Goal: Task Accomplishment & Management: Use online tool/utility

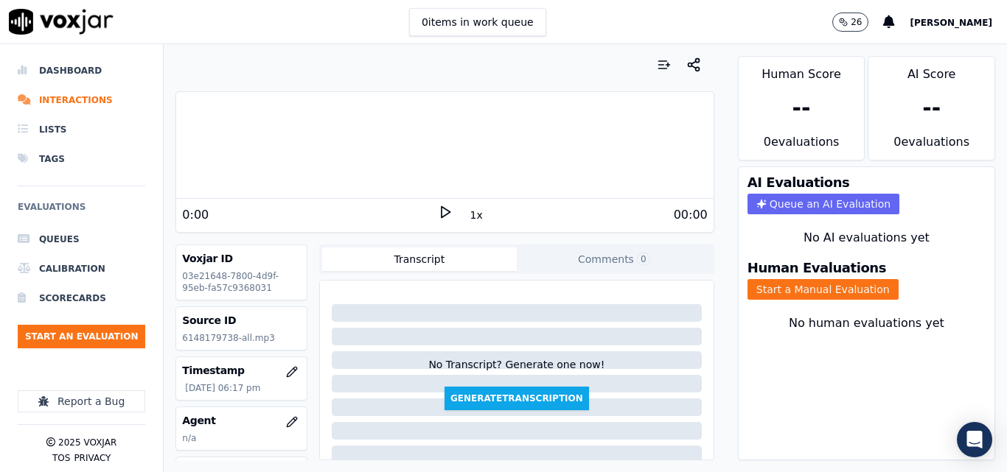
click at [441, 210] on polygon at bounding box center [445, 212] width 9 height 11
click at [438, 212] on icon at bounding box center [445, 212] width 15 height 15
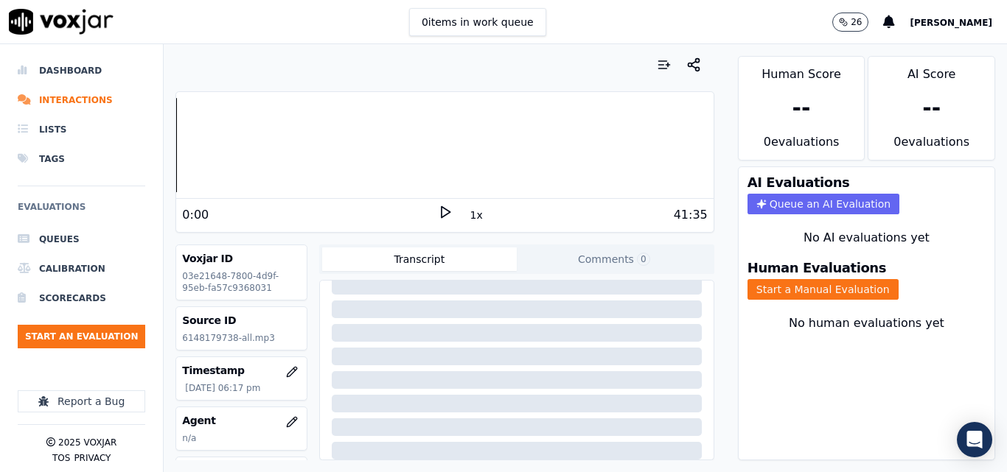
scroll to position [296, 0]
click at [439, 212] on icon at bounding box center [445, 212] width 15 height 15
click at [795, 285] on button "Start a Manual Evaluation" at bounding box center [822, 289] width 151 height 21
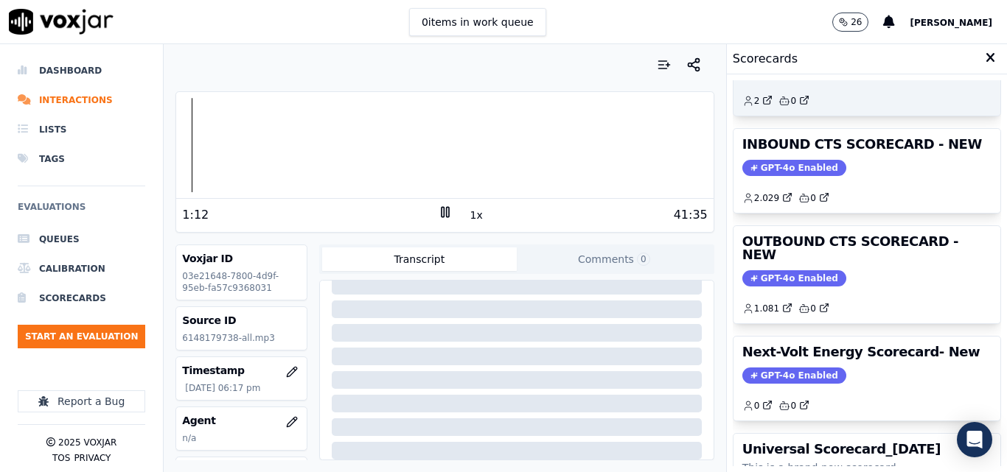
scroll to position [322, 0]
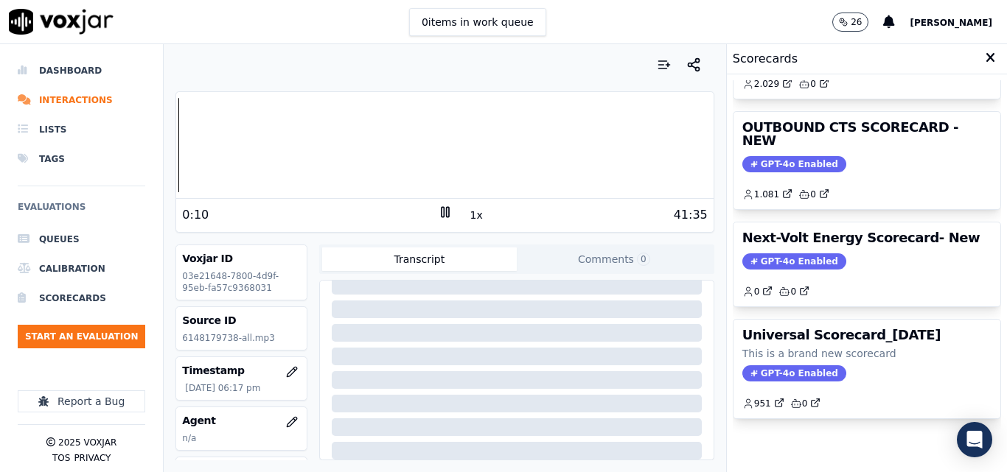
click at [178, 150] on div at bounding box center [444, 145] width 537 height 94
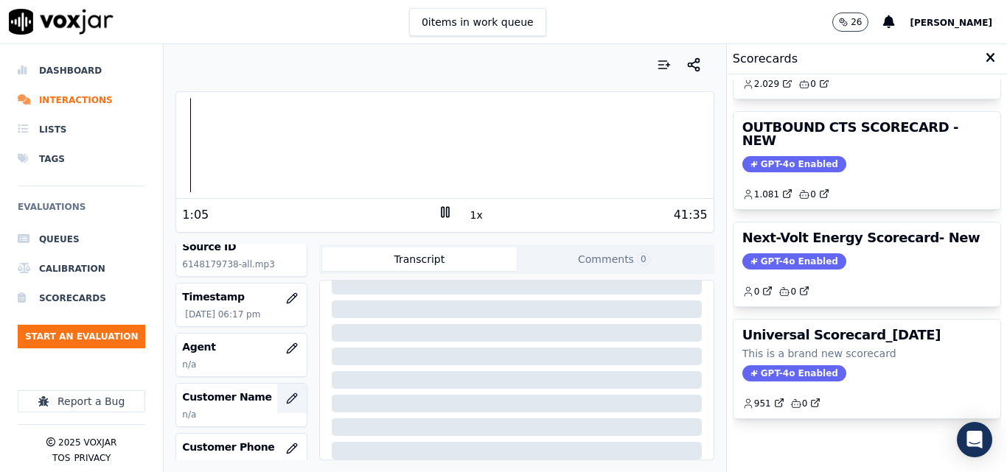
click at [286, 397] on icon "button" at bounding box center [292, 399] width 12 height 12
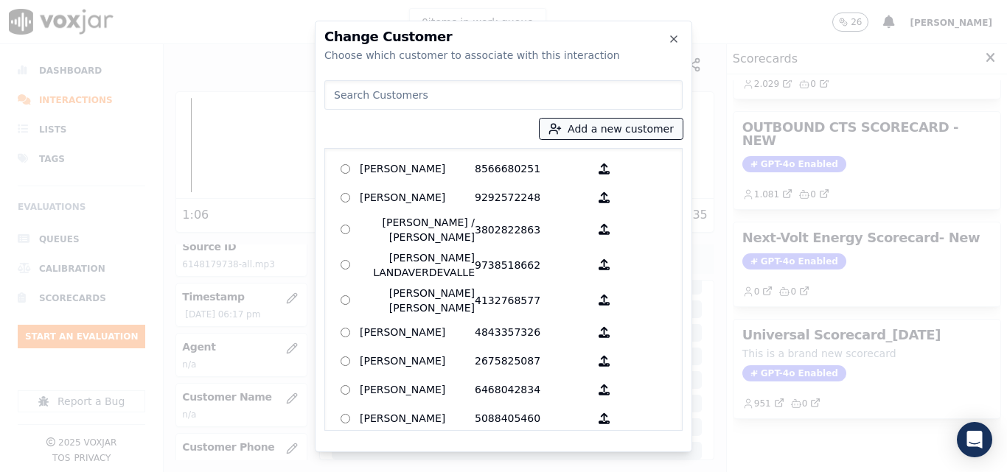
click at [645, 126] on button "Add a new customer" at bounding box center [610, 129] width 143 height 21
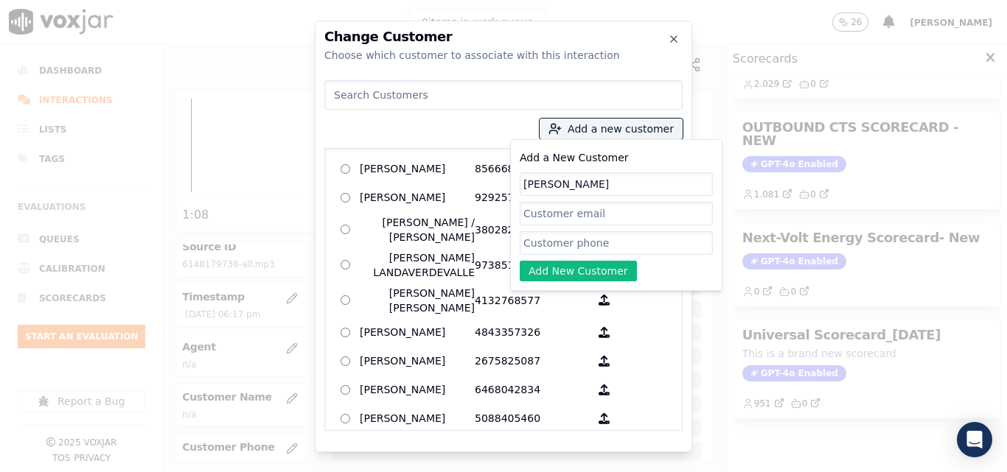
type input "DENYS RIVAS"
paste input "6148179738"
type input "6148179738"
click at [598, 276] on button "Add New Customer" at bounding box center [578, 271] width 117 height 21
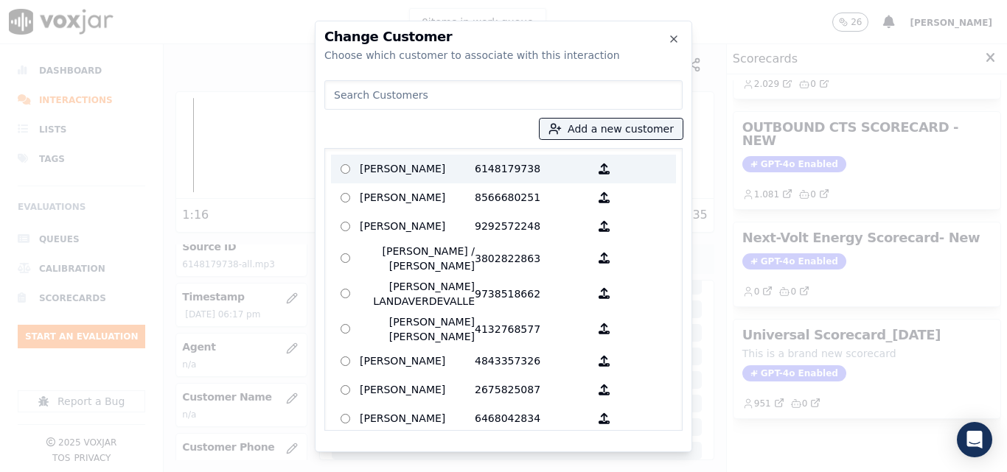
click at [388, 167] on p "DENYS RIVAS" at bounding box center [417, 169] width 115 height 23
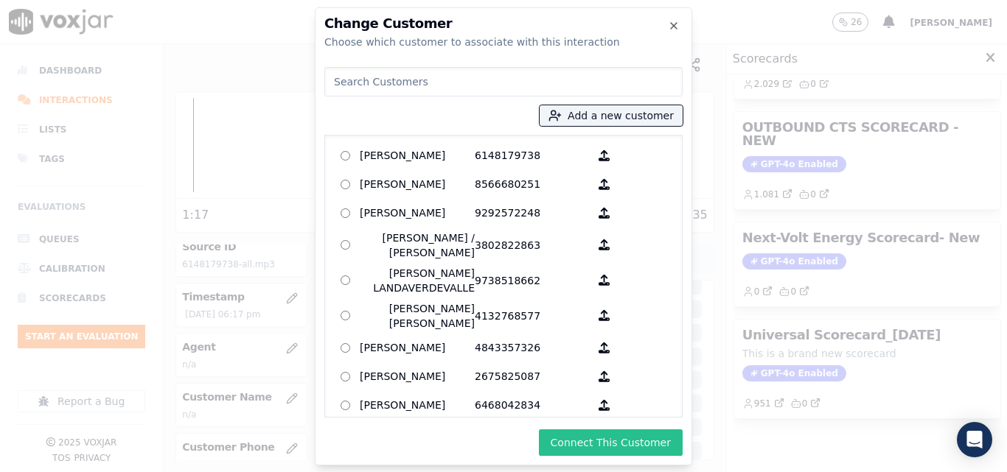
click at [632, 443] on button "Connect This Customer" at bounding box center [611, 443] width 144 height 27
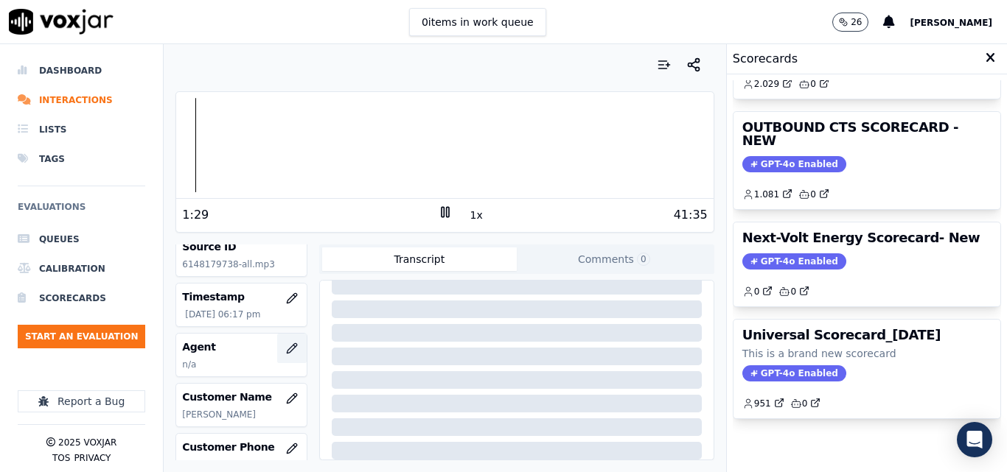
click at [286, 348] on icon "button" at bounding box center [292, 349] width 12 height 12
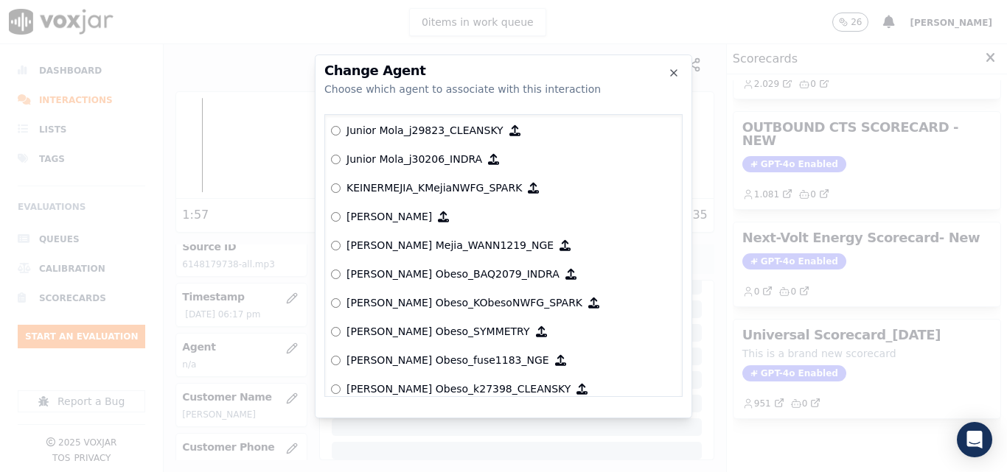
scroll to position [5037, 0]
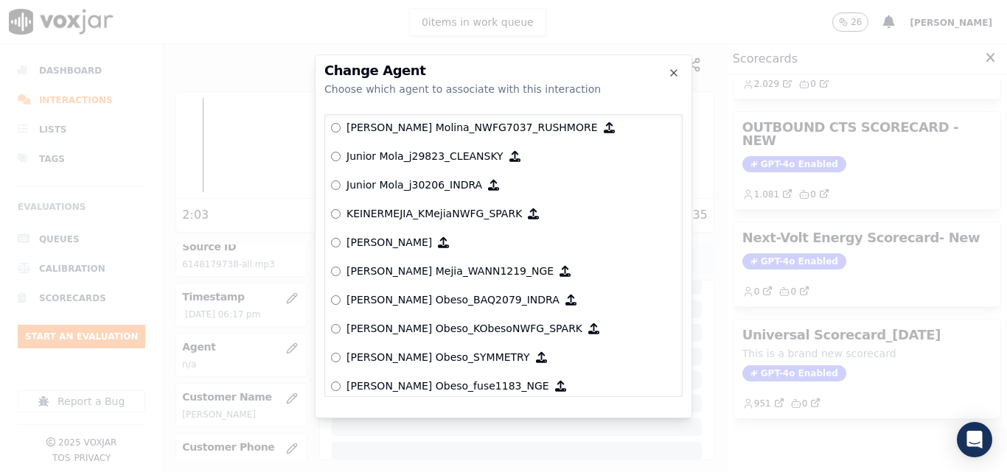
click at [472, 266] on p "[PERSON_NAME] Mejia_WANN1219_NGE" at bounding box center [449, 271] width 207 height 15
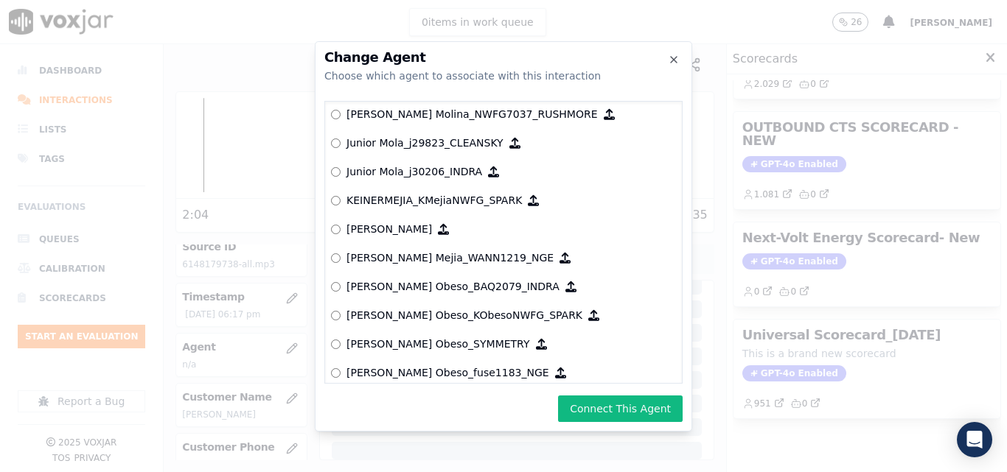
click at [622, 408] on button "Connect This Agent" at bounding box center [620, 409] width 125 height 27
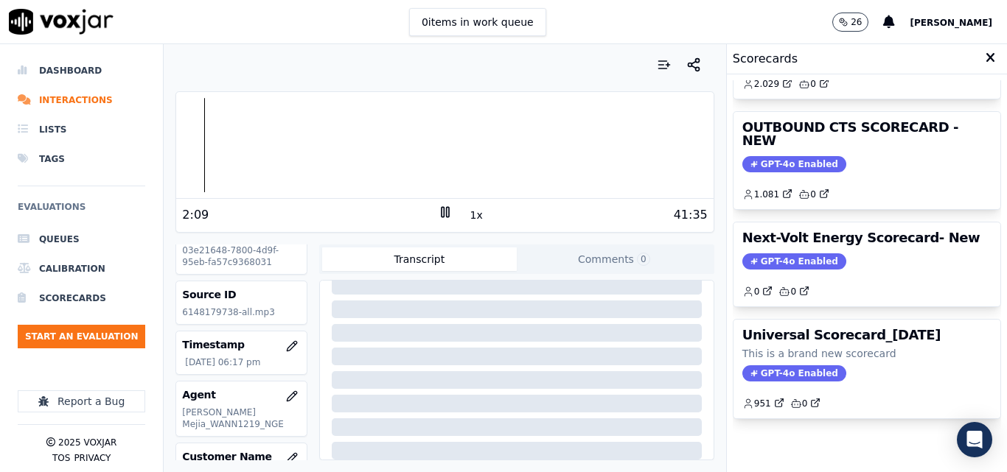
scroll to position [0, 0]
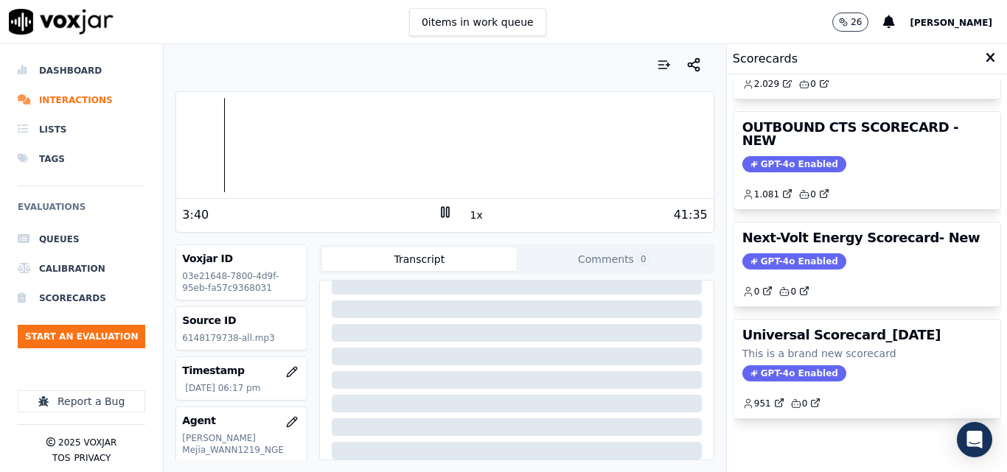
click at [195, 150] on div at bounding box center [444, 145] width 537 height 94
click at [468, 213] on button "1x" at bounding box center [476, 215] width 18 height 21
click at [183, 150] on div at bounding box center [444, 145] width 537 height 94
click at [484, 214] on div "41:35" at bounding box center [580, 215] width 255 height 18
click at [479, 214] on button "1.5x" at bounding box center [481, 215] width 29 height 21
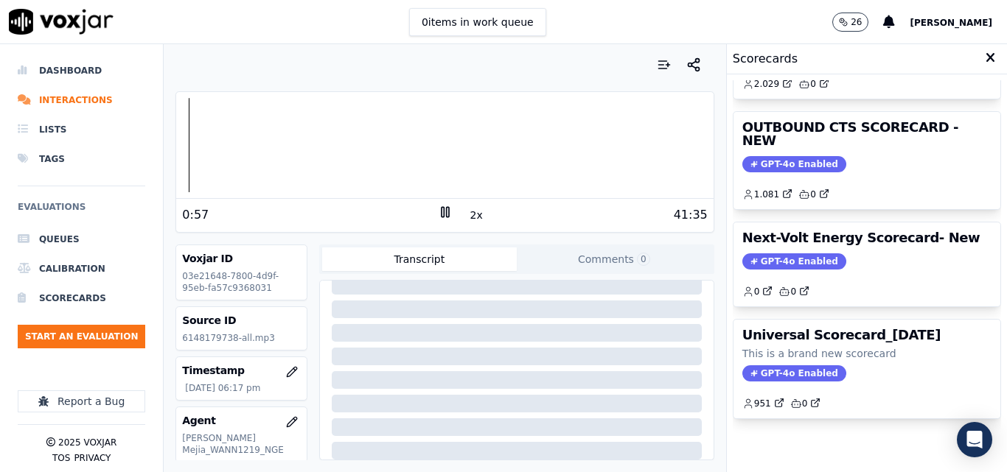
click at [471, 217] on button "2x" at bounding box center [476, 215] width 18 height 21
click at [467, 212] on button "1x" at bounding box center [476, 215] width 18 height 21
click at [467, 212] on button "1.5x" at bounding box center [481, 215] width 29 height 21
click at [176, 144] on div at bounding box center [444, 145] width 537 height 94
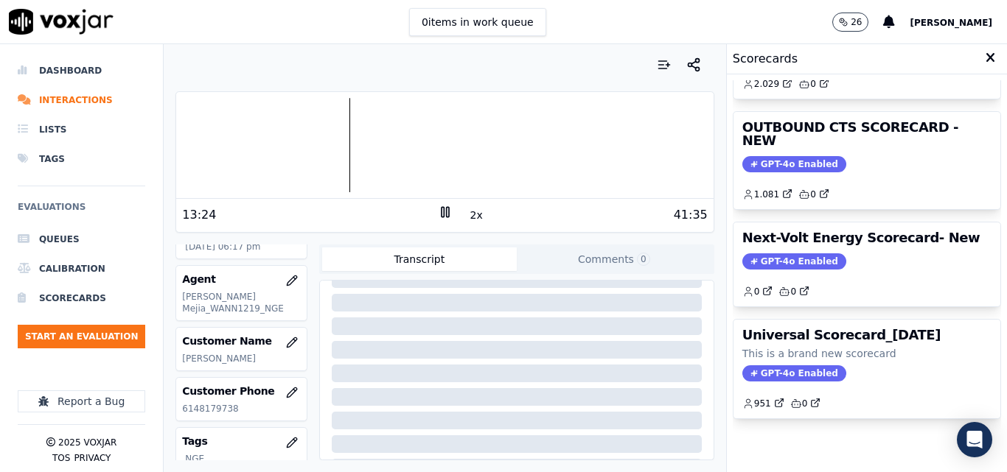
scroll to position [147, 0]
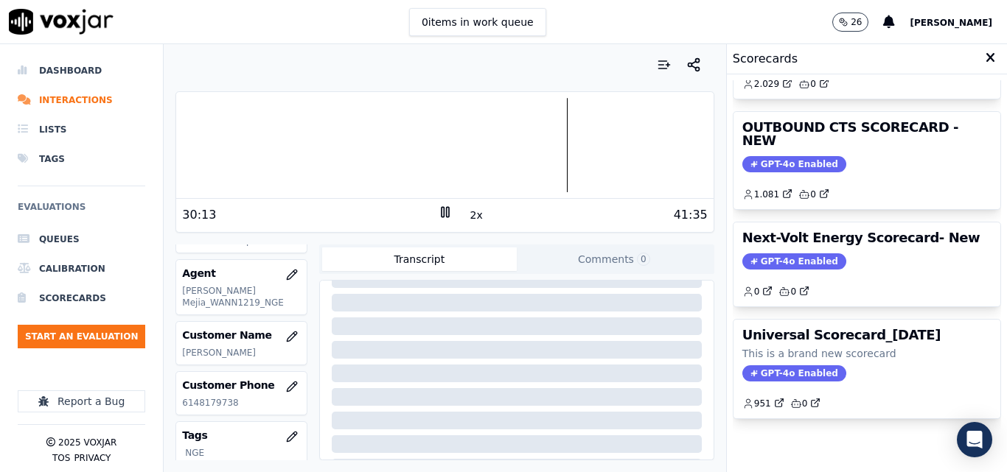
click at [177, 139] on div at bounding box center [444, 145] width 537 height 94
click at [158, 144] on div "Dashboard Interactions Lists Tags Evaluations Queues Calibration Scorecards Sta…" at bounding box center [503, 258] width 1007 height 428
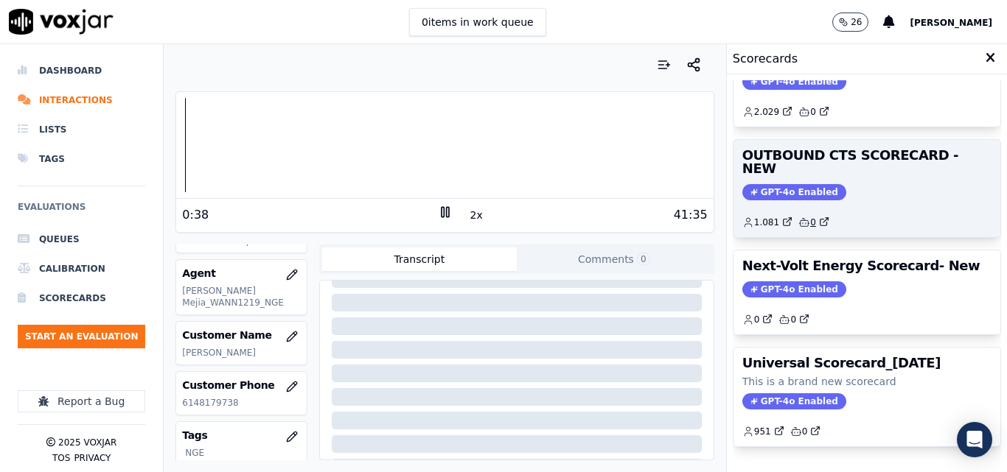
scroll to position [248, 0]
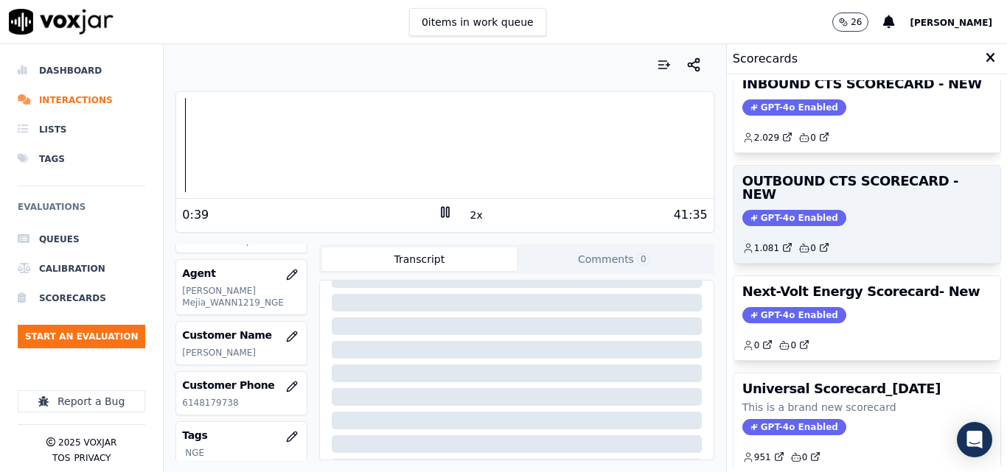
click at [787, 210] on span "GPT-4o Enabled" at bounding box center [794, 218] width 104 height 16
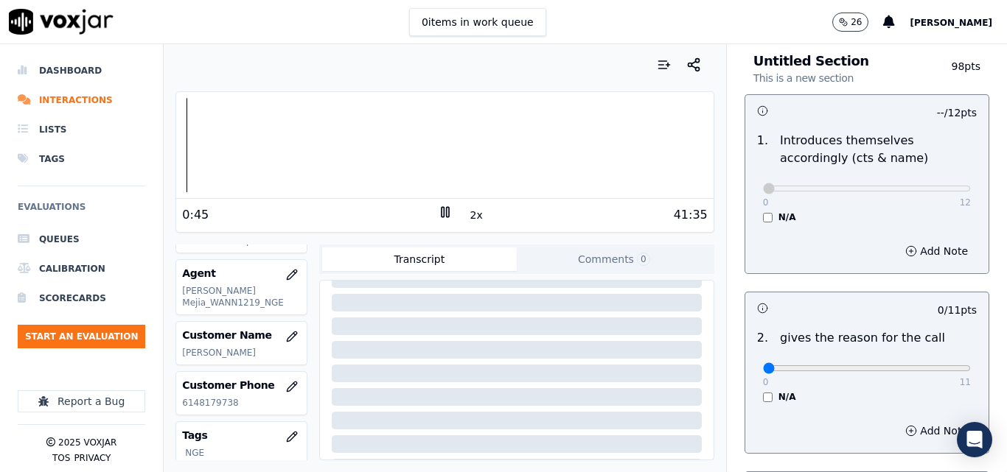
scroll to position [147, 0]
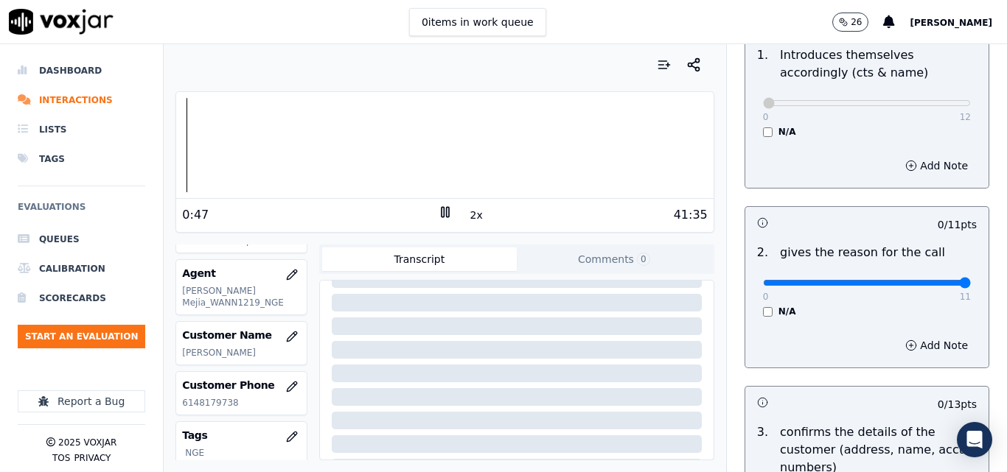
type input "11"
click at [931, 286] on input "range" at bounding box center [867, 283] width 208 height 6
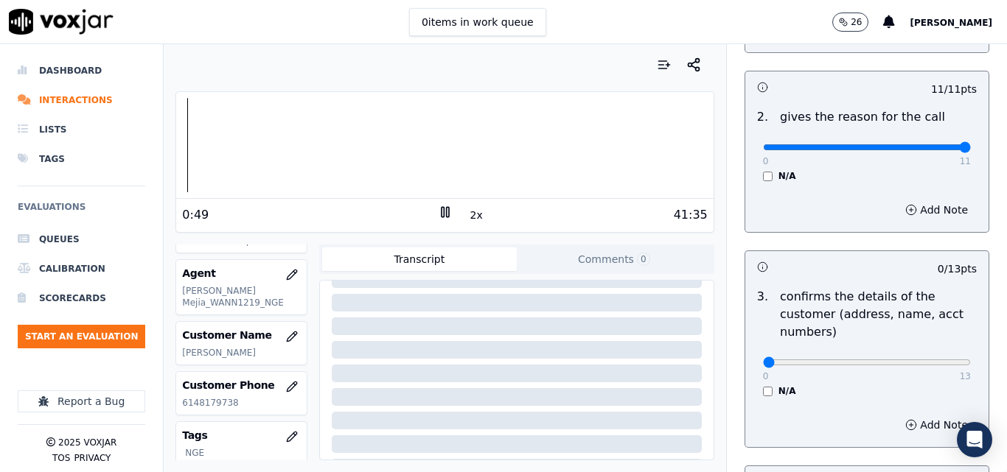
scroll to position [295, 0]
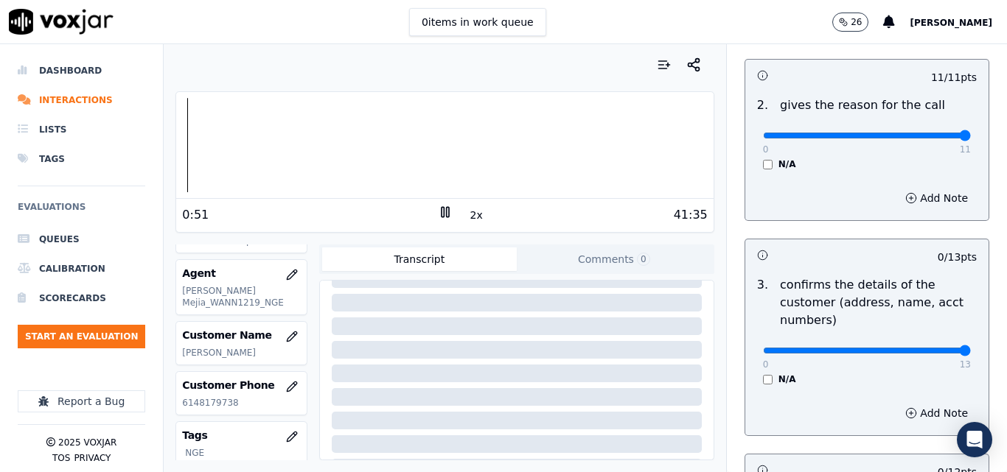
type input "13"
click at [935, 348] on input "range" at bounding box center [867, 351] width 208 height 6
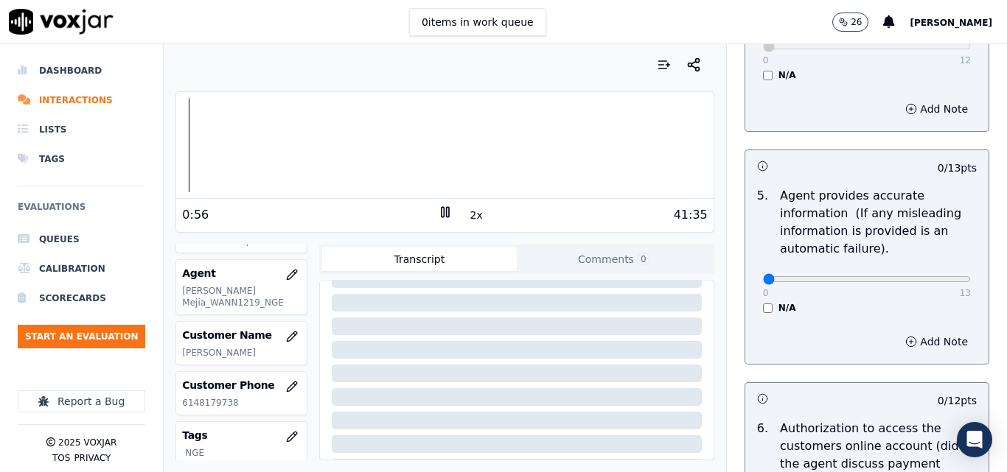
scroll to position [811, 0]
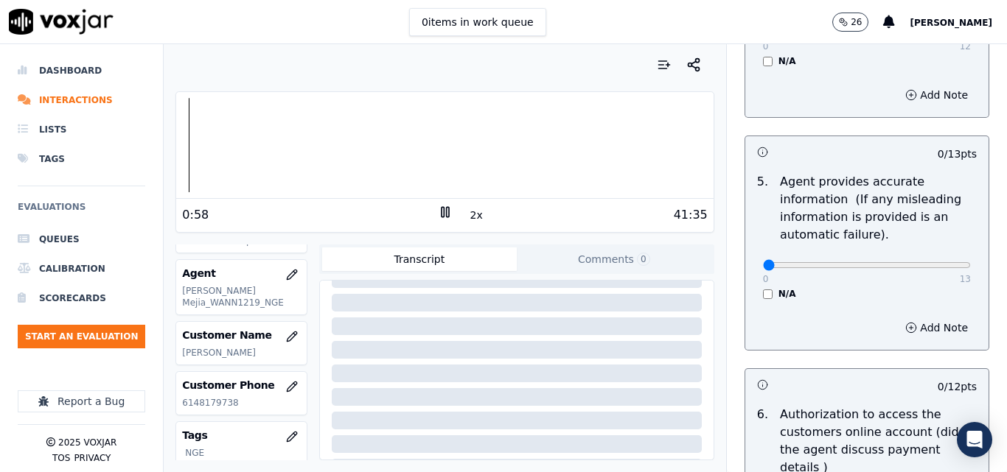
click at [942, 265] on div "0 13 N/A" at bounding box center [866, 272] width 231 height 56
drag, startPoint x: 937, startPoint y: 265, endPoint x: 926, endPoint y: 265, distance: 11.1
click at [936, 265] on div "0 13 N/A" at bounding box center [866, 272] width 231 height 56
type input "13"
click at [926, 265] on input "range" at bounding box center [867, 265] width 208 height 6
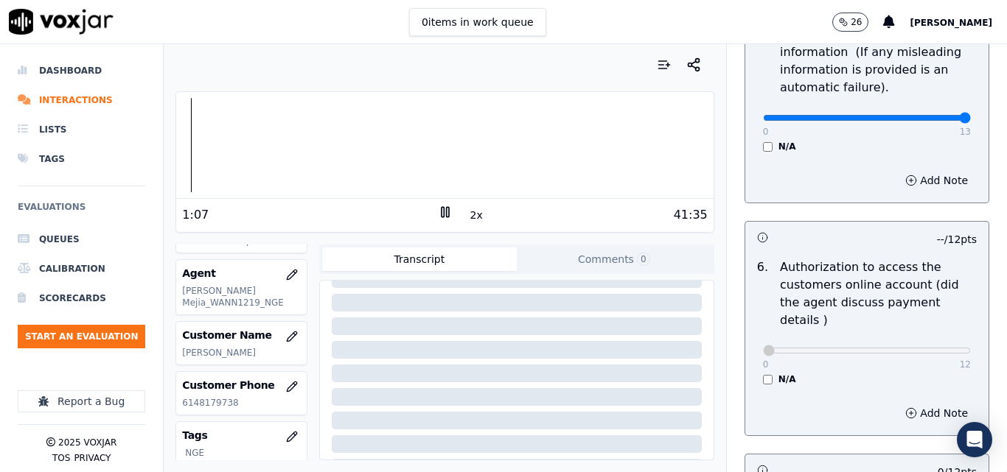
scroll to position [1253, 0]
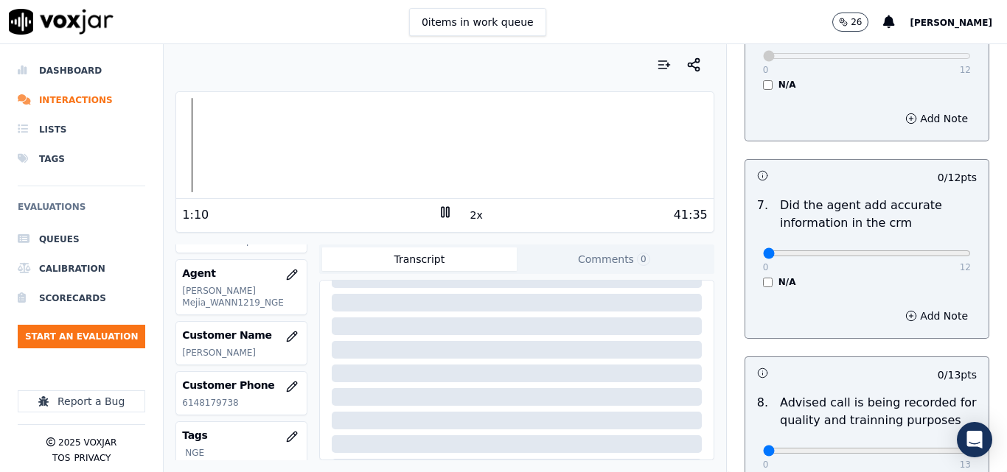
click at [938, 234] on div "0 12 N/A" at bounding box center [866, 260] width 231 height 56
type input "12"
click at [936, 251] on input "range" at bounding box center [867, 254] width 208 height 6
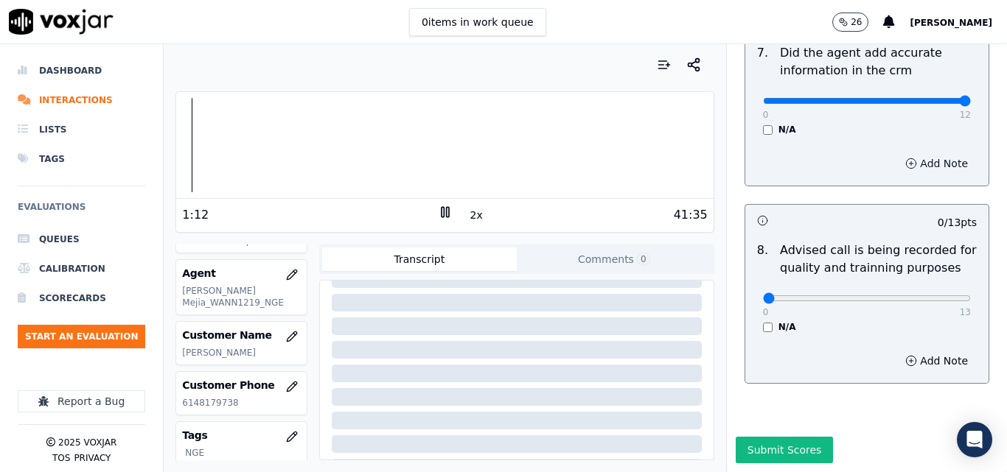
scroll to position [1421, 0]
click at [441, 217] on rect at bounding box center [442, 212] width 2 height 10
click at [754, 437] on button "Submit Scores" at bounding box center [785, 450] width 98 height 27
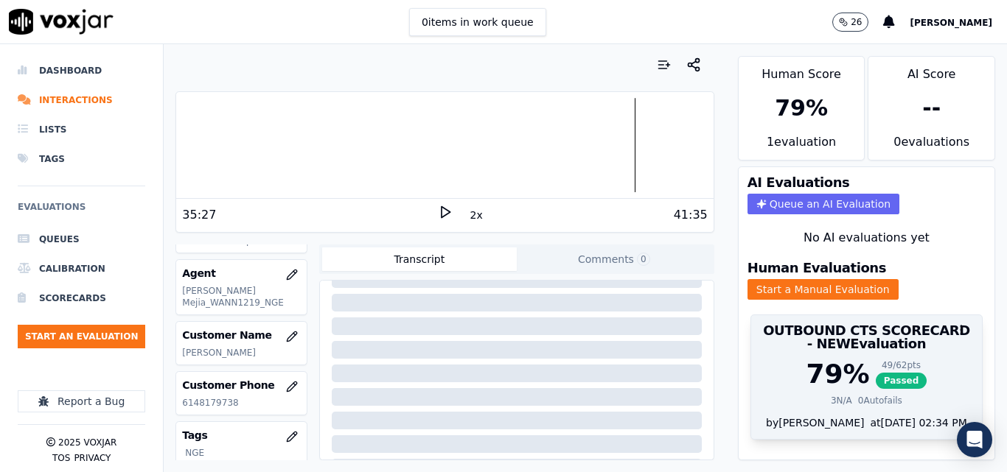
click at [879, 375] on span "Passed" at bounding box center [902, 381] width 52 height 16
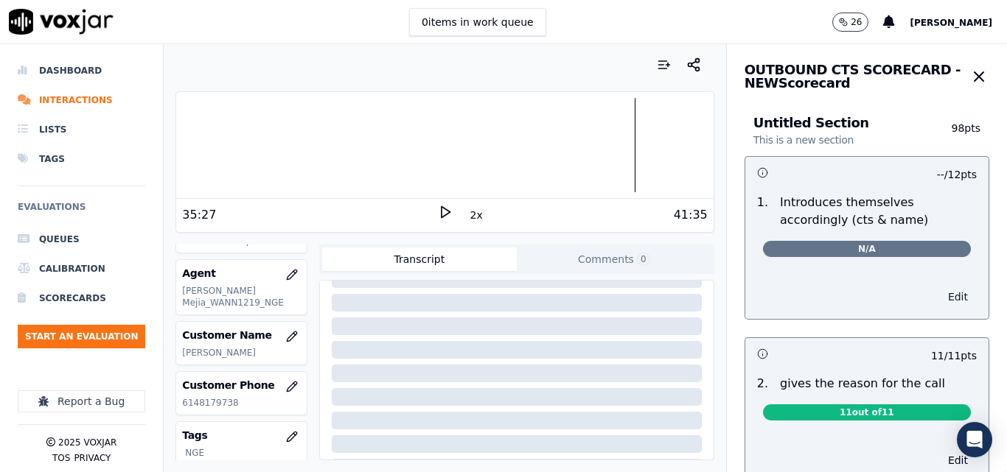
click at [939, 288] on button "Edit" at bounding box center [958, 297] width 38 height 21
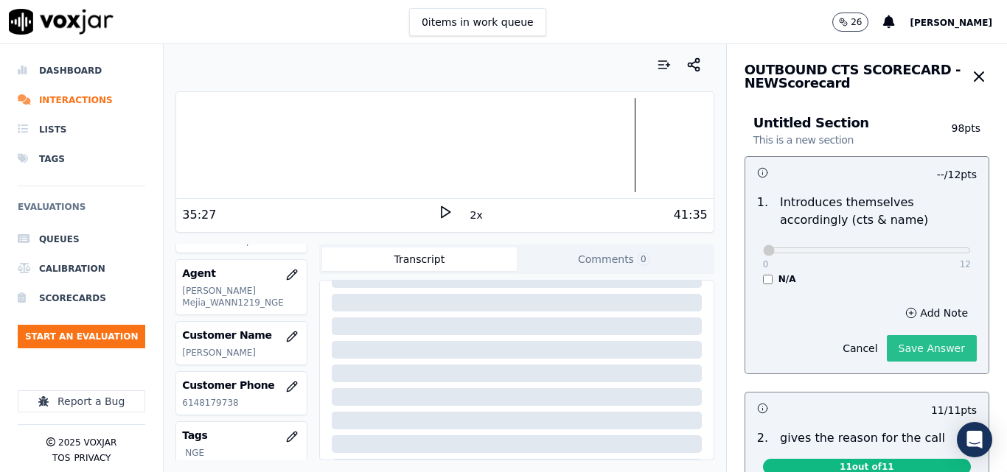
click at [905, 338] on button "Save Answer" at bounding box center [932, 348] width 90 height 27
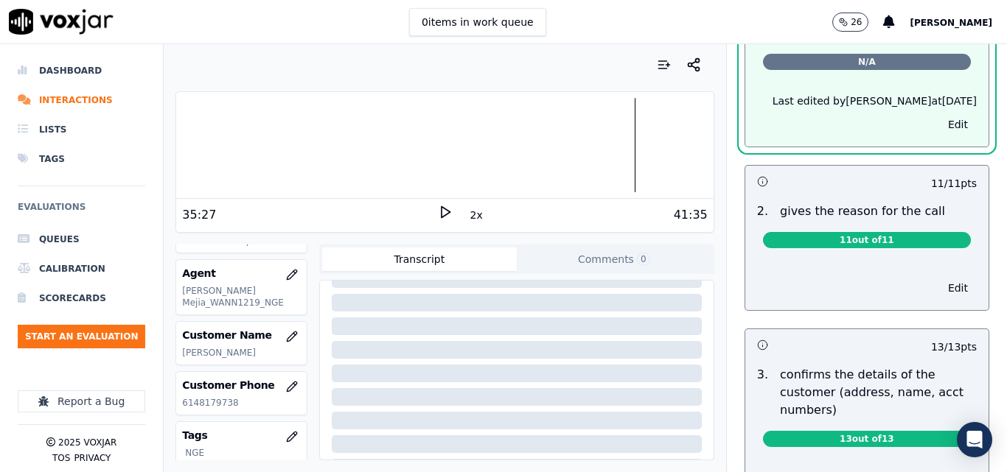
scroll to position [255, 0]
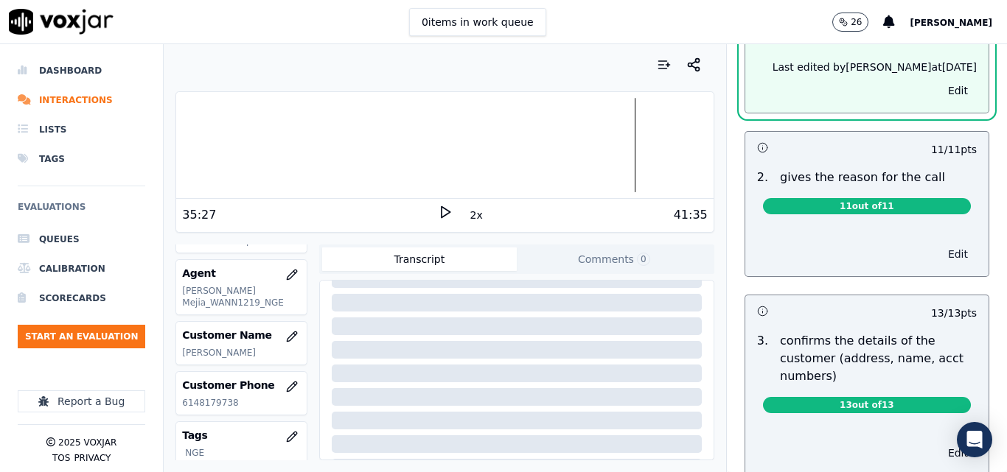
click at [939, 250] on button "Edit" at bounding box center [958, 254] width 38 height 21
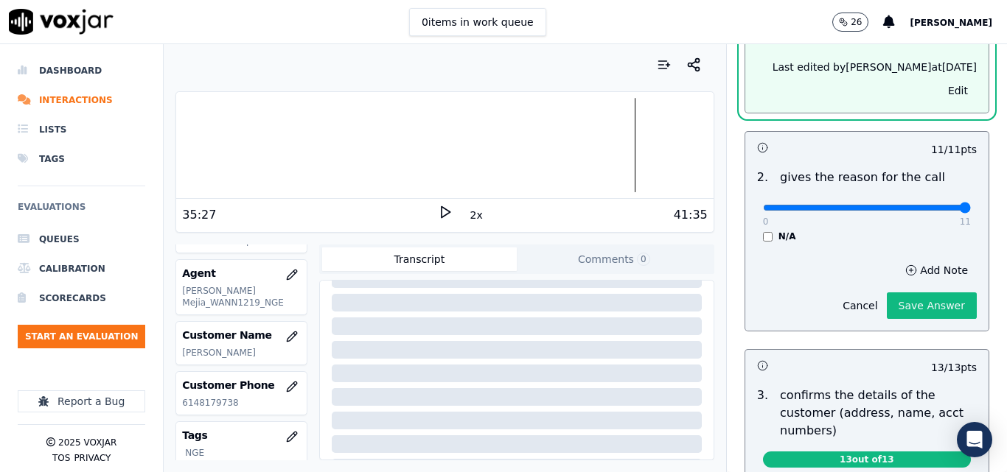
type input "11"
click at [929, 205] on input "range" at bounding box center [867, 208] width 208 height 6
click at [918, 310] on button "Save Answer" at bounding box center [932, 306] width 90 height 27
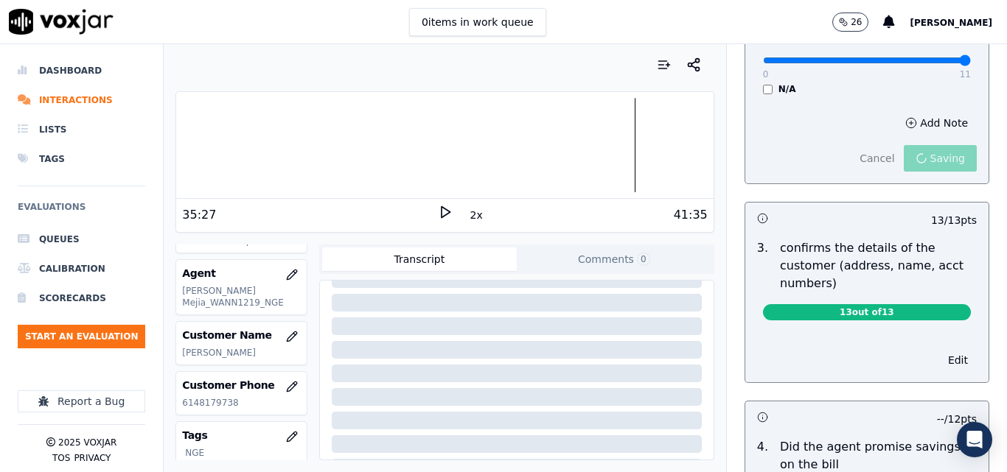
scroll to position [436, 0]
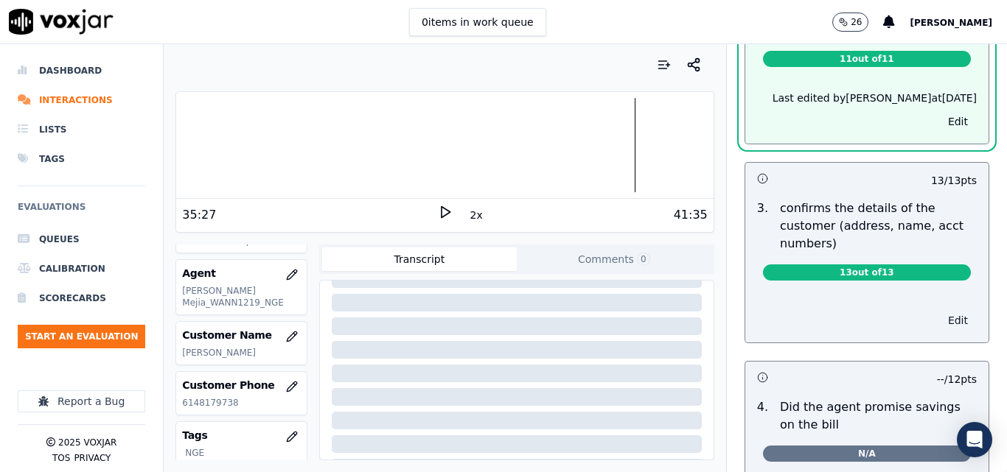
click at [939, 321] on button "Edit" at bounding box center [958, 320] width 38 height 21
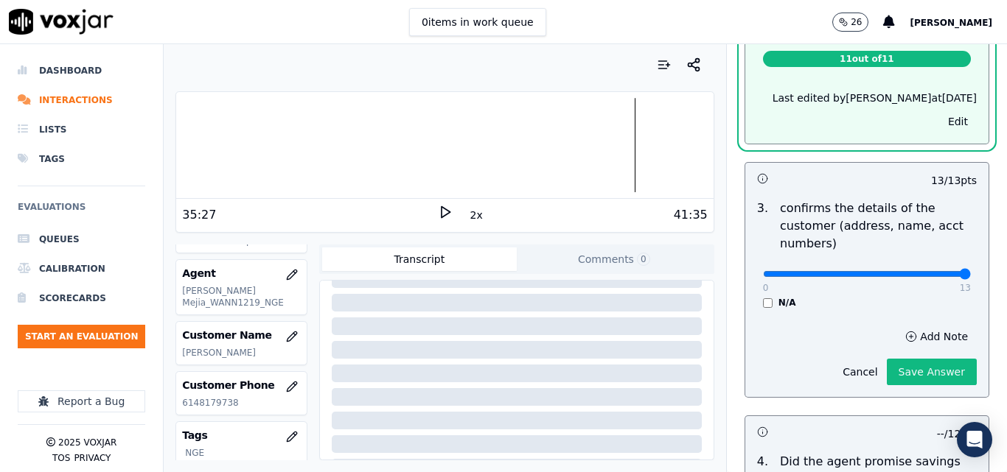
type input "13"
click at [933, 273] on input "range" at bounding box center [867, 274] width 208 height 6
click at [918, 358] on div "Cancel Save Answer" at bounding box center [905, 366] width 143 height 38
click at [912, 368] on button "Save Answer" at bounding box center [932, 372] width 90 height 27
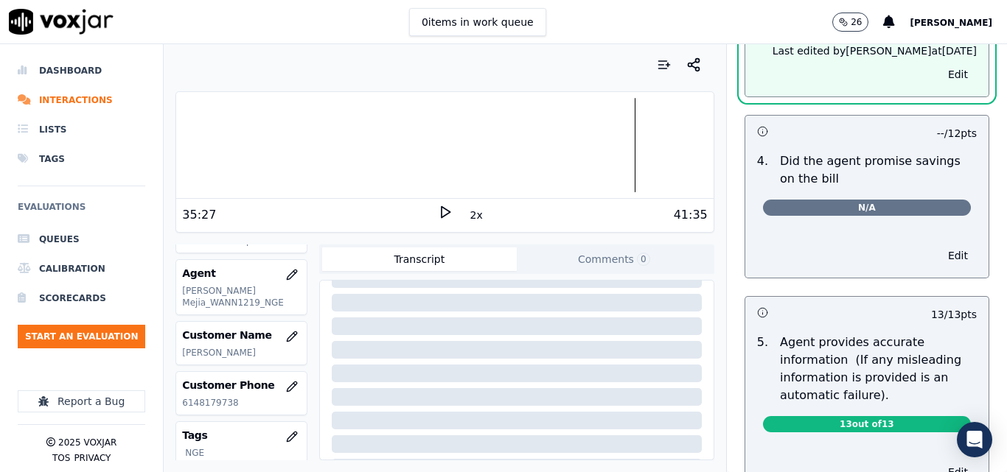
scroll to position [709, 0]
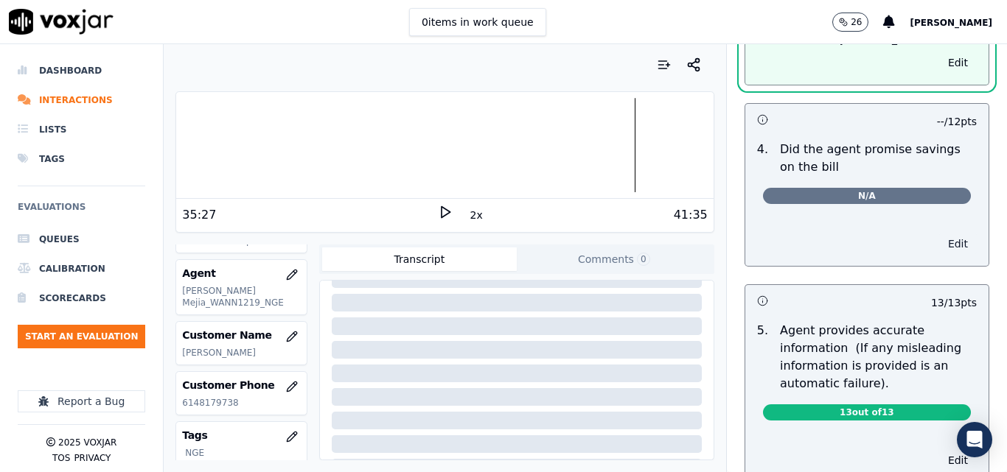
click at [939, 249] on button "Edit" at bounding box center [958, 244] width 38 height 21
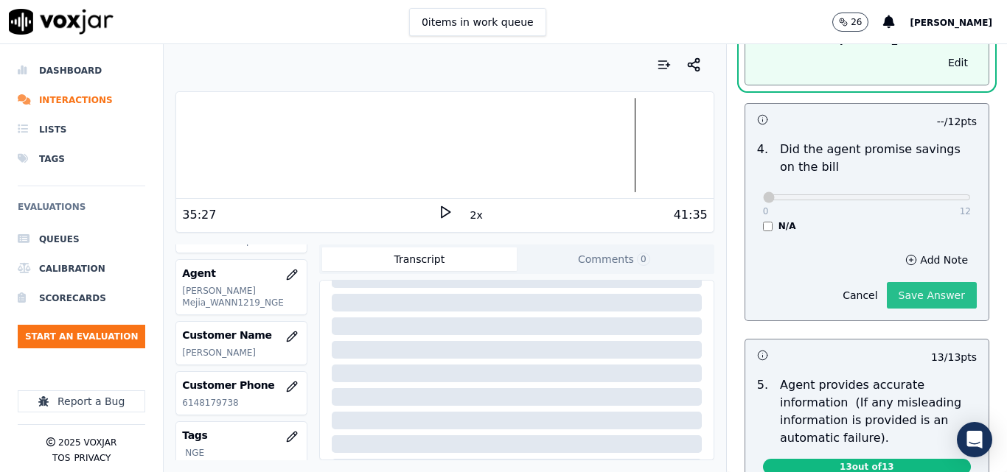
click at [895, 287] on button "Save Answer" at bounding box center [932, 295] width 90 height 27
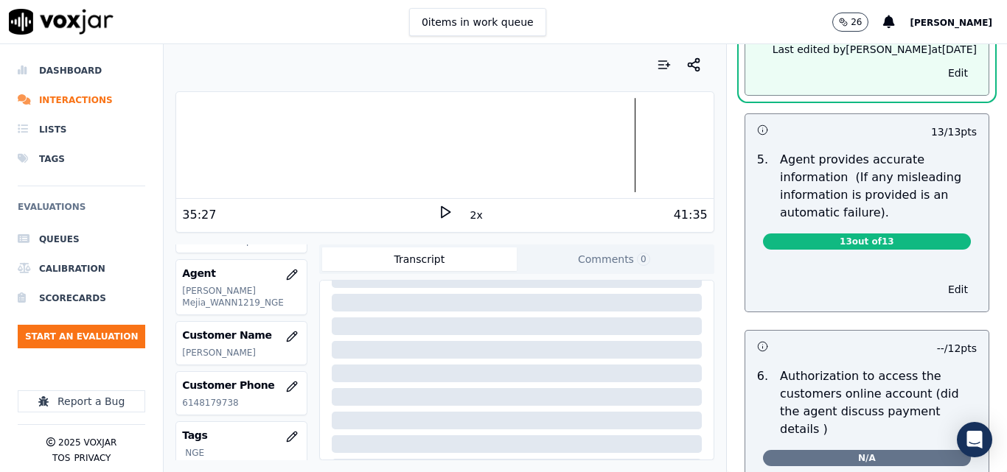
scroll to position [908, 0]
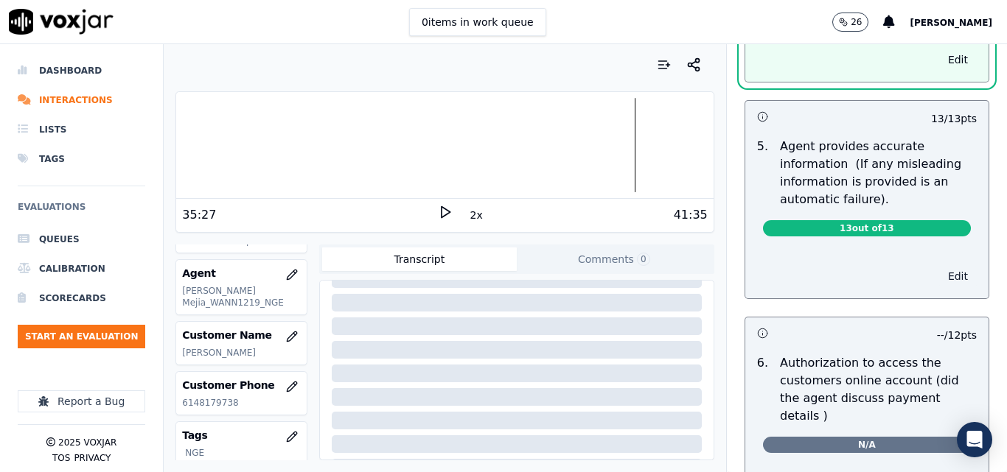
click at [939, 272] on button "Edit" at bounding box center [958, 276] width 38 height 21
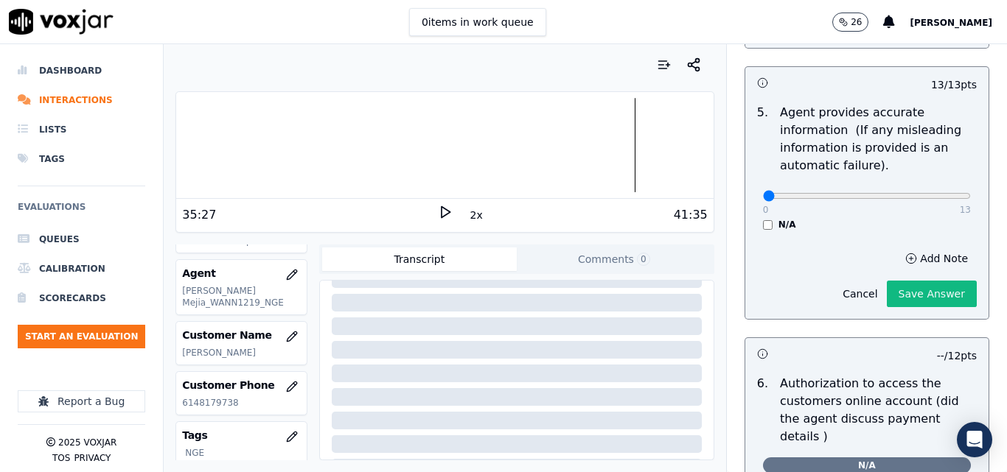
scroll to position [840, 0]
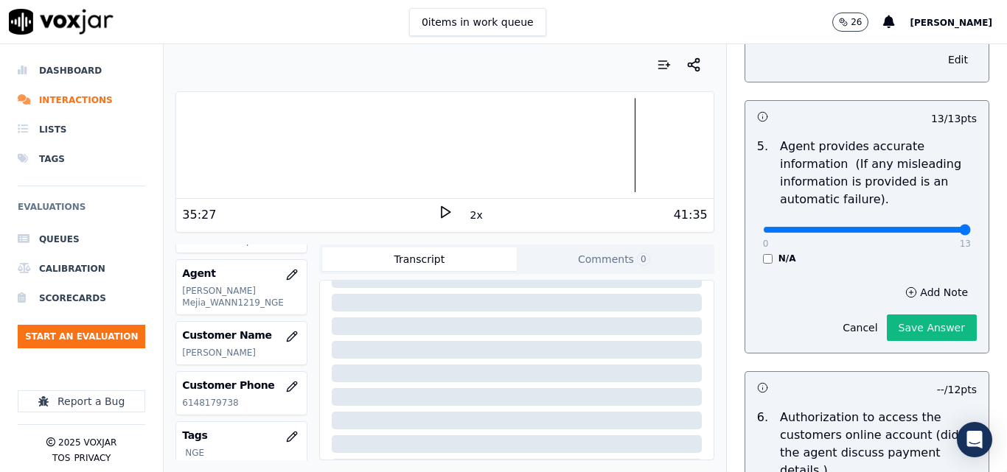
type input "13"
click at [930, 229] on input "range" at bounding box center [867, 230] width 208 height 6
click at [921, 324] on button "Save Answer" at bounding box center [932, 328] width 90 height 27
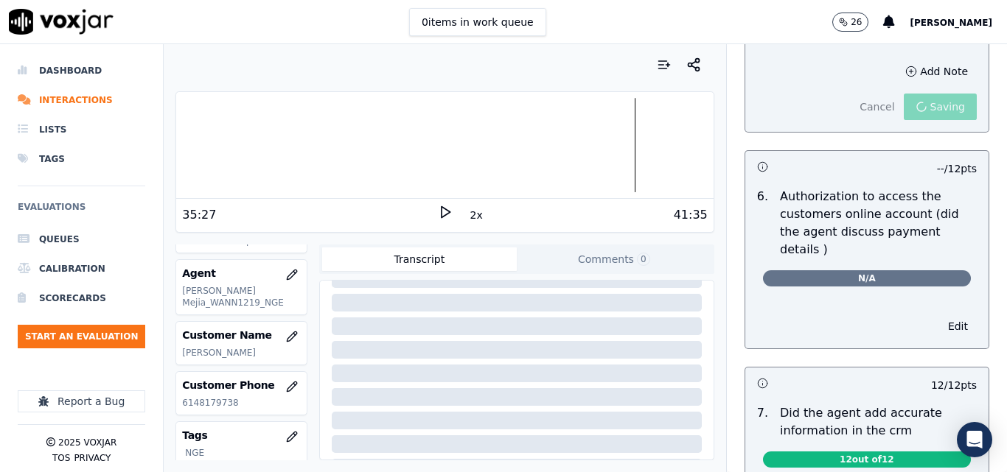
scroll to position [1095, 0]
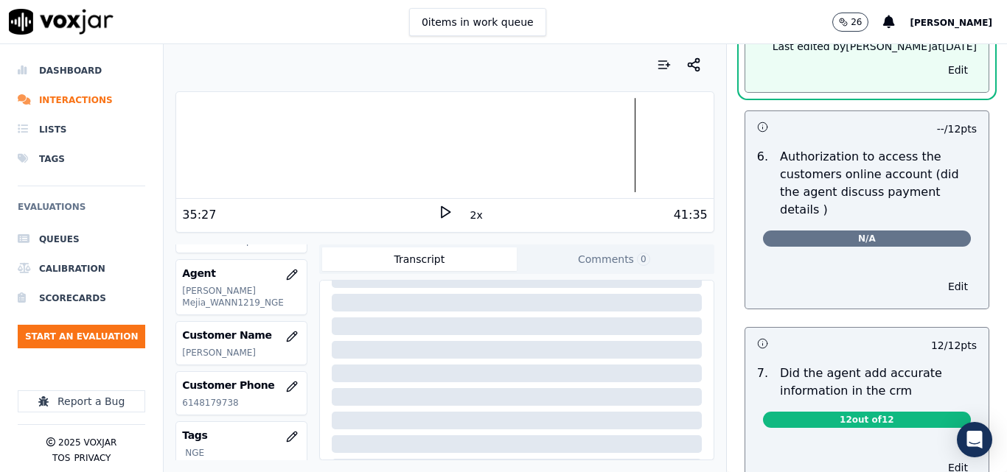
click at [929, 281] on div "Edit" at bounding box center [866, 284] width 243 height 50
click at [939, 276] on button "Edit" at bounding box center [958, 286] width 38 height 21
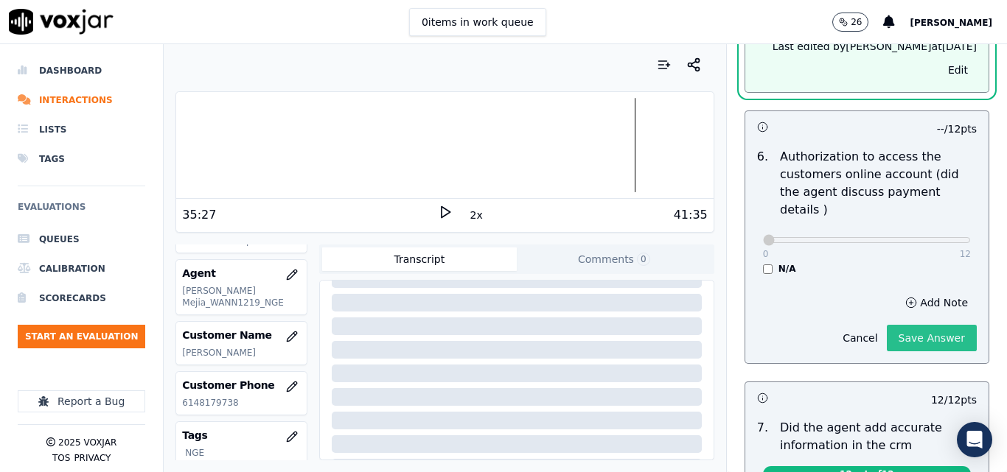
click at [931, 325] on button "Save Answer" at bounding box center [932, 338] width 90 height 27
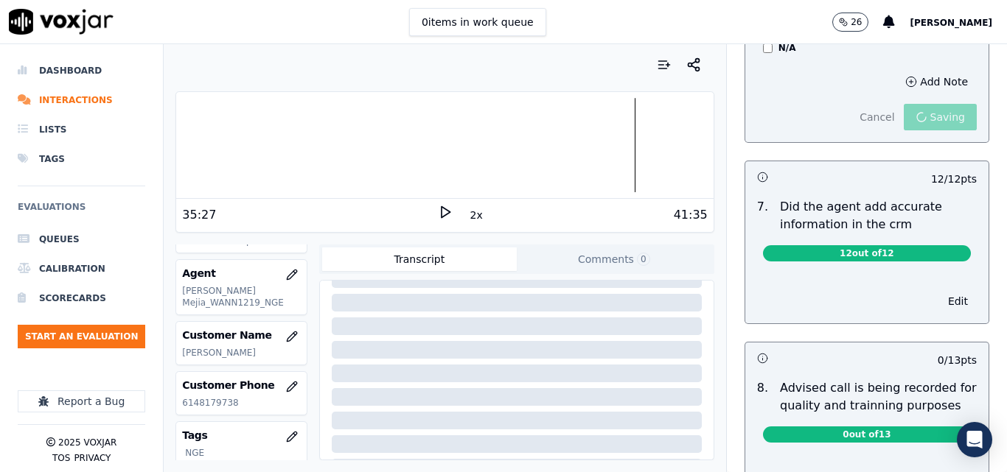
scroll to position [1328, 0]
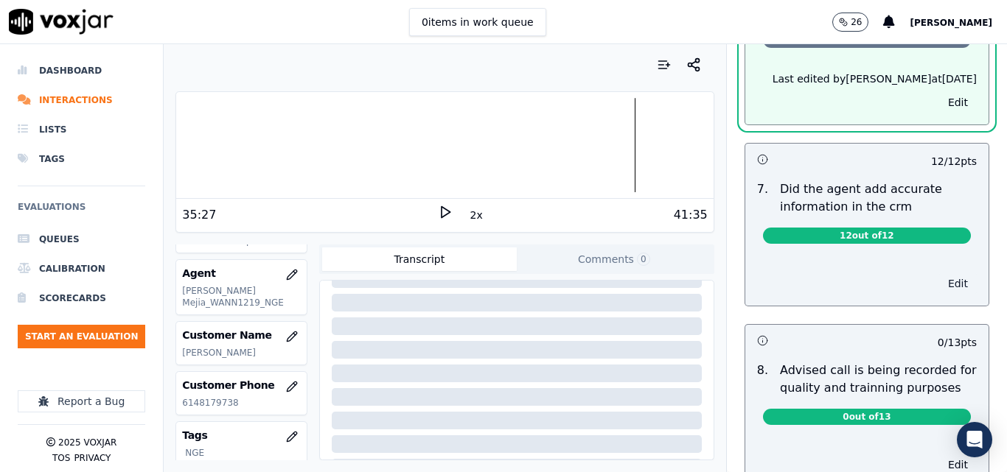
click at [939, 273] on button "Edit" at bounding box center [958, 283] width 38 height 21
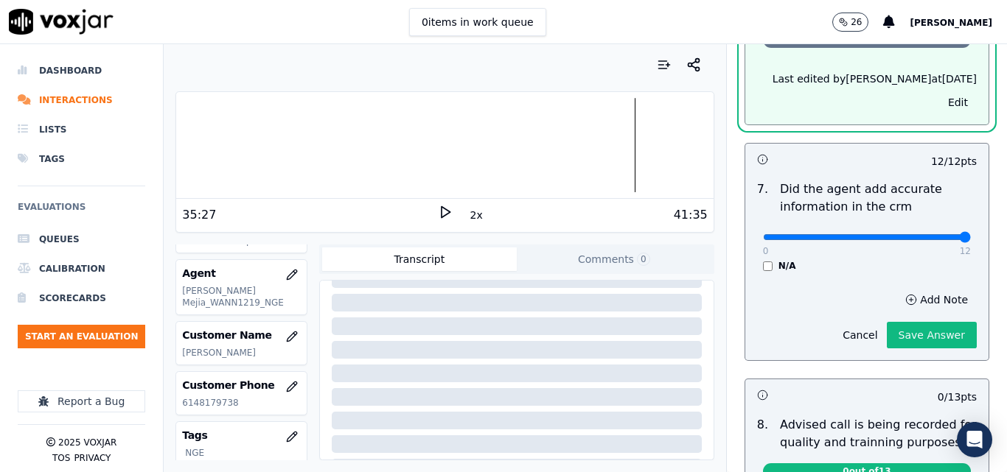
type input "12"
click at [932, 234] on input "range" at bounding box center [867, 237] width 208 height 6
click at [898, 322] on button "Save Answer" at bounding box center [932, 335] width 90 height 27
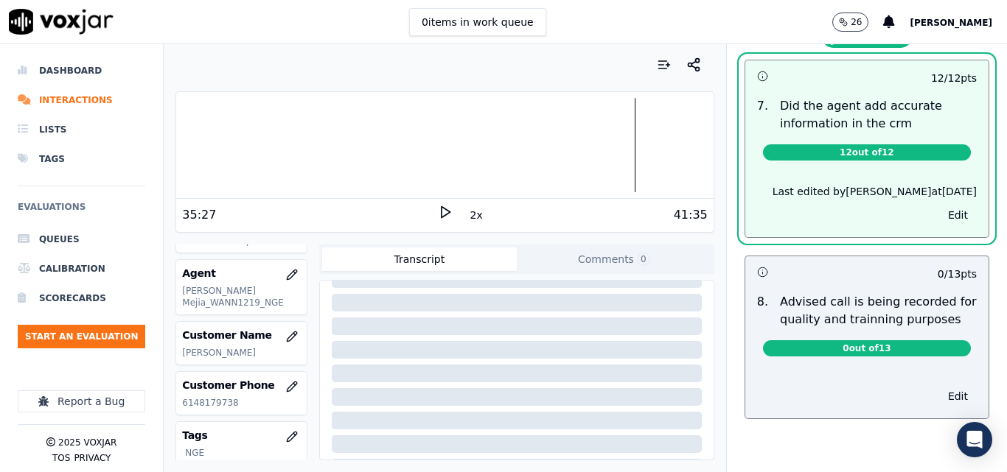
scroll to position [1427, 0]
click at [939, 386] on button "Edit" at bounding box center [958, 396] width 38 height 21
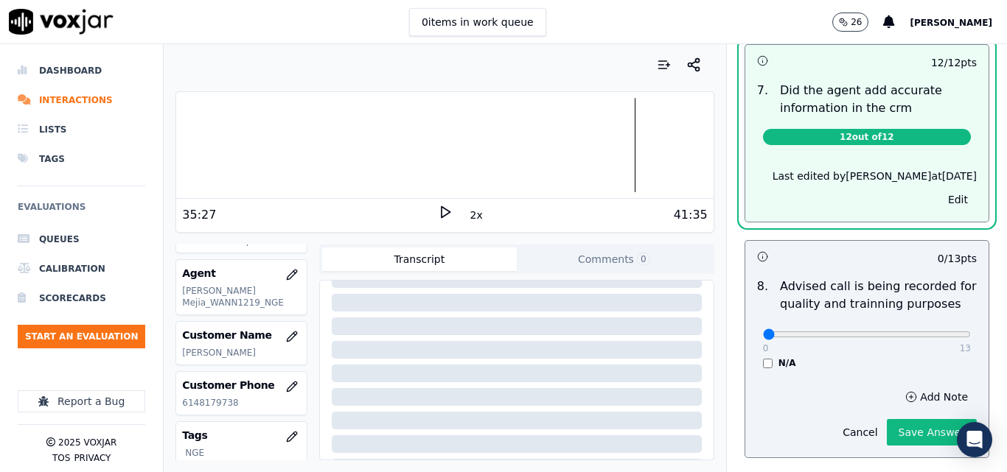
scroll to position [1393, 0]
type input "13"
click at [932, 332] on input "range" at bounding box center [867, 335] width 208 height 6
click at [898, 419] on button "Save Answer" at bounding box center [932, 432] width 90 height 27
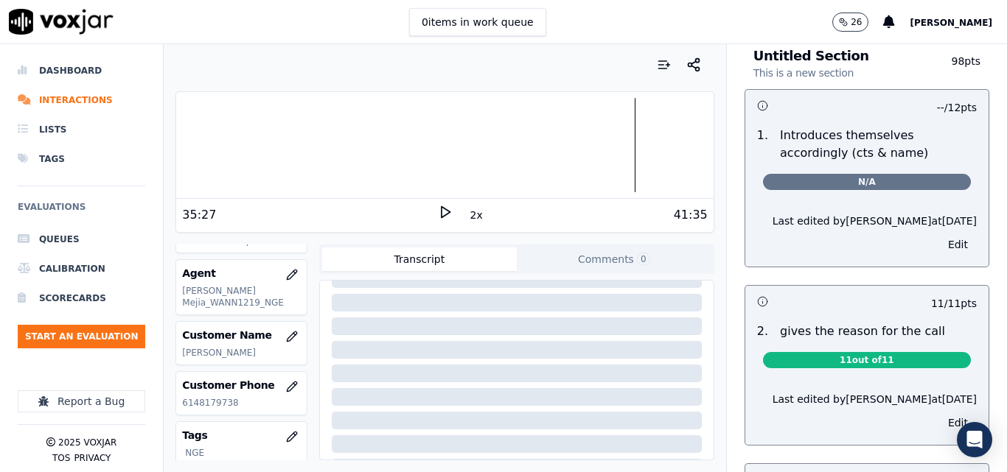
scroll to position [0, 0]
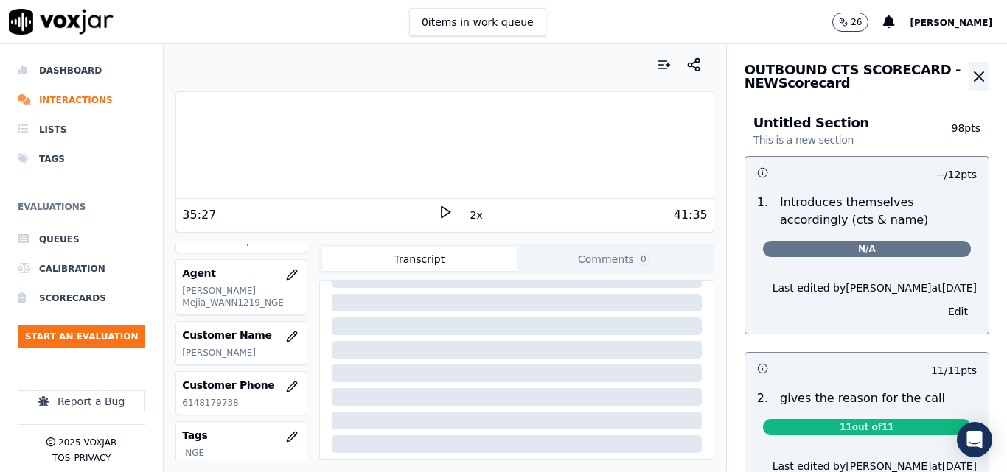
click at [974, 80] on icon "button" at bounding box center [978, 76] width 9 height 9
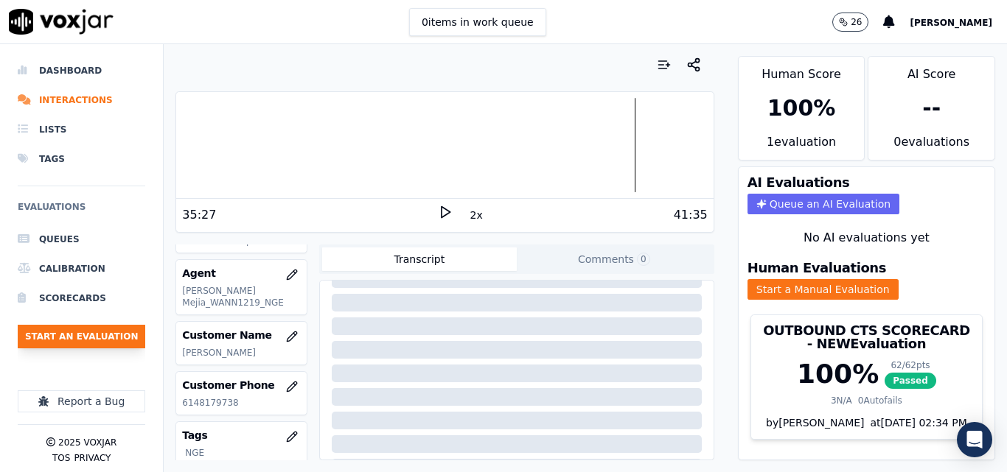
click at [70, 340] on button "Start an Evaluation" at bounding box center [81, 337] width 127 height 24
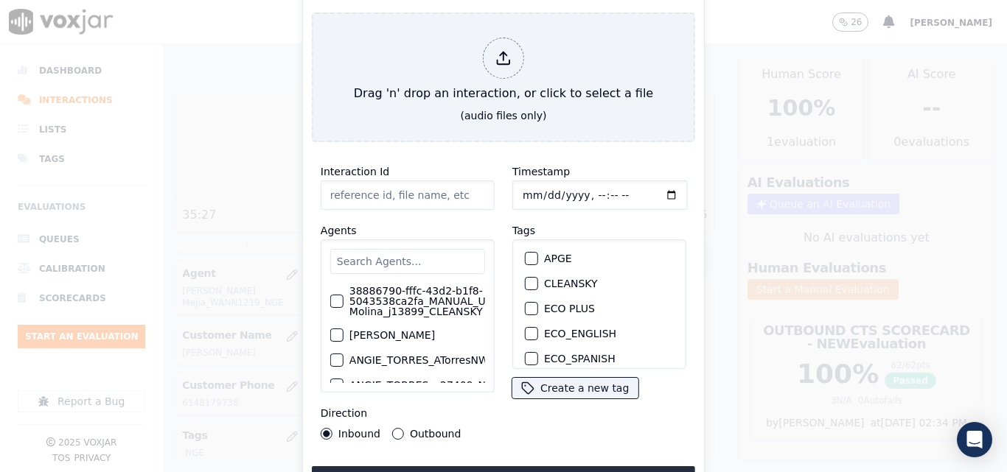
type input "20250915-175445_7743299886-all (1).mp3"
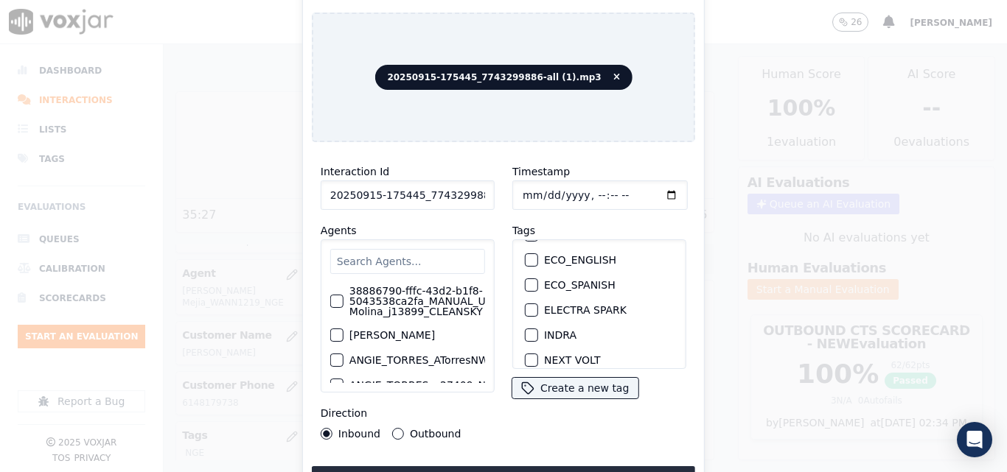
scroll to position [147, 0]
click at [531, 307] on button "NGE" at bounding box center [531, 311] width 13 height 13
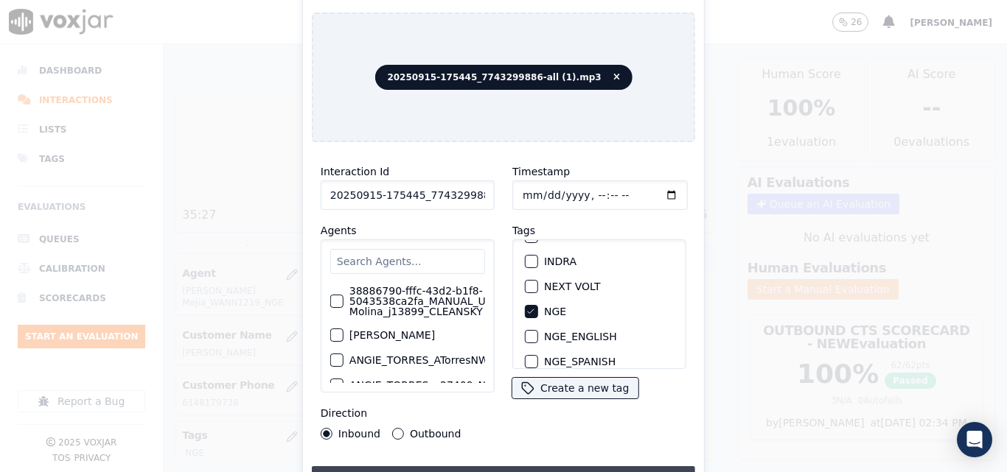
click at [534, 467] on button "Upload interaction to start evaluation" at bounding box center [503, 480] width 383 height 27
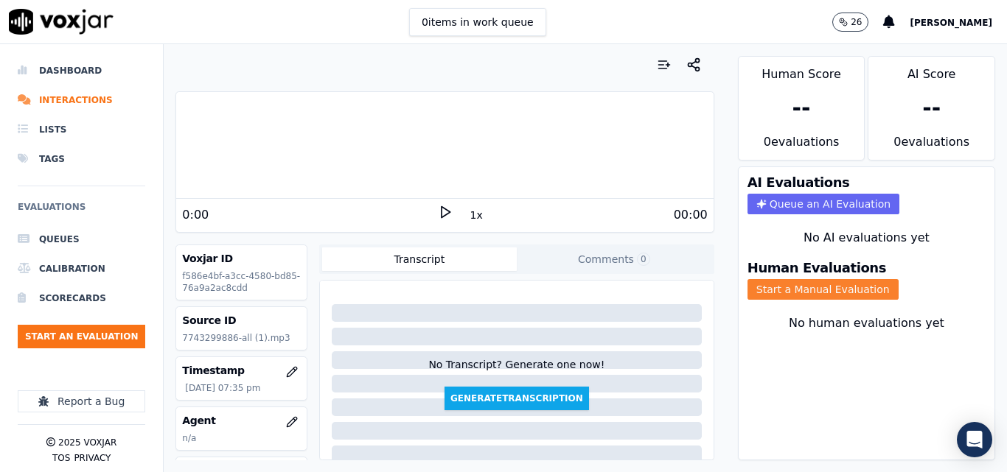
click at [776, 296] on button "Start a Manual Evaluation" at bounding box center [822, 289] width 151 height 21
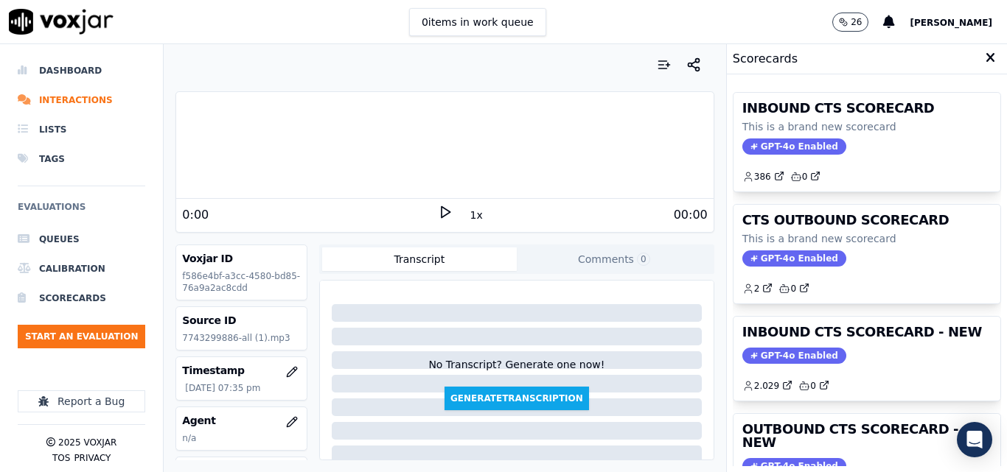
click at [428, 215] on div "0:00" at bounding box center [309, 215] width 255 height 18
click at [438, 212] on icon at bounding box center [445, 212] width 15 height 15
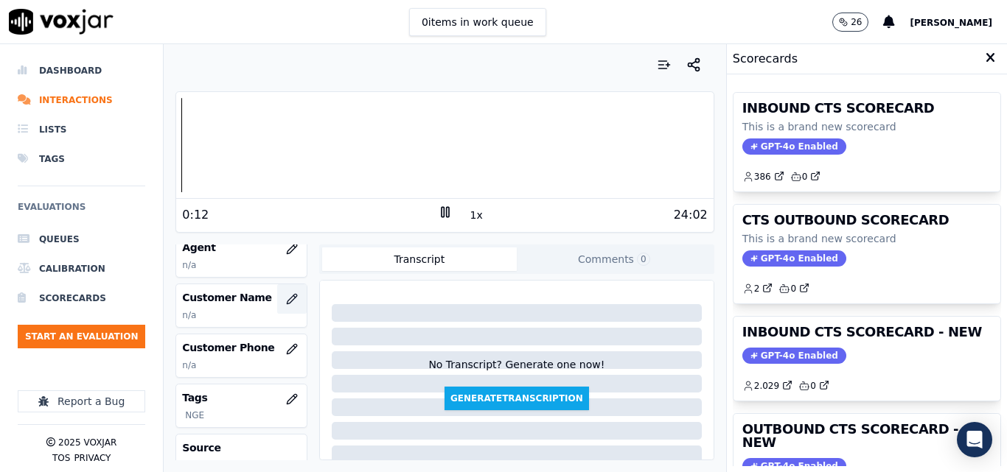
scroll to position [147, 0]
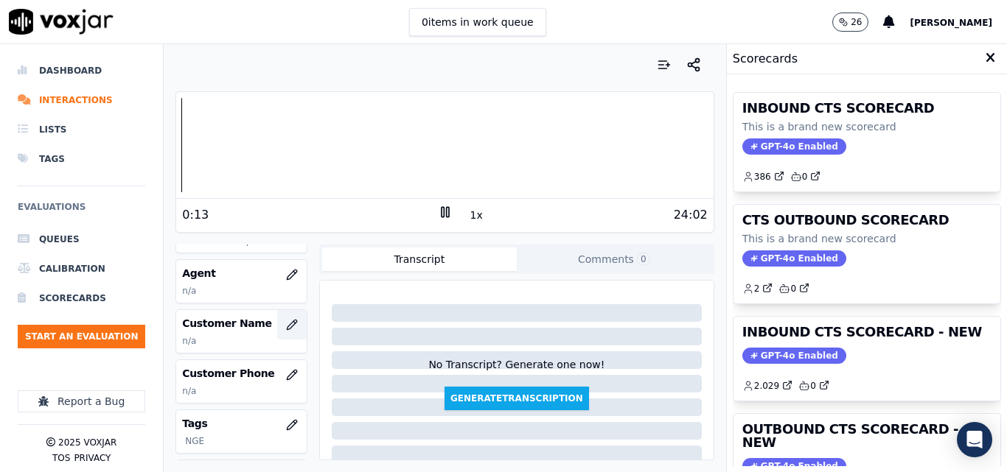
click at [286, 326] on icon "button" at bounding box center [292, 325] width 12 height 12
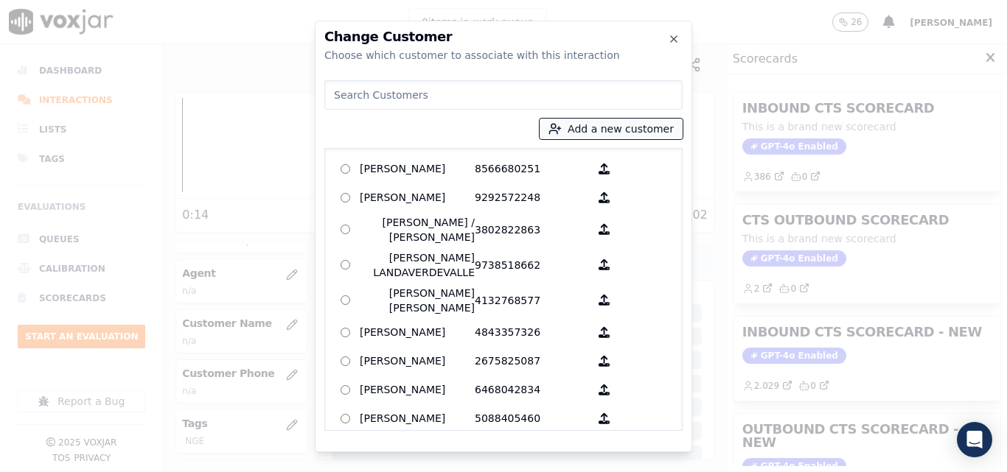
click at [589, 135] on button "Add a new customer" at bounding box center [610, 129] width 143 height 21
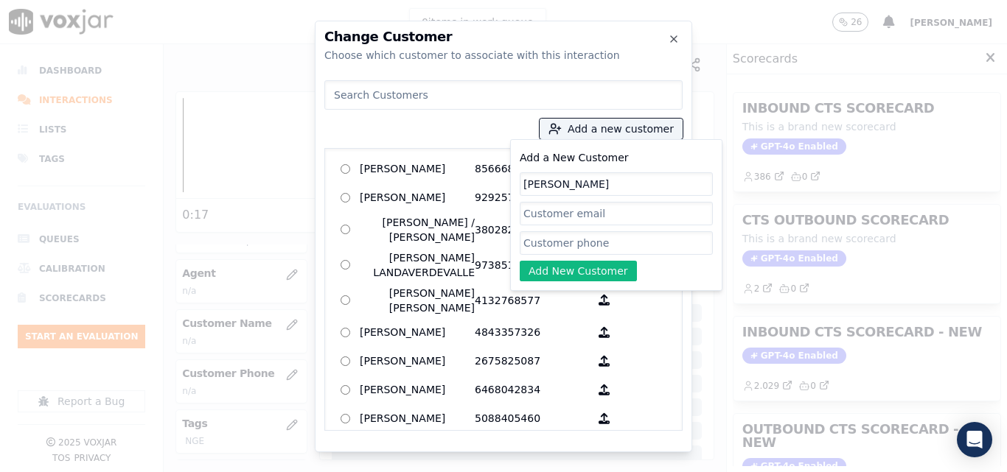
type input "VERONICA FARGAS PEREZ"
drag, startPoint x: 573, startPoint y: 214, endPoint x: 553, endPoint y: 248, distance: 38.3
paste input "7743299886"
type input "7743299886"
click at [574, 271] on button "Add New Customer" at bounding box center [578, 271] width 117 height 21
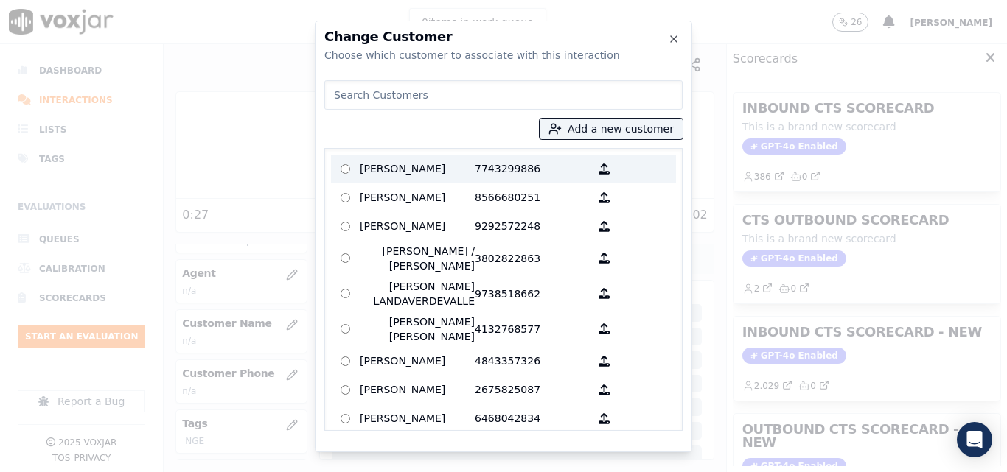
click at [458, 170] on p "VERONICA FARGAS PEREZ" at bounding box center [417, 169] width 115 height 23
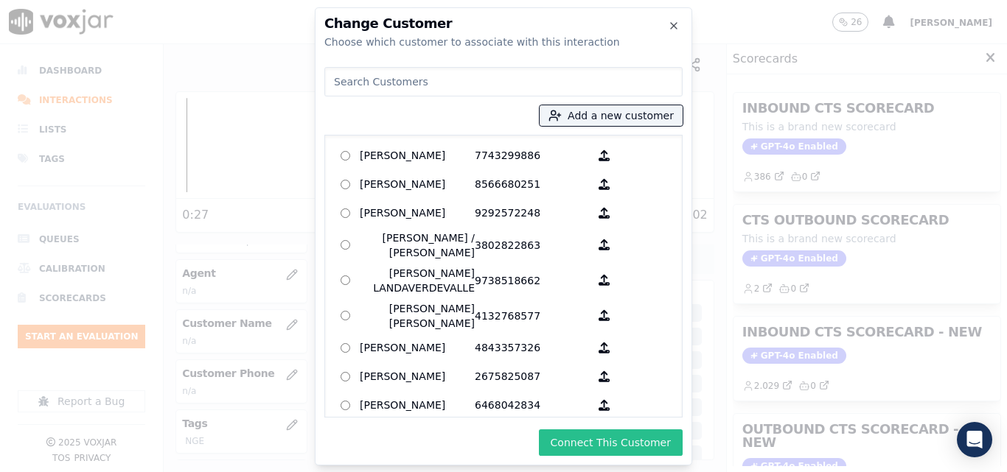
click at [607, 439] on button "Connect This Customer" at bounding box center [611, 443] width 144 height 27
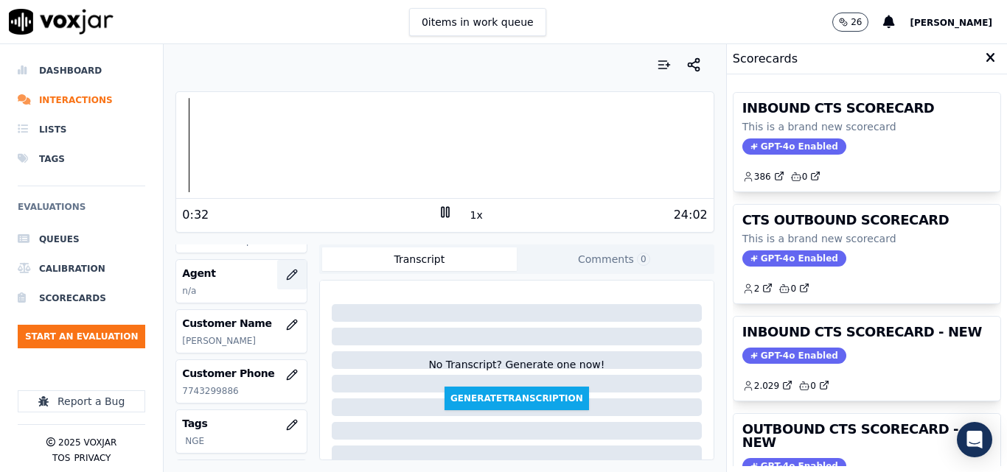
click at [286, 270] on icon "button" at bounding box center [292, 275] width 12 height 12
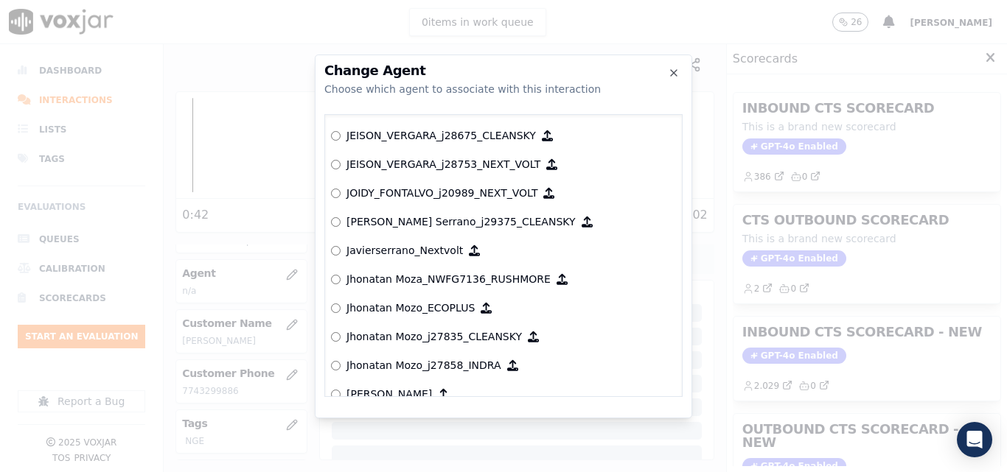
scroll to position [4053, 0]
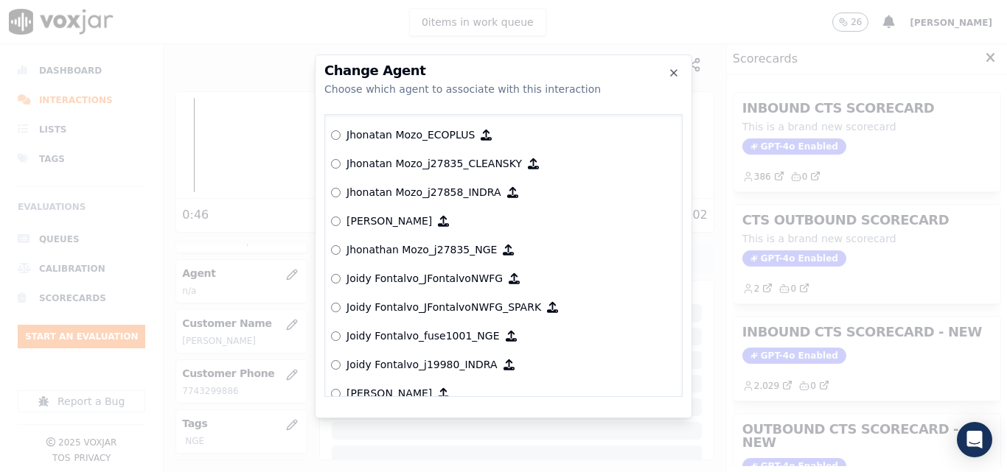
click at [415, 332] on p "Joidy Fontalvo_fuse1001_NGE" at bounding box center [422, 336] width 153 height 15
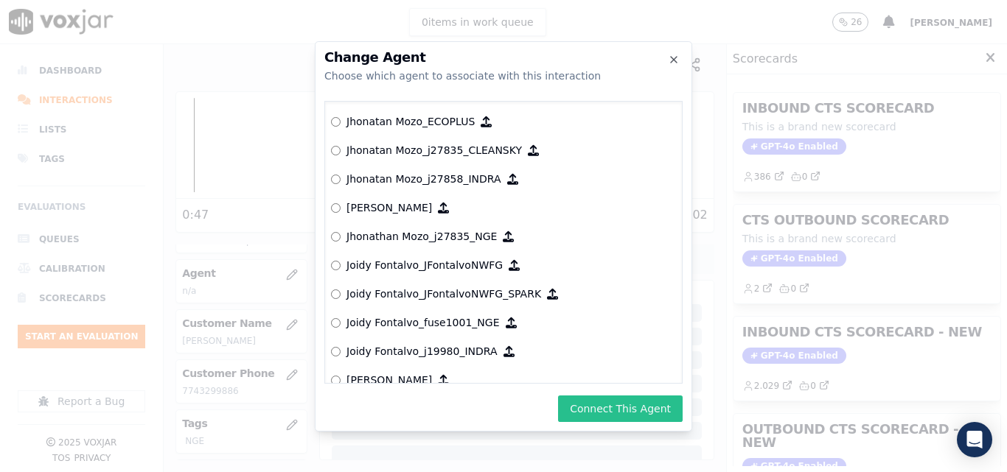
click at [580, 400] on button "Connect This Agent" at bounding box center [620, 409] width 125 height 27
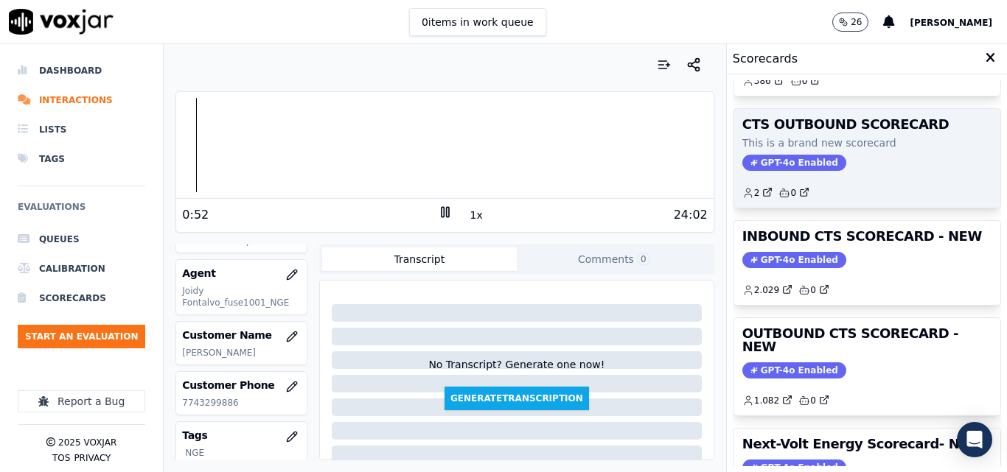
scroll to position [221, 0]
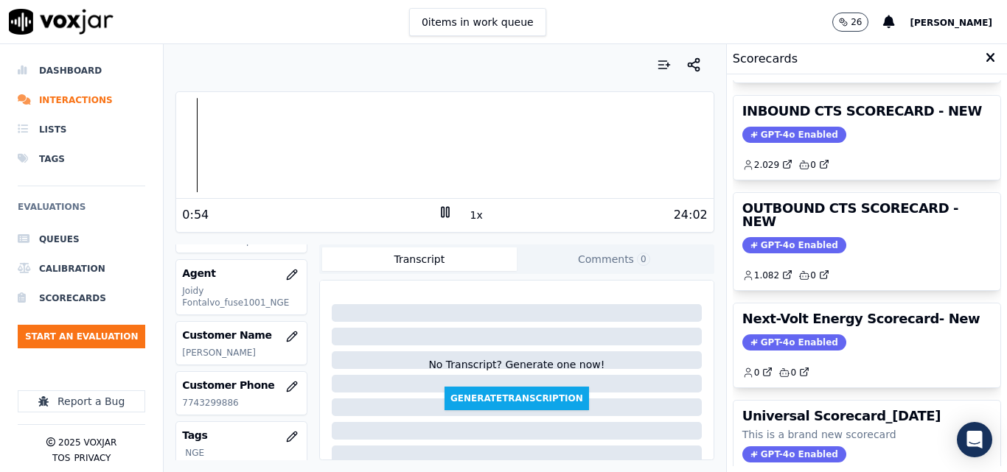
click at [166, 150] on div "Your browser does not support the audio element. 0:54 1x 24:02 Voxjar ID f586e4…" at bounding box center [445, 258] width 562 height 428
click at [467, 210] on button "1x" at bounding box center [476, 215] width 18 height 21
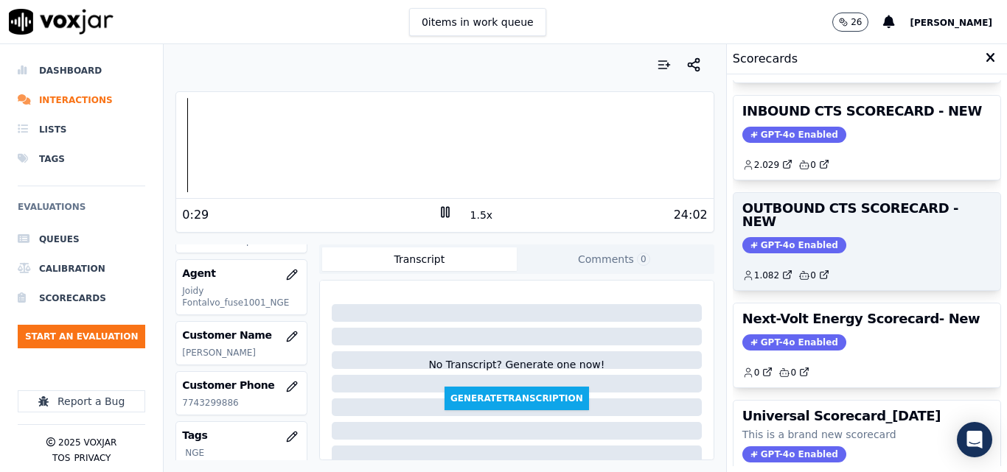
click at [770, 237] on span "GPT-4o Enabled" at bounding box center [794, 245] width 104 height 16
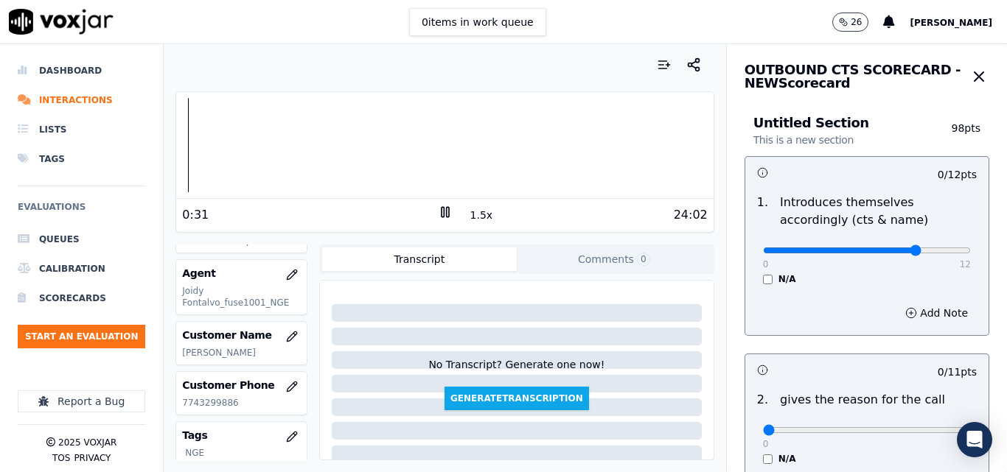
type input "9"
click at [880, 253] on input "range" at bounding box center [867, 251] width 208 height 6
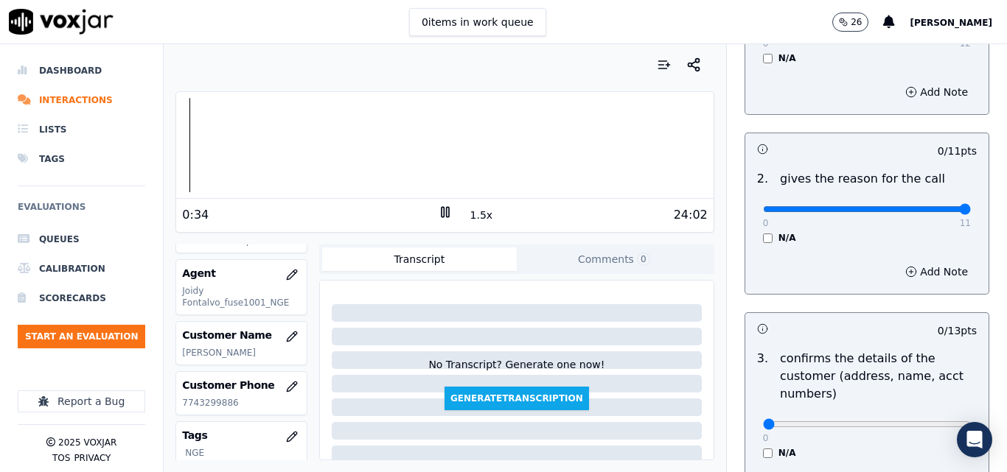
type input "11"
click at [930, 212] on input "range" at bounding box center [867, 209] width 208 height 6
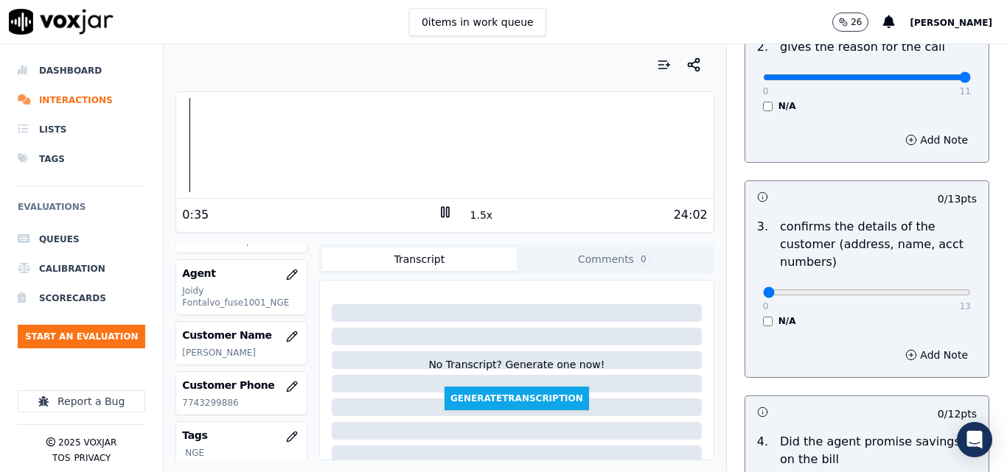
scroll to position [368, 0]
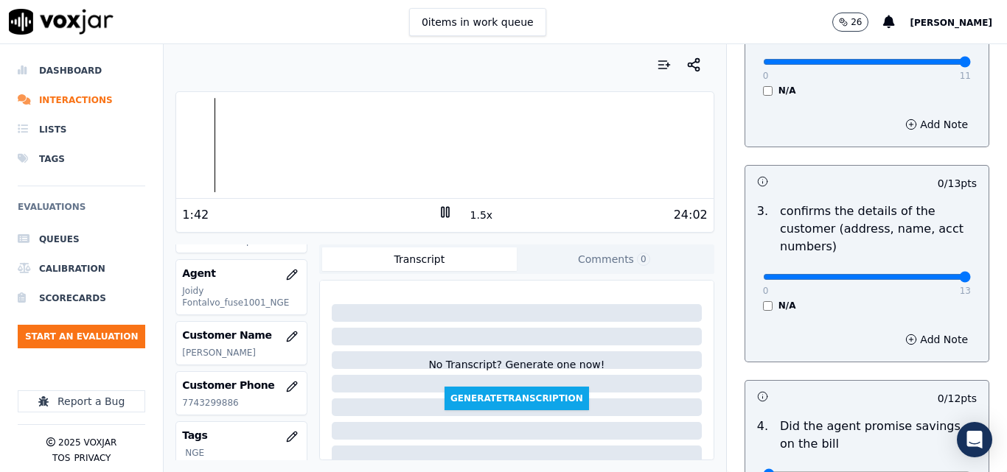
type input "13"
click at [925, 277] on input "range" at bounding box center [867, 277] width 208 height 6
click at [382, 143] on div at bounding box center [444, 145] width 537 height 94
click at [478, 215] on button "1.5x" at bounding box center [481, 215] width 29 height 21
click at [388, 144] on div at bounding box center [444, 145] width 537 height 94
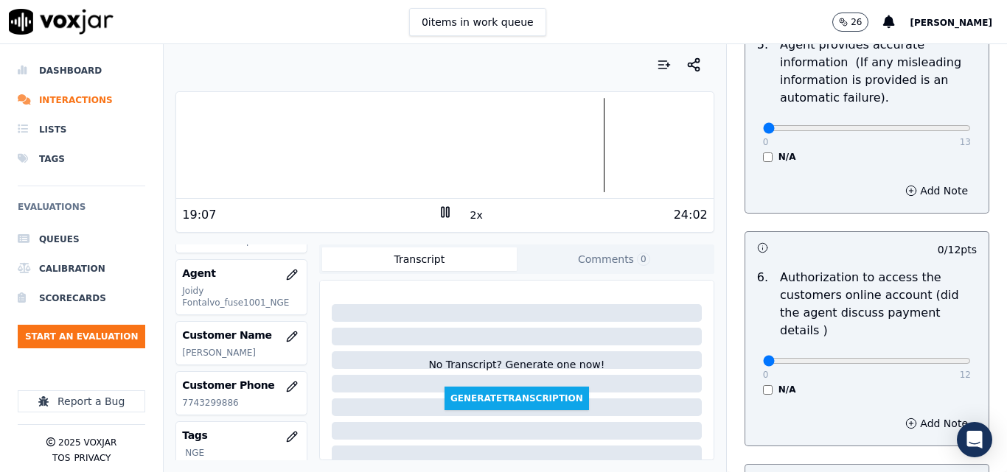
scroll to position [1327, 0]
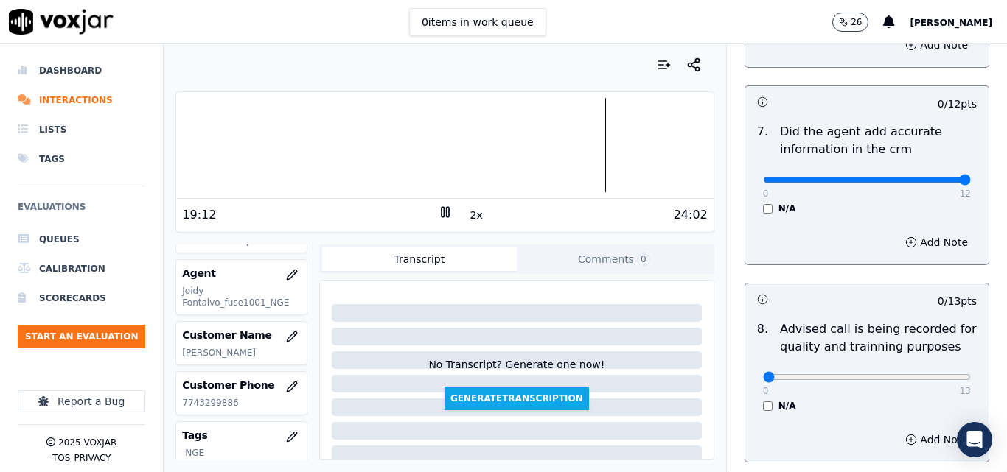
type input "12"
click at [930, 177] on input "range" at bounding box center [867, 180] width 208 height 6
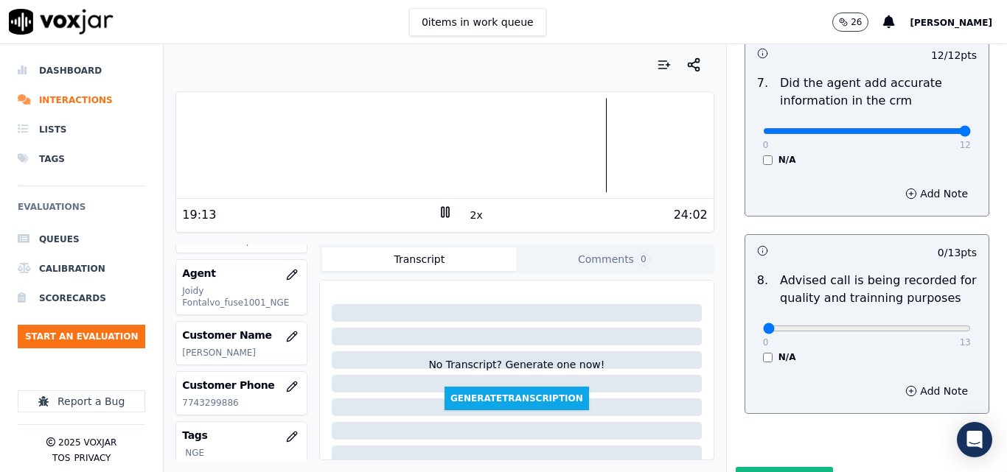
scroll to position [1421, 0]
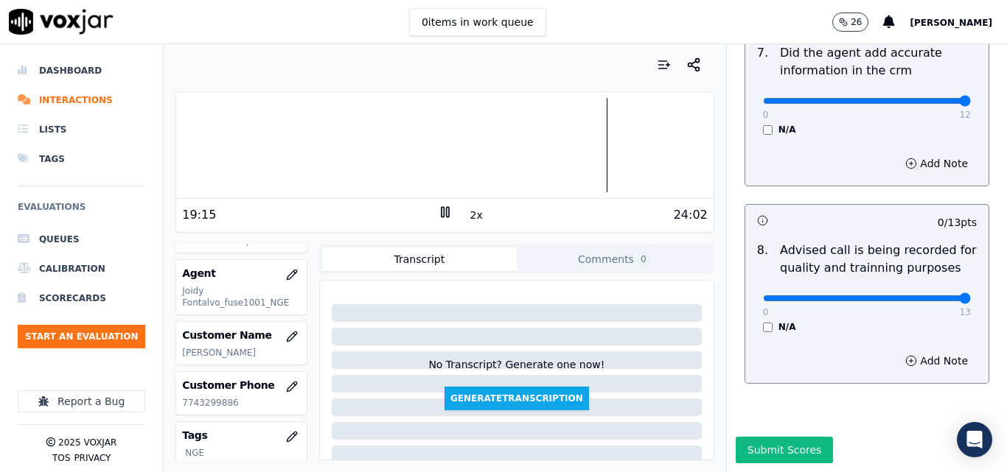
type input "13"
click at [932, 296] on input "range" at bounding box center [867, 299] width 208 height 6
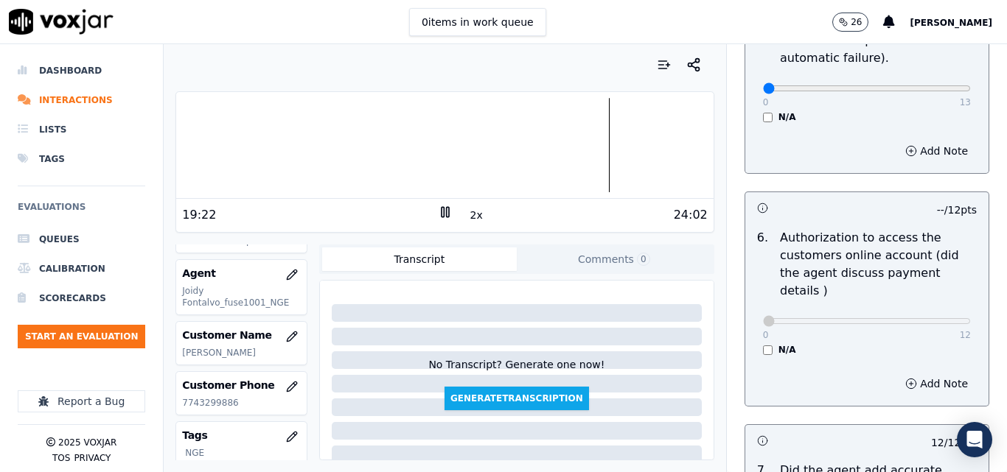
scroll to position [905, 0]
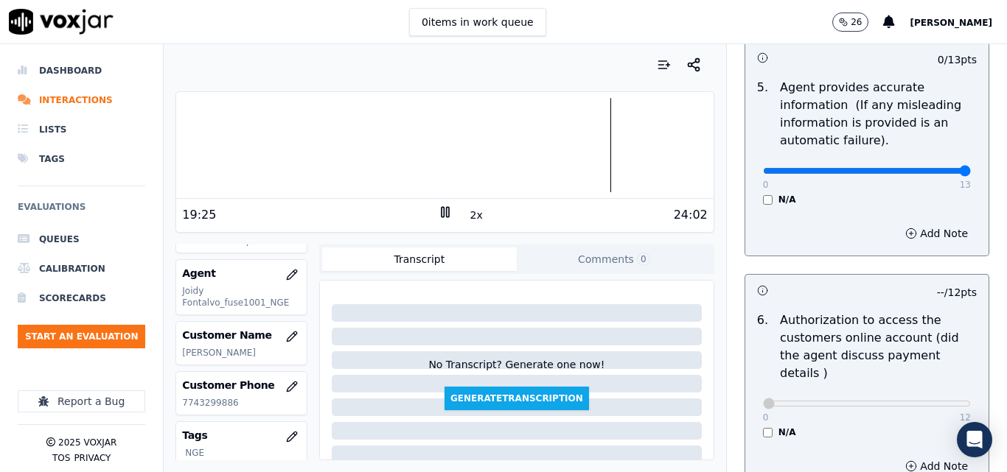
type input "13"
click at [935, 168] on input "range" at bounding box center [867, 171] width 208 height 6
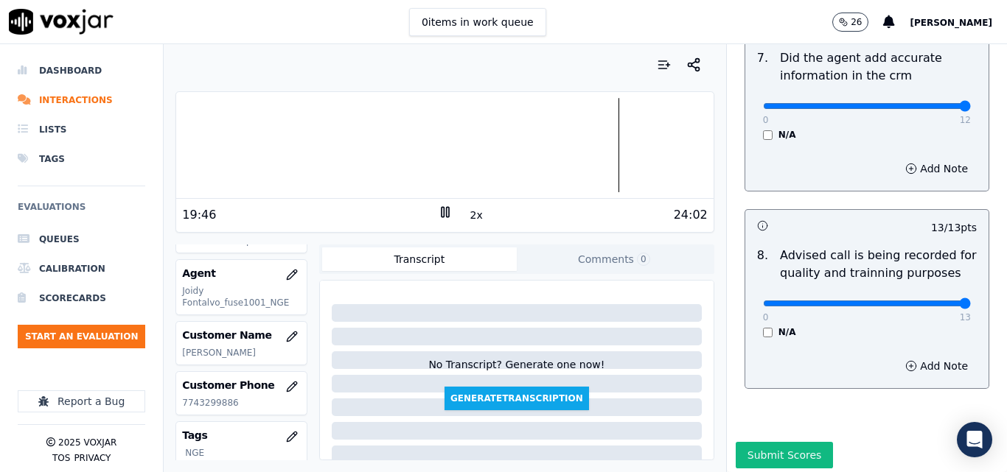
scroll to position [1421, 0]
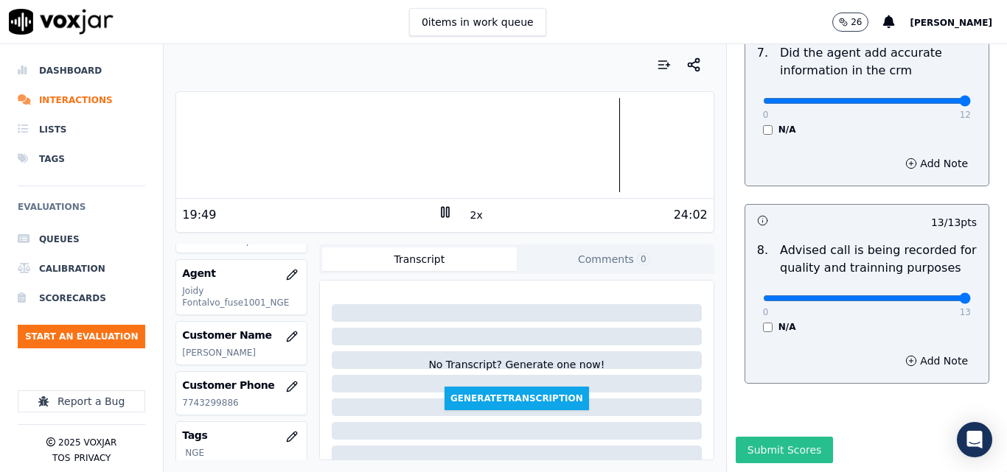
click at [769, 437] on button "Submit Scores" at bounding box center [785, 450] width 98 height 27
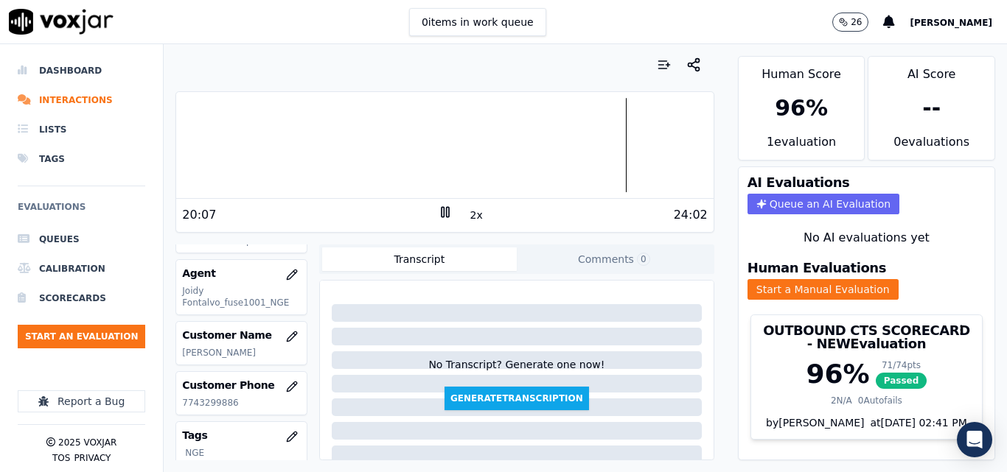
scroll to position [31, 0]
click at [107, 335] on button "Start an Evaluation" at bounding box center [81, 337] width 127 height 24
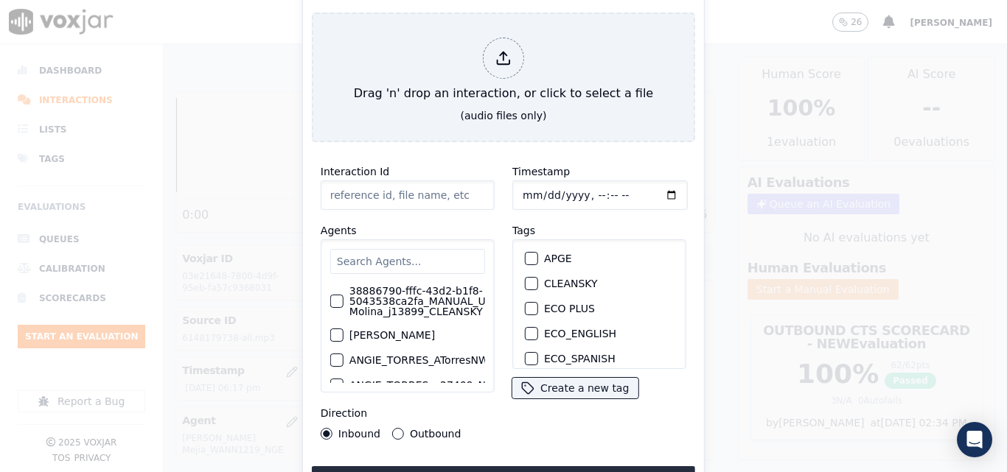
type input "20250915-104616_4013381670-all.mp3"
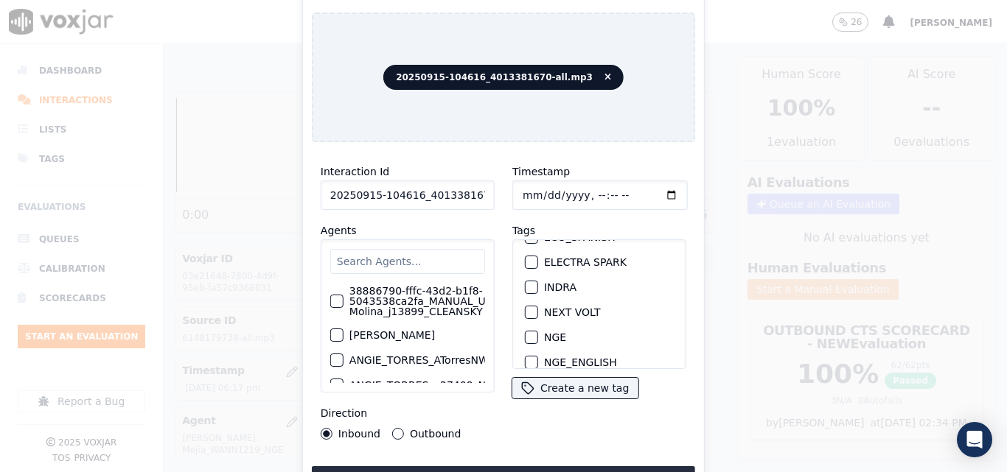
scroll to position [147, 0]
click at [525, 308] on div "button" at bounding box center [530, 312] width 10 height 10
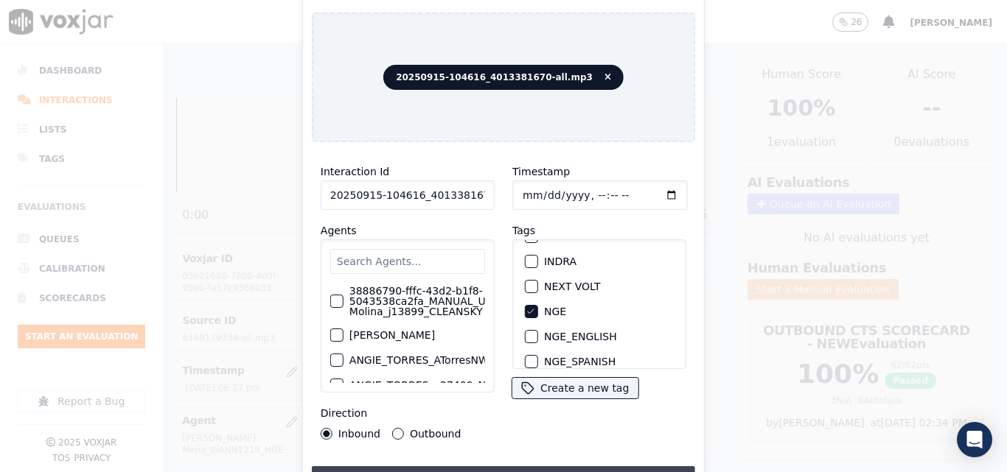
click at [577, 467] on button "Upload interaction to start evaluation" at bounding box center [503, 480] width 383 height 27
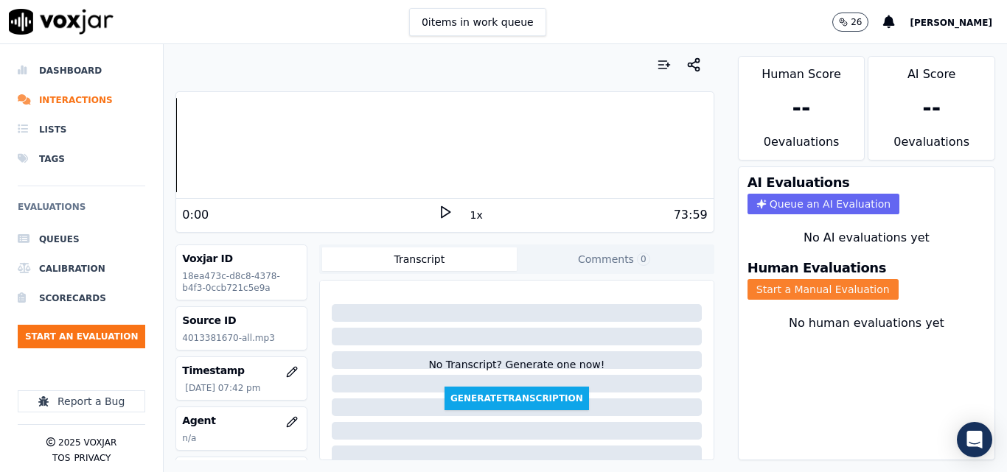
click at [814, 290] on button "Start a Manual Evaluation" at bounding box center [822, 289] width 151 height 21
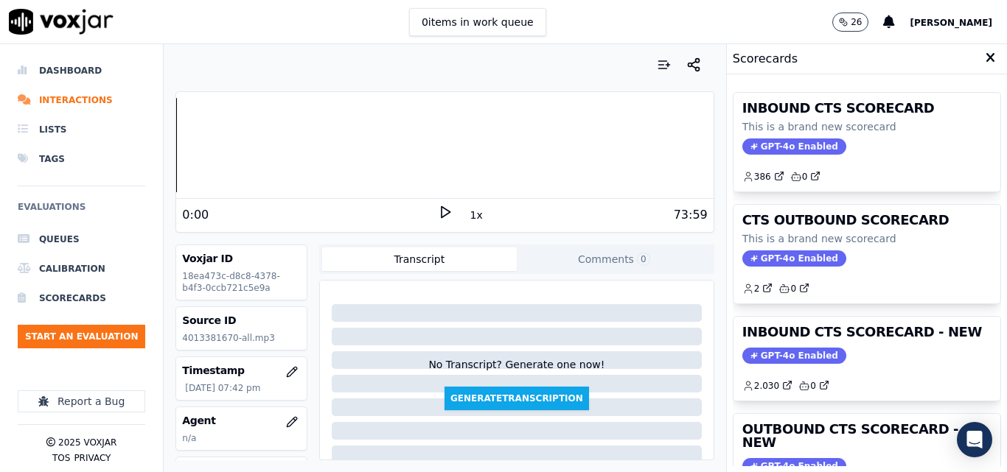
click at [443, 220] on div "1x" at bounding box center [445, 215] width 15 height 20
click at [442, 219] on icon at bounding box center [445, 212] width 15 height 15
click at [166, 159] on div "Your browser does not support the audio element. 0:00 1x 73:59 Voxjar ID 18ea47…" at bounding box center [445, 258] width 562 height 428
click at [467, 214] on button "1x" at bounding box center [476, 215] width 18 height 21
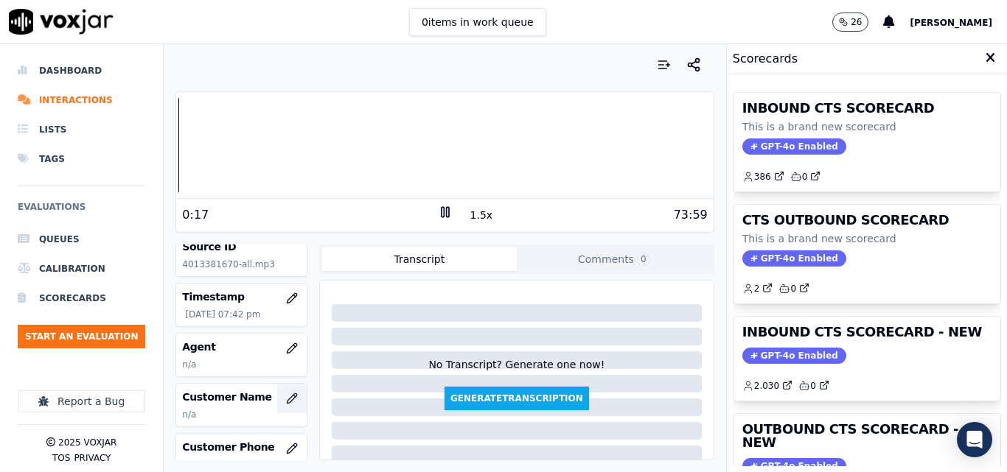
click at [287, 394] on icon "button" at bounding box center [292, 399] width 10 height 10
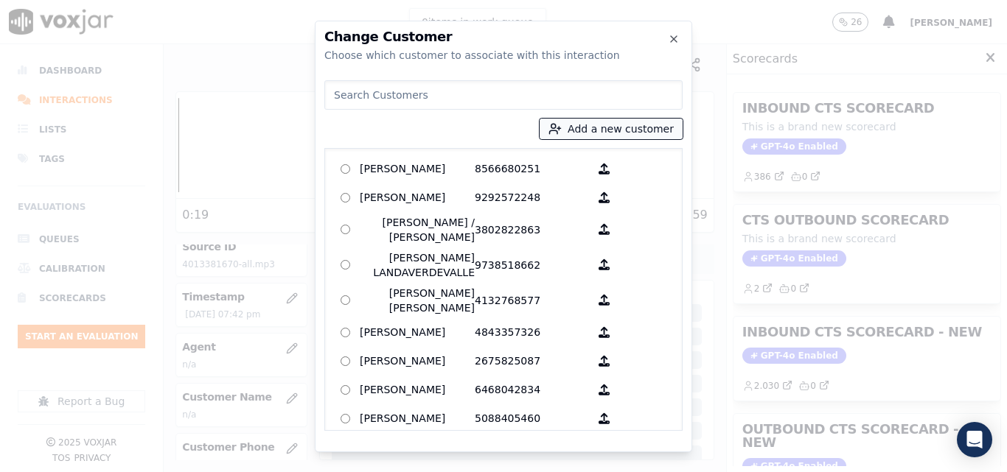
click at [589, 130] on button "Add a new customer" at bounding box center [610, 129] width 143 height 21
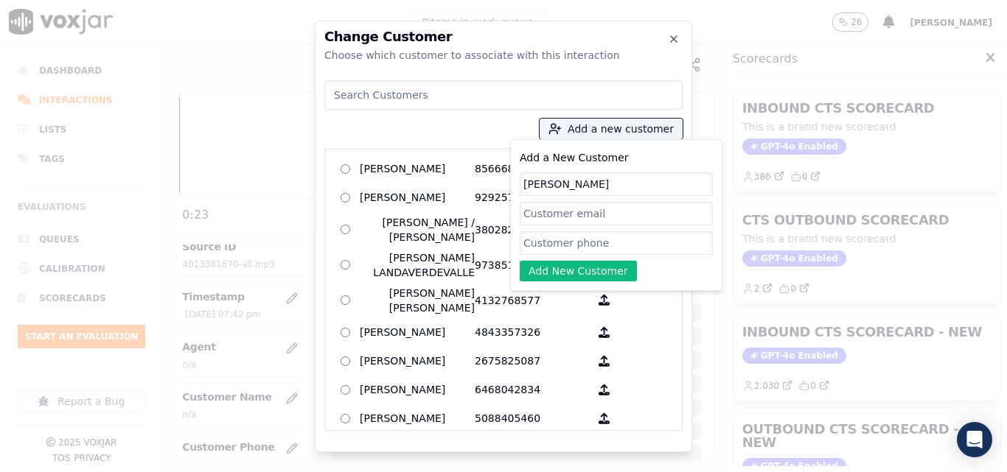
type input "ANGEL GIL CANDELARIO"
paste input "4013381670"
type input "4013381670"
click at [609, 268] on button "Add New Customer" at bounding box center [578, 271] width 117 height 21
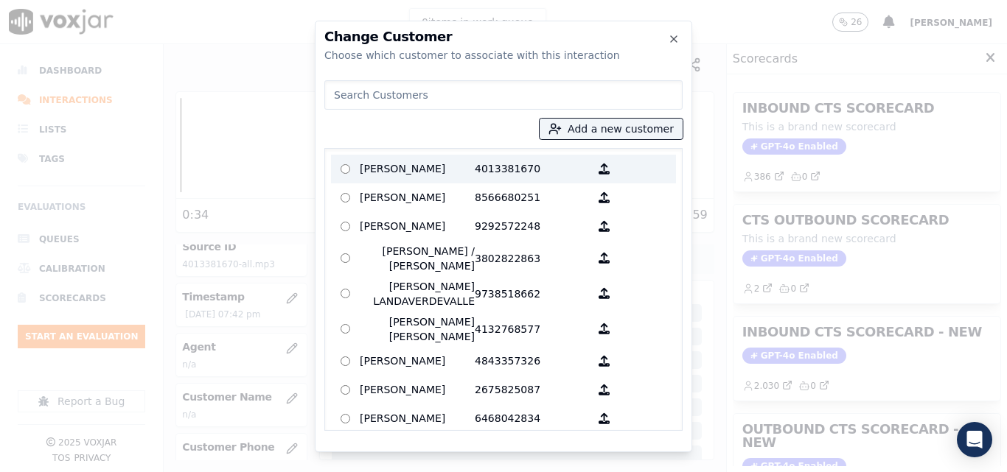
click at [517, 156] on label "ANGEL GIL CANDELARIO 4013381670" at bounding box center [503, 169] width 345 height 29
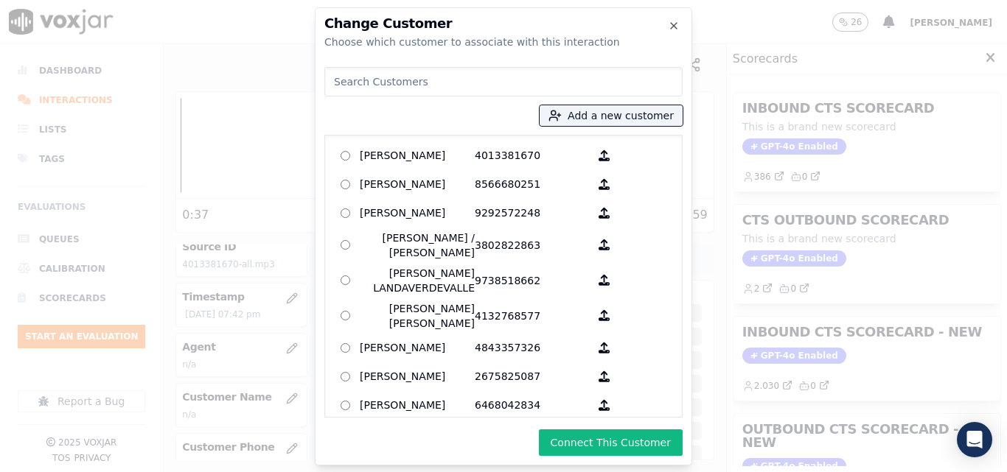
click at [635, 426] on div "Change Customer Choose which customer to associate with this interaction Add a …" at bounding box center [503, 236] width 377 height 458
click at [629, 455] on button "Connect This Customer" at bounding box center [611, 443] width 144 height 27
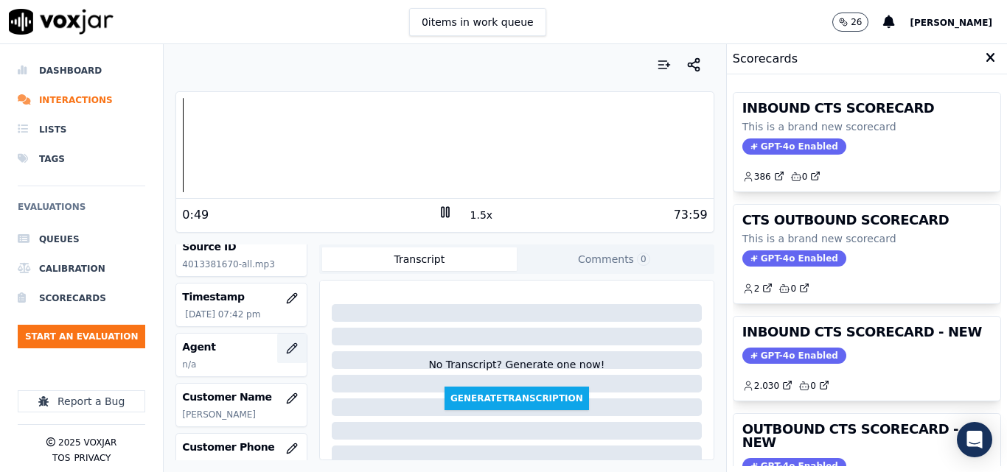
click at [286, 344] on icon "button" at bounding box center [292, 349] width 12 height 12
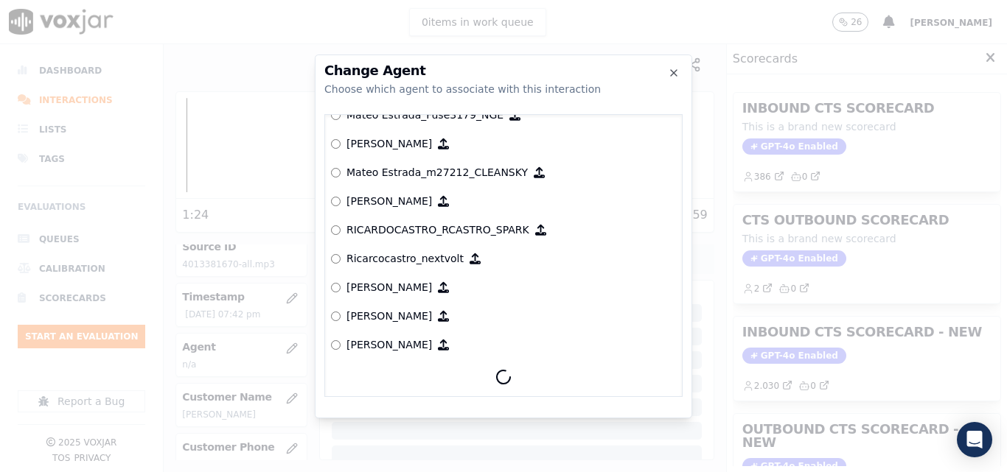
scroll to position [6244, 0]
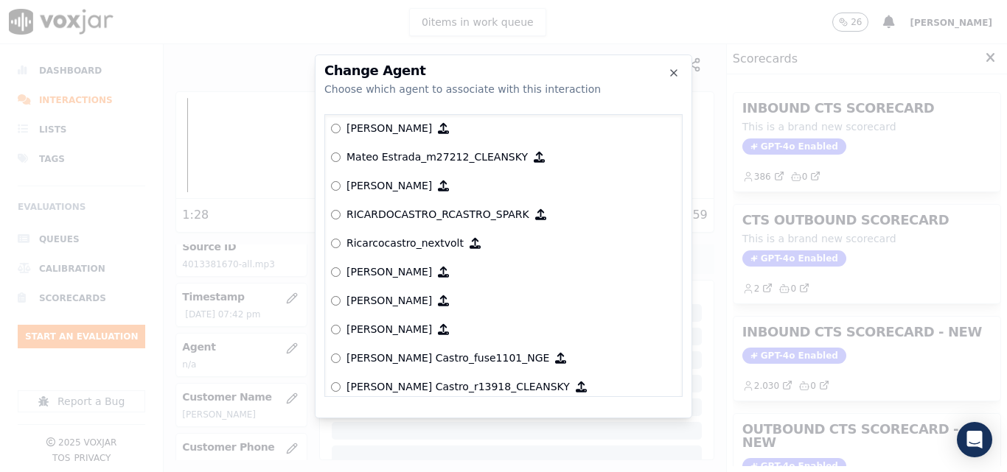
click at [433, 354] on p "[PERSON_NAME] Castro_fuse1101_NGE" at bounding box center [447, 358] width 203 height 15
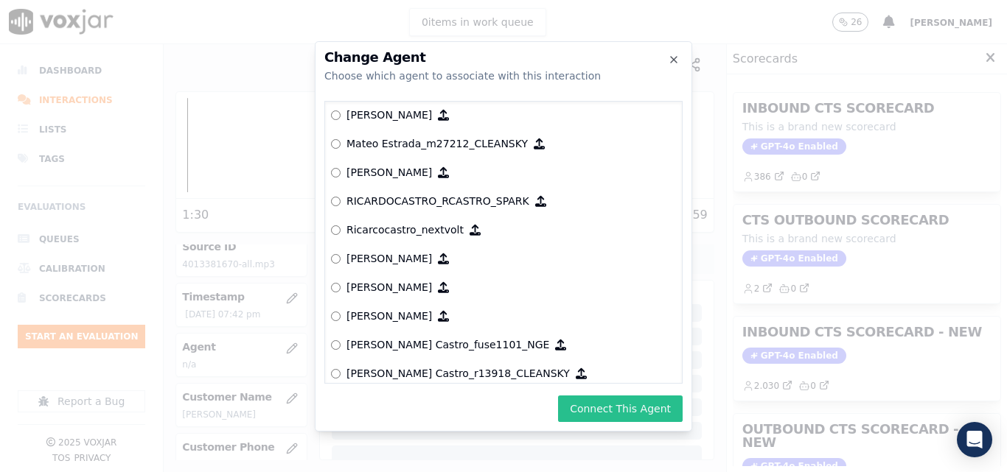
click at [615, 409] on button "Connect This Agent" at bounding box center [620, 409] width 125 height 27
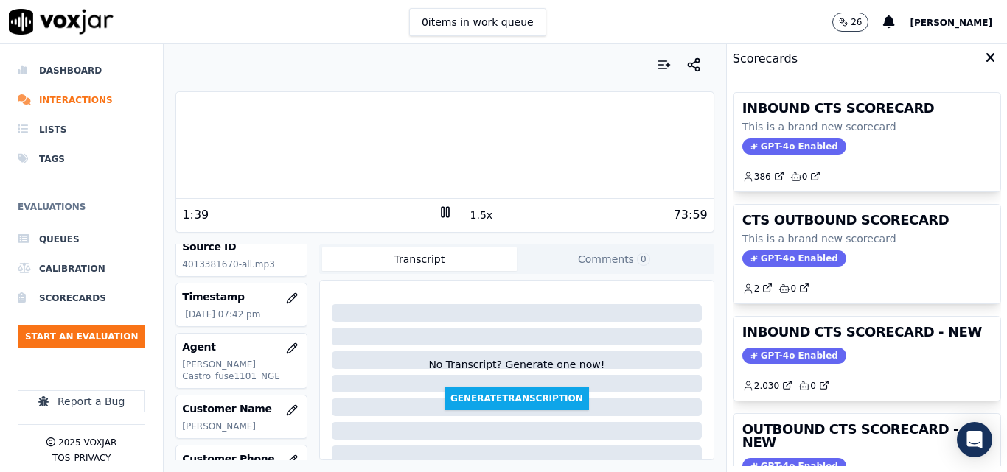
click at [472, 217] on button "1.5x" at bounding box center [481, 215] width 29 height 21
click at [168, 163] on div "Your browser does not support the audio element. 0:00 2x 73:59 Voxjar ID 18ea47…" at bounding box center [445, 258] width 562 height 428
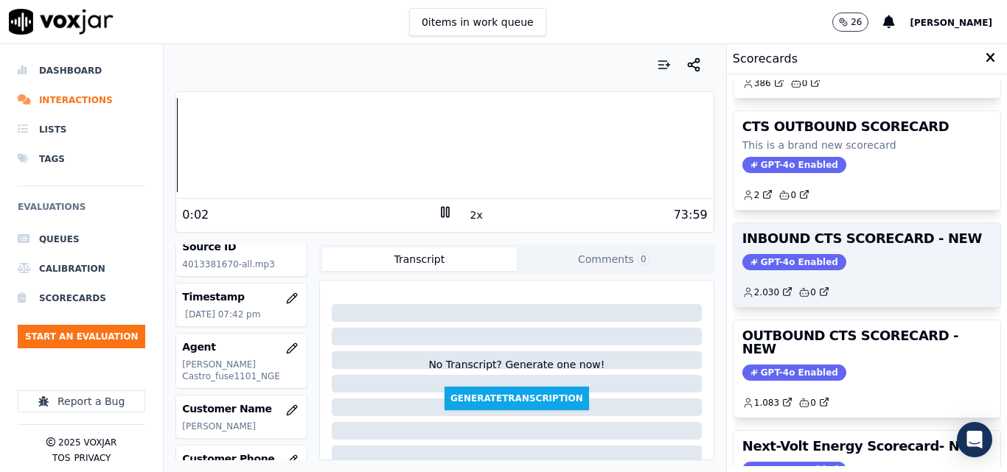
scroll to position [295, 0]
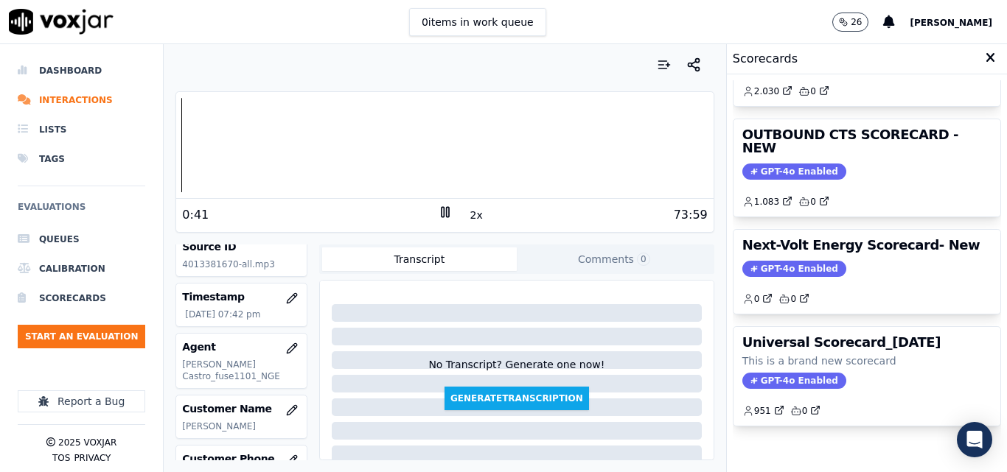
click at [441, 211] on rect at bounding box center [442, 212] width 2 height 10
click at [438, 211] on icon at bounding box center [445, 212] width 15 height 15
click at [173, 153] on div "Your browser does not support the audio element. 0:00 2x 73:59 Voxjar ID 18ea47…" at bounding box center [445, 258] width 562 height 428
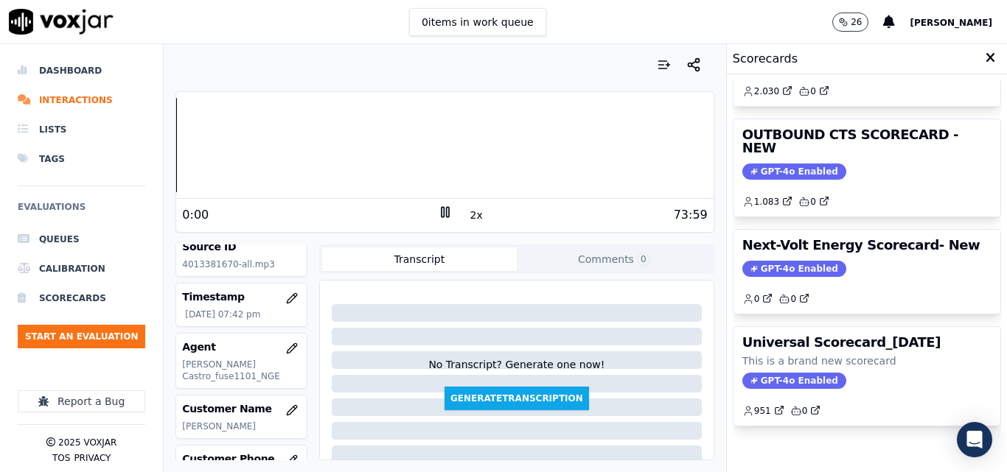
click at [169, 138] on div "Your browser does not support the audio element. 0:00 2x 73:59 Voxjar ID 18ea47…" at bounding box center [445, 258] width 562 height 428
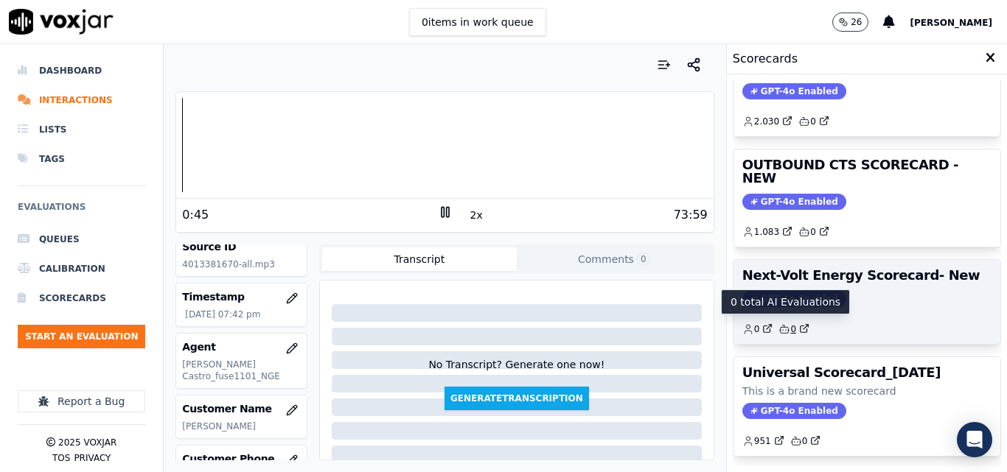
scroll to position [248, 0]
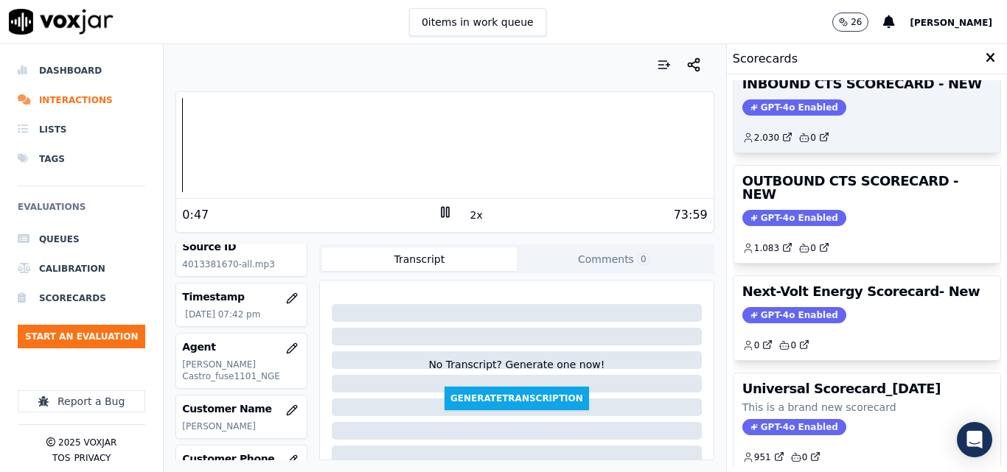
click at [762, 111] on span "GPT-4o Enabled" at bounding box center [794, 107] width 104 height 16
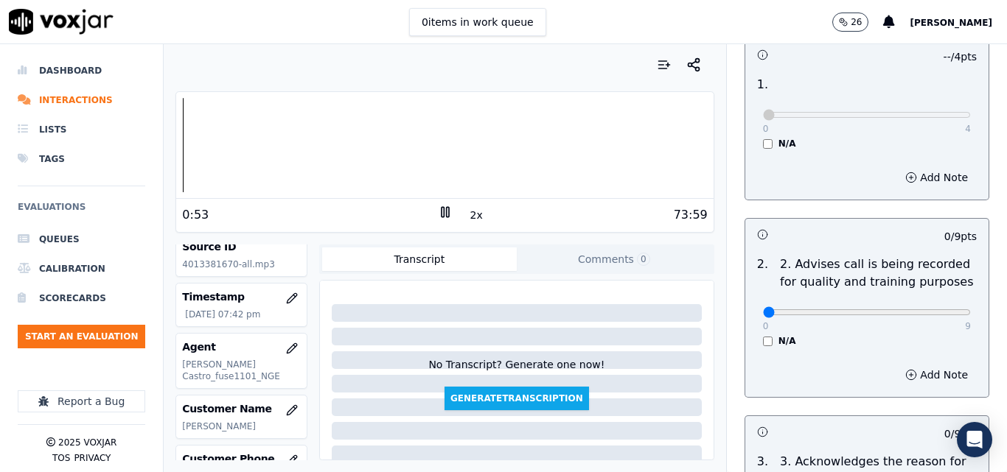
scroll to position [147, 0]
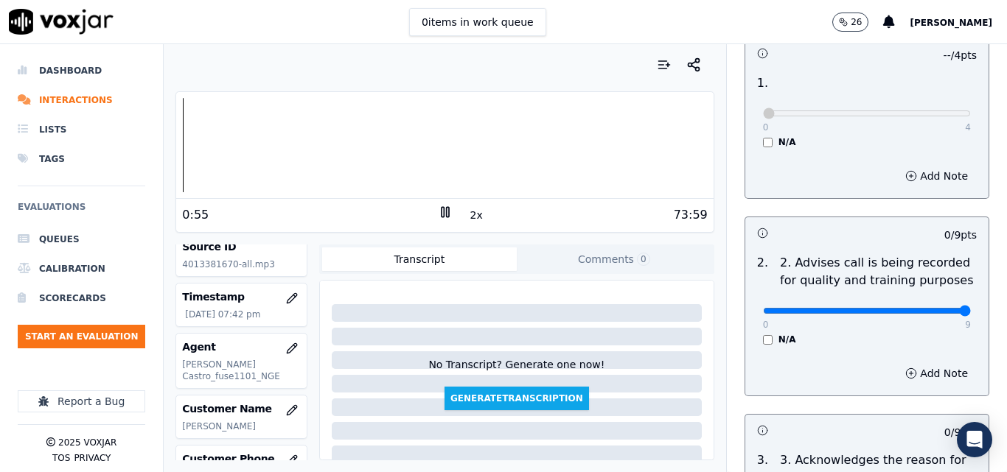
click at [926, 308] on input "range" at bounding box center [867, 311] width 208 height 6
type input "0"
click at [763, 308] on input "range" at bounding box center [867, 311] width 208 height 6
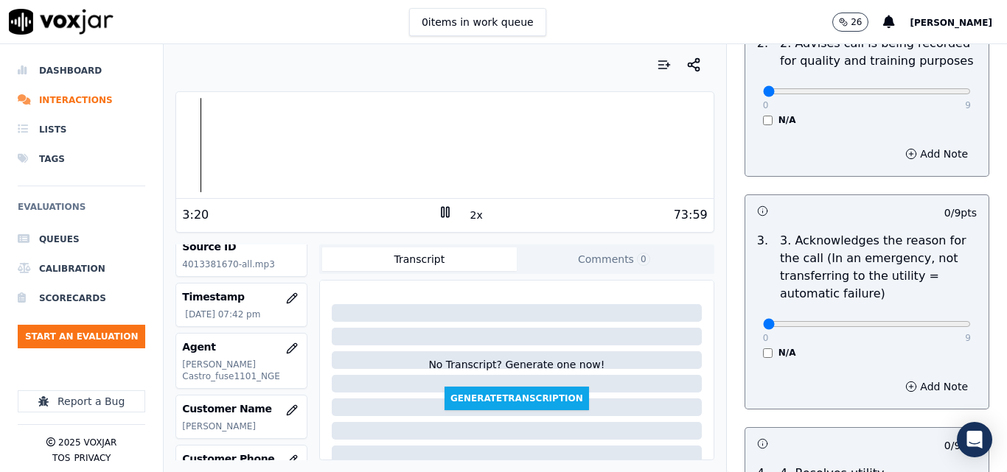
scroll to position [368, 0]
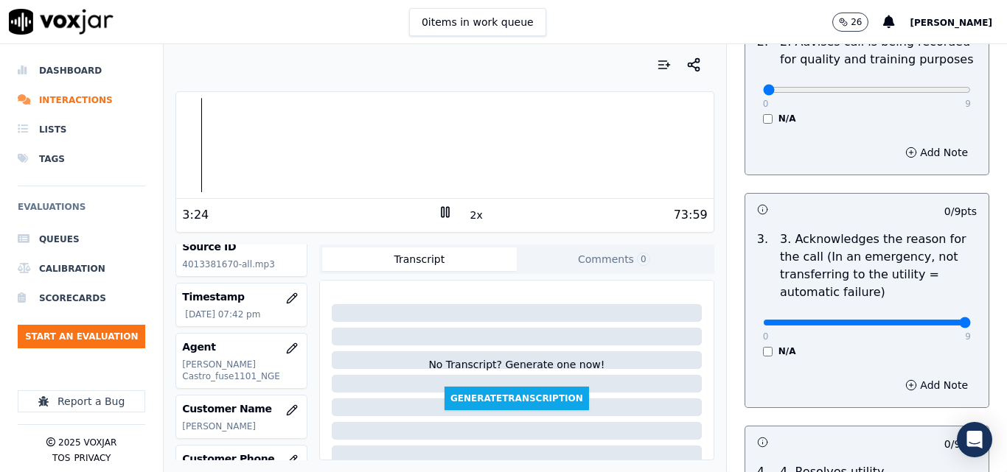
type input "9"
click at [926, 320] on input "range" at bounding box center [867, 323] width 208 height 6
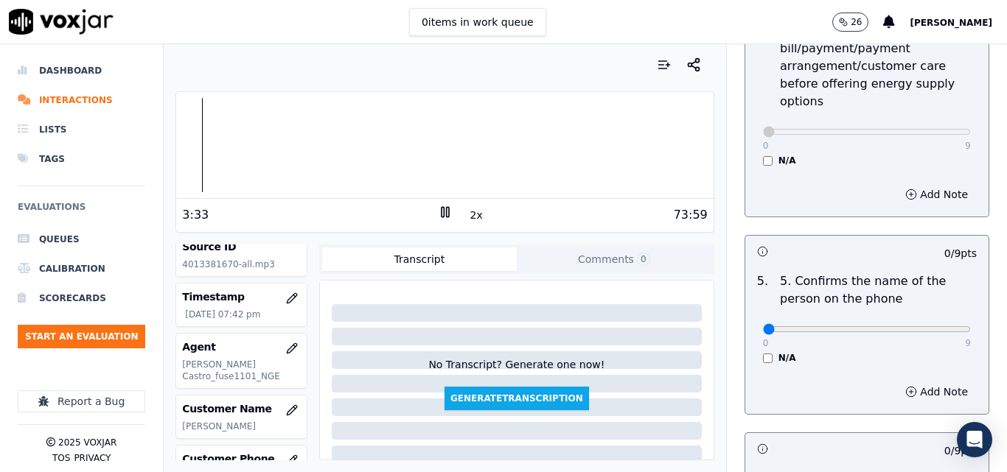
scroll to position [811, 0]
type input "9"
click at [927, 326] on input "range" at bounding box center [867, 329] width 208 height 6
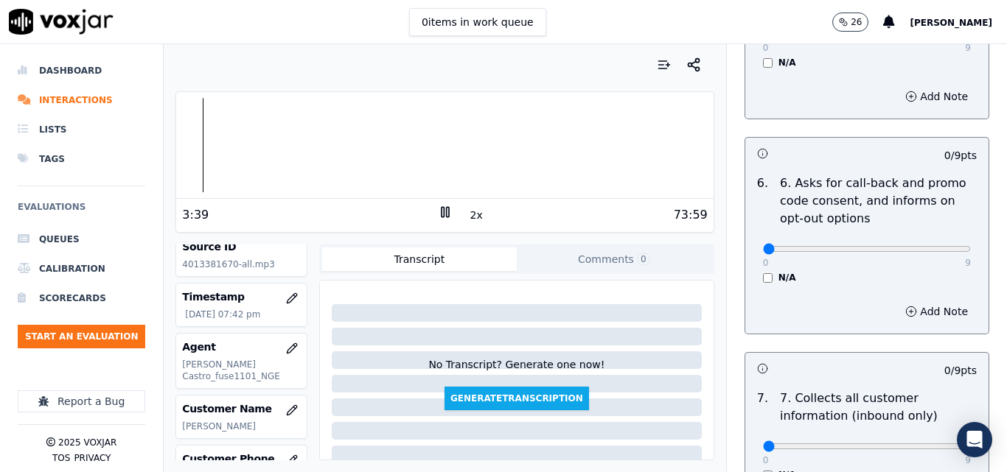
scroll to position [1253, 0]
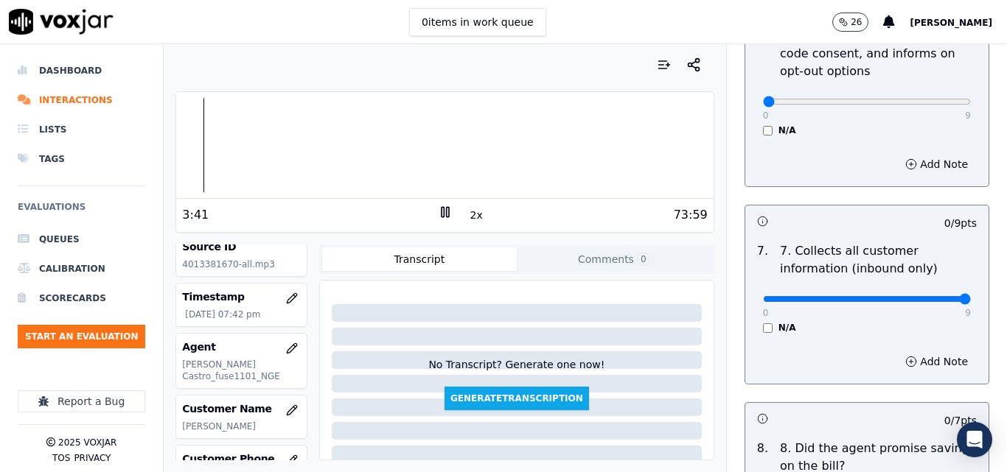
type input "9"
click at [936, 296] on input "range" at bounding box center [867, 299] width 208 height 6
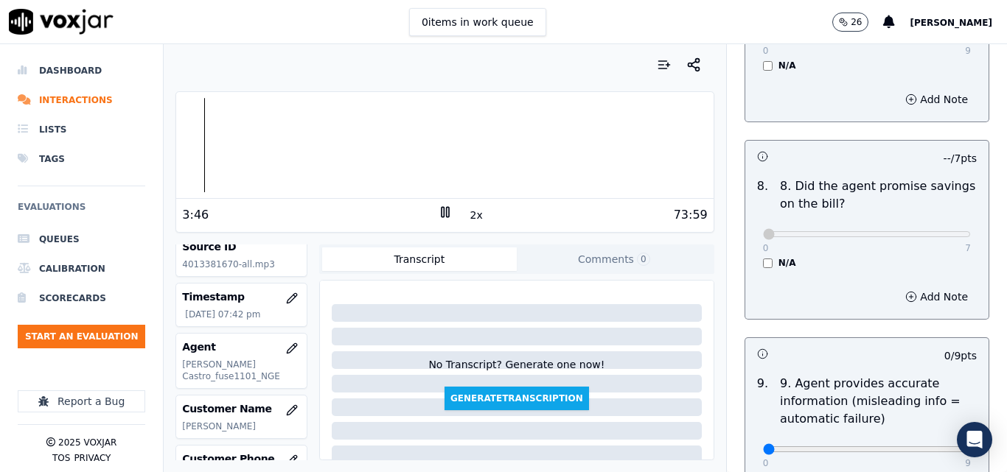
scroll to position [1621, 0]
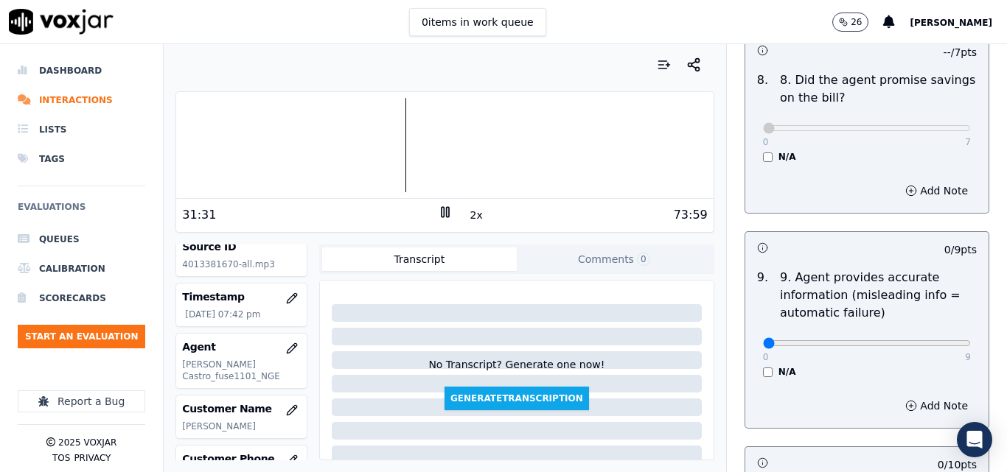
click at [392, 133] on div at bounding box center [444, 145] width 537 height 94
click at [374, 147] on div at bounding box center [444, 145] width 537 height 94
click at [359, 156] on div at bounding box center [444, 145] width 537 height 94
click at [338, 149] on div at bounding box center [444, 145] width 537 height 94
click at [401, 156] on div at bounding box center [444, 145] width 537 height 94
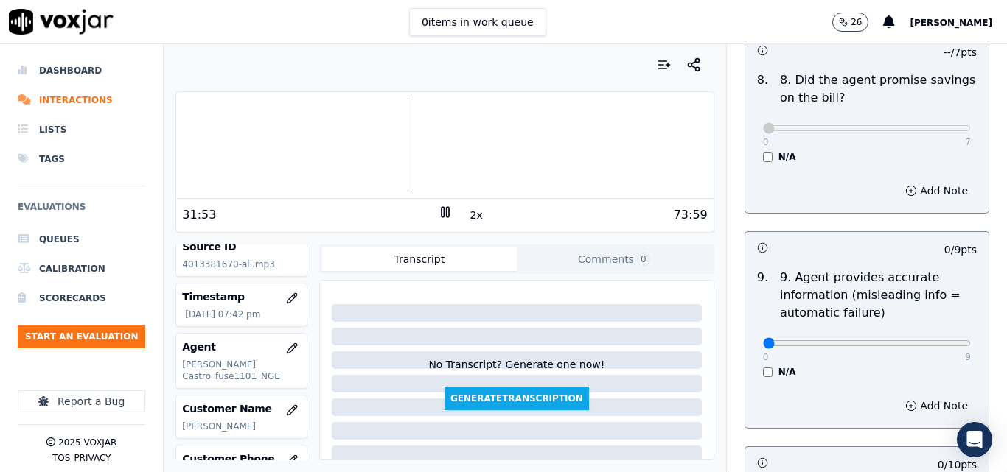
click at [390, 156] on div at bounding box center [444, 145] width 537 height 94
click at [374, 156] on div at bounding box center [444, 145] width 537 height 94
click at [362, 156] on div at bounding box center [444, 145] width 537 height 94
click at [329, 146] on div at bounding box center [444, 145] width 537 height 94
click at [323, 148] on div at bounding box center [444, 145] width 537 height 94
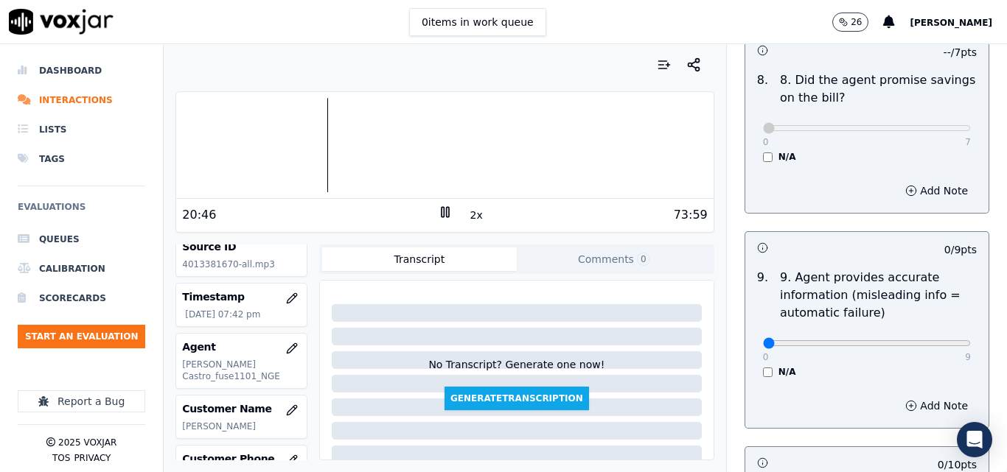
click at [310, 150] on div at bounding box center [444, 145] width 537 height 94
click at [457, 210] on div "73:59" at bounding box center [580, 215] width 255 height 18
click at [469, 214] on button "2x" at bounding box center [476, 215] width 18 height 21
click at [651, 144] on div at bounding box center [444, 145] width 537 height 94
click at [438, 209] on icon at bounding box center [445, 212] width 15 height 15
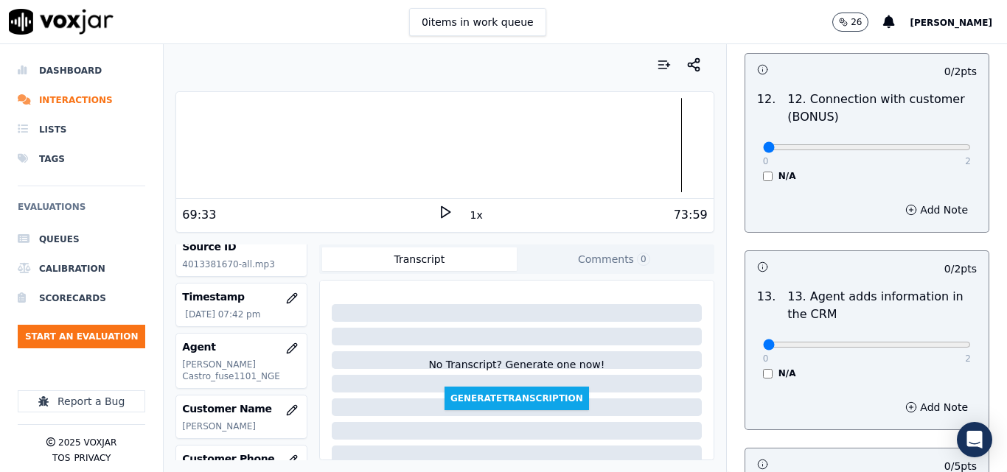
scroll to position [2432, 0]
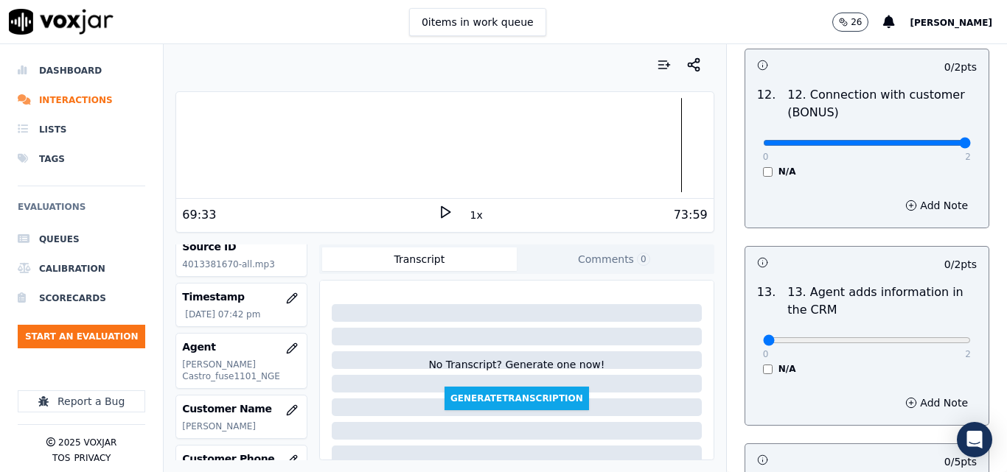
type input "2"
click at [931, 140] on input "range" at bounding box center [867, 143] width 208 height 6
type input "2"
click at [929, 338] on input "range" at bounding box center [867, 341] width 208 height 6
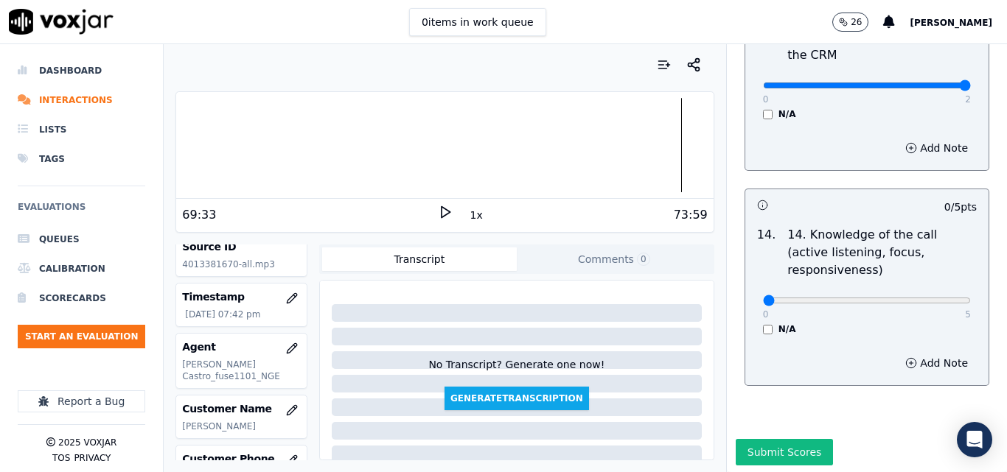
scroll to position [2691, 0]
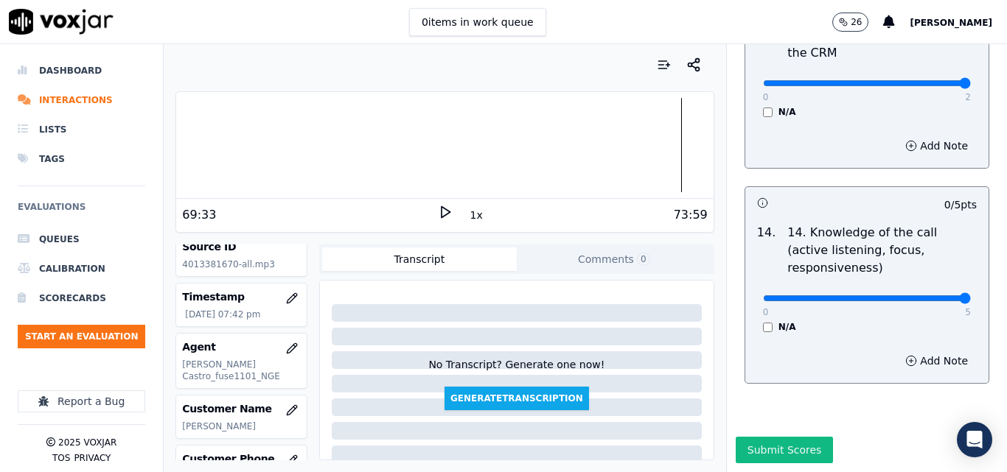
type input "5"
click at [929, 296] on input "range" at bounding box center [867, 299] width 208 height 6
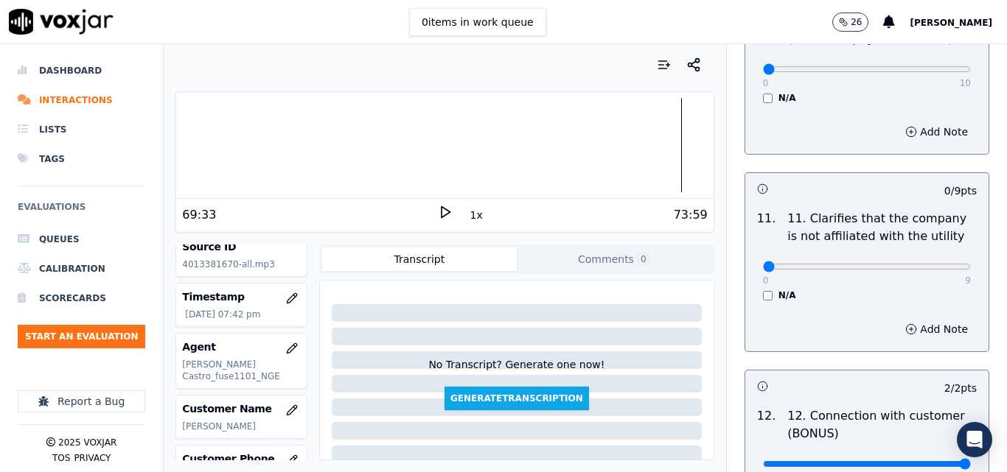
scroll to position [2102, 0]
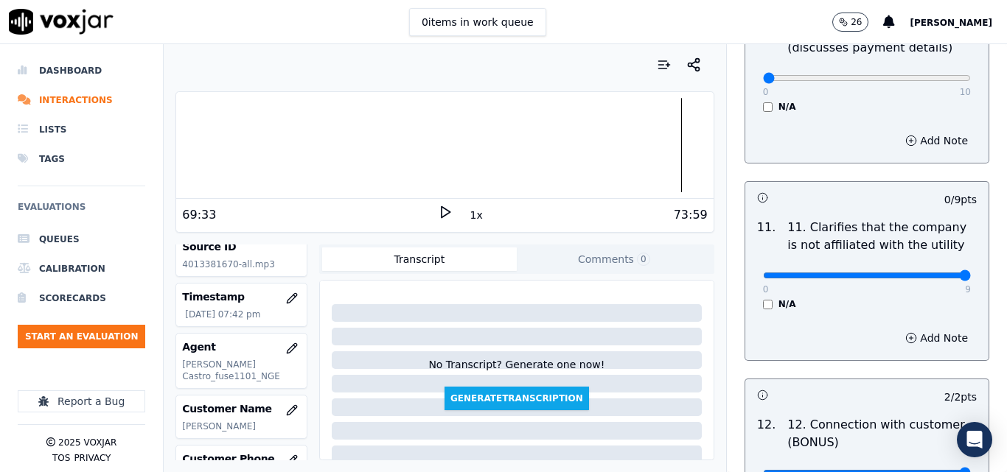
type input "9"
click at [929, 273] on input "range" at bounding box center [867, 276] width 208 height 6
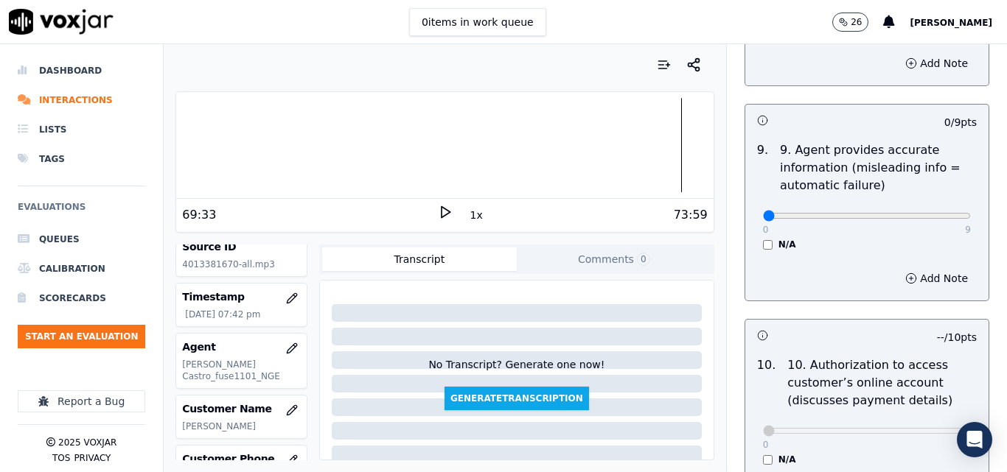
scroll to position [1733, 0]
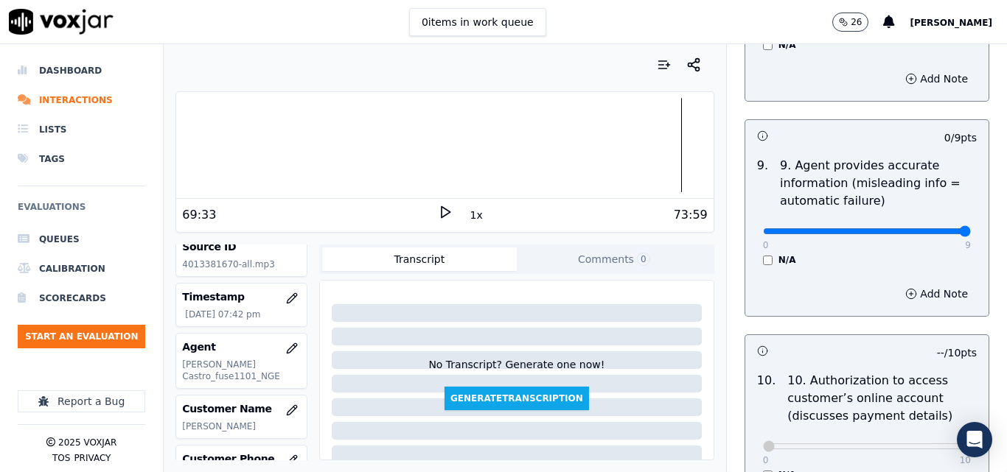
type input "9"
click at [932, 228] on input "range" at bounding box center [867, 231] width 208 height 6
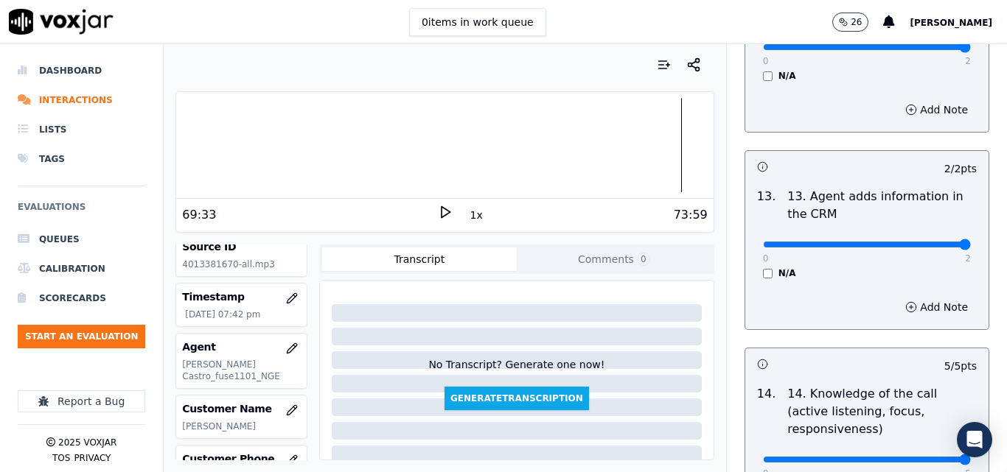
scroll to position [2691, 0]
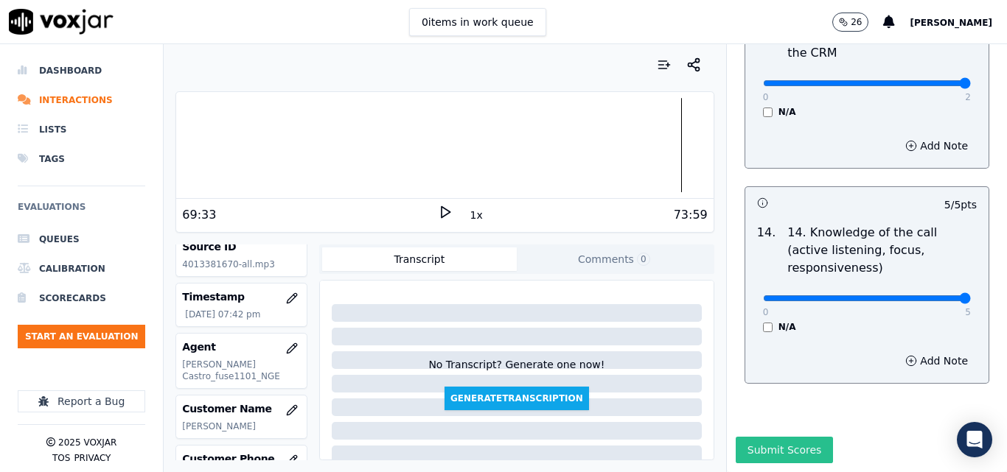
click at [772, 437] on button "Submit Scores" at bounding box center [785, 450] width 98 height 27
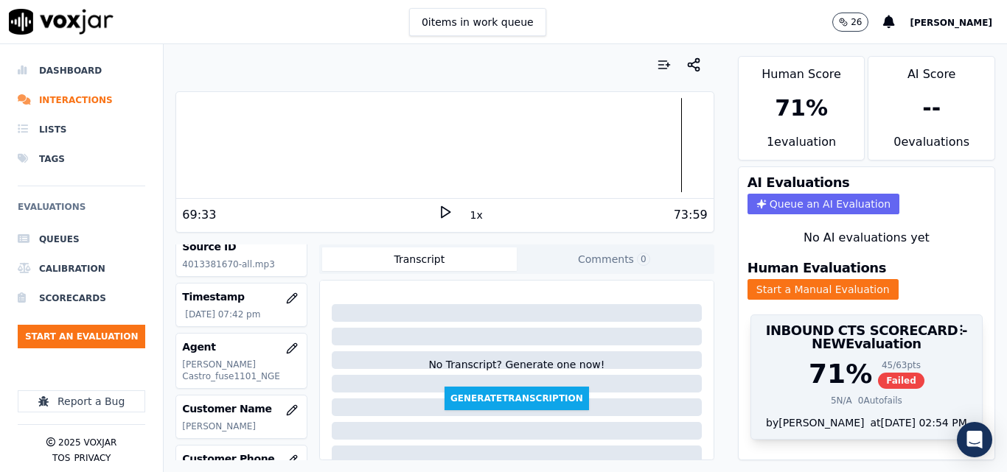
click at [878, 378] on span "Failed" at bounding box center [901, 381] width 46 height 16
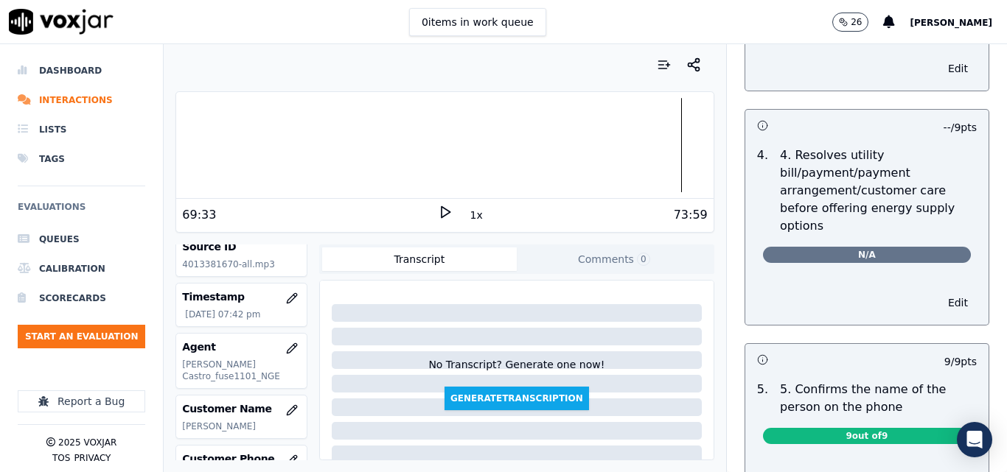
scroll to position [663, 0]
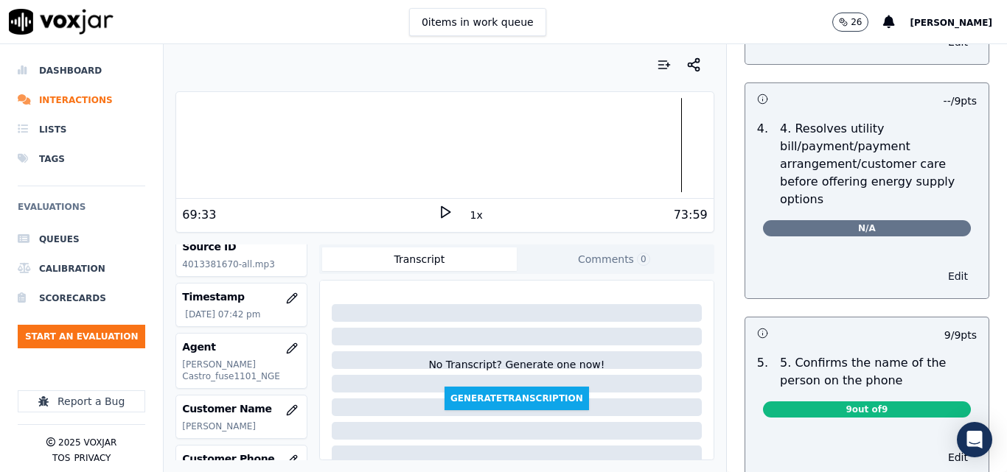
click at [939, 266] on button "Edit" at bounding box center [958, 276] width 38 height 21
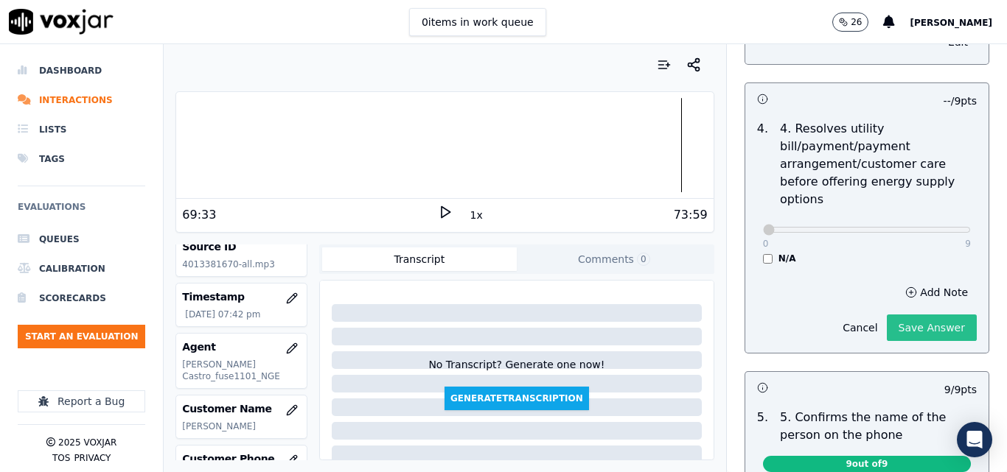
click at [900, 315] on button "Save Answer" at bounding box center [932, 328] width 90 height 27
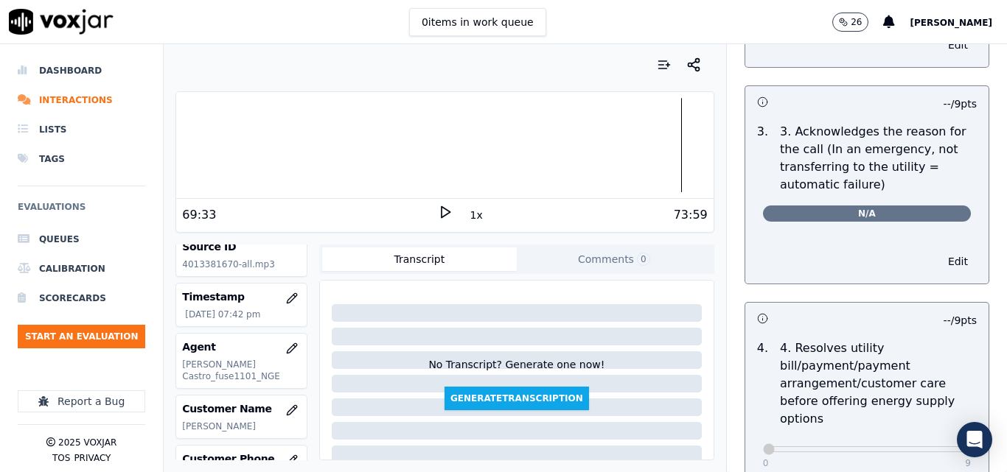
scroll to position [442, 0]
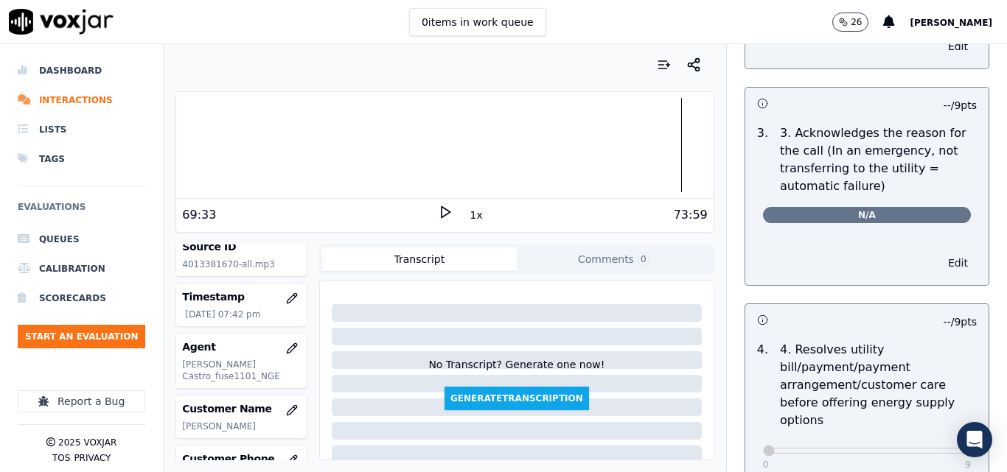
click at [939, 253] on button "Edit" at bounding box center [958, 263] width 38 height 21
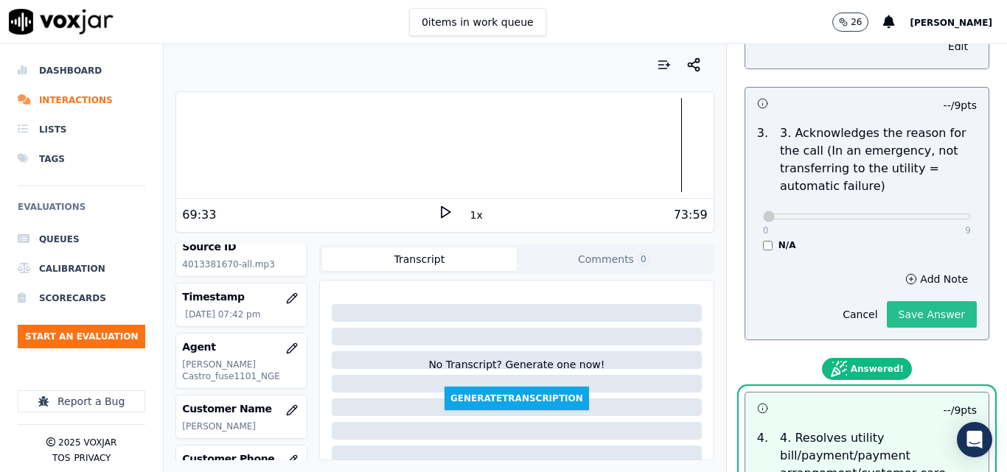
click at [914, 301] on button "Save Answer" at bounding box center [932, 314] width 90 height 27
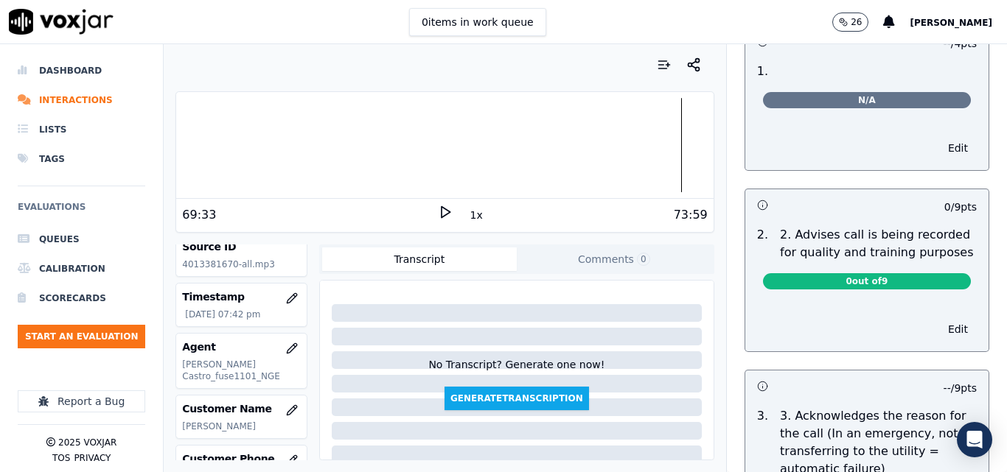
scroll to position [147, 0]
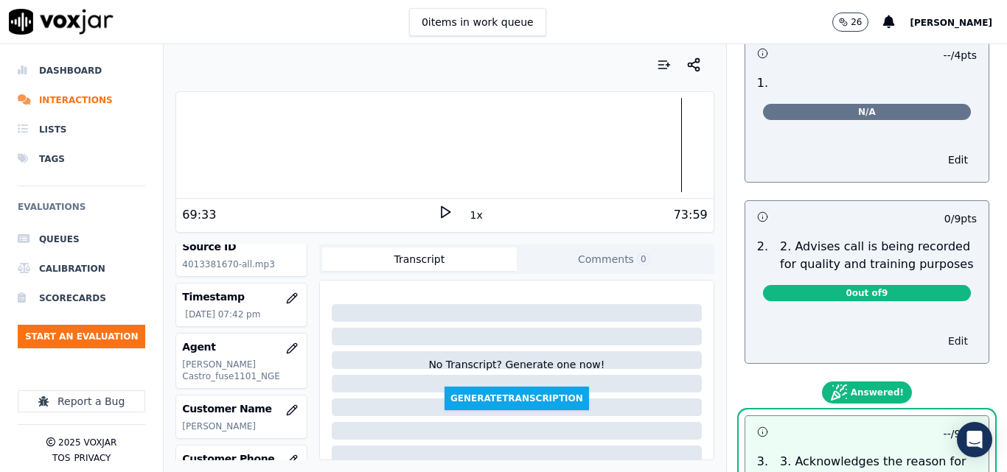
click at [939, 331] on button "Edit" at bounding box center [958, 341] width 38 height 21
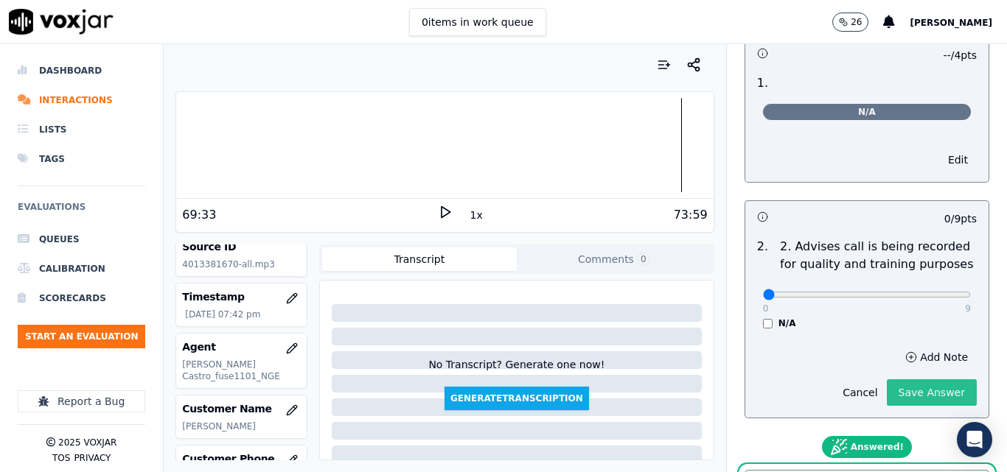
click at [915, 380] on button "Save Answer" at bounding box center [932, 393] width 90 height 27
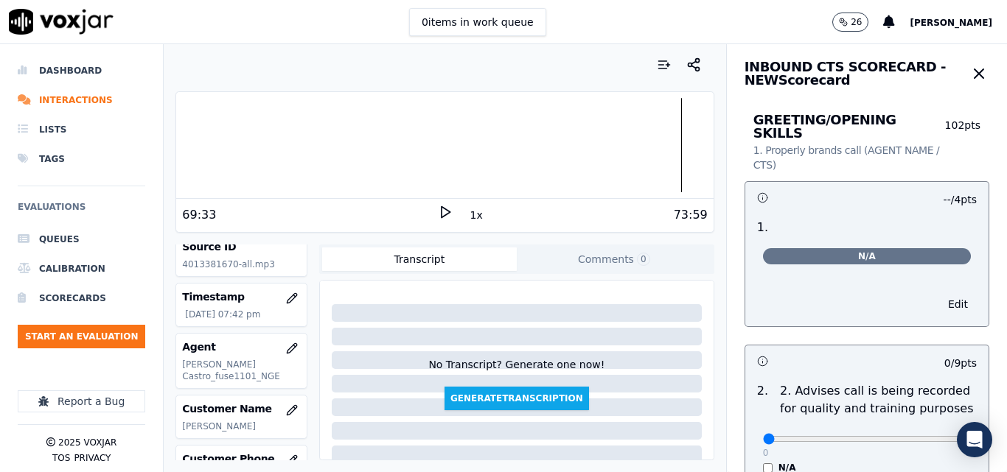
scroll to position [0, 0]
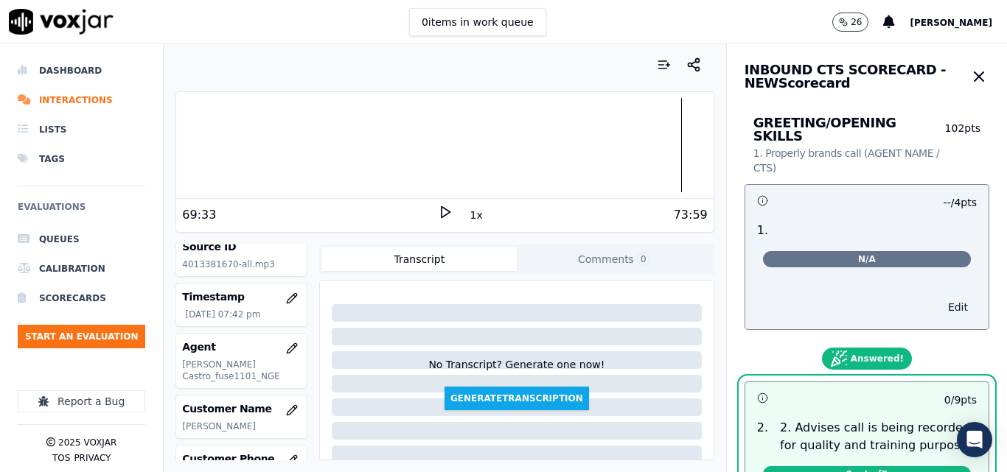
click at [939, 297] on button "Edit" at bounding box center [958, 307] width 38 height 21
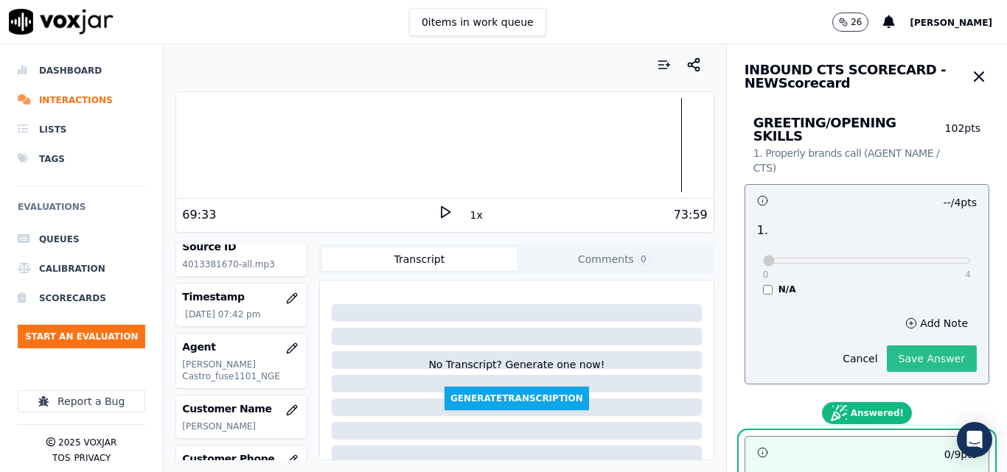
click at [903, 346] on button "Save Answer" at bounding box center [932, 359] width 90 height 27
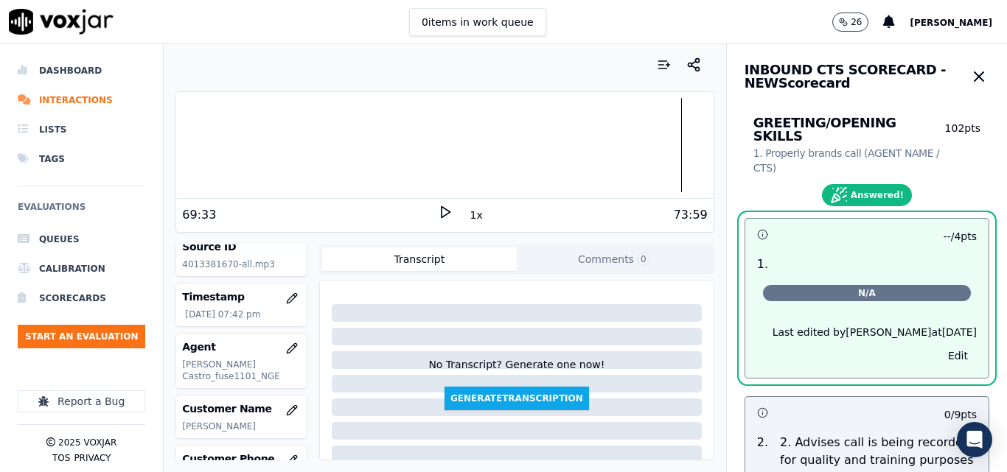
click at [970, 82] on icon "button" at bounding box center [979, 77] width 18 height 18
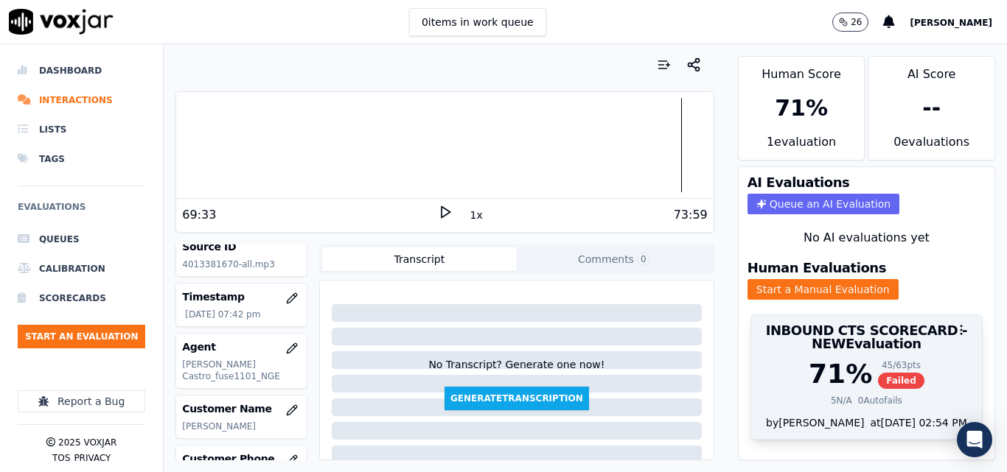
click at [878, 381] on span "Failed" at bounding box center [901, 381] width 46 height 16
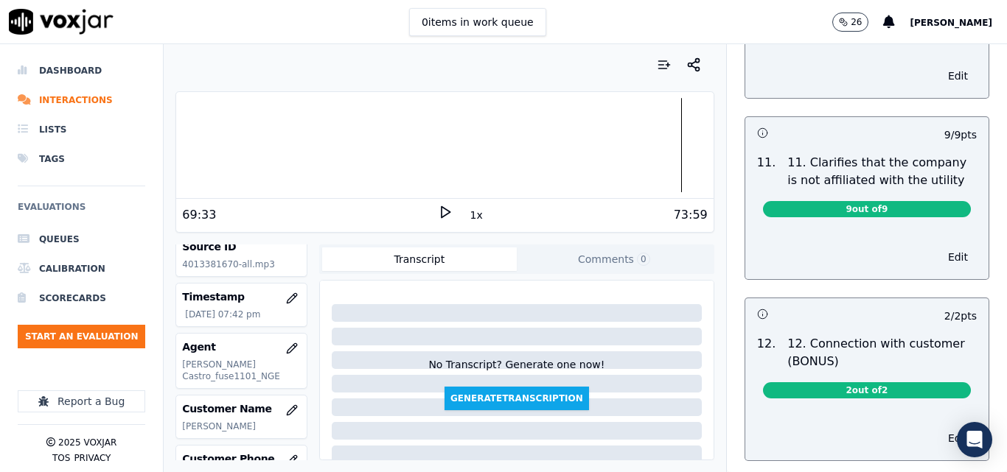
scroll to position [2488, 0]
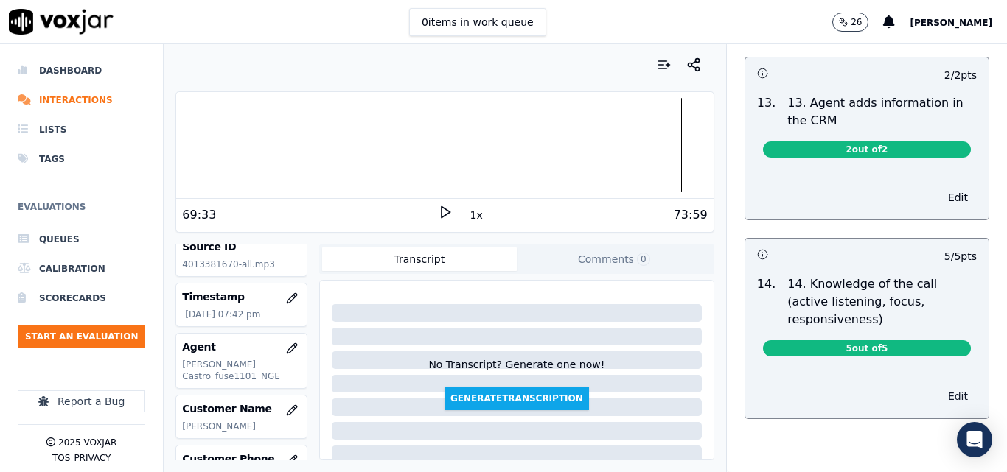
click at [939, 386] on button "Edit" at bounding box center [958, 396] width 38 height 21
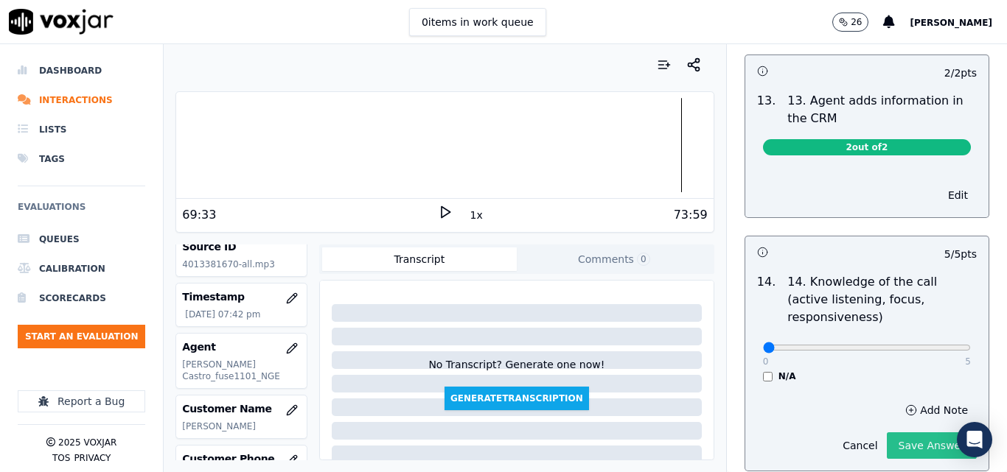
click at [887, 433] on button "Save Answer" at bounding box center [932, 446] width 90 height 27
click at [939, 185] on button "Edit" at bounding box center [958, 195] width 38 height 21
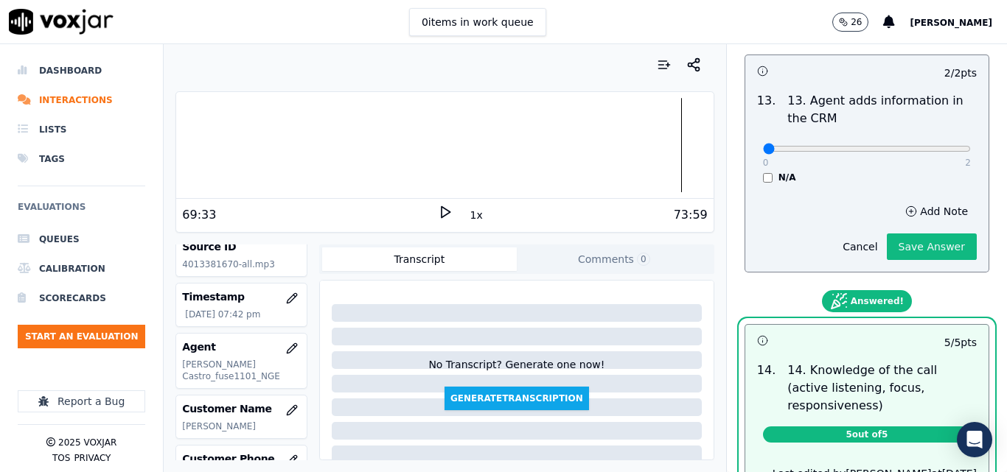
click at [909, 234] on button "Save Answer" at bounding box center [932, 247] width 90 height 27
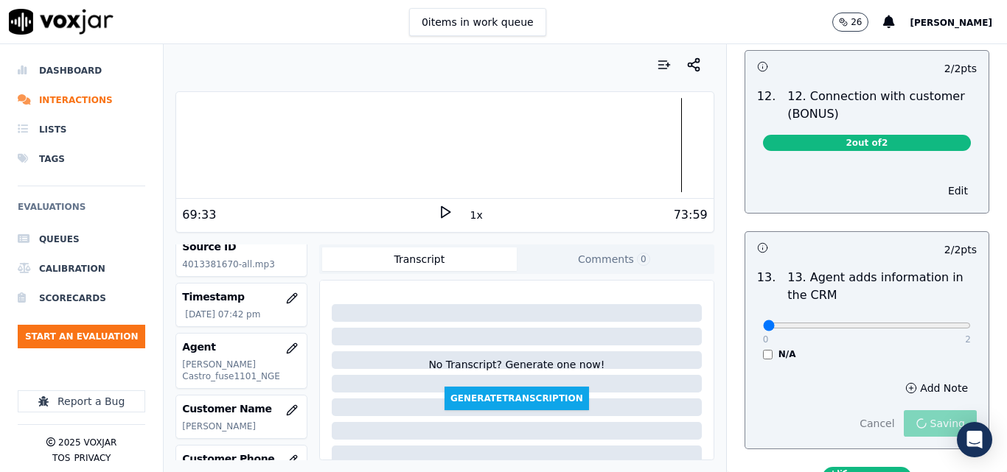
scroll to position [2267, 0]
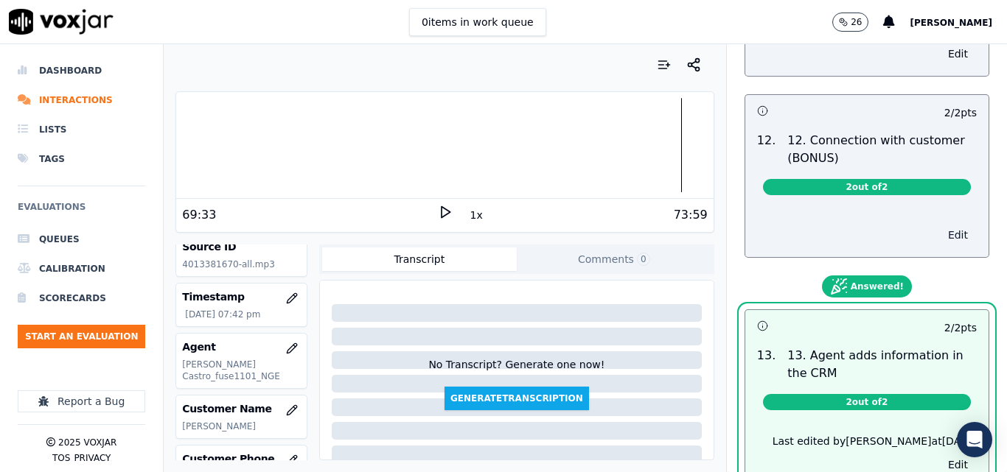
click at [939, 225] on button "Edit" at bounding box center [958, 235] width 38 height 21
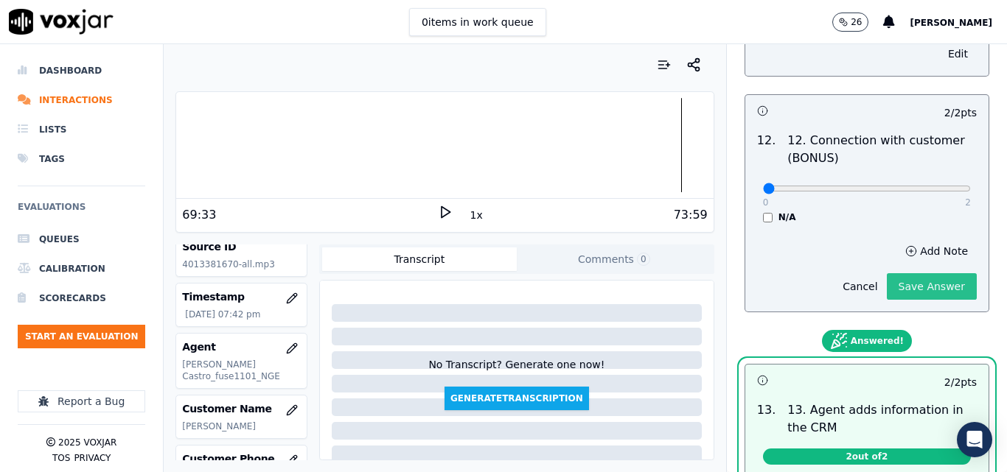
click at [918, 273] on button "Save Answer" at bounding box center [932, 286] width 90 height 27
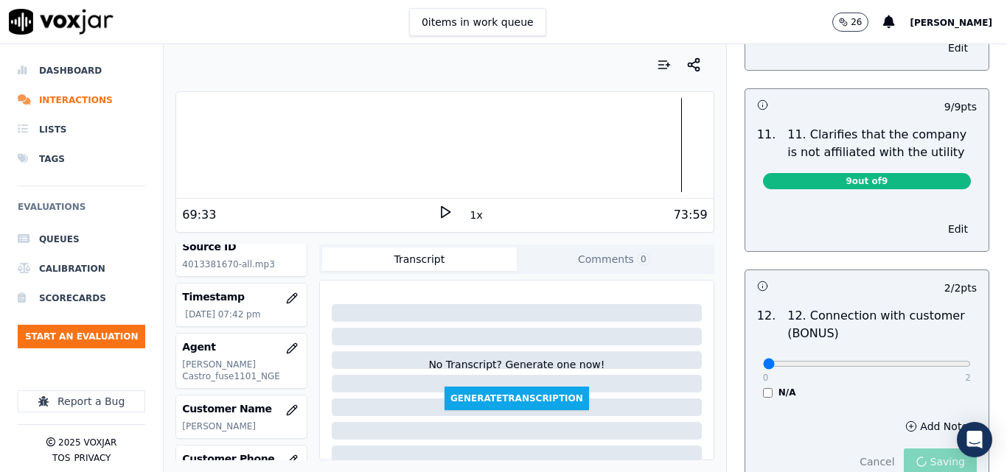
scroll to position [1972, 0]
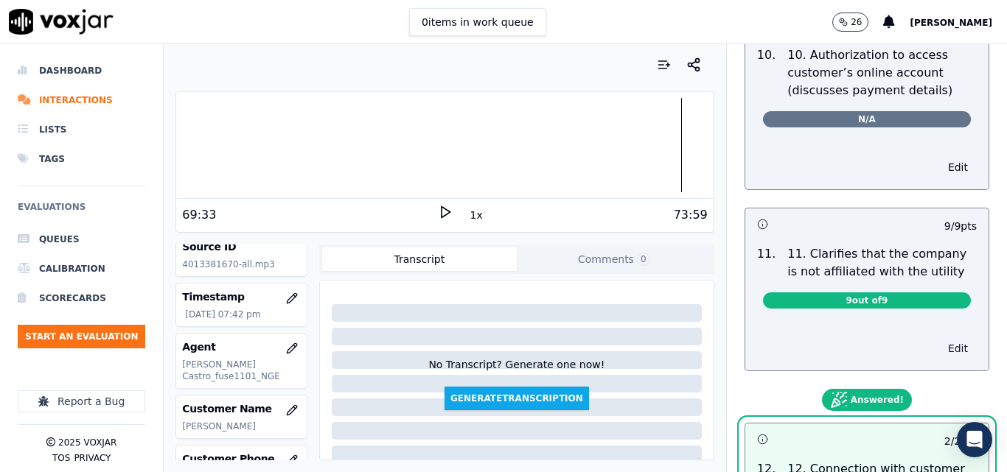
click at [939, 338] on button "Edit" at bounding box center [958, 348] width 38 height 21
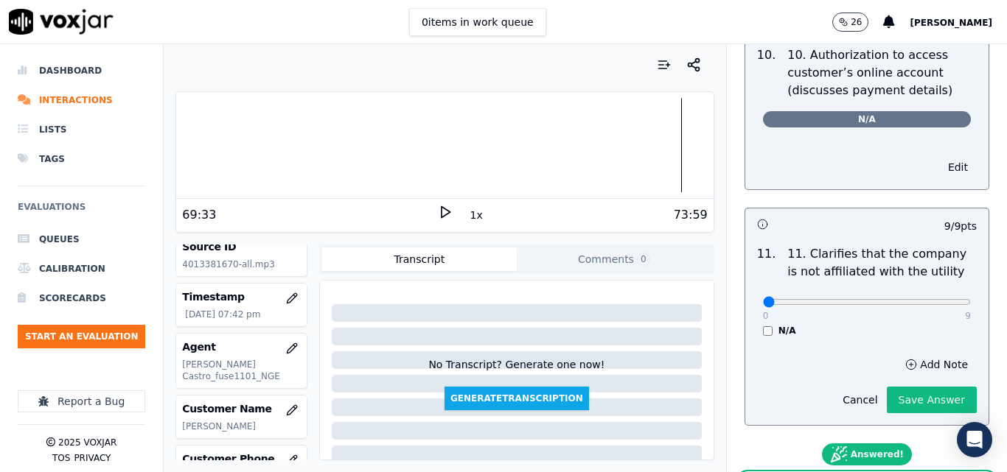
click at [911, 375] on div "Cancel Save Answer" at bounding box center [905, 394] width 143 height 38
click at [904, 387] on button "Save Answer" at bounding box center [932, 400] width 90 height 27
click at [939, 157] on button "Edit" at bounding box center [958, 167] width 38 height 21
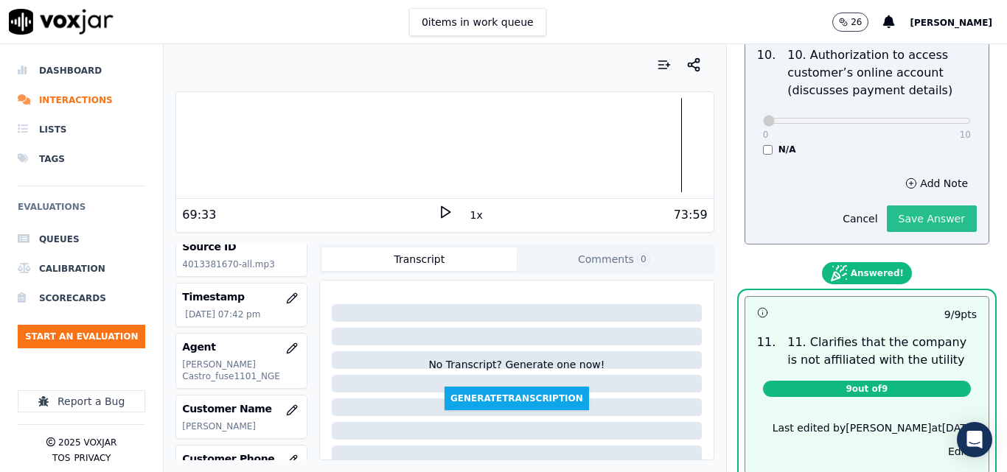
click at [909, 206] on button "Save Answer" at bounding box center [932, 219] width 90 height 27
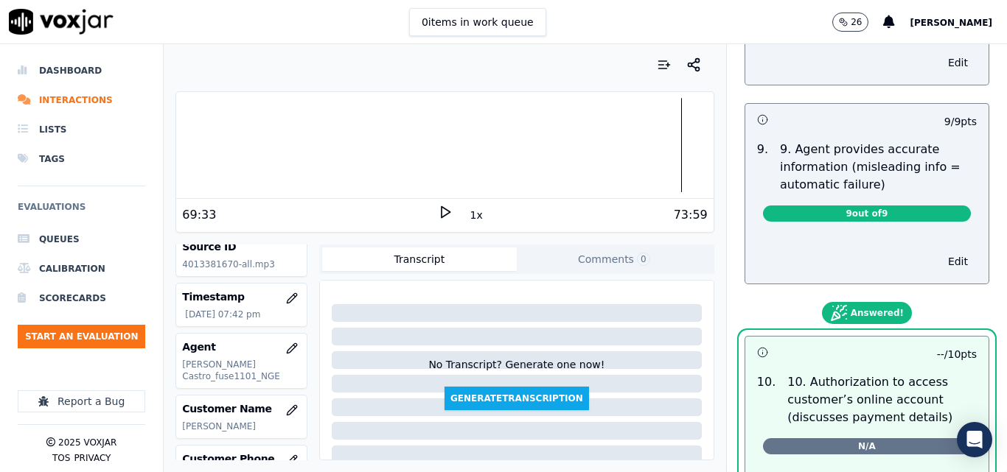
scroll to position [1677, 0]
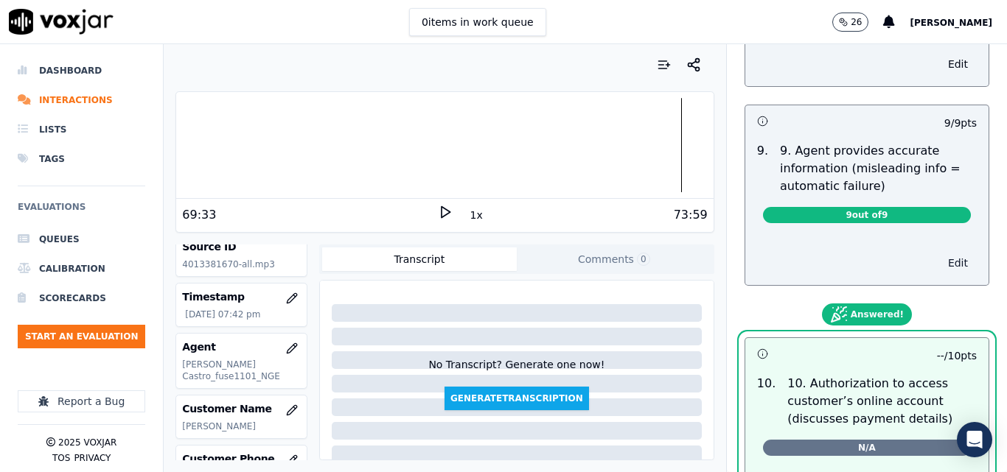
click at [939, 253] on button "Edit" at bounding box center [958, 263] width 38 height 21
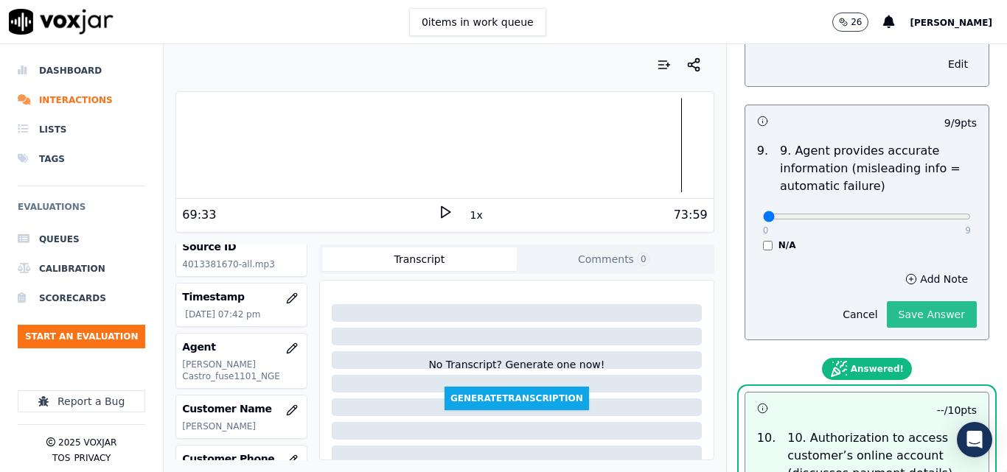
drag, startPoint x: 908, startPoint y: 279, endPoint x: 882, endPoint y: 289, distance: 27.8
click at [903, 290] on div "Cancel Save Answer" at bounding box center [905, 309] width 143 height 38
click at [884, 290] on div "Cancel Save Answer" at bounding box center [905, 309] width 143 height 38
click at [899, 301] on button "Save Answer" at bounding box center [932, 314] width 90 height 27
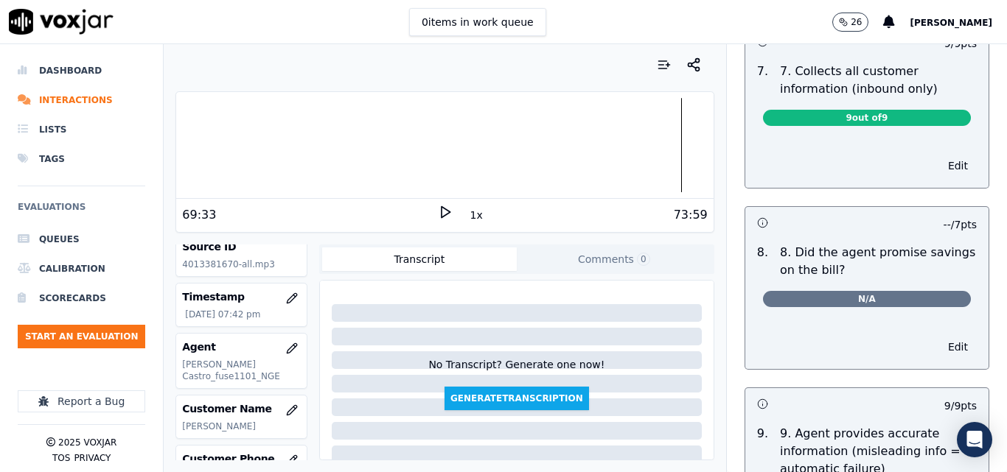
scroll to position [1383, 0]
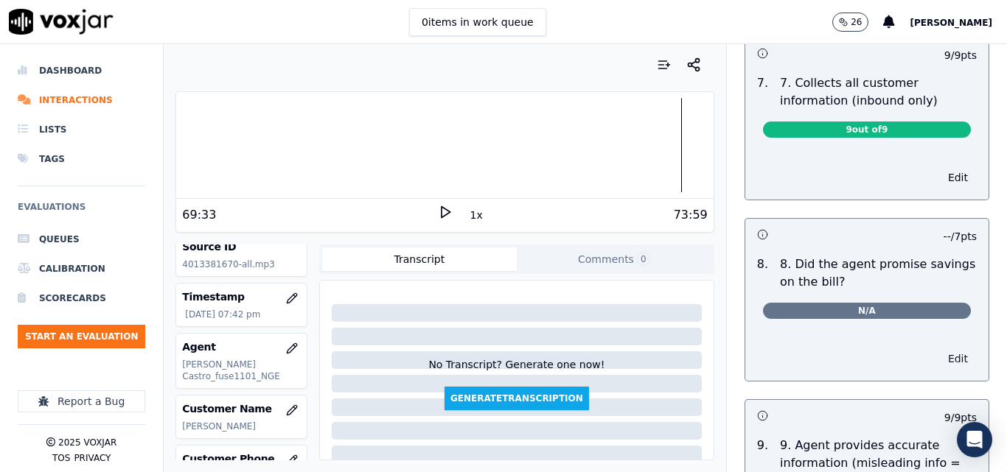
click at [939, 349] on button "Edit" at bounding box center [958, 359] width 38 height 21
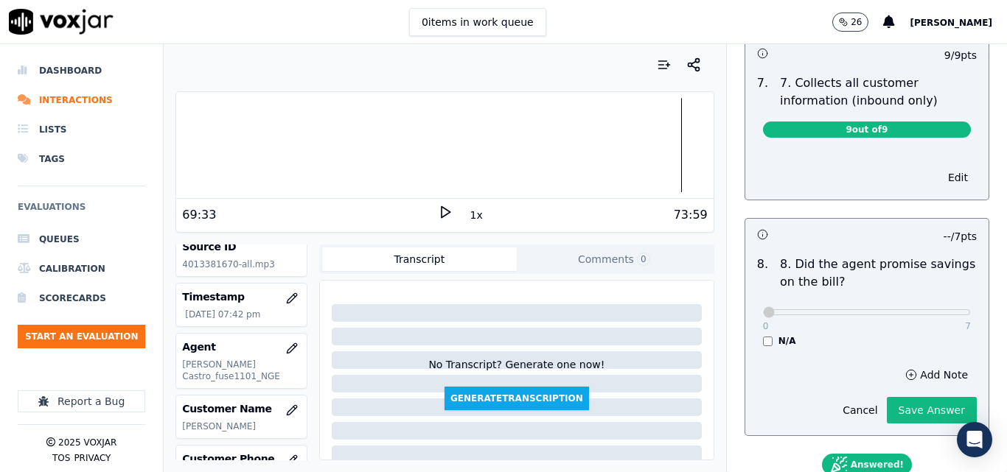
drag, startPoint x: 922, startPoint y: 398, endPoint x: 922, endPoint y: 381, distance: 17.0
click at [922, 397] on button "Save Answer" at bounding box center [932, 410] width 90 height 27
click at [939, 170] on button "Edit" at bounding box center [958, 177] width 38 height 21
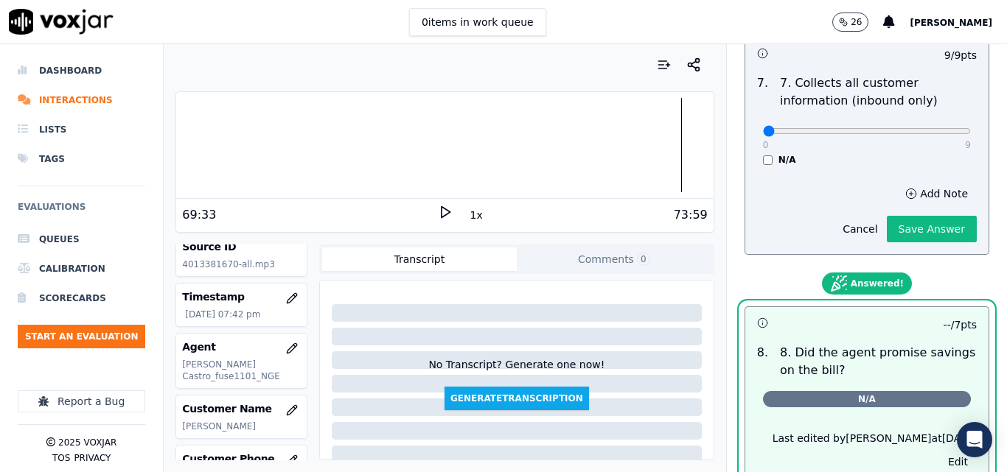
click at [925, 216] on button "Save Answer" at bounding box center [932, 229] width 90 height 27
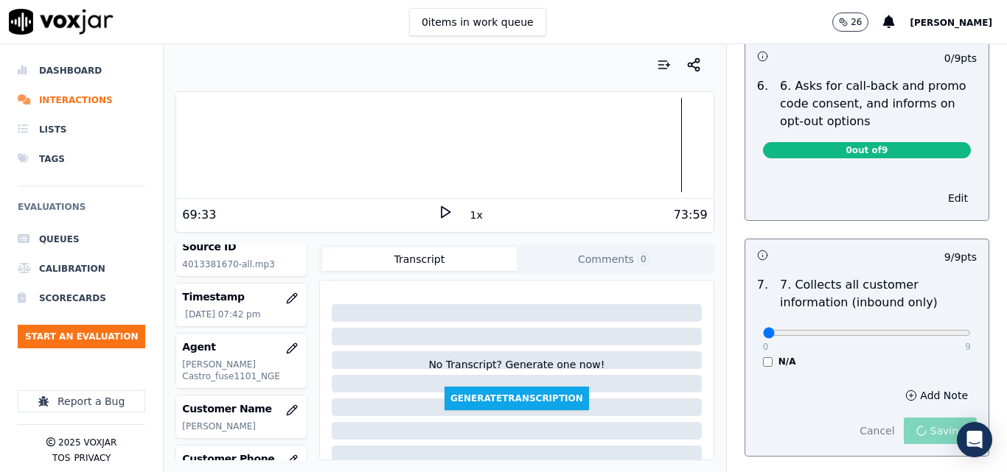
scroll to position [1161, 0]
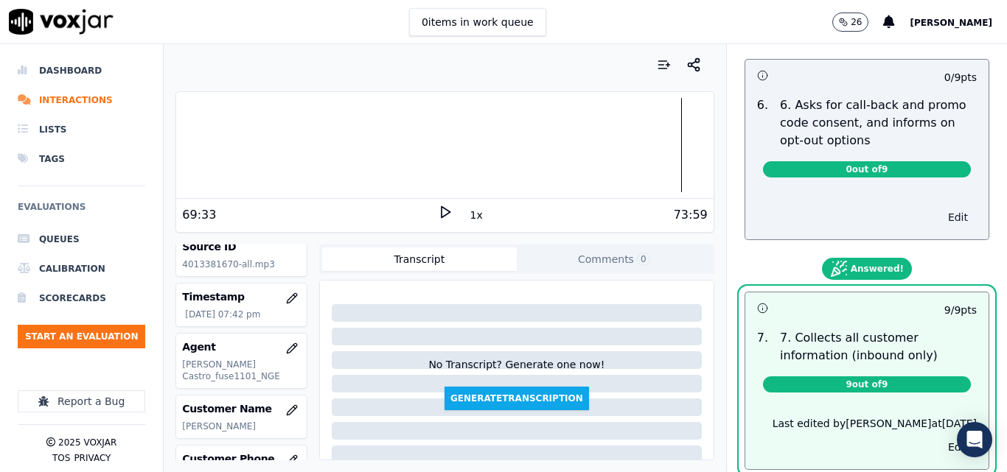
click at [939, 207] on button "Edit" at bounding box center [958, 217] width 38 height 21
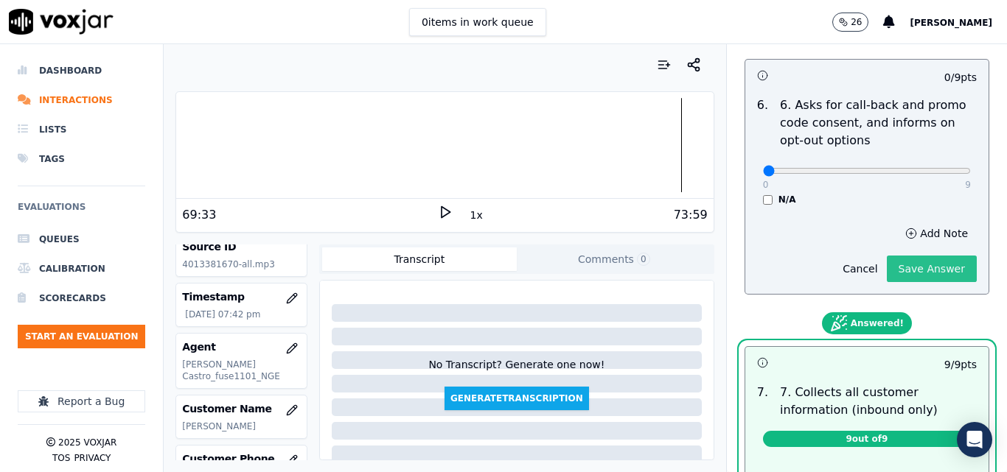
click at [926, 256] on button "Save Answer" at bounding box center [932, 269] width 90 height 27
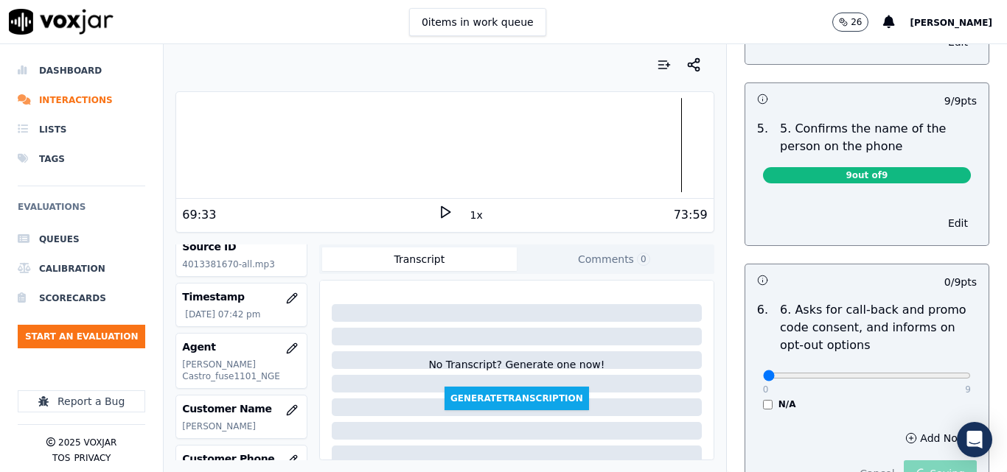
scroll to position [940, 0]
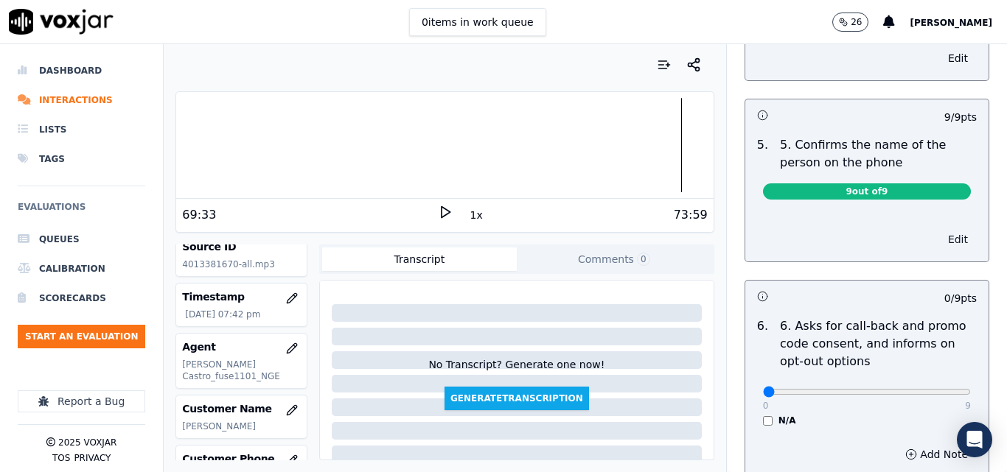
click at [939, 229] on button "Edit" at bounding box center [958, 239] width 38 height 21
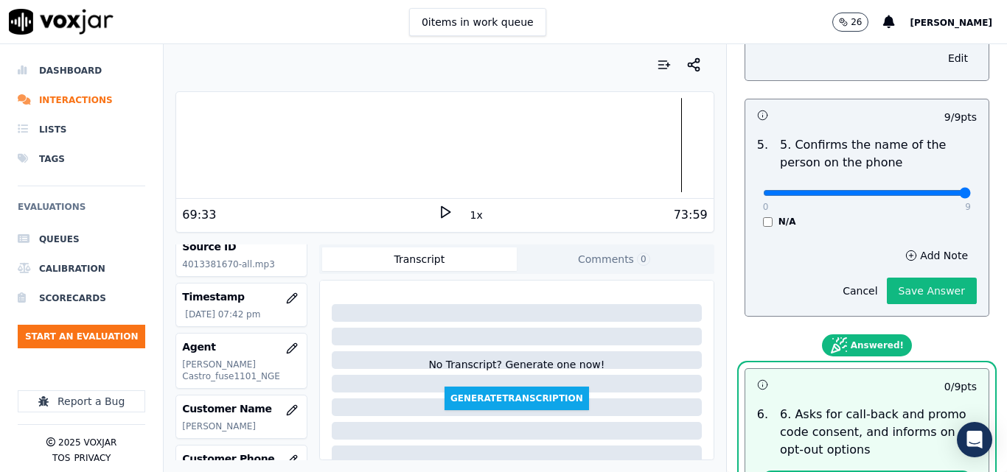
type input "9"
click at [929, 190] on input "range" at bounding box center [867, 193] width 208 height 6
click at [915, 266] on div "Cancel Save Answer" at bounding box center [905, 285] width 143 height 38
click at [915, 278] on button "Save Answer" at bounding box center [932, 291] width 90 height 27
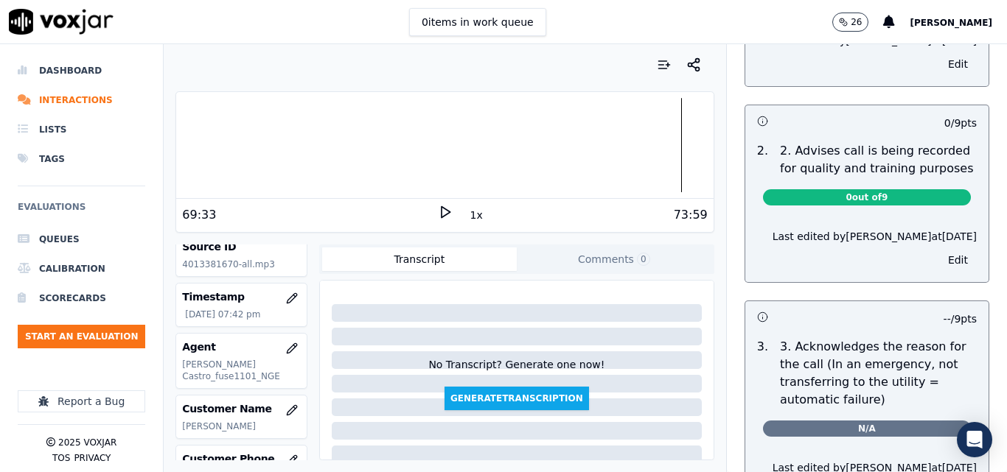
scroll to position [0, 0]
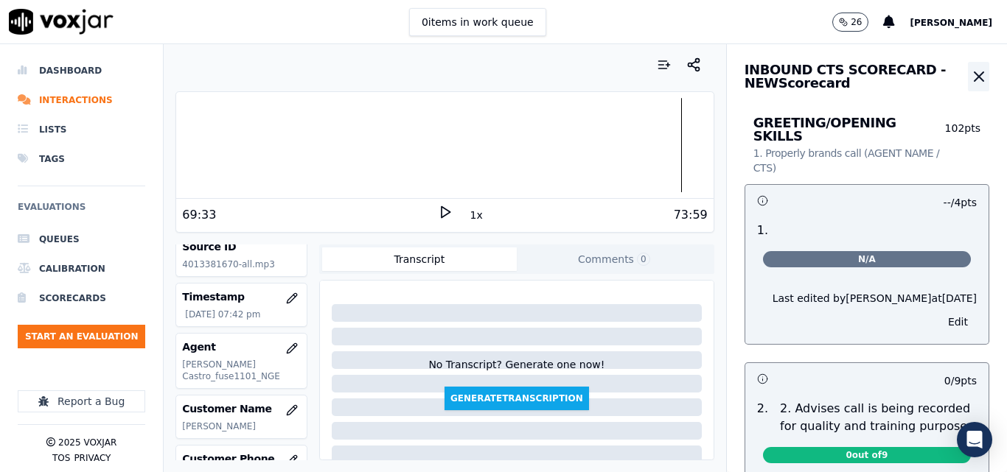
click at [970, 71] on icon "button" at bounding box center [979, 77] width 18 height 18
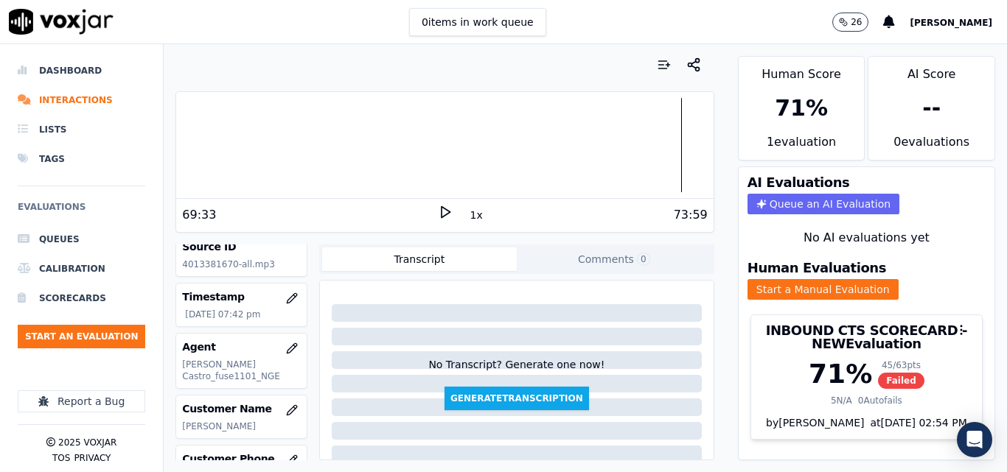
scroll to position [31, 0]
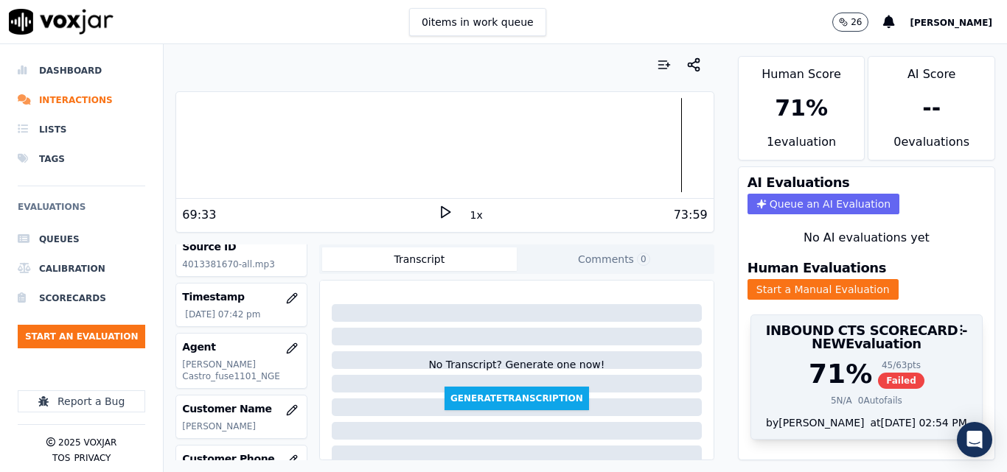
click at [878, 373] on span "Failed" at bounding box center [901, 381] width 46 height 16
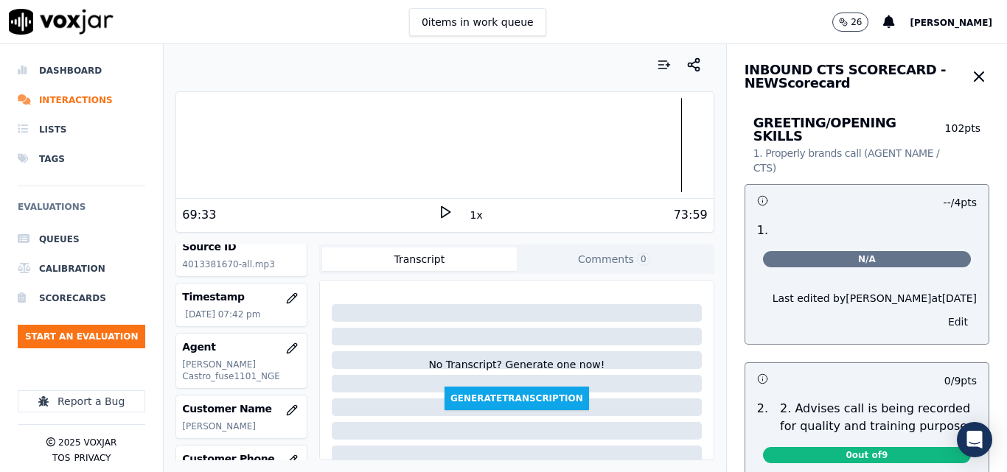
click at [939, 312] on button "Edit" at bounding box center [958, 322] width 38 height 21
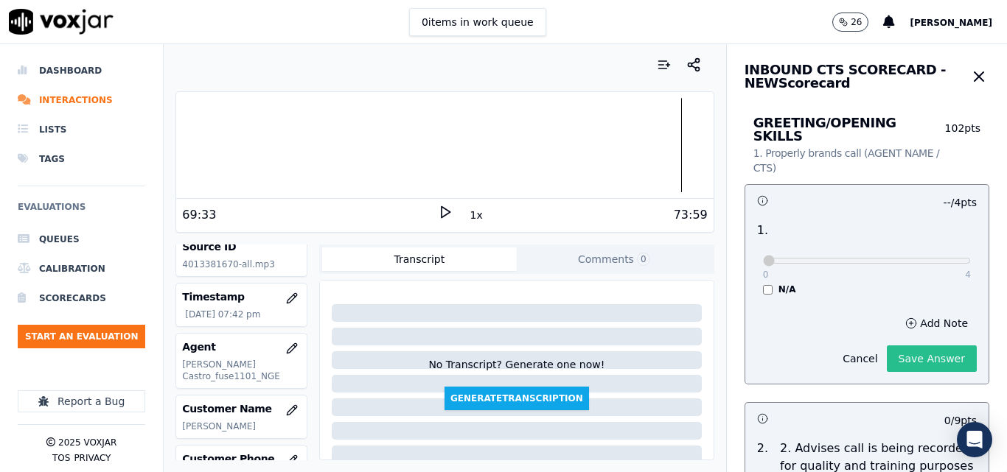
click at [918, 346] on button "Save Answer" at bounding box center [932, 359] width 90 height 27
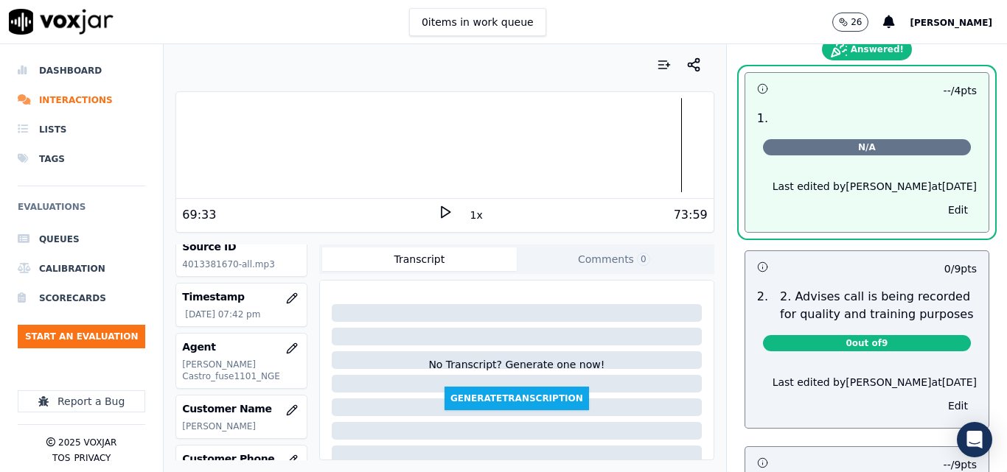
scroll to position [147, 0]
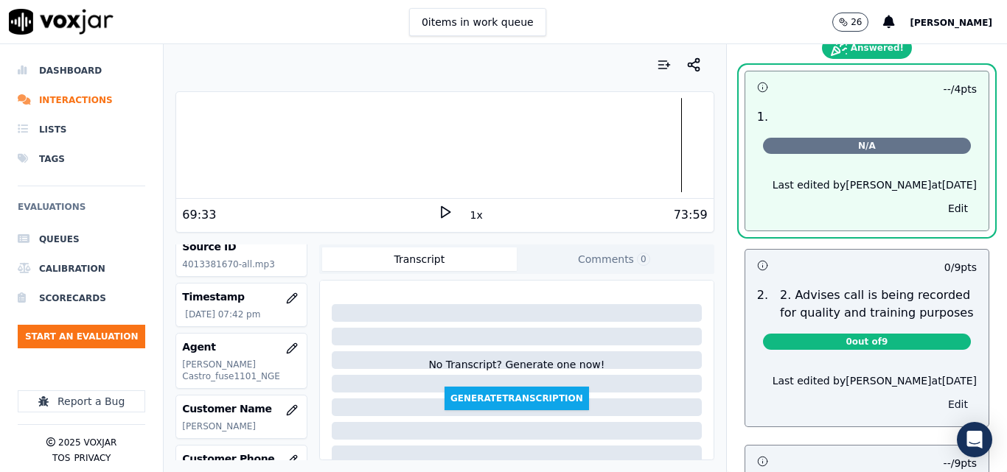
click at [939, 394] on button "Edit" at bounding box center [958, 404] width 38 height 21
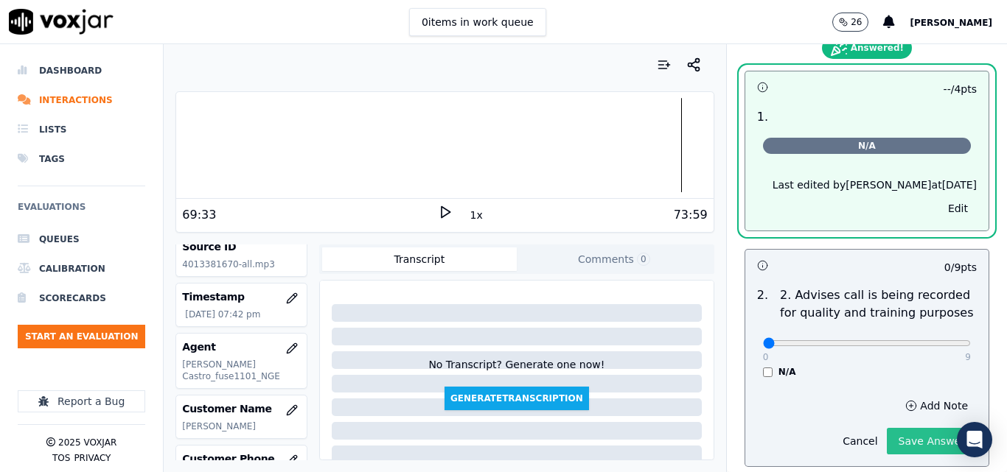
click at [909, 428] on button "Save Answer" at bounding box center [932, 441] width 90 height 27
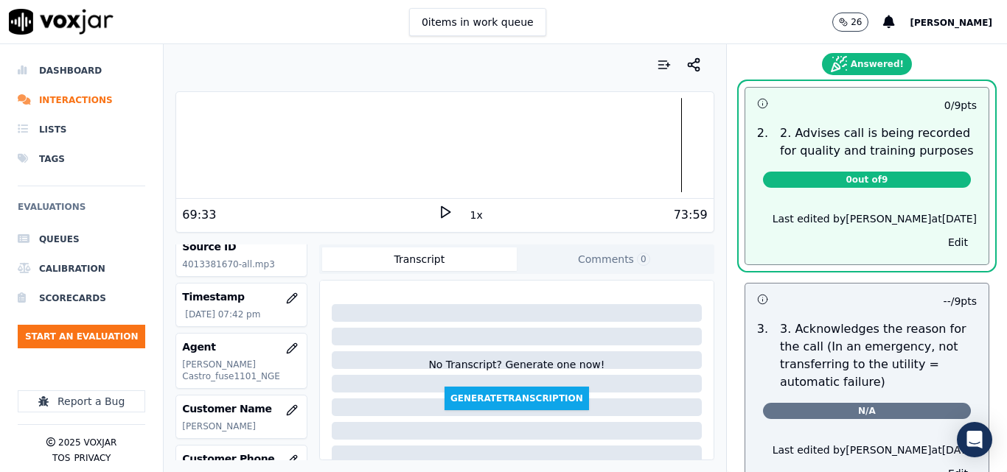
scroll to position [442, 0]
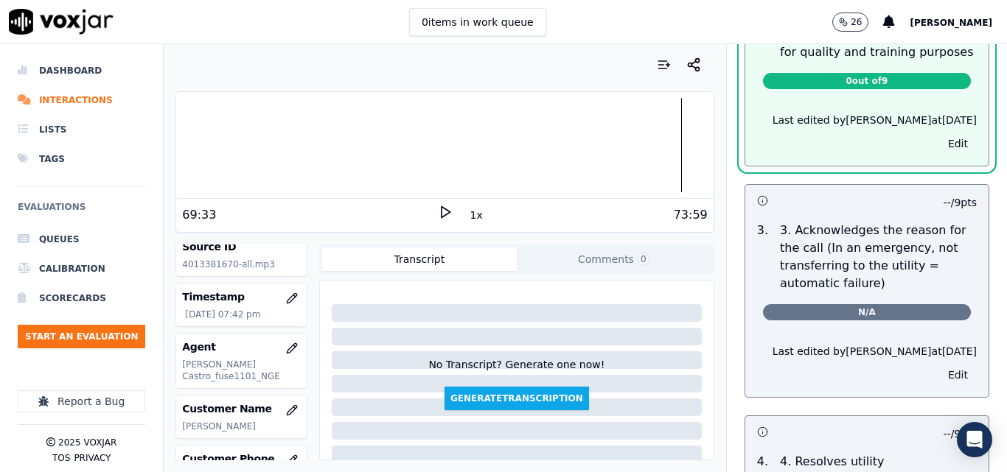
click at [939, 366] on button "Edit" at bounding box center [958, 375] width 38 height 21
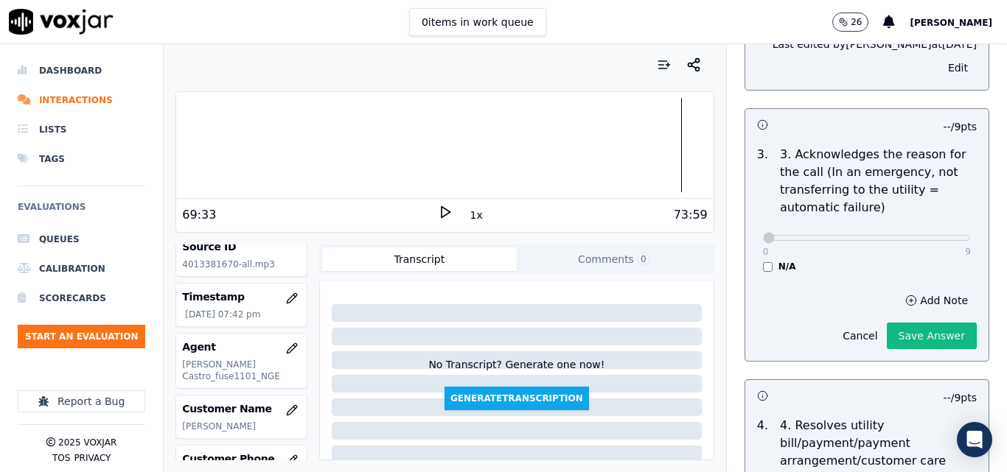
scroll to position [595, 0]
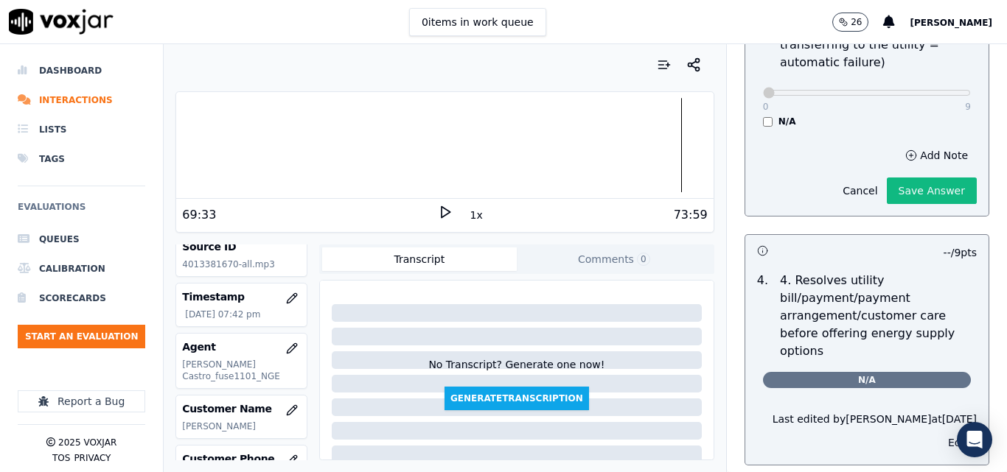
click at [939, 433] on button "Edit" at bounding box center [958, 443] width 38 height 21
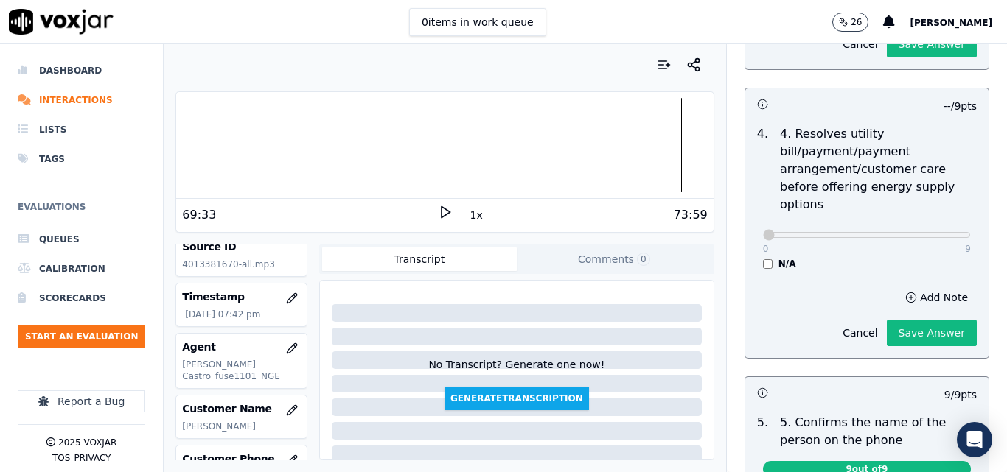
scroll to position [743, 0]
click at [912, 343] on div "Add Note Cancel Save Answer" at bounding box center [866, 316] width 243 height 83
click at [914, 325] on button "Save Answer" at bounding box center [932, 332] width 90 height 27
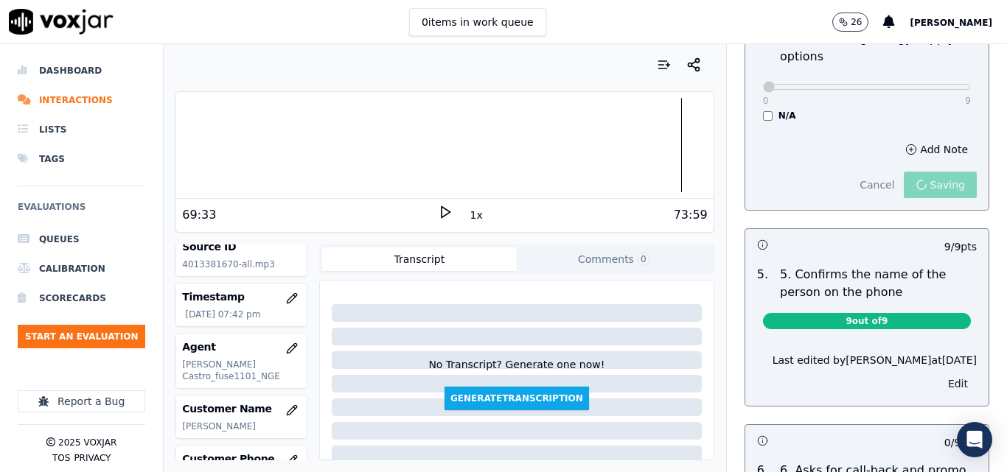
click at [939, 374] on button "Edit" at bounding box center [958, 384] width 38 height 21
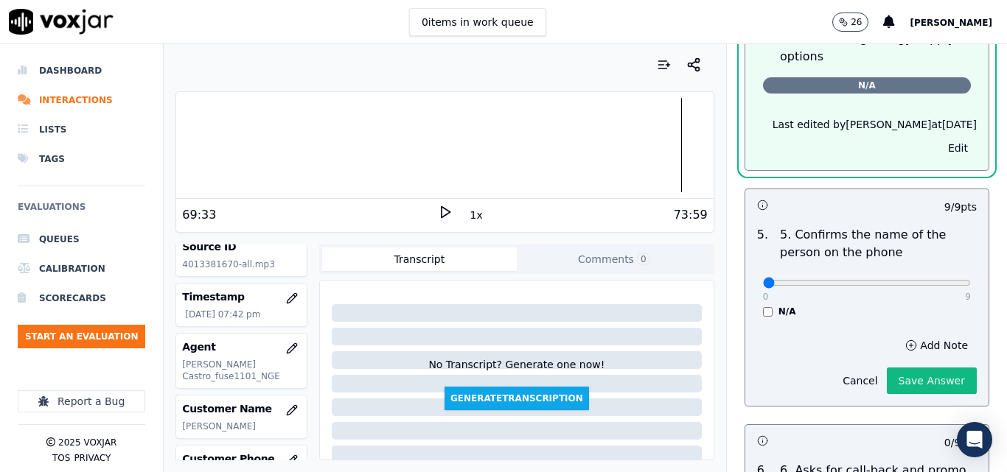
click at [918, 371] on button "Save Answer" at bounding box center [932, 381] width 90 height 27
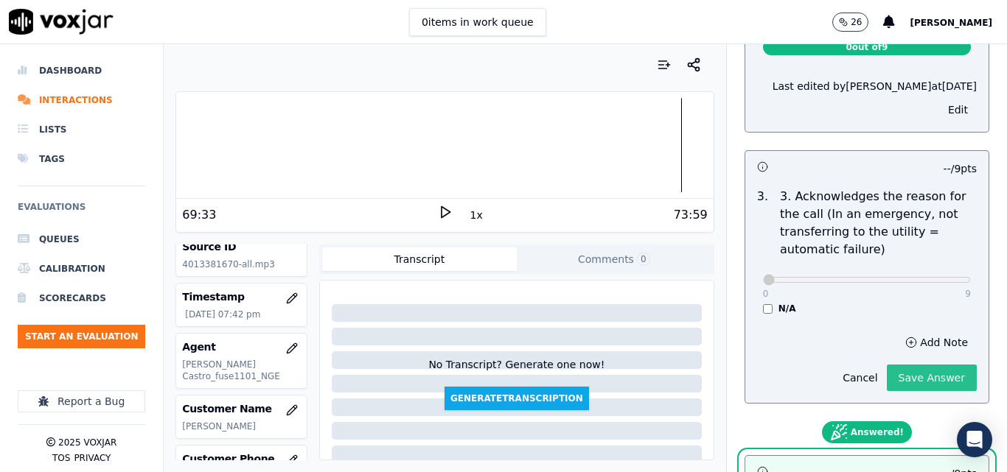
scroll to position [0, 0]
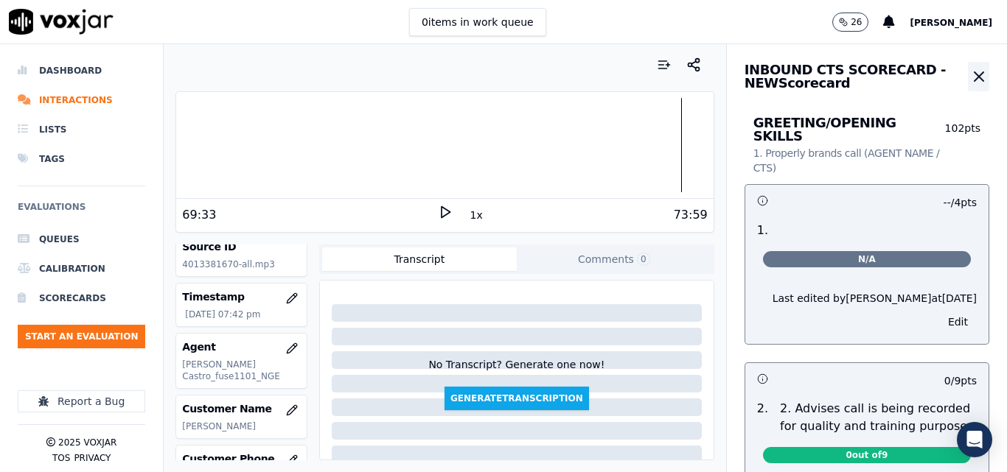
click at [970, 85] on icon "button" at bounding box center [979, 77] width 18 height 18
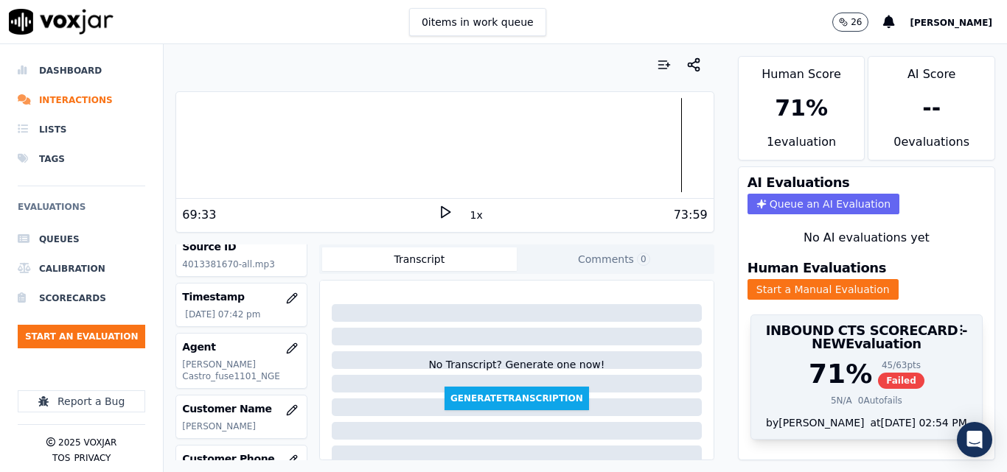
click at [878, 373] on span "Failed" at bounding box center [901, 381] width 46 height 16
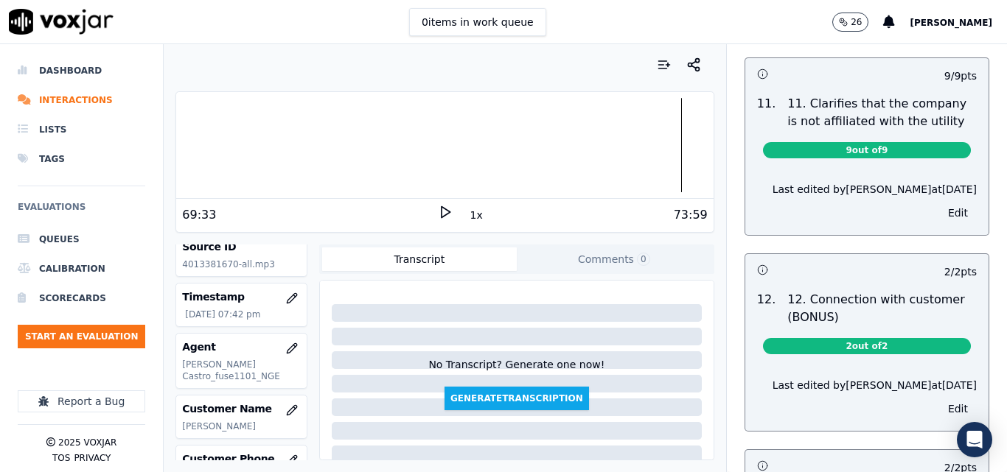
scroll to position [2635, 0]
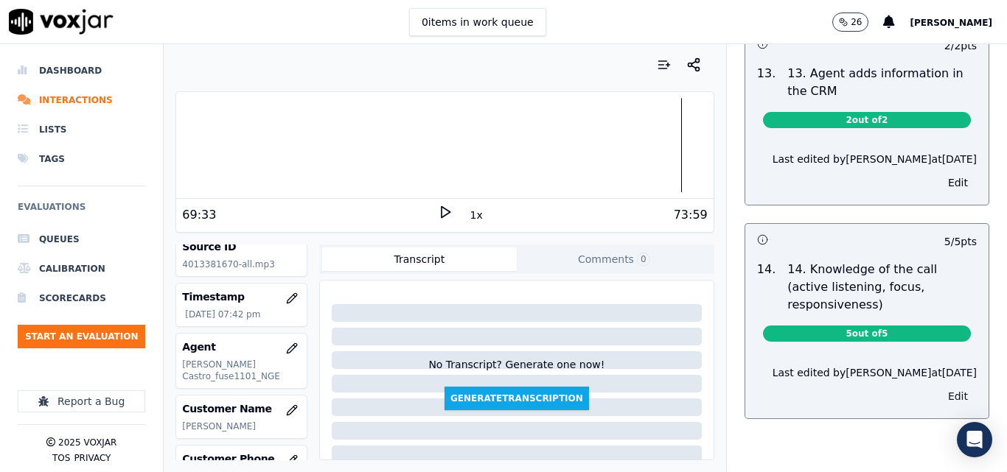
click at [939, 386] on button "Edit" at bounding box center [958, 396] width 38 height 21
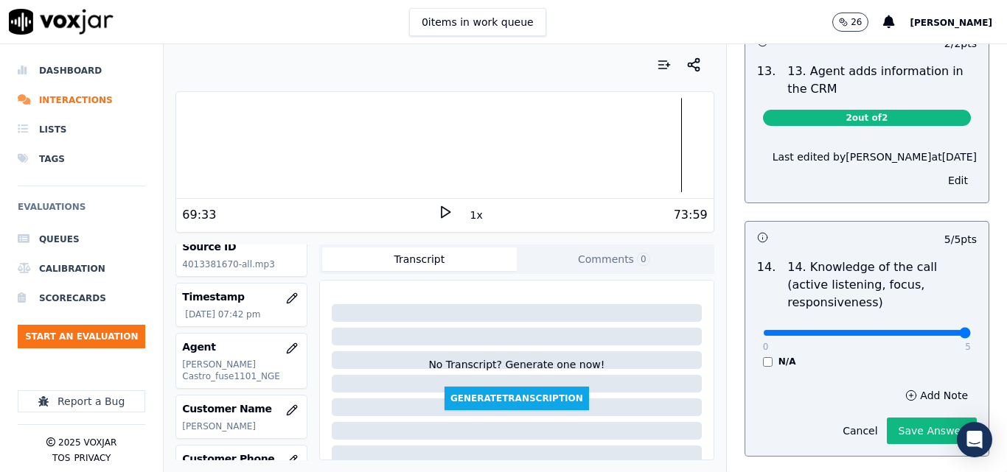
type input "5"
click at [929, 330] on input "range" at bounding box center [867, 333] width 208 height 6
click at [914, 423] on div "Add Note Cancel Save Answer" at bounding box center [866, 415] width 243 height 83
click at [915, 418] on button "Save Answer" at bounding box center [932, 431] width 90 height 27
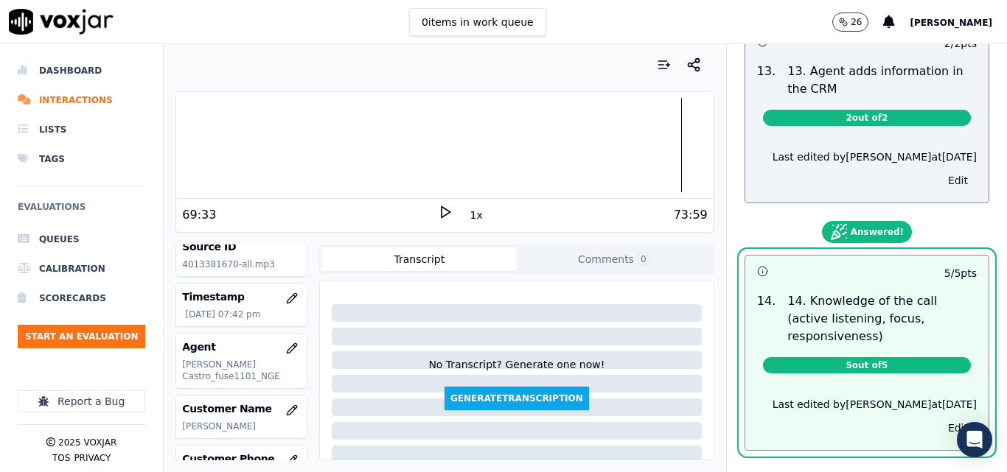
click at [939, 170] on button "Edit" at bounding box center [958, 180] width 38 height 21
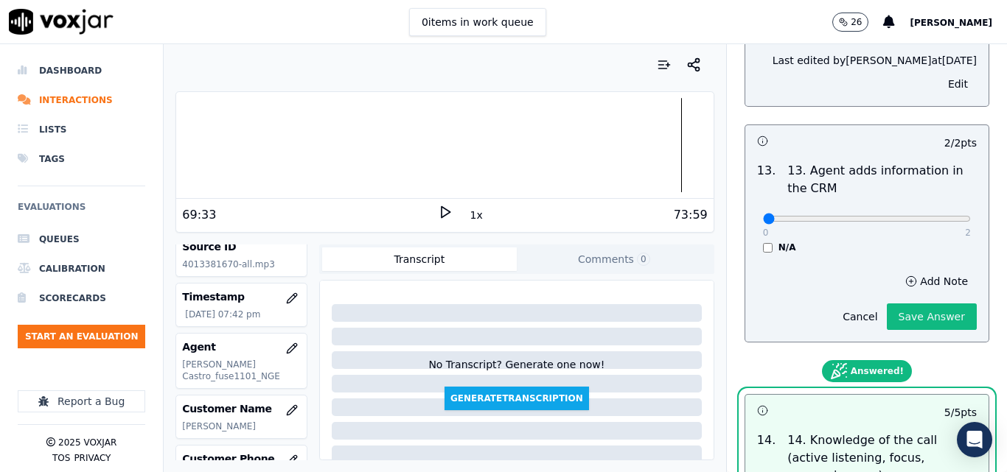
scroll to position [2488, 0]
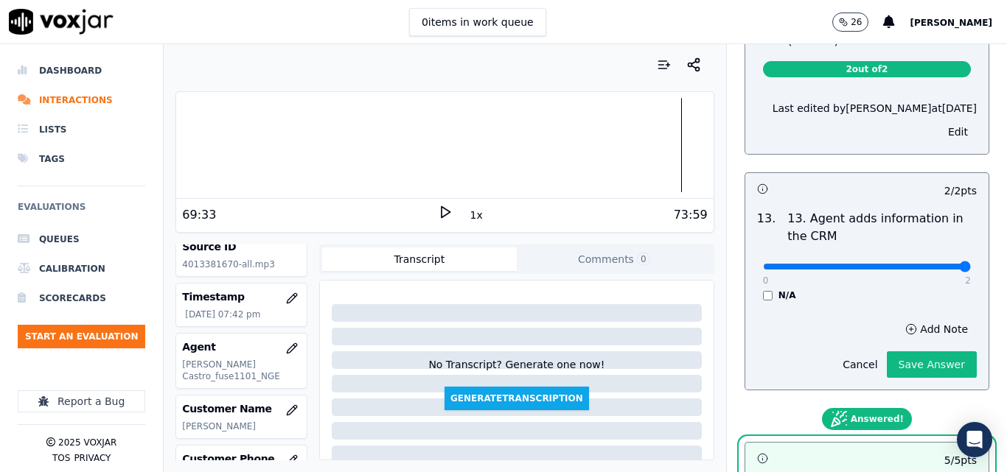
type input "2"
click at [933, 264] on input "range" at bounding box center [867, 267] width 208 height 6
click at [921, 356] on button "Save Answer" at bounding box center [932, 365] width 90 height 27
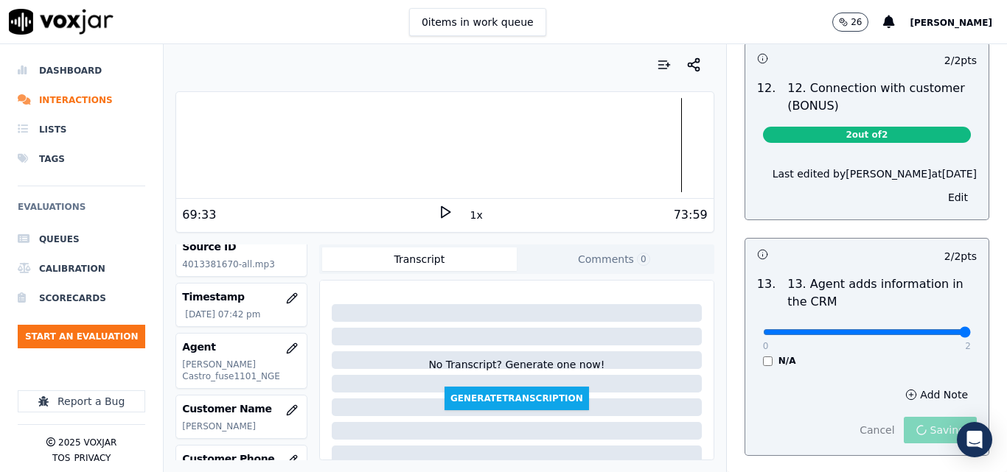
scroll to position [2341, 0]
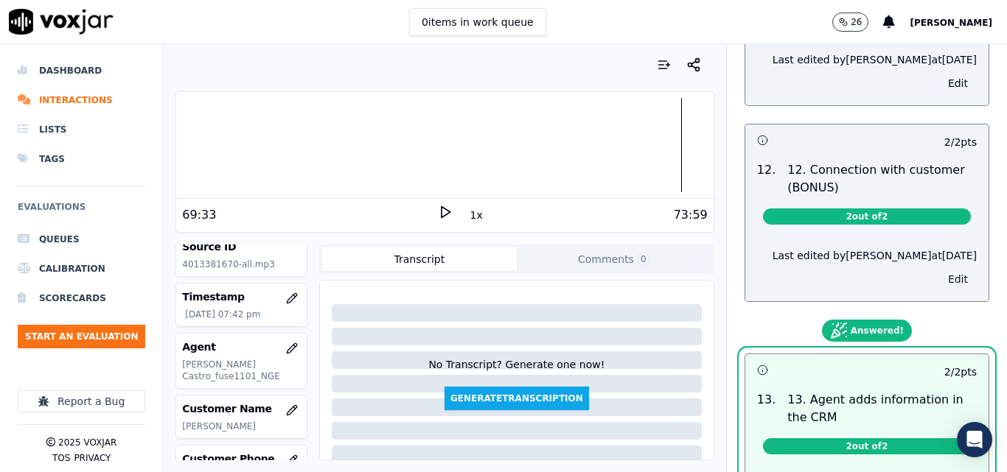
click at [939, 269] on button "Edit" at bounding box center [958, 279] width 38 height 21
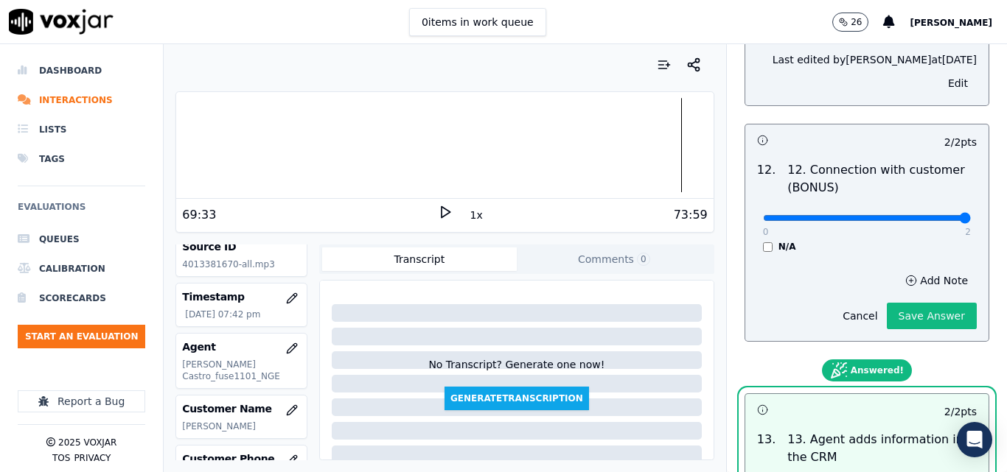
type input "2"
click at [921, 215] on input "range" at bounding box center [867, 218] width 208 height 6
drag, startPoint x: 930, startPoint y: 279, endPoint x: 924, endPoint y: 290, distance: 12.5
click at [929, 291] on div "Cancel Save Answer" at bounding box center [905, 310] width 143 height 38
click at [923, 303] on button "Save Answer" at bounding box center [932, 316] width 90 height 27
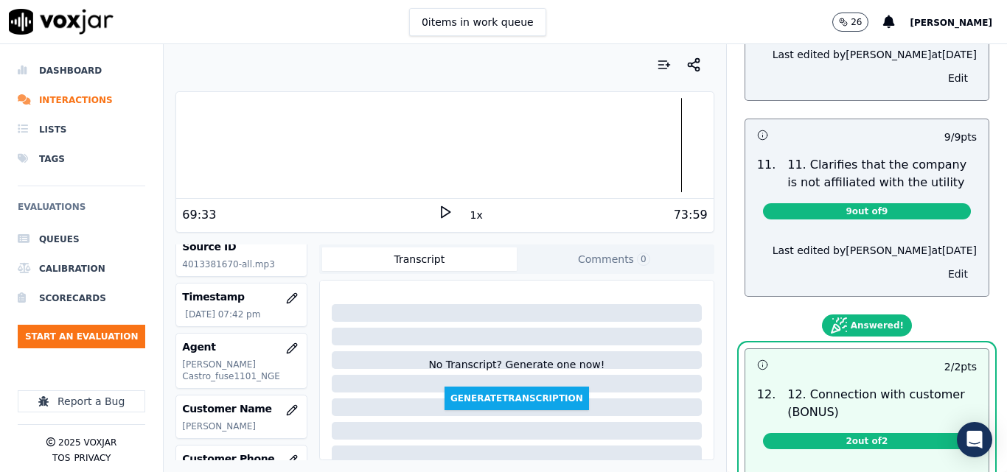
scroll to position [2120, 0]
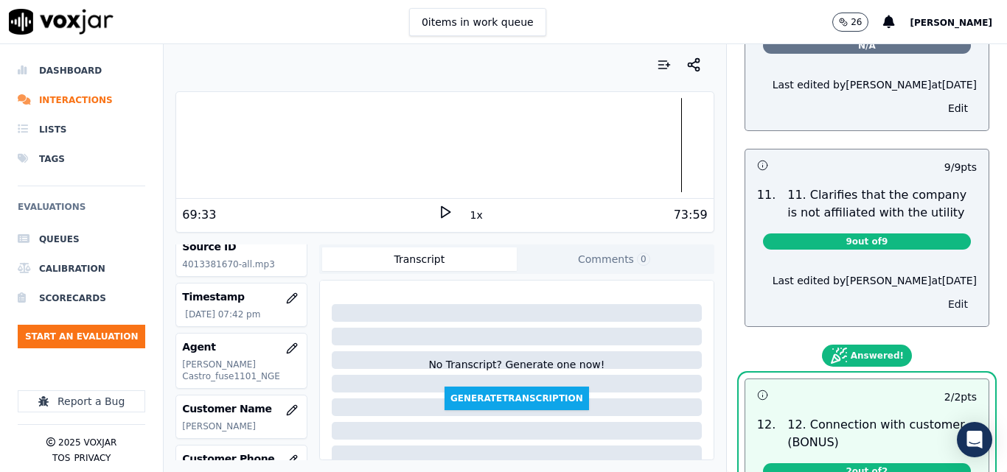
click at [939, 294] on button "Edit" at bounding box center [958, 304] width 38 height 21
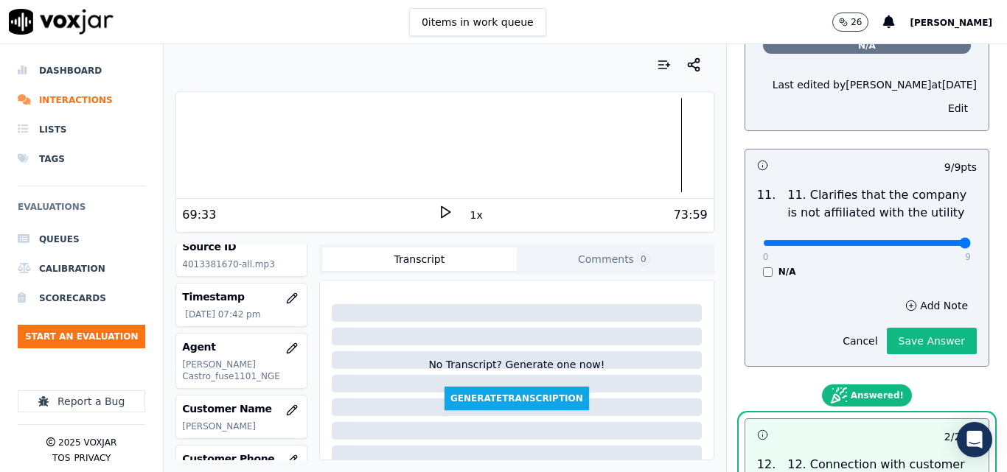
type input "9"
click at [935, 240] on input "range" at bounding box center [867, 243] width 208 height 6
click at [921, 328] on button "Save Answer" at bounding box center [932, 341] width 90 height 27
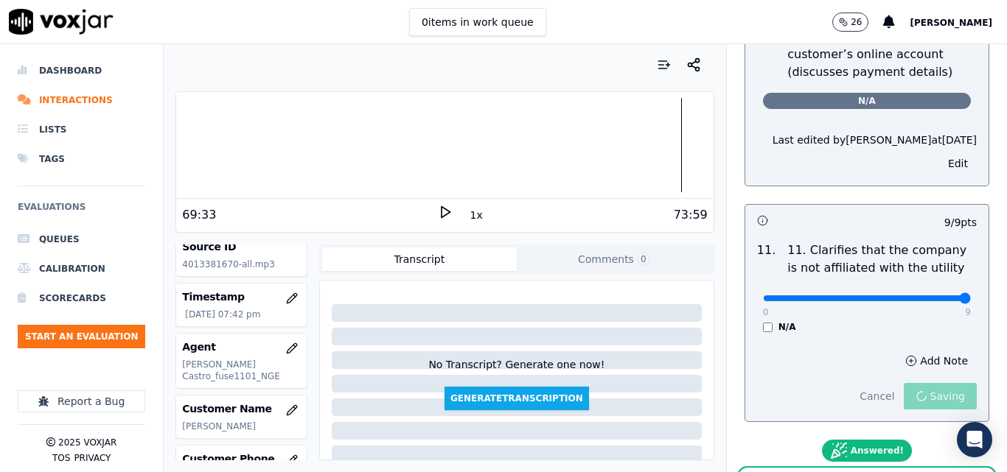
scroll to position [1972, 0]
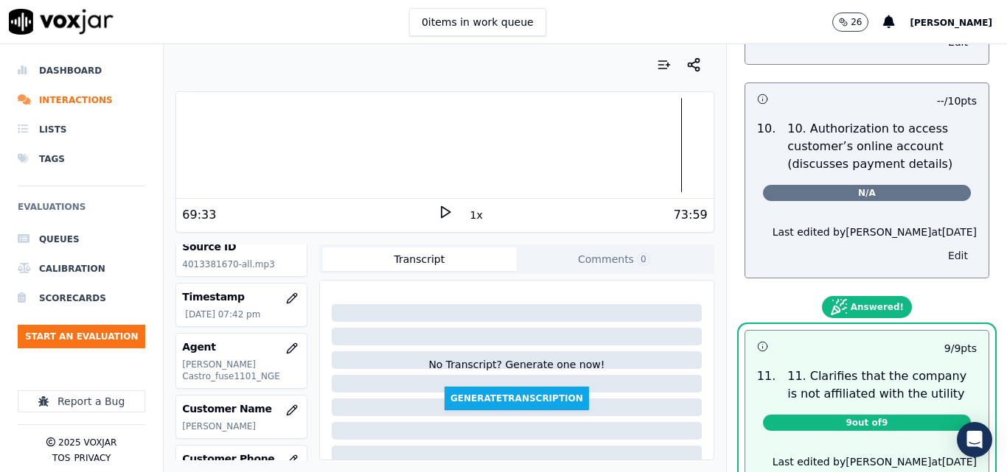
click at [939, 248] on button "Edit" at bounding box center [958, 255] width 38 height 21
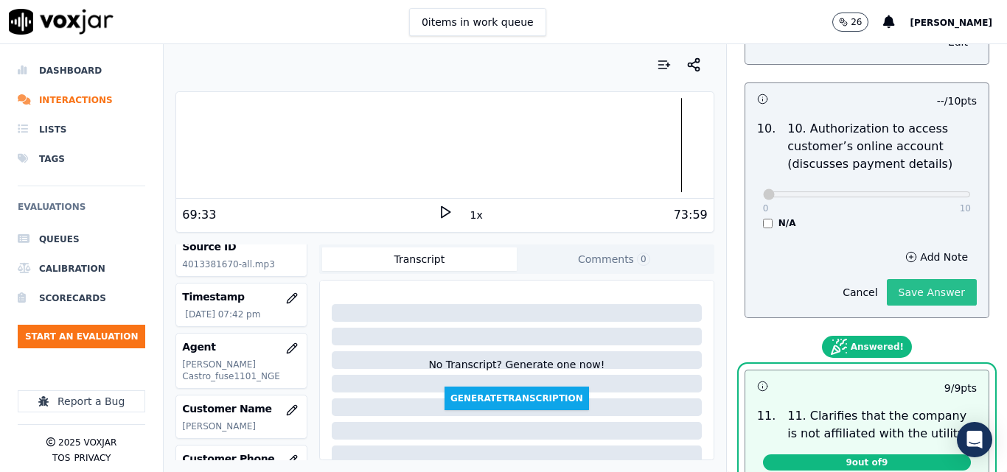
click at [920, 279] on button "Save Answer" at bounding box center [932, 292] width 90 height 27
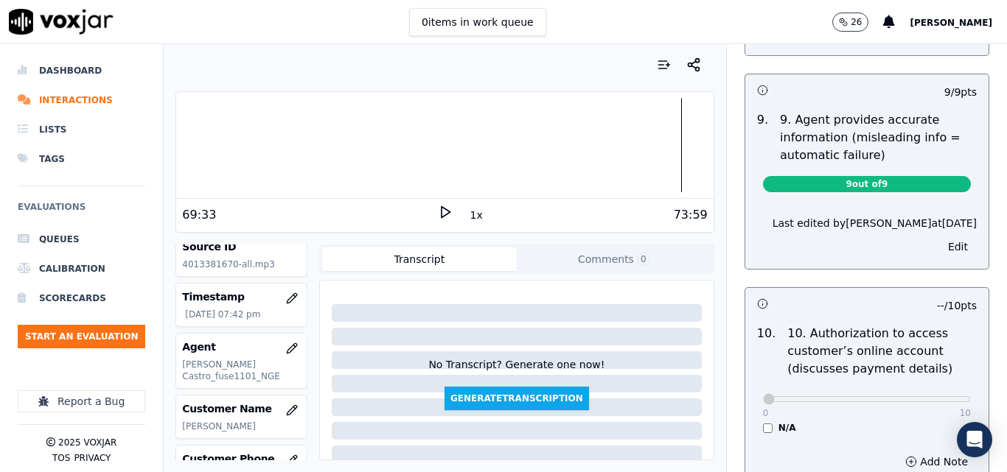
scroll to position [1751, 0]
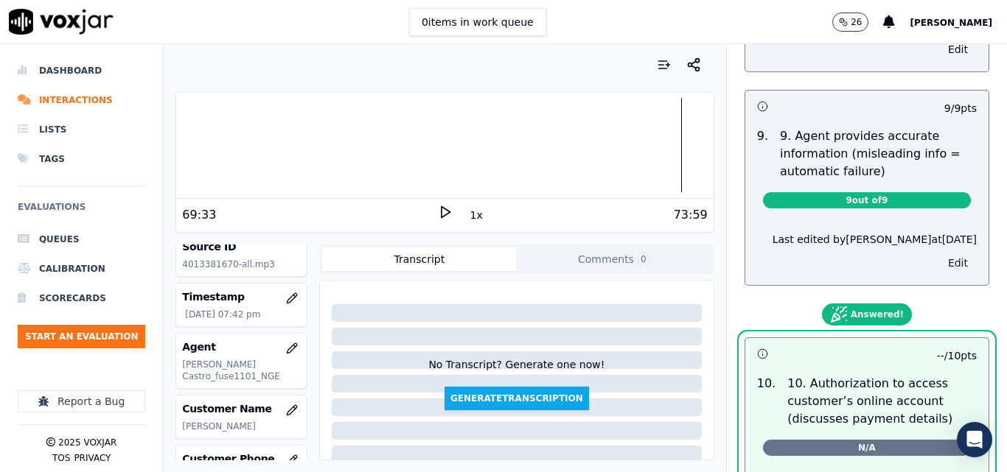
click at [939, 253] on button "Edit" at bounding box center [958, 263] width 38 height 21
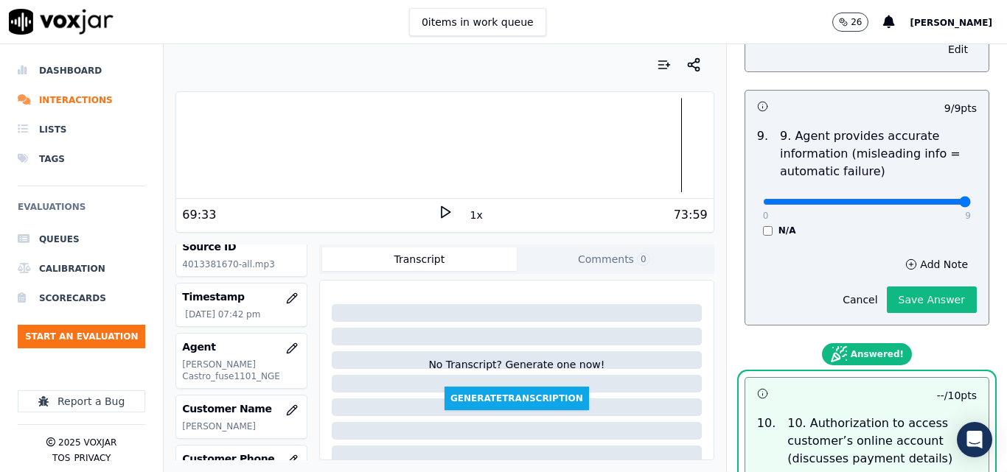
type input "9"
click at [933, 199] on input "range" at bounding box center [867, 202] width 208 height 6
click at [914, 288] on button "Save Answer" at bounding box center [932, 300] width 90 height 27
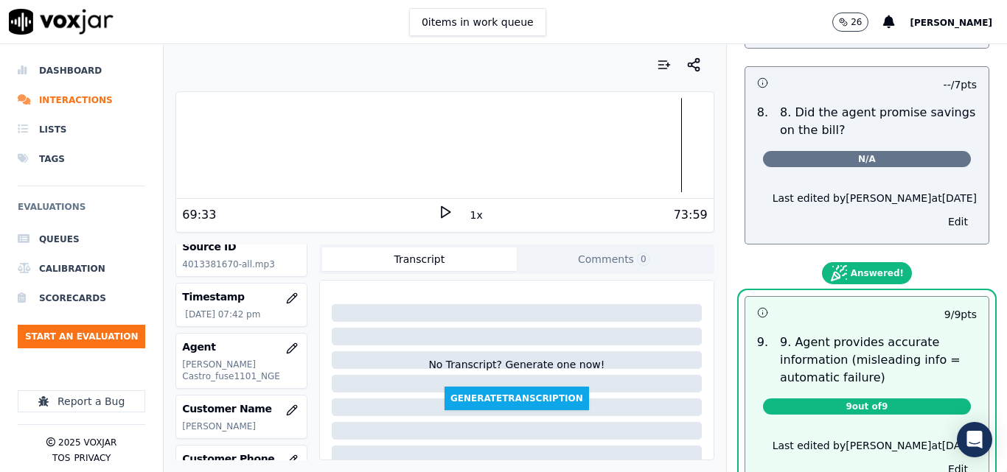
scroll to position [1530, 0]
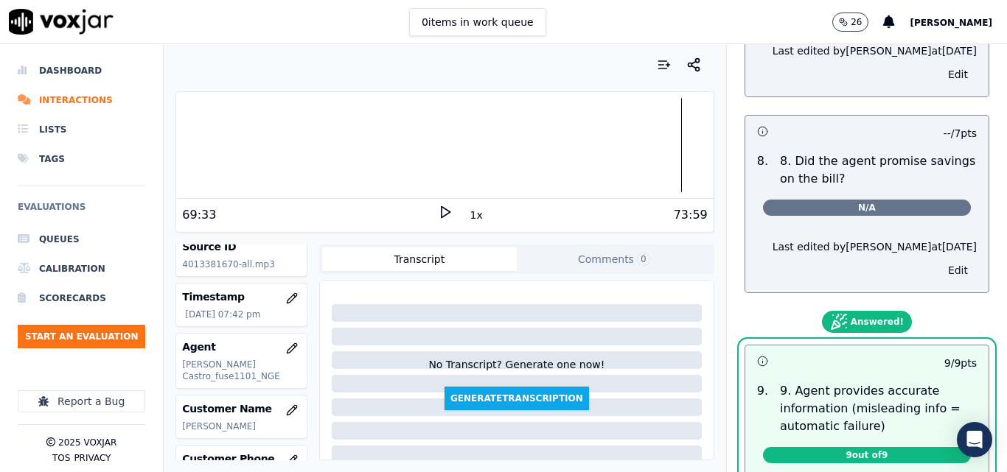
click at [939, 260] on button "Edit" at bounding box center [958, 270] width 38 height 21
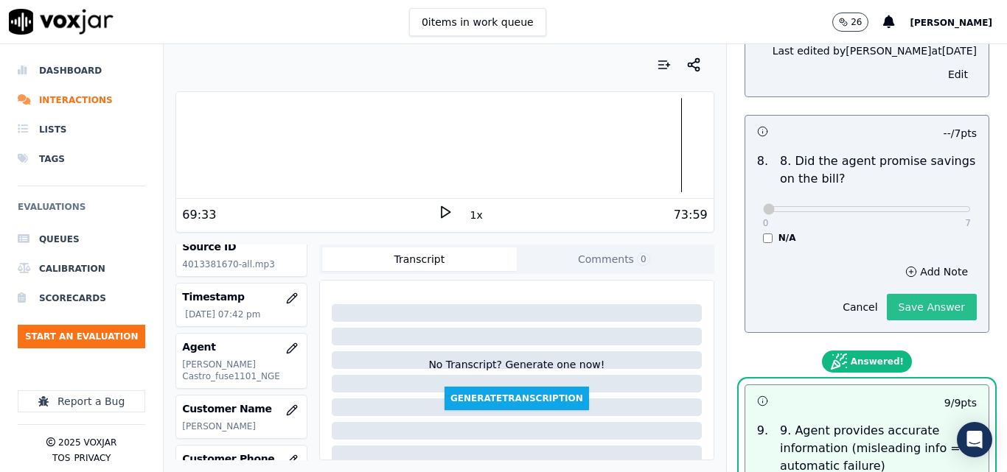
click at [899, 294] on button "Save Answer" at bounding box center [932, 307] width 90 height 27
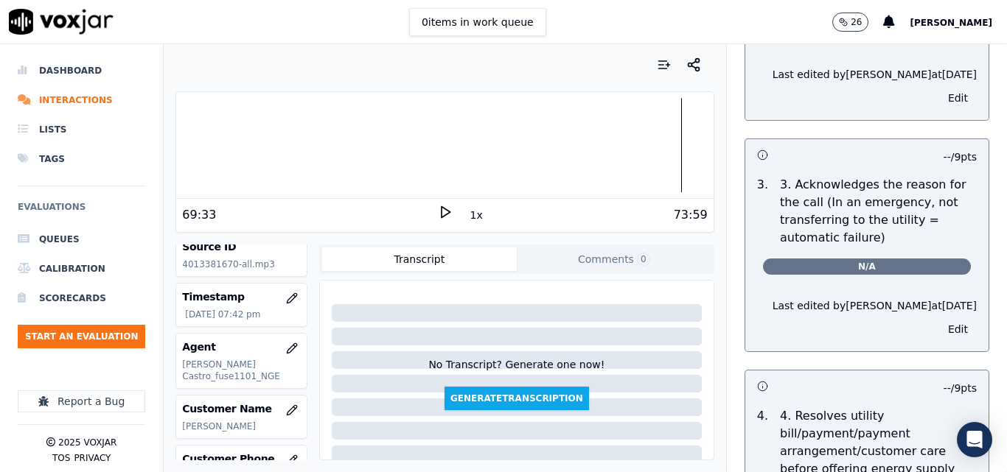
scroll to position [0, 0]
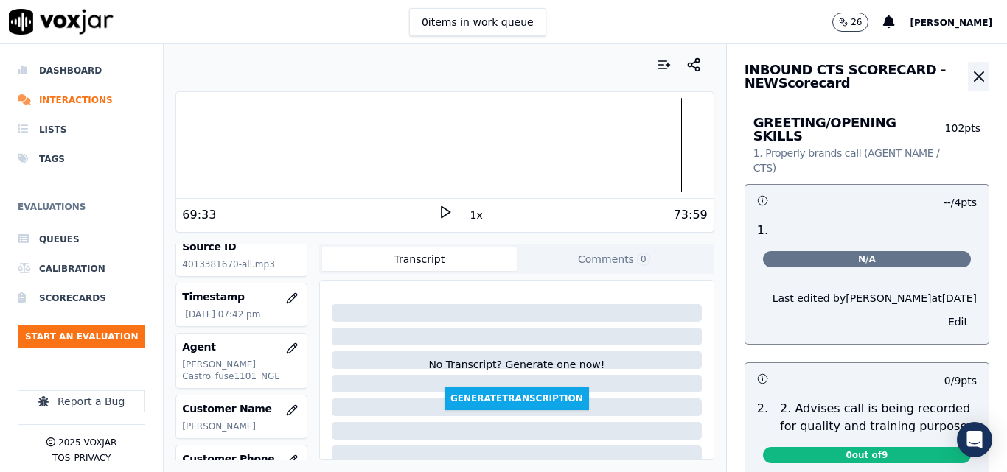
click at [970, 71] on icon "button" at bounding box center [979, 77] width 18 height 18
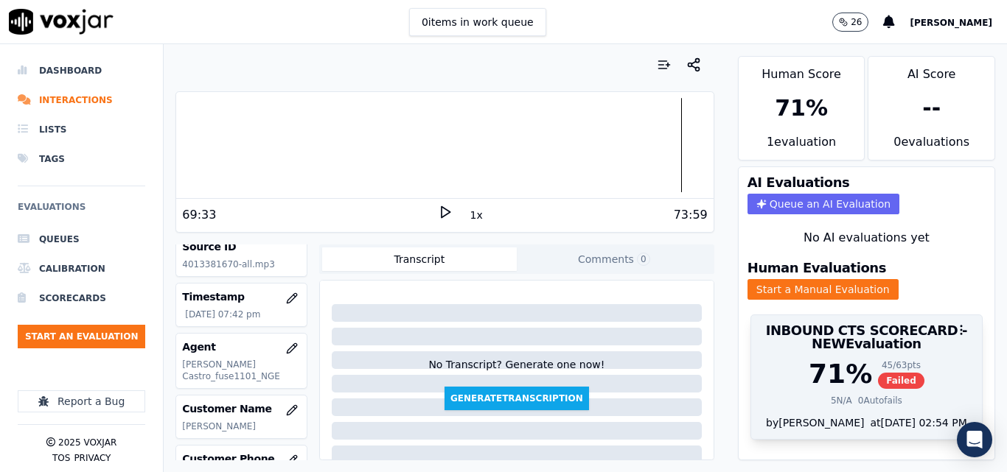
click at [878, 373] on span "Failed" at bounding box center [901, 381] width 46 height 16
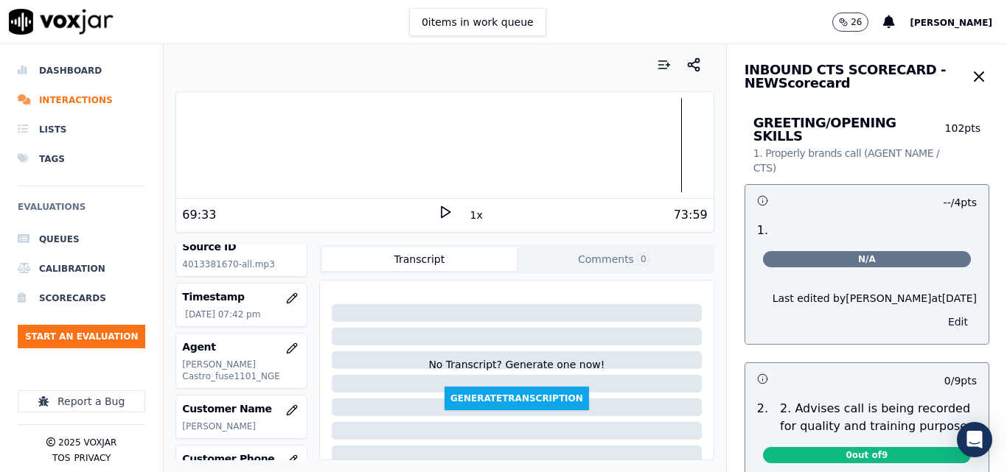
click at [939, 312] on button "Edit" at bounding box center [958, 322] width 38 height 21
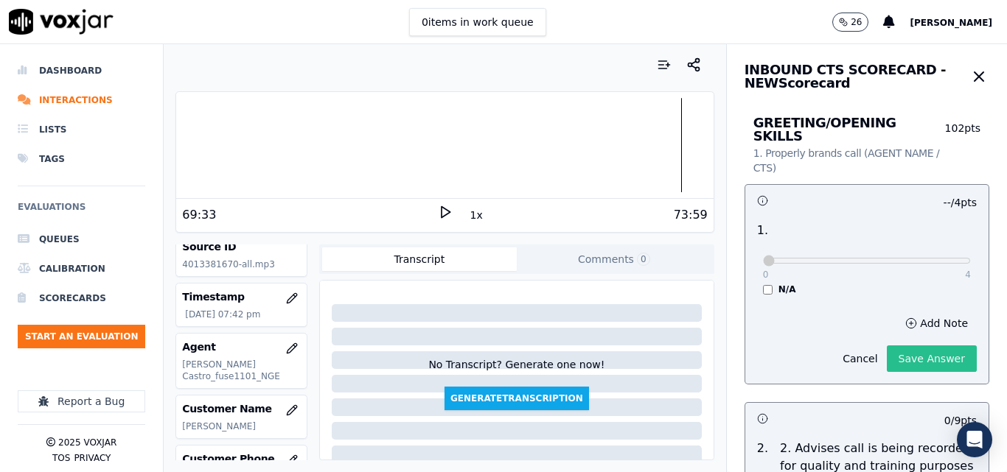
click at [921, 346] on button "Save Answer" at bounding box center [932, 359] width 90 height 27
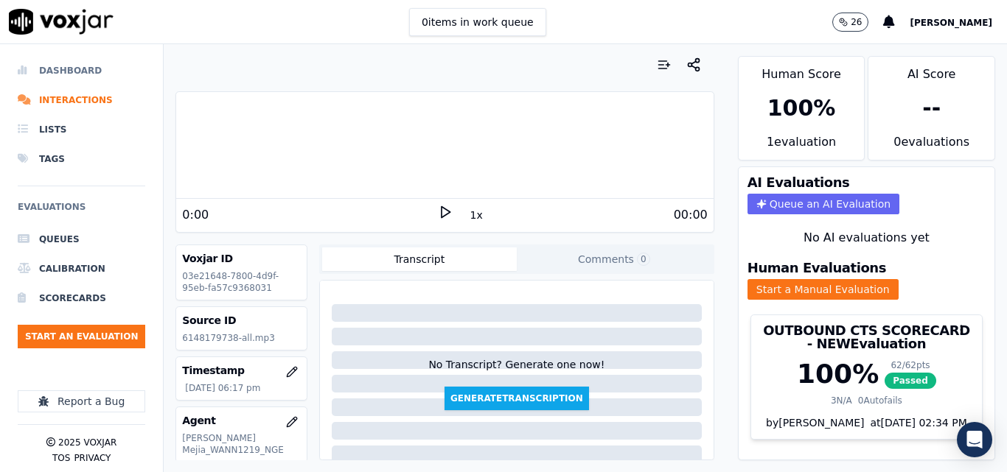
click at [75, 73] on li "Dashboard" at bounding box center [81, 70] width 127 height 29
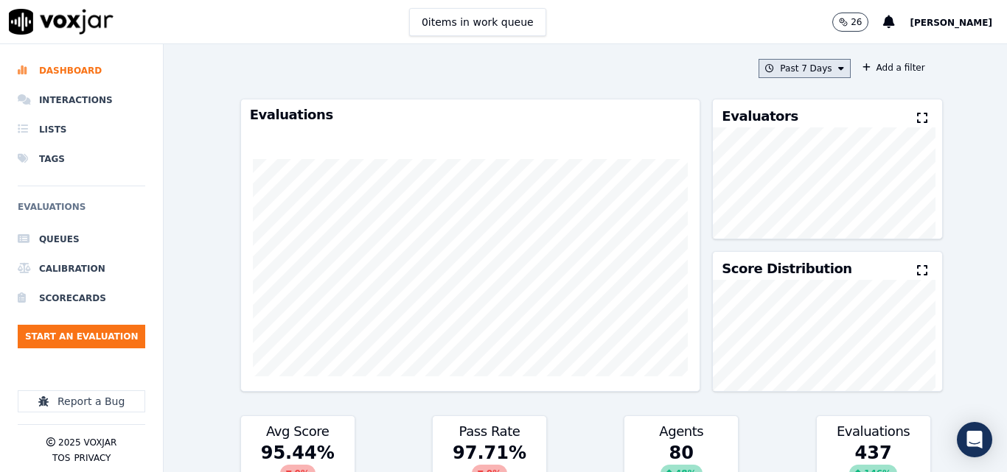
click at [802, 71] on button "Past 7 Days" at bounding box center [803, 68] width 91 height 19
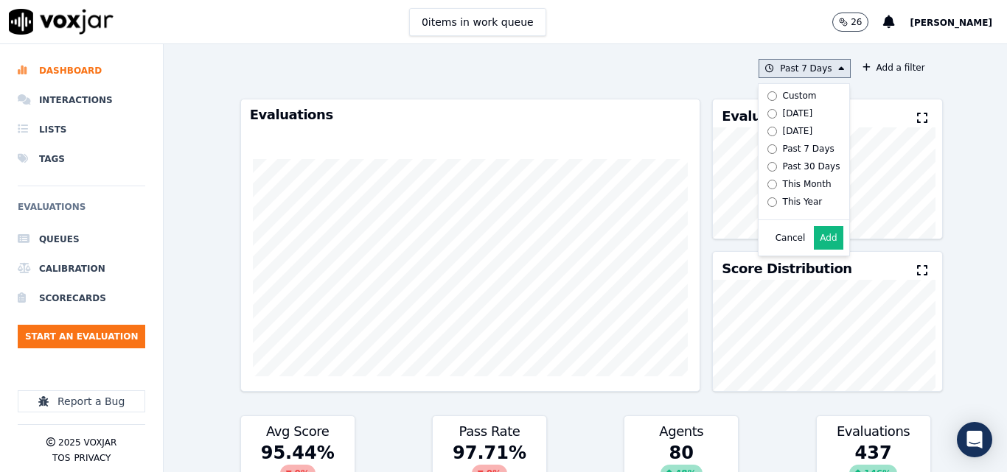
click at [761, 116] on label "Today" at bounding box center [800, 114] width 79 height 18
click at [800, 232] on div "Cancel Add" at bounding box center [803, 237] width 91 height 35
click at [802, 234] on div "Cancel Add" at bounding box center [803, 237] width 91 height 35
click at [814, 250] on button "Add" at bounding box center [828, 238] width 29 height 24
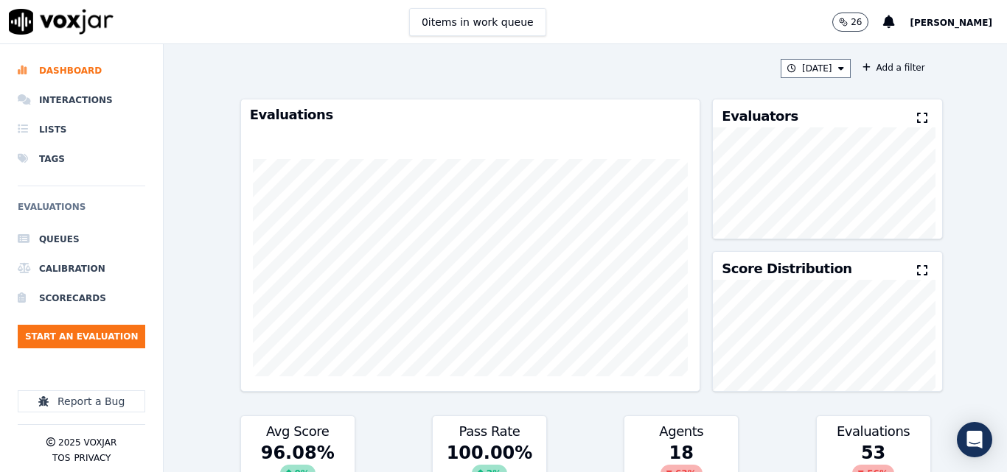
click at [917, 121] on icon at bounding box center [922, 118] width 10 height 12
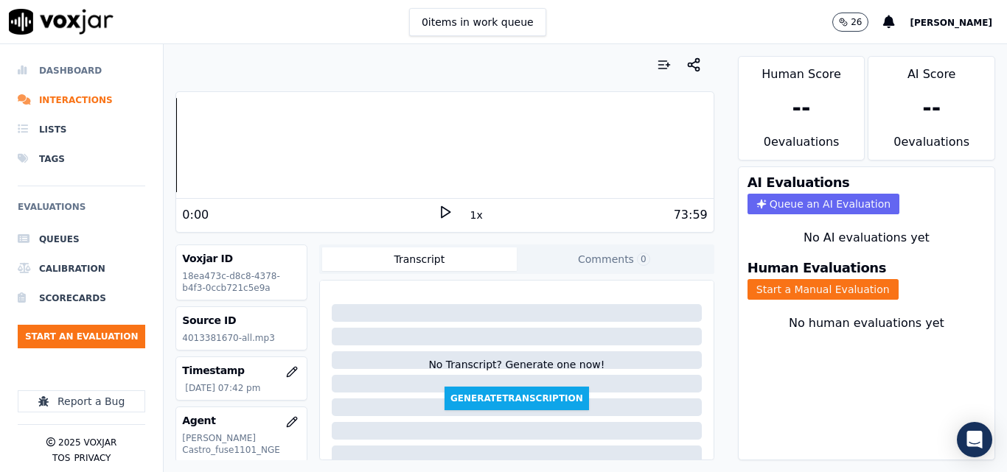
click at [64, 64] on li "Dashboard" at bounding box center [81, 70] width 127 height 29
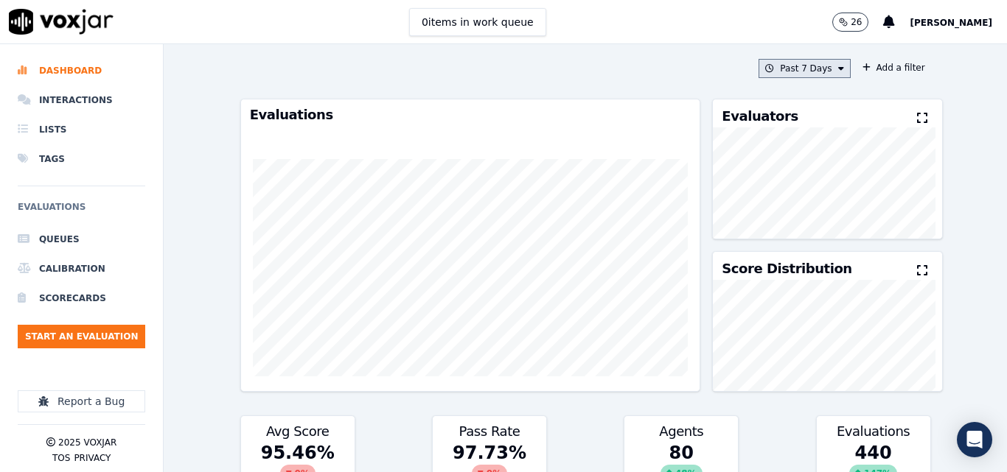
click at [818, 71] on button "Past 7 Days" at bounding box center [803, 68] width 91 height 19
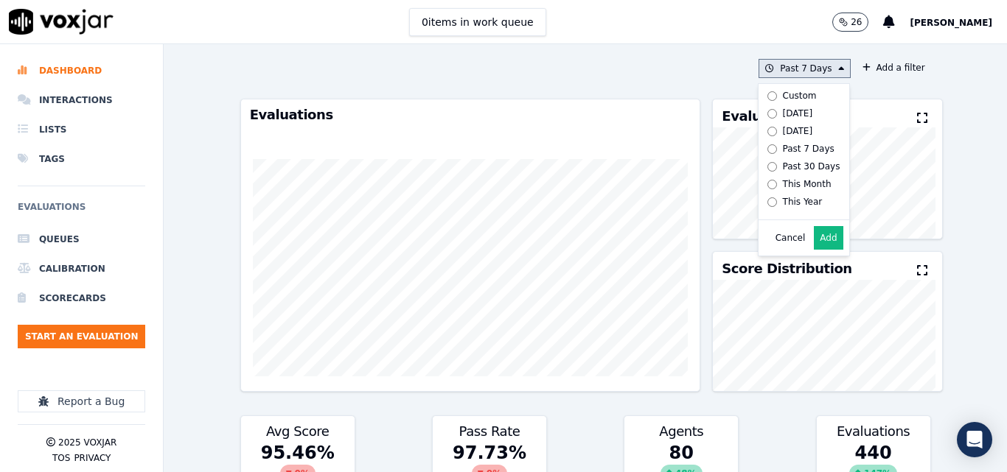
click at [783, 108] on div "Today" at bounding box center [798, 114] width 30 height 12
click at [814, 245] on button "Add" at bounding box center [828, 238] width 29 height 24
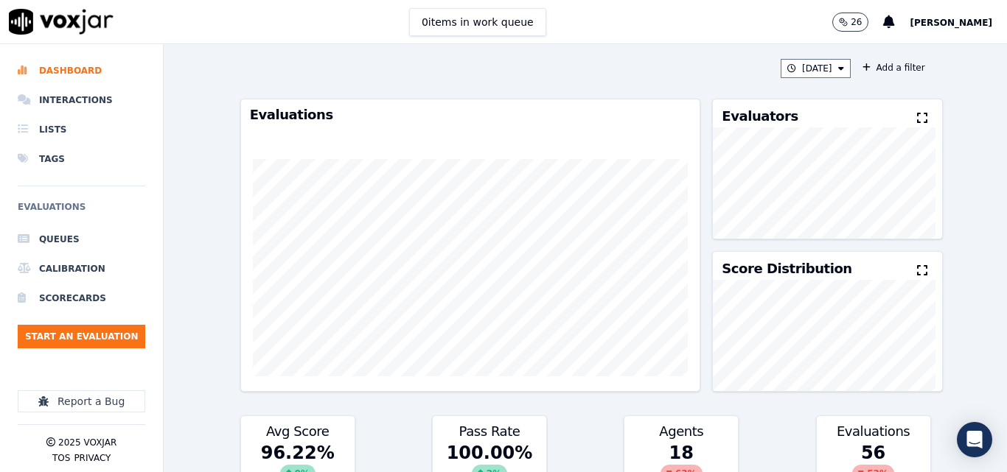
click at [917, 113] on icon at bounding box center [922, 118] width 10 height 12
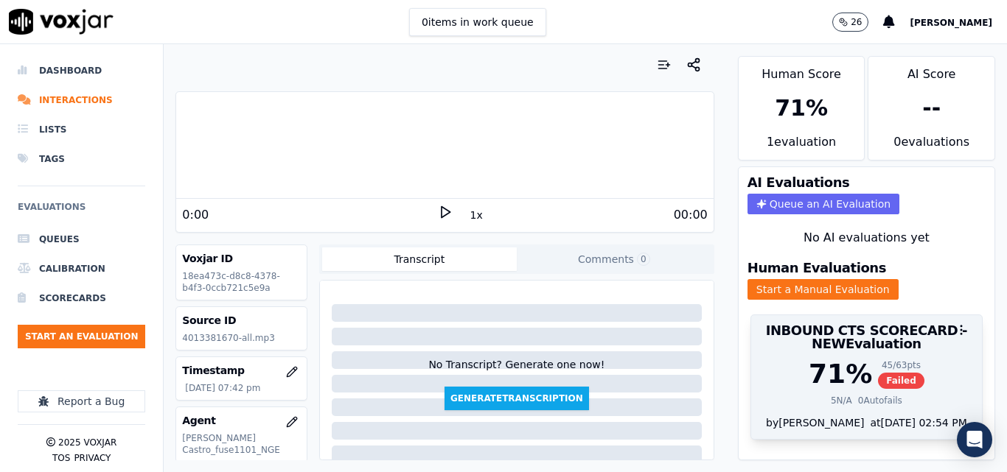
click at [878, 378] on span "Failed" at bounding box center [901, 381] width 46 height 16
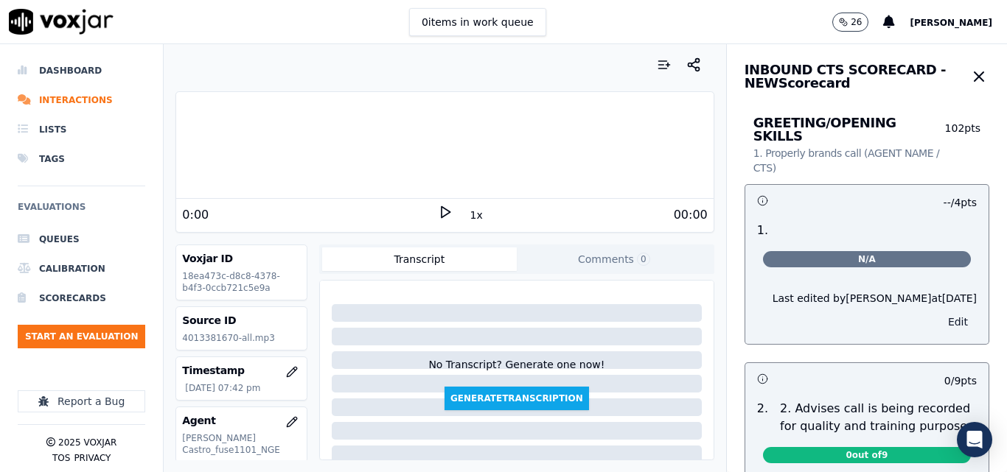
click at [939, 316] on button "Edit" at bounding box center [958, 322] width 38 height 21
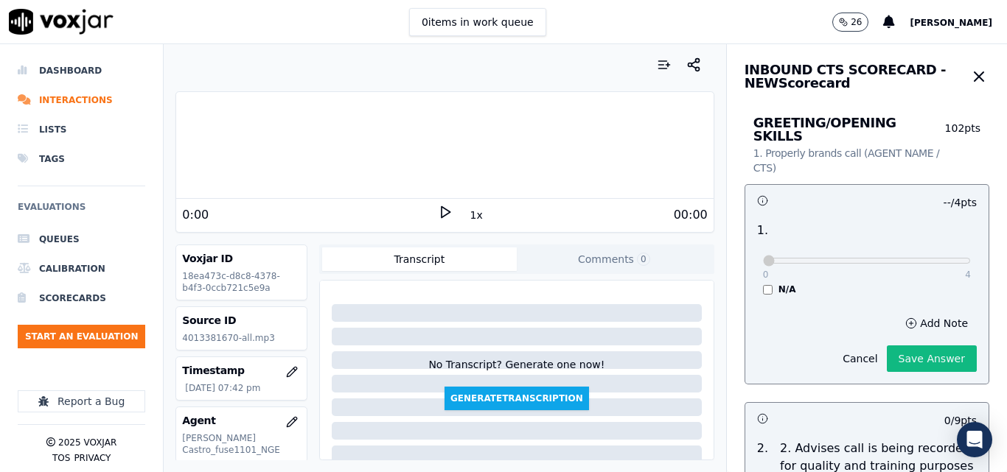
click at [921, 334] on div "Cancel Save Answer" at bounding box center [905, 353] width 143 height 38
click at [918, 346] on button "Save Answer" at bounding box center [932, 359] width 90 height 27
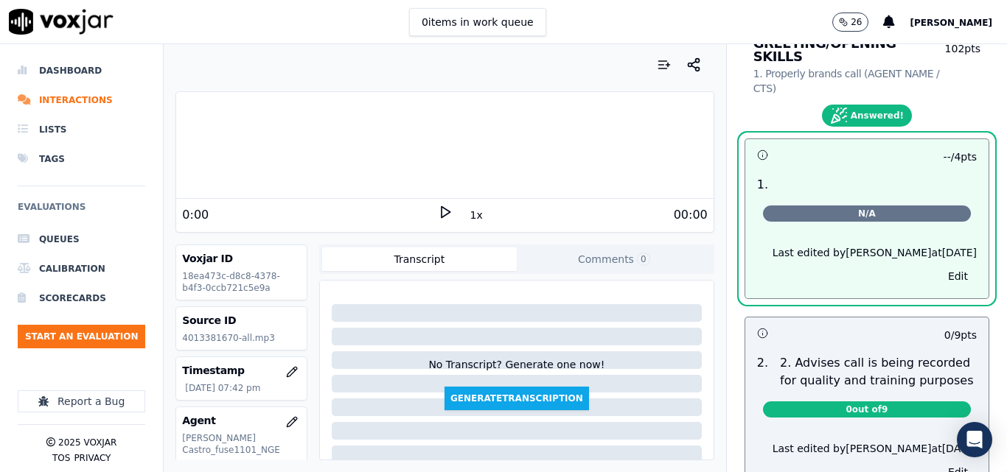
scroll to position [255, 0]
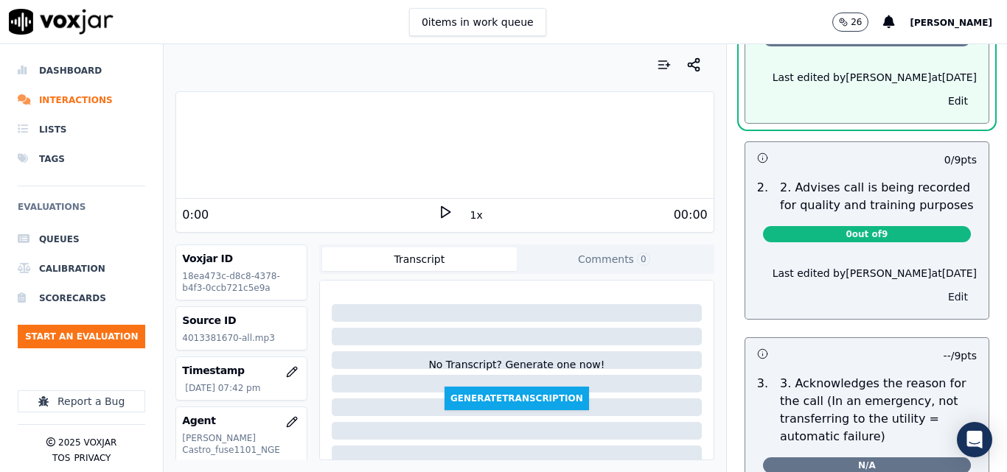
click at [939, 287] on button "Edit" at bounding box center [958, 297] width 38 height 21
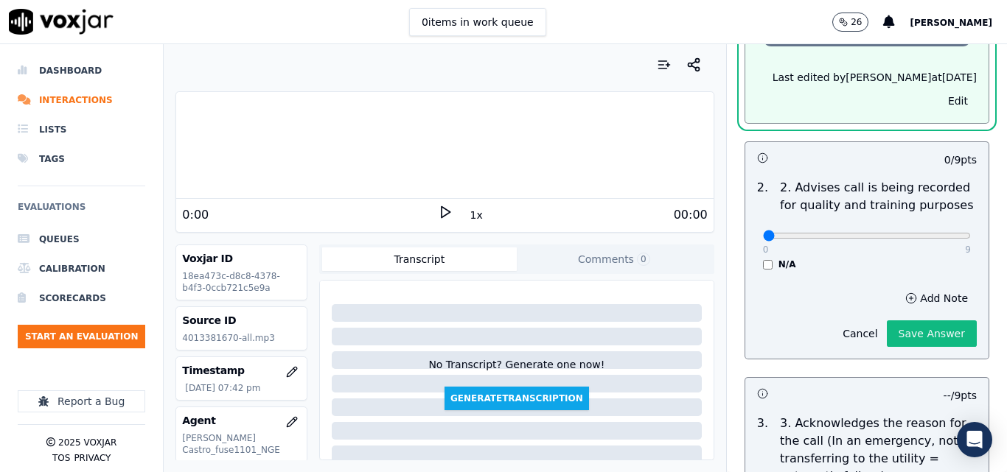
click at [914, 321] on button "Save Answer" at bounding box center [932, 334] width 90 height 27
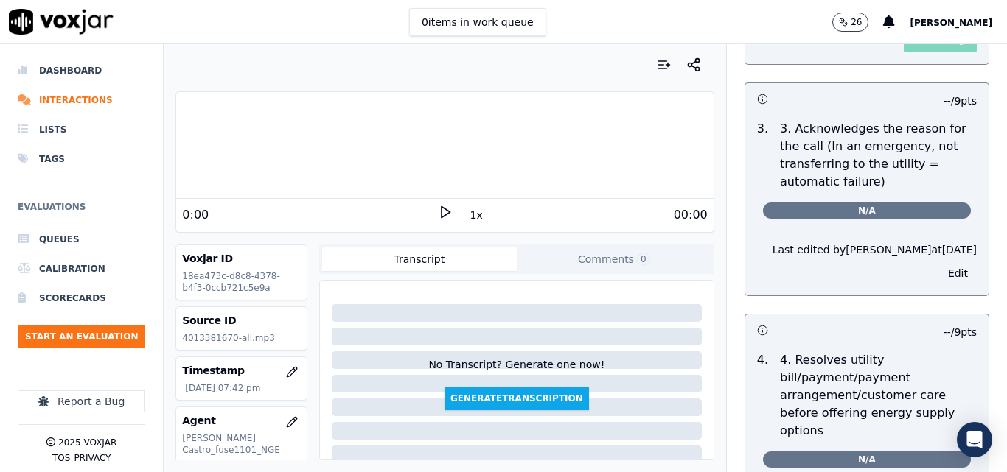
scroll to position [562, 0]
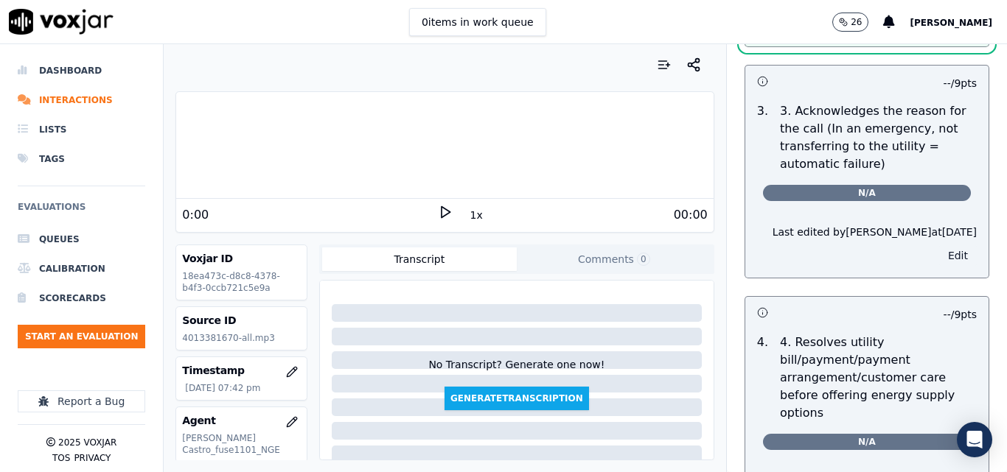
click at [939, 245] on button "Edit" at bounding box center [958, 255] width 38 height 21
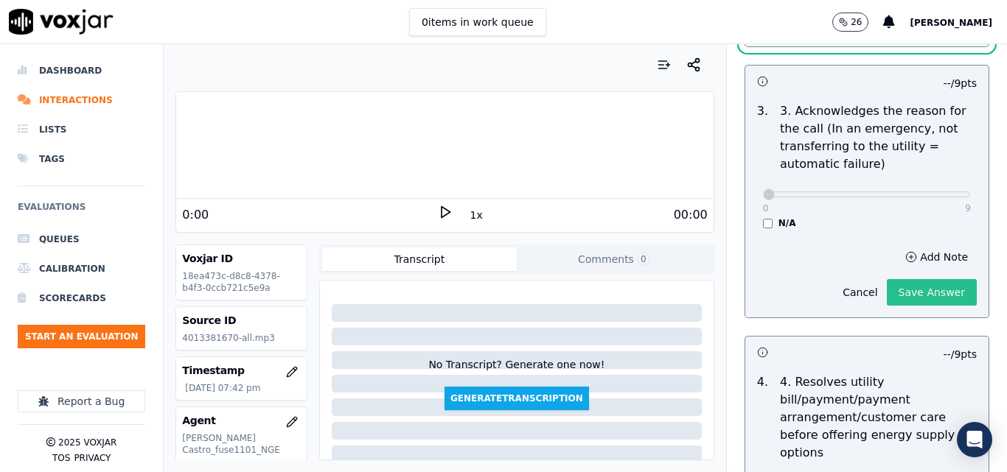
click at [909, 282] on button "Save Answer" at bounding box center [932, 292] width 90 height 27
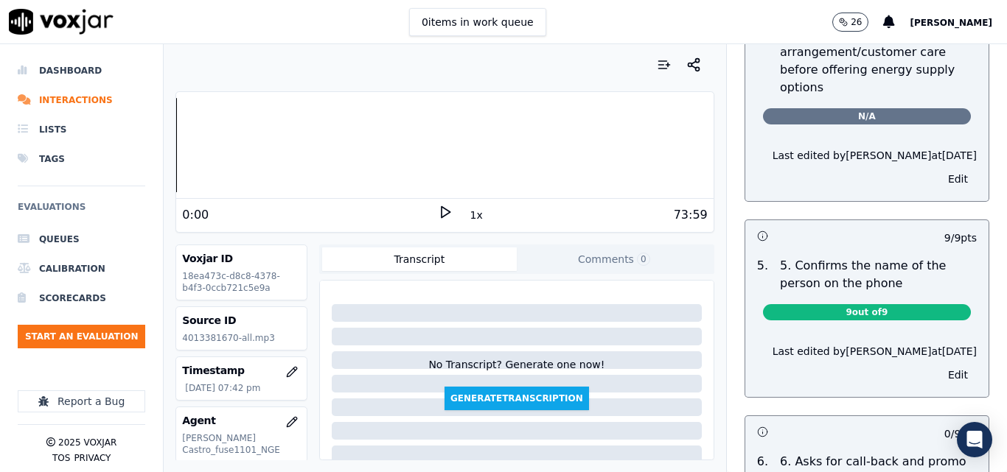
scroll to position [896, 0]
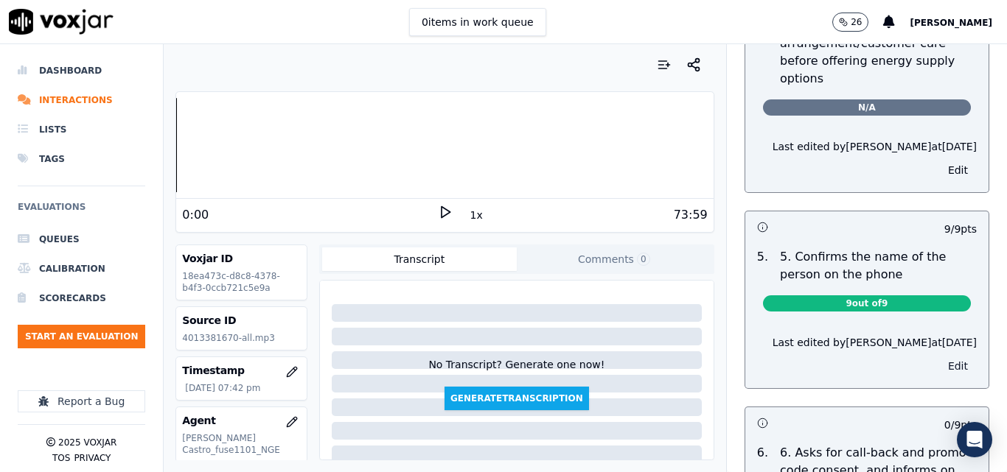
click at [939, 357] on button "Edit" at bounding box center [958, 366] width 38 height 21
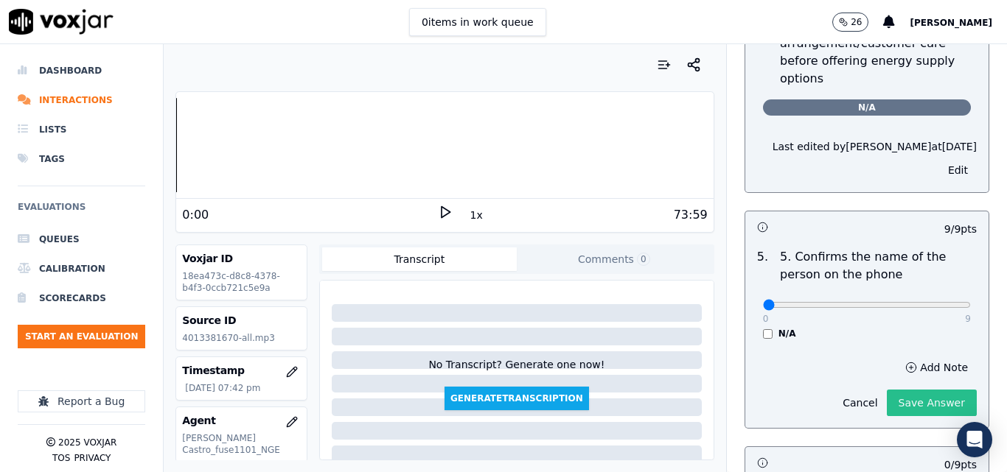
click at [896, 390] on button "Save Answer" at bounding box center [932, 403] width 90 height 27
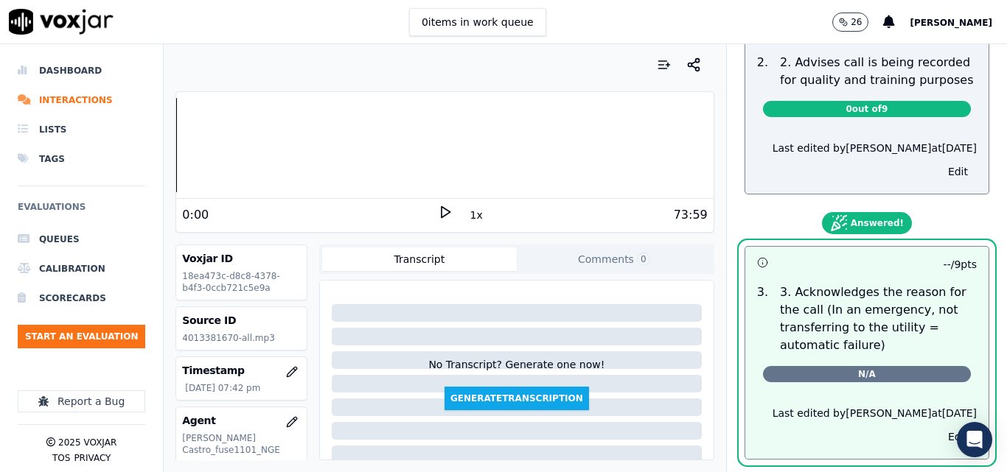
scroll to position [0, 0]
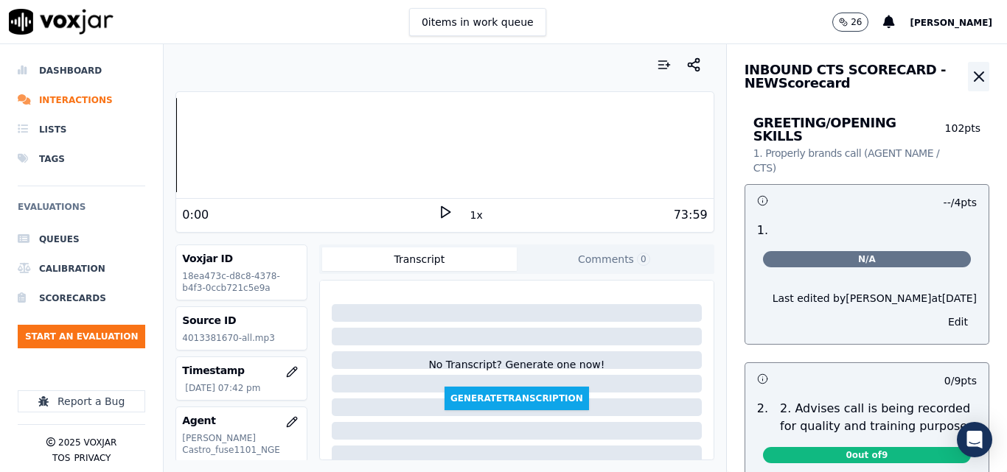
click at [970, 75] on icon "button" at bounding box center [979, 77] width 18 height 18
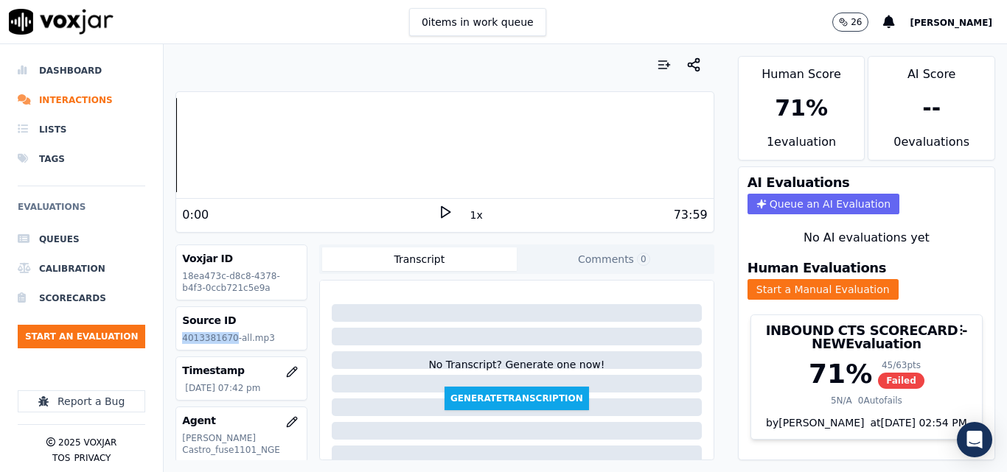
drag, startPoint x: 229, startPoint y: 338, endPoint x: 168, endPoint y: 335, distance: 61.2
click at [168, 335] on div "Your browser does not support the audio element. 0:00 1x 73:59 Voxjar ID 18ea47…" at bounding box center [445, 258] width 562 height 428
copy p "4013381670"
click at [94, 337] on button "Start an Evaluation" at bounding box center [81, 337] width 127 height 24
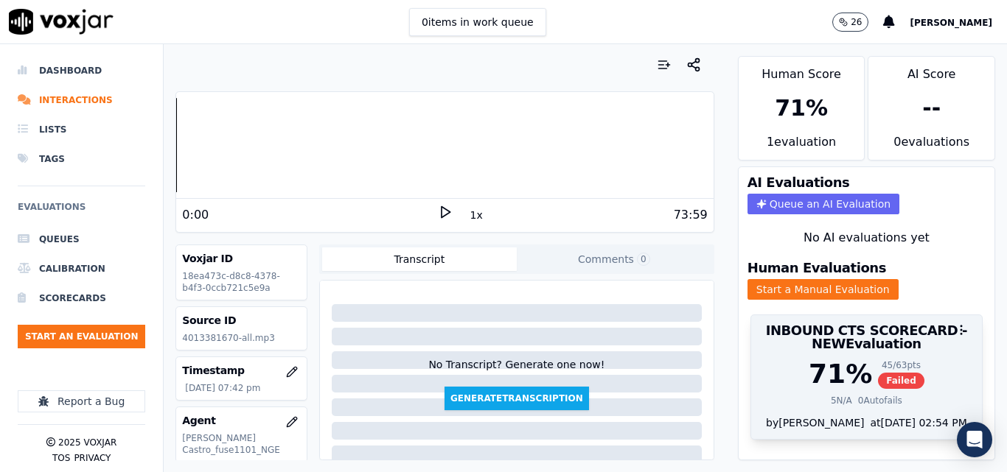
click at [878, 373] on span "Failed" at bounding box center [901, 381] width 46 height 16
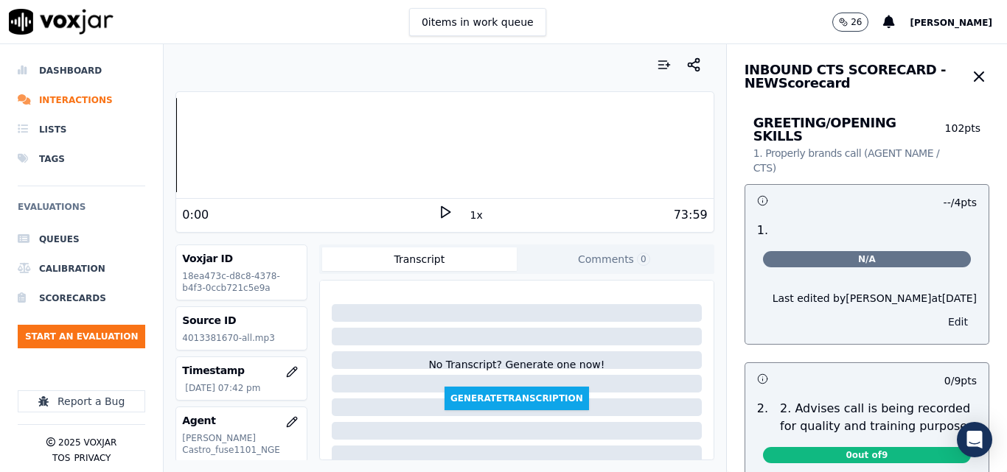
click at [939, 312] on button "Edit" at bounding box center [958, 322] width 38 height 21
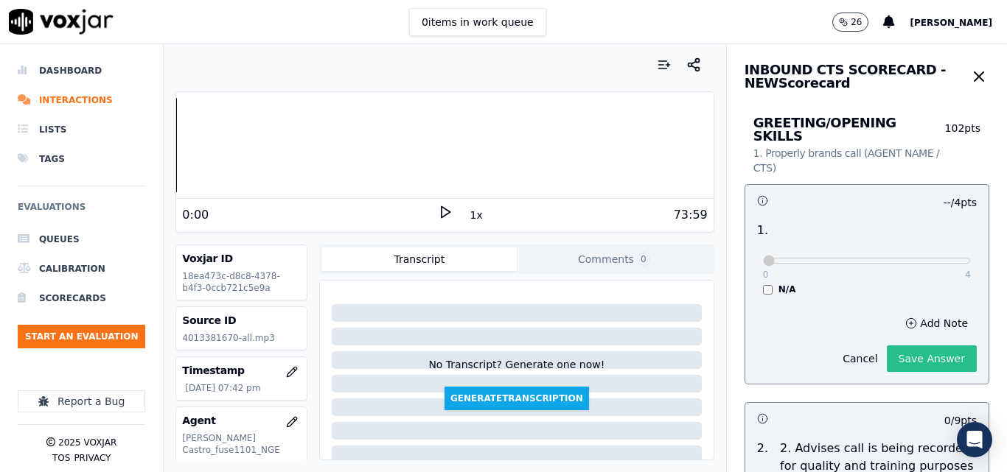
click at [906, 347] on button "Save Answer" at bounding box center [932, 359] width 90 height 27
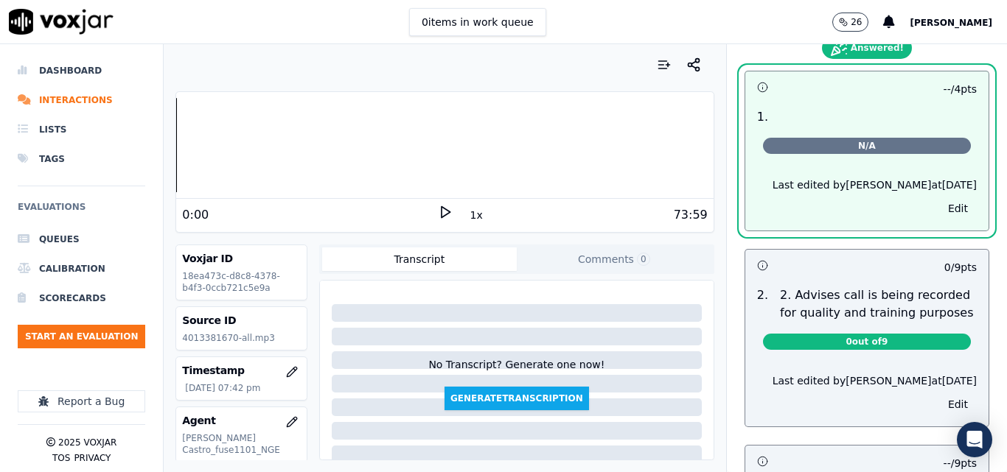
scroll to position [181, 0]
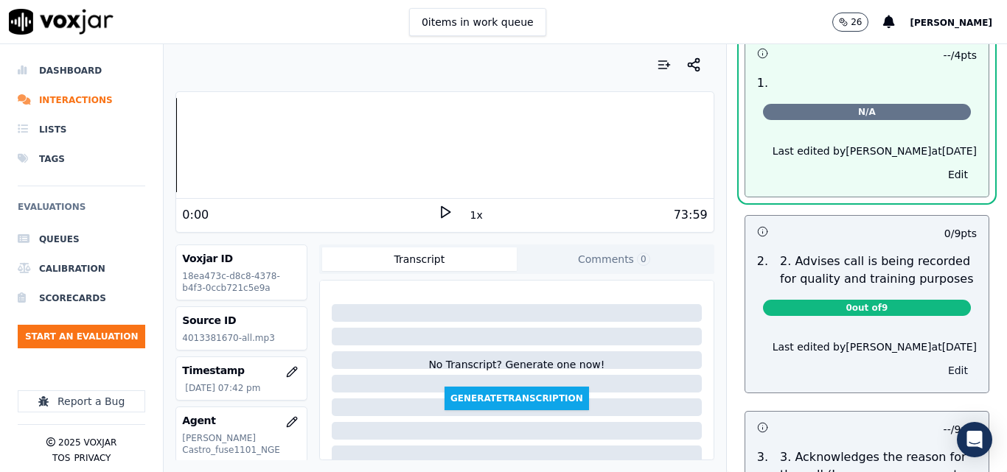
click at [939, 365] on button "Edit" at bounding box center [958, 370] width 38 height 21
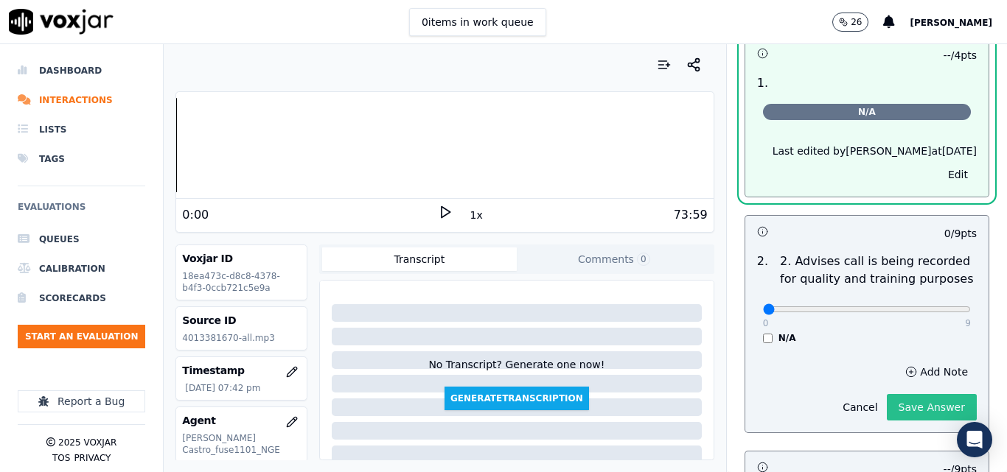
click at [909, 394] on button "Save Answer" at bounding box center [932, 407] width 90 height 27
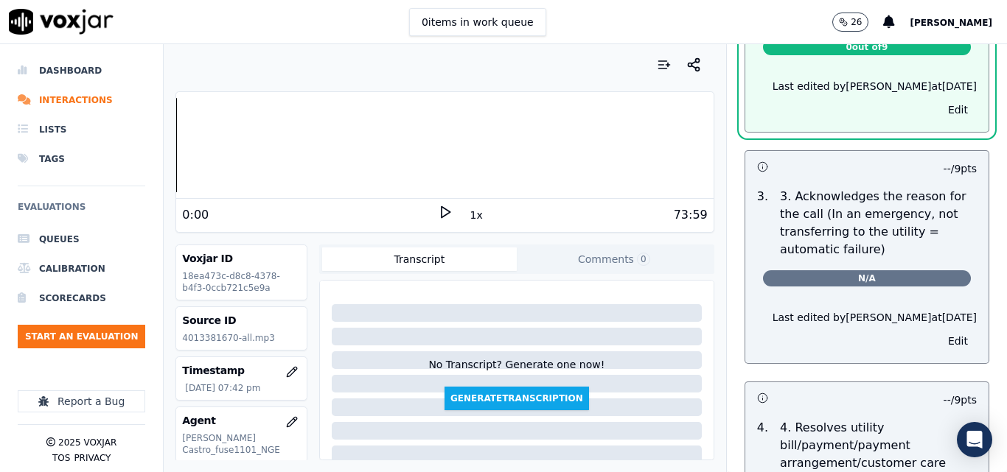
scroll to position [488, 0]
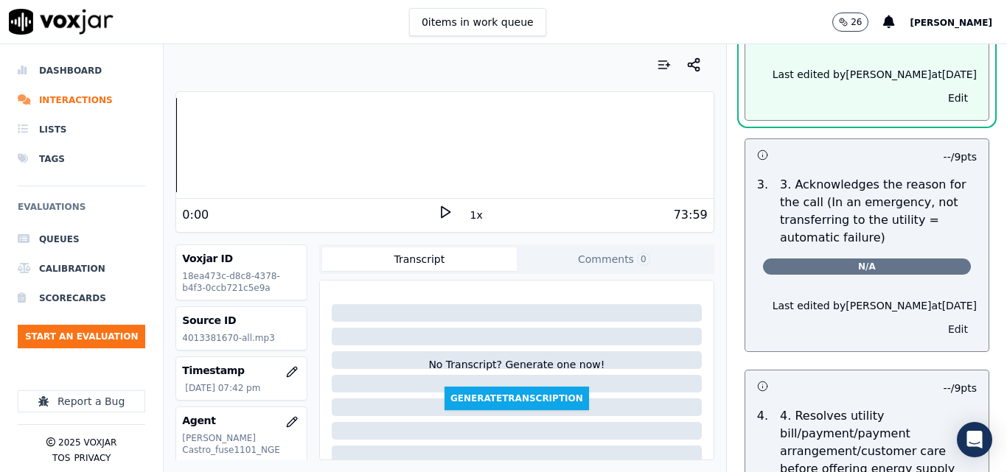
click at [939, 320] on button "Edit" at bounding box center [958, 329] width 38 height 21
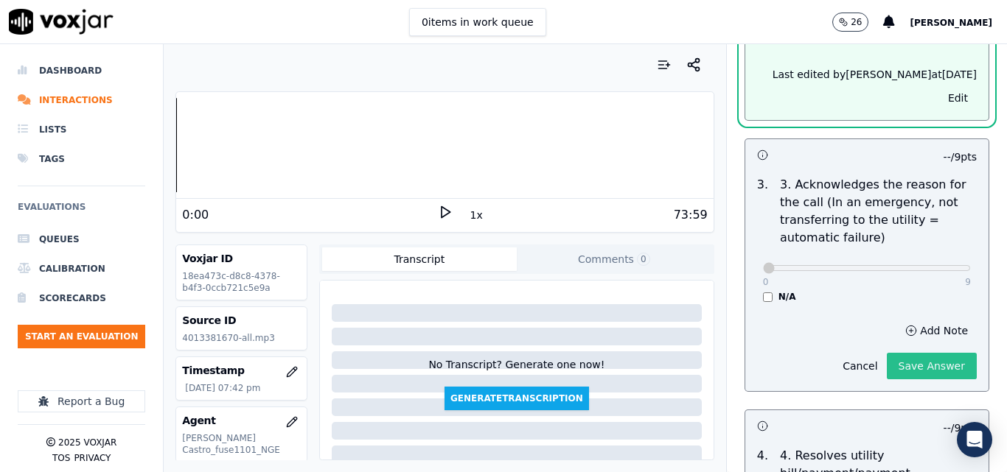
click at [901, 358] on button "Save Answer" at bounding box center [932, 366] width 90 height 27
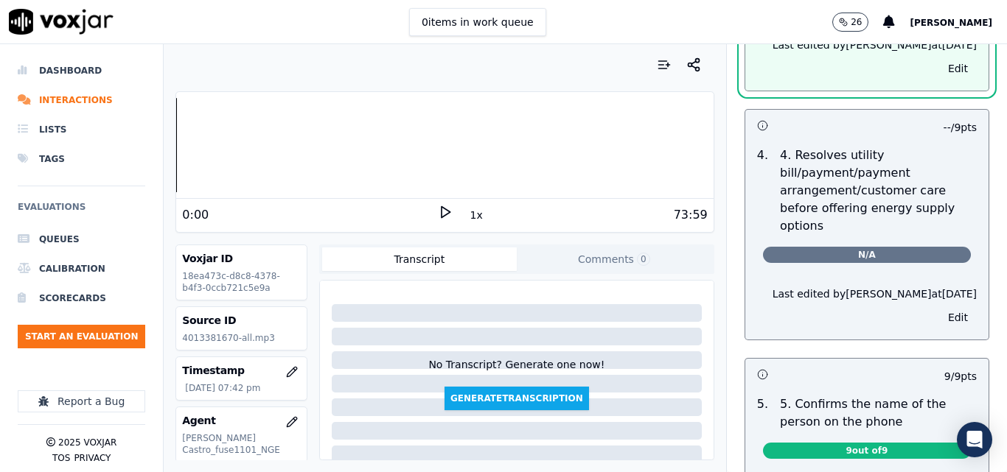
scroll to position [794, 0]
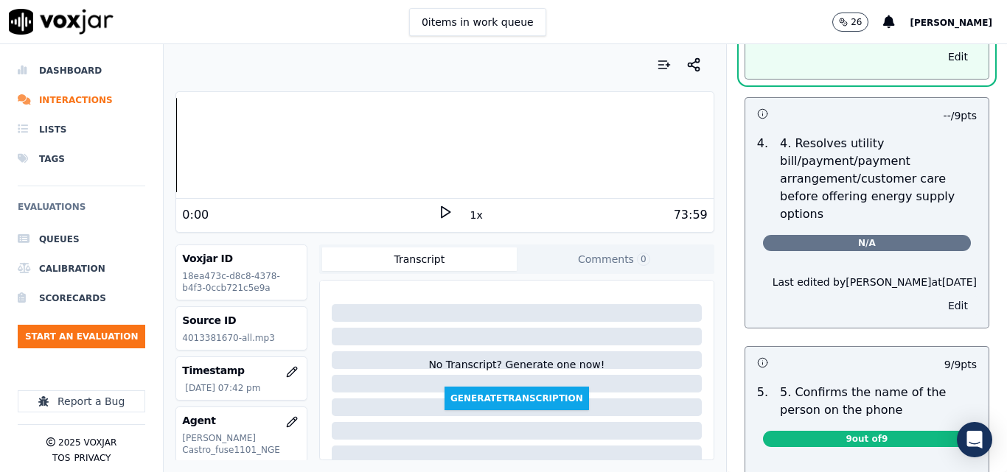
click at [939, 296] on button "Edit" at bounding box center [958, 306] width 38 height 21
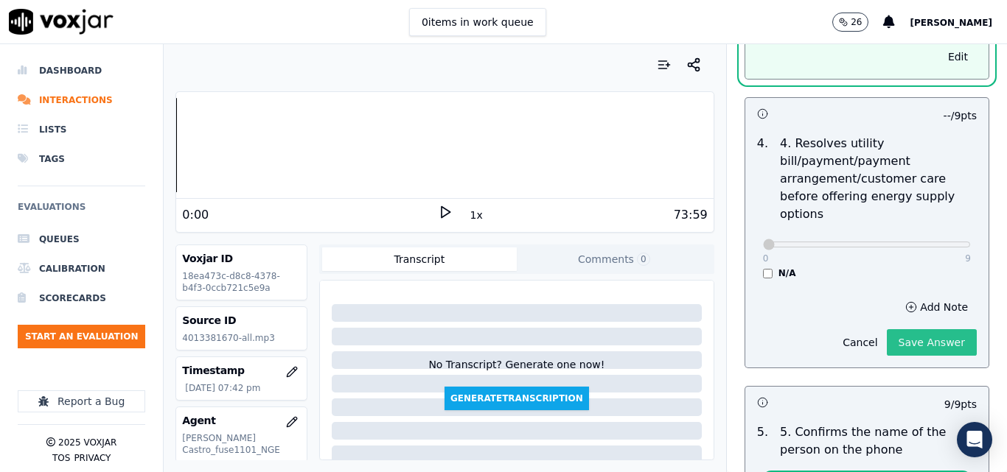
click at [913, 329] on button "Save Answer" at bounding box center [932, 342] width 90 height 27
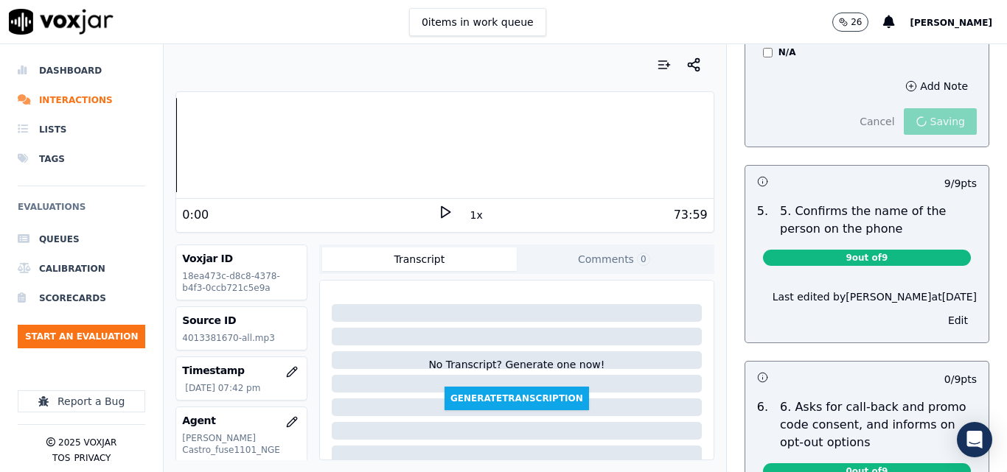
scroll to position [1016, 0]
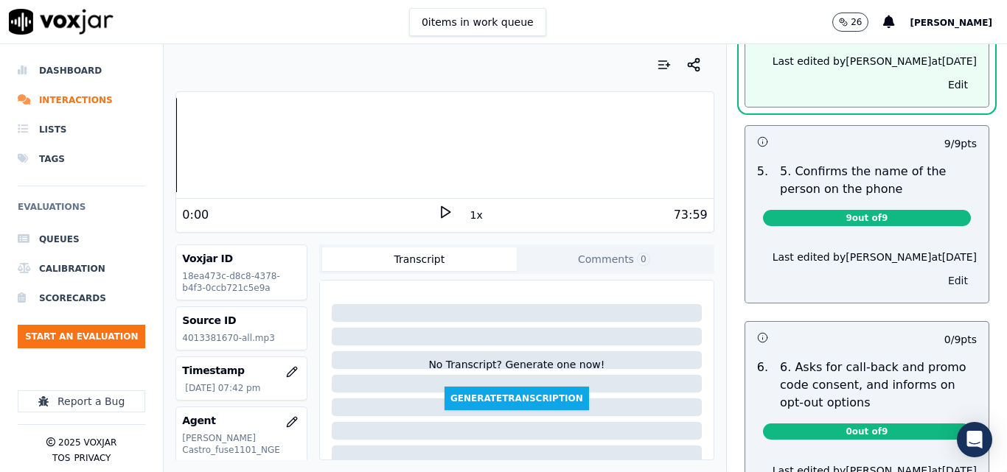
click at [939, 270] on button "Edit" at bounding box center [958, 280] width 38 height 21
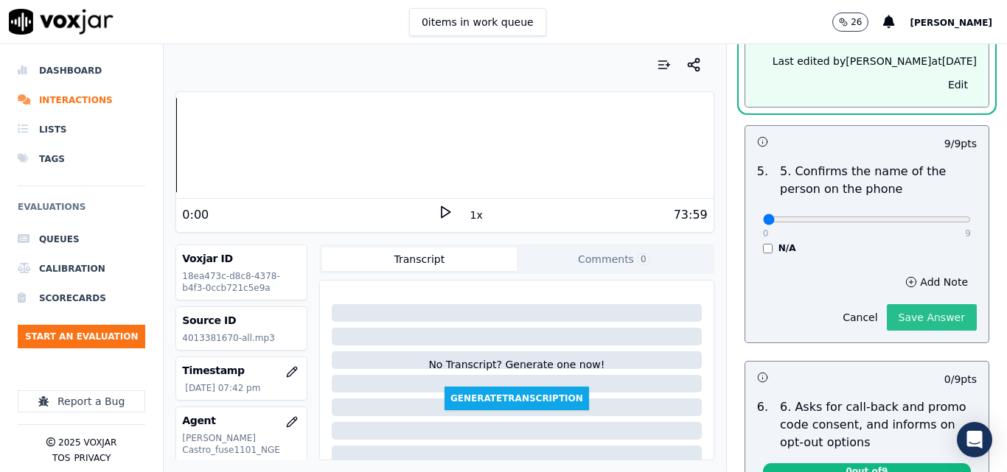
click at [921, 304] on button "Save Answer" at bounding box center [932, 317] width 90 height 27
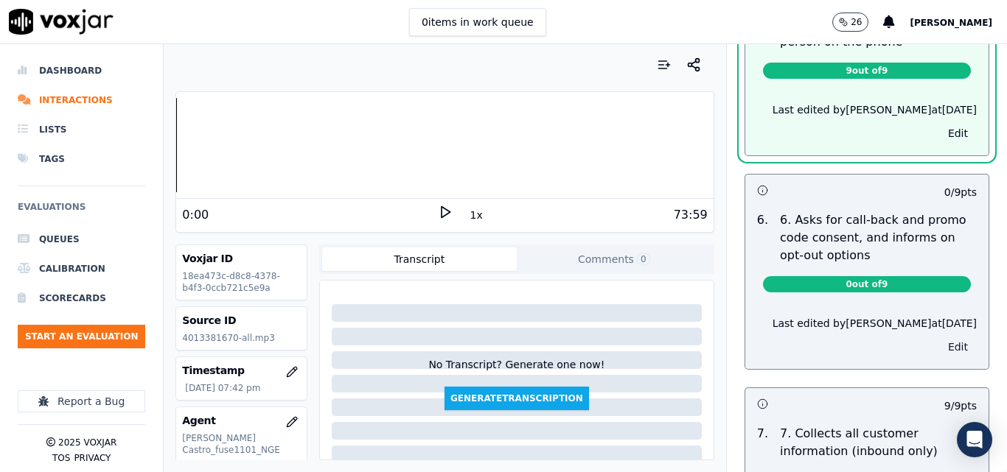
click at [939, 337] on button "Edit" at bounding box center [958, 347] width 38 height 21
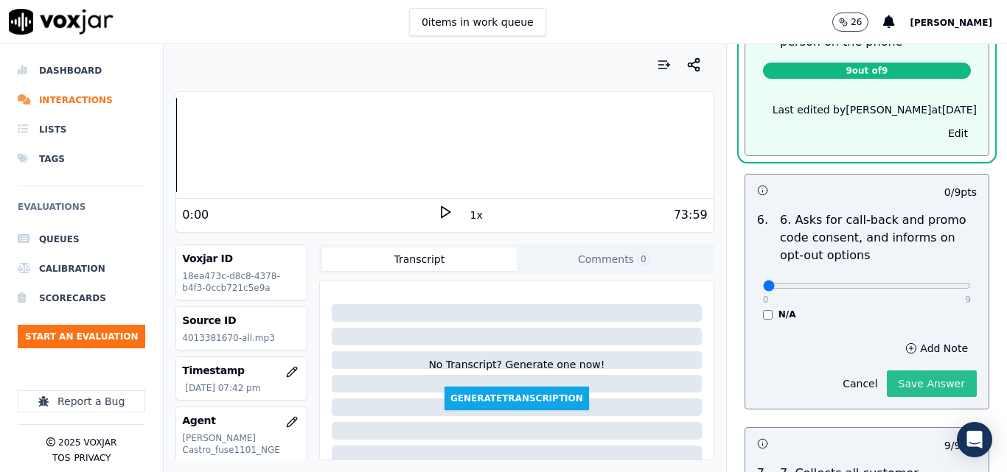
click at [929, 371] on button "Save Answer" at bounding box center [932, 384] width 90 height 27
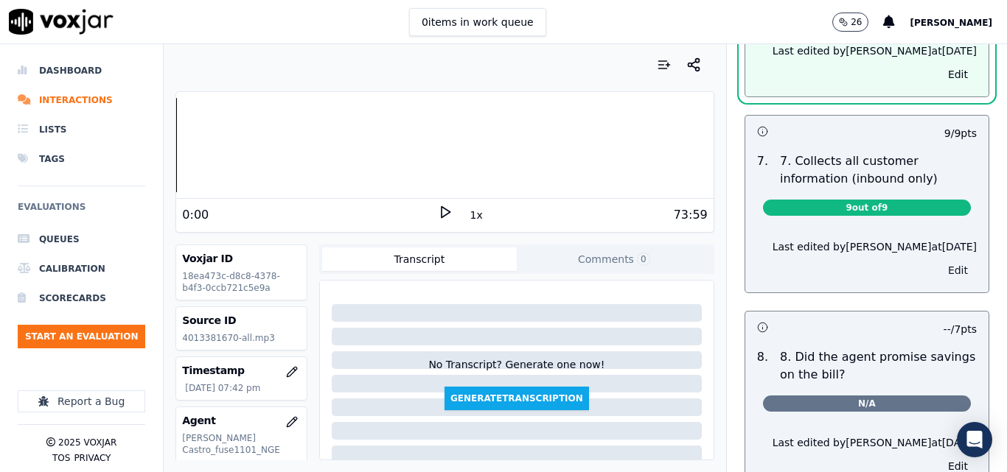
click at [939, 260] on button "Edit" at bounding box center [958, 270] width 38 height 21
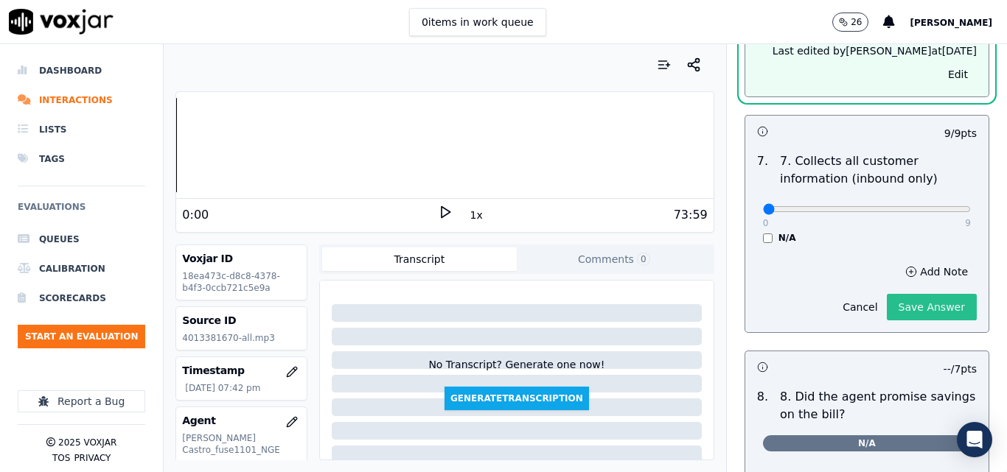
click at [935, 297] on button "Save Answer" at bounding box center [932, 307] width 90 height 27
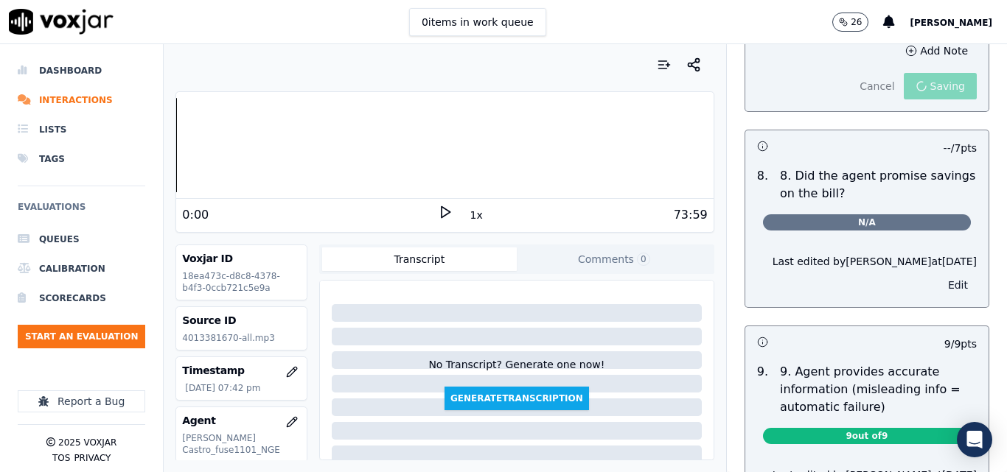
click at [933, 275] on div "Last edited by carlos at 16/9/2025 Edit" at bounding box center [866, 274] width 243 height 65
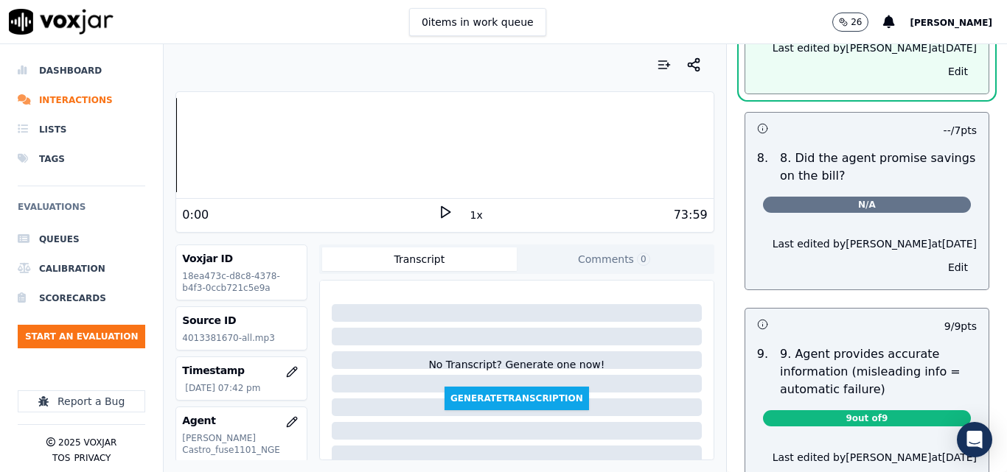
scroll to position [1601, 0]
click at [939, 257] on button "Edit" at bounding box center [958, 267] width 38 height 21
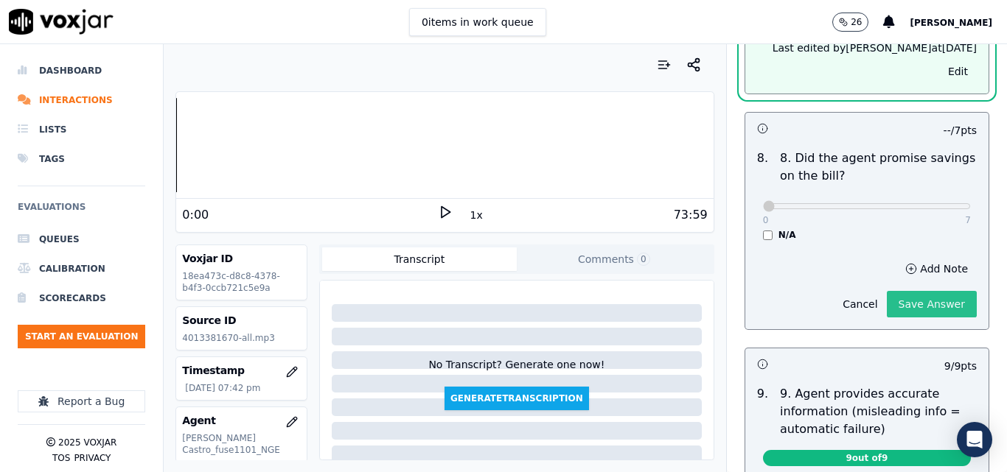
click at [915, 296] on button "Save Answer" at bounding box center [932, 304] width 90 height 27
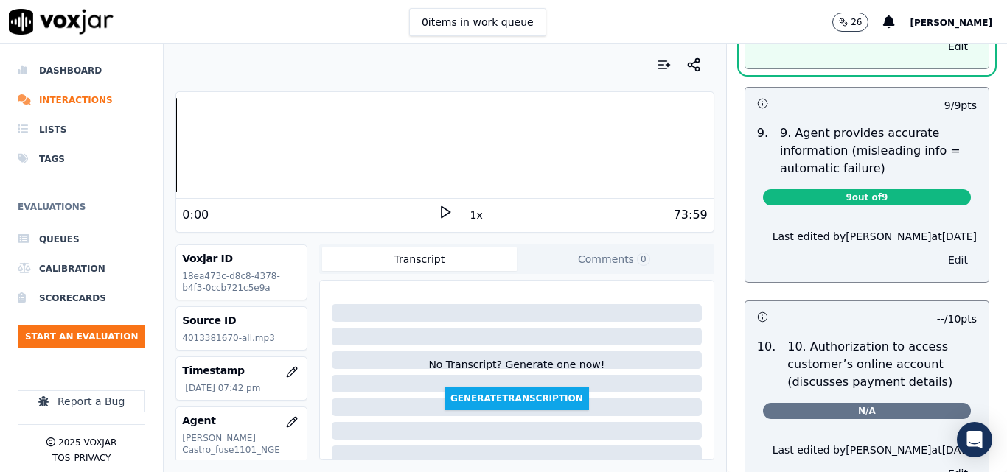
click at [939, 250] on button "Edit" at bounding box center [958, 260] width 38 height 21
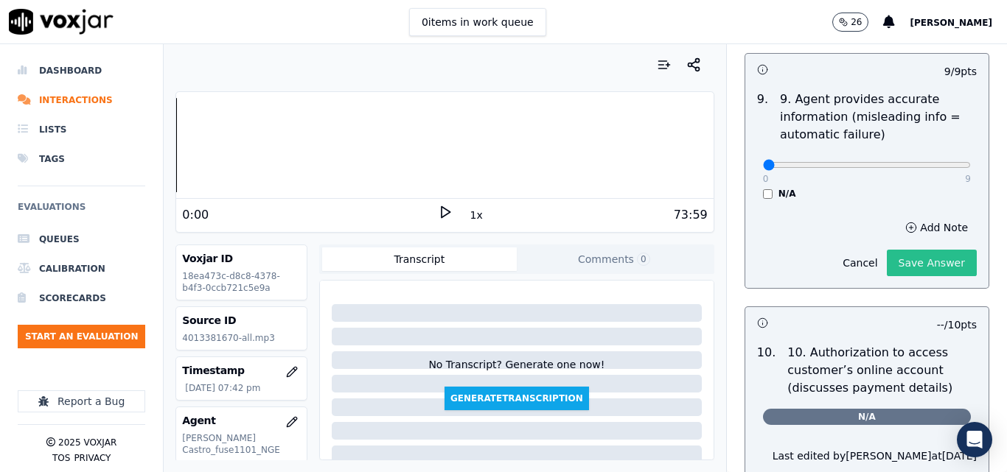
click at [929, 250] on button "Save Answer" at bounding box center [932, 263] width 90 height 27
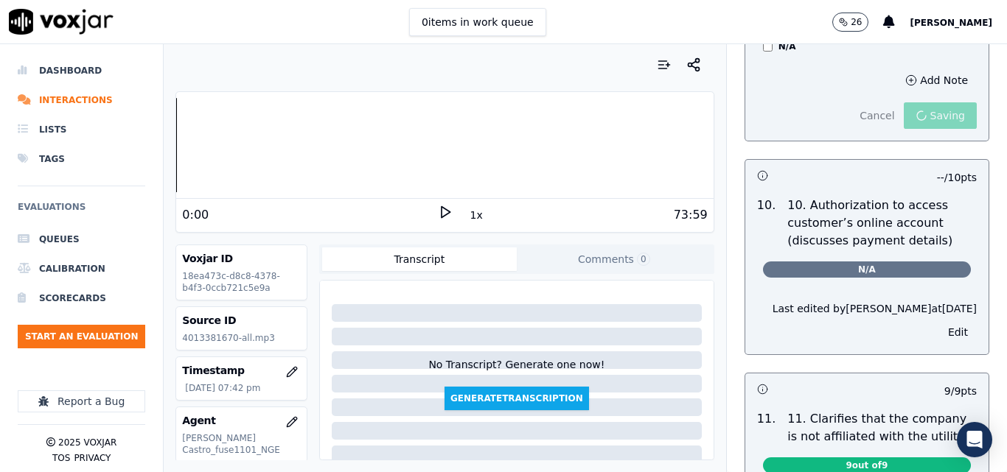
scroll to position [2037, 0]
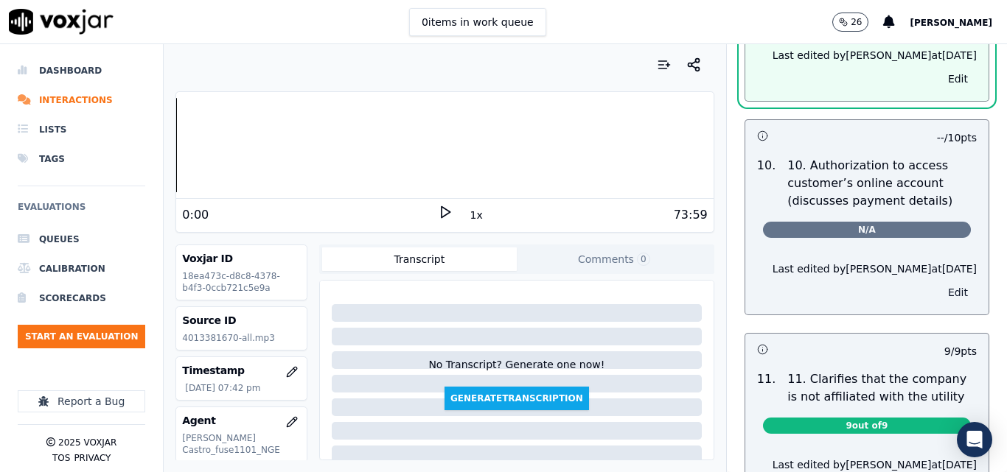
click at [939, 284] on button "Edit" at bounding box center [958, 292] width 38 height 21
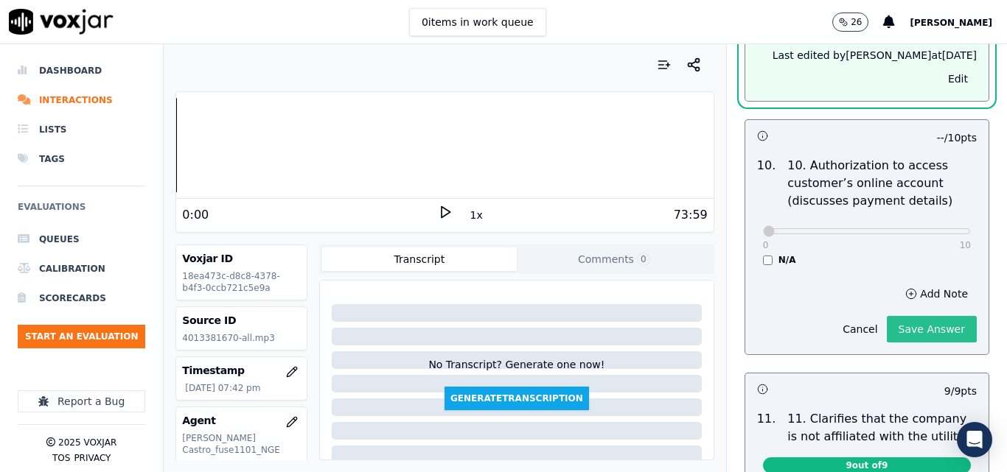
click at [928, 316] on button "Save Answer" at bounding box center [932, 329] width 90 height 27
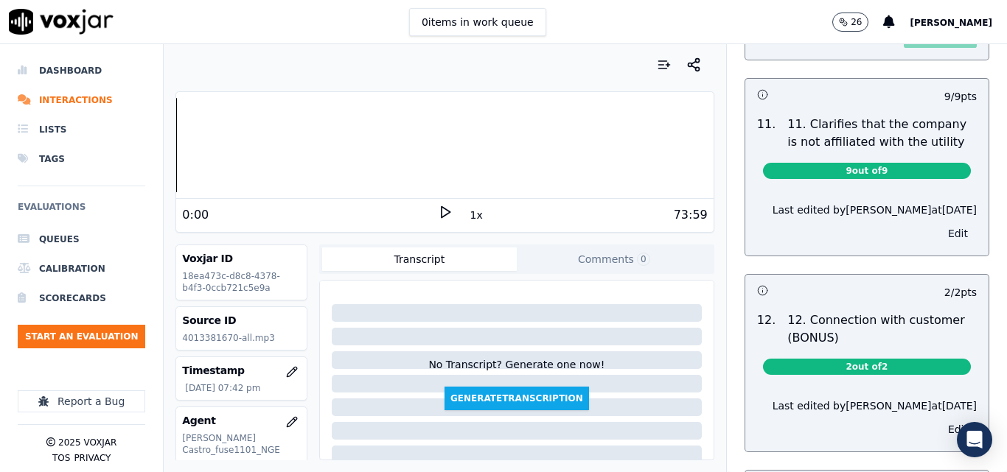
scroll to position [2310, 0]
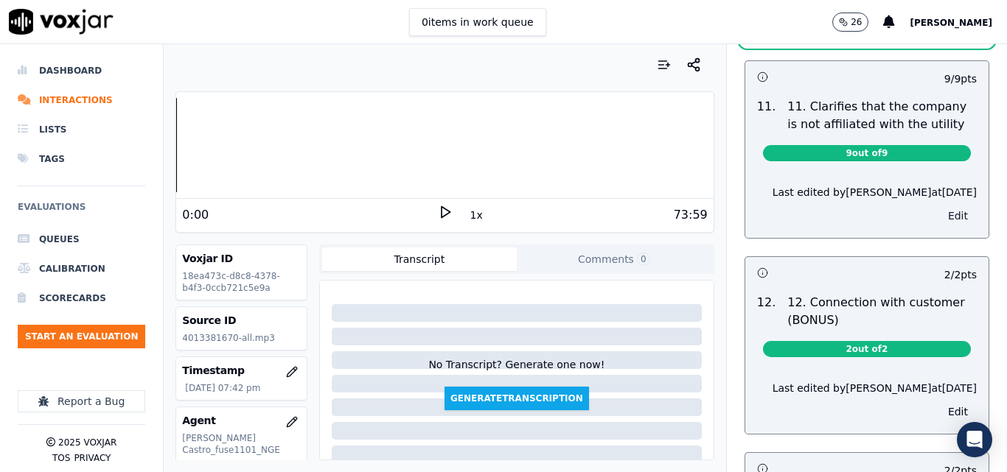
click at [939, 209] on button "Edit" at bounding box center [958, 216] width 38 height 21
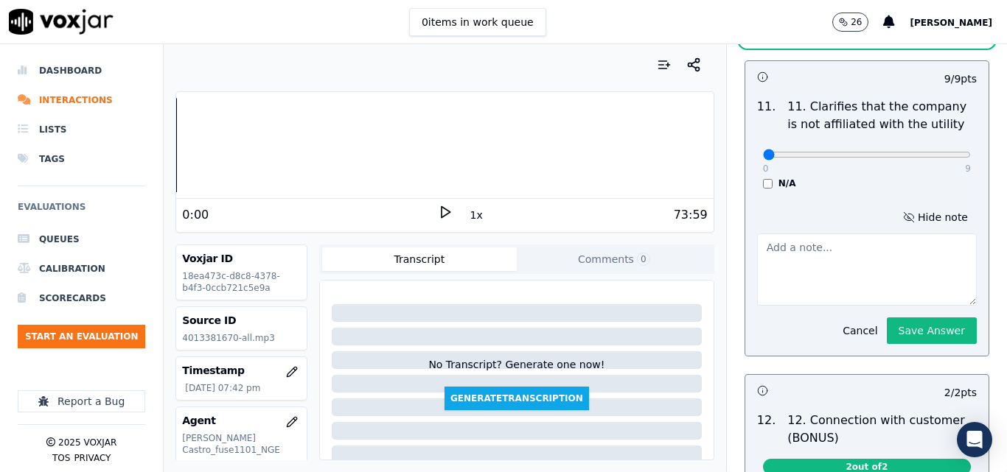
click at [903, 306] on div "Cancel Save Answer" at bounding box center [905, 325] width 143 height 38
click at [906, 318] on button "Save Answer" at bounding box center [932, 331] width 90 height 27
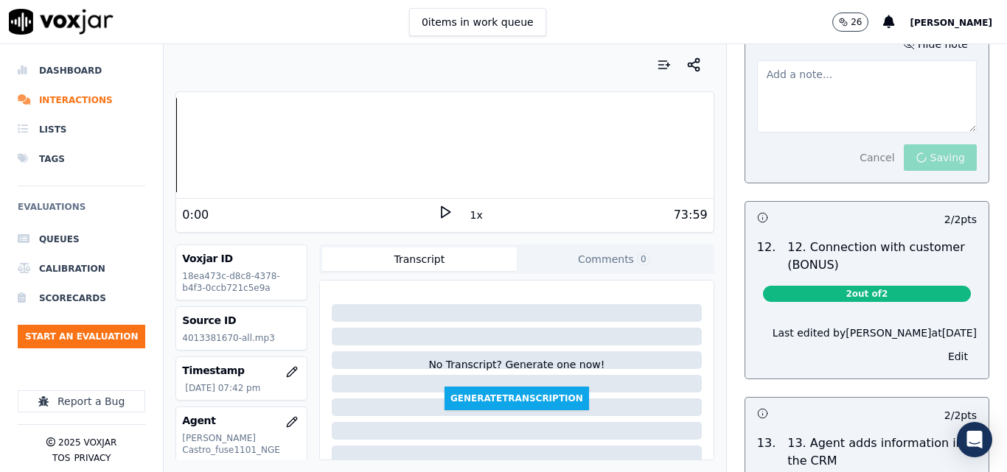
scroll to position [2488, 0]
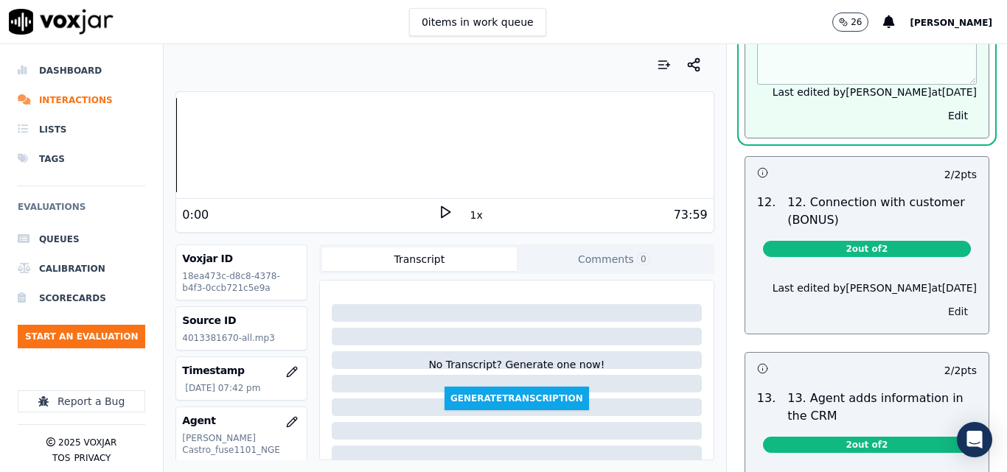
click at [939, 301] on button "Edit" at bounding box center [958, 311] width 38 height 21
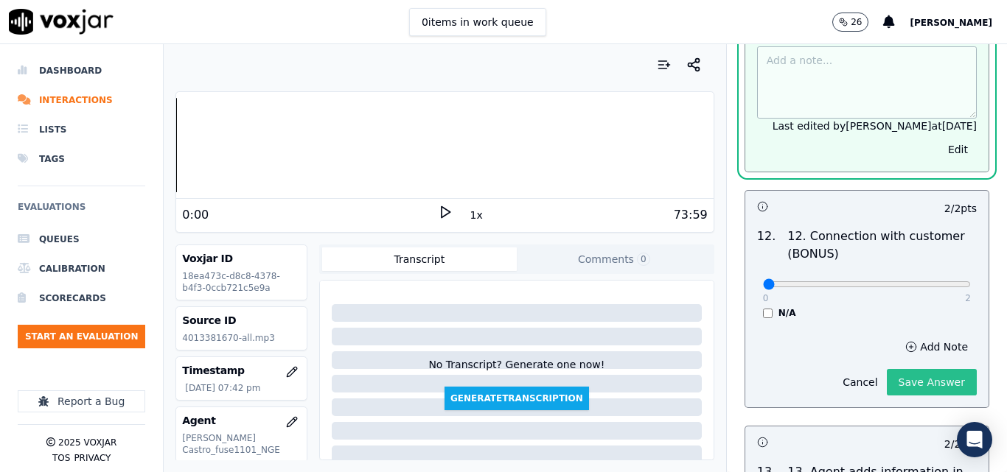
click at [913, 369] on button "Save Answer" at bounding box center [932, 382] width 90 height 27
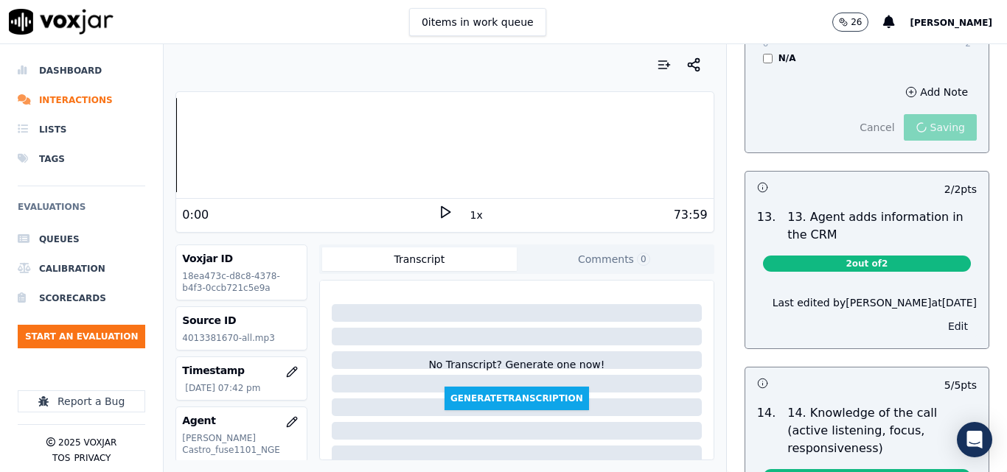
click at [939, 316] on button "Edit" at bounding box center [958, 326] width 38 height 21
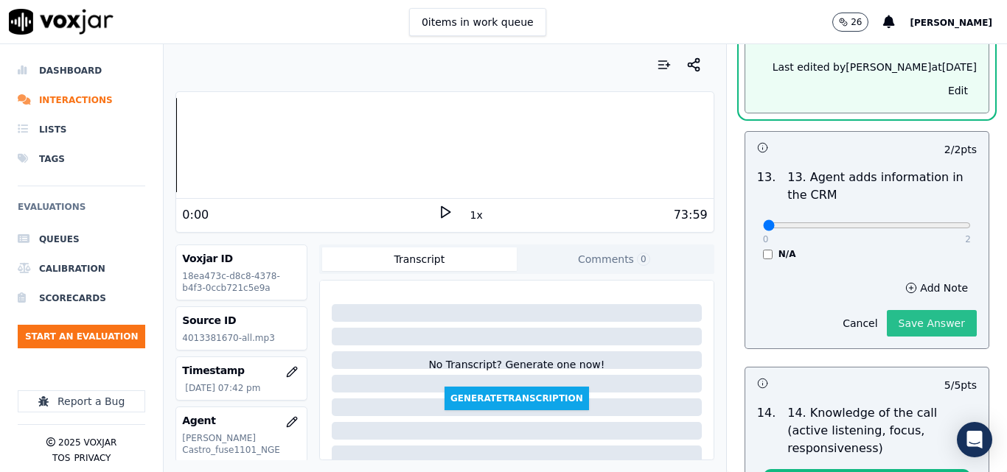
click at [923, 322] on button "Save Answer" at bounding box center [932, 323] width 90 height 27
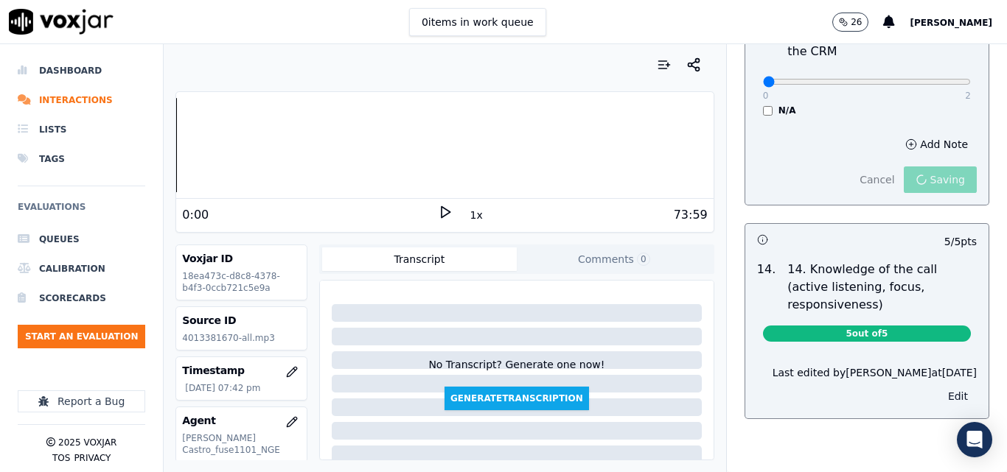
click at [939, 386] on button "Edit" at bounding box center [958, 396] width 38 height 21
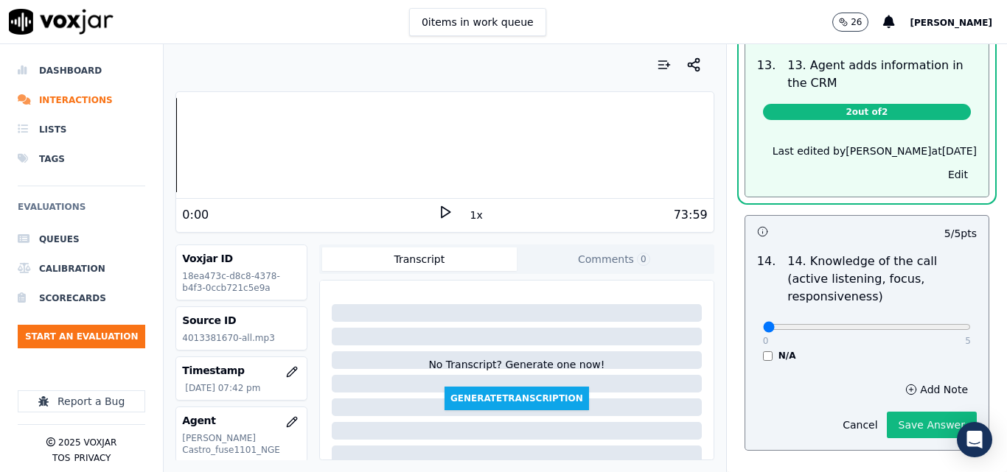
scroll to position [2855, 0]
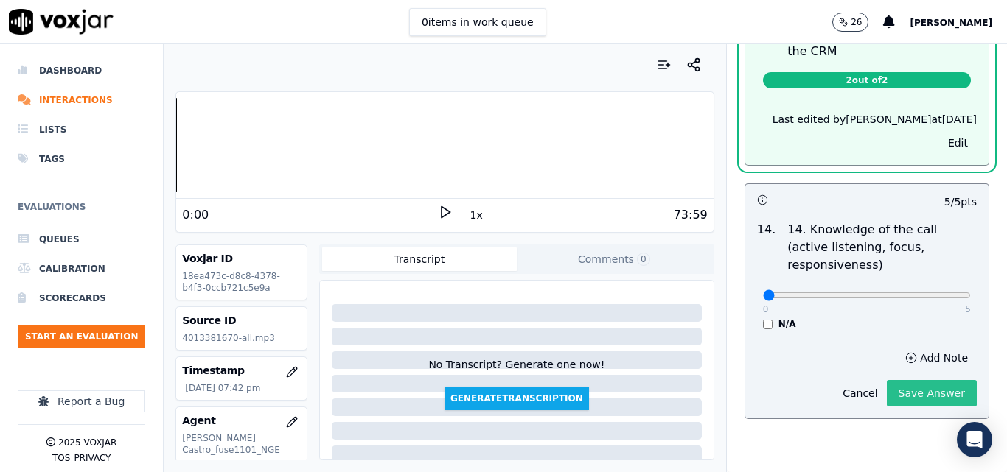
click at [927, 380] on button "Save Answer" at bounding box center [932, 393] width 90 height 27
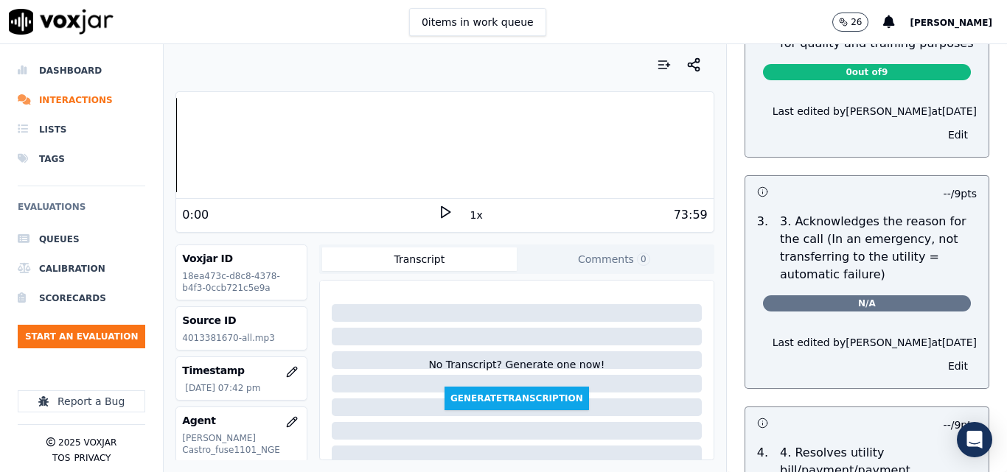
scroll to position [0, 0]
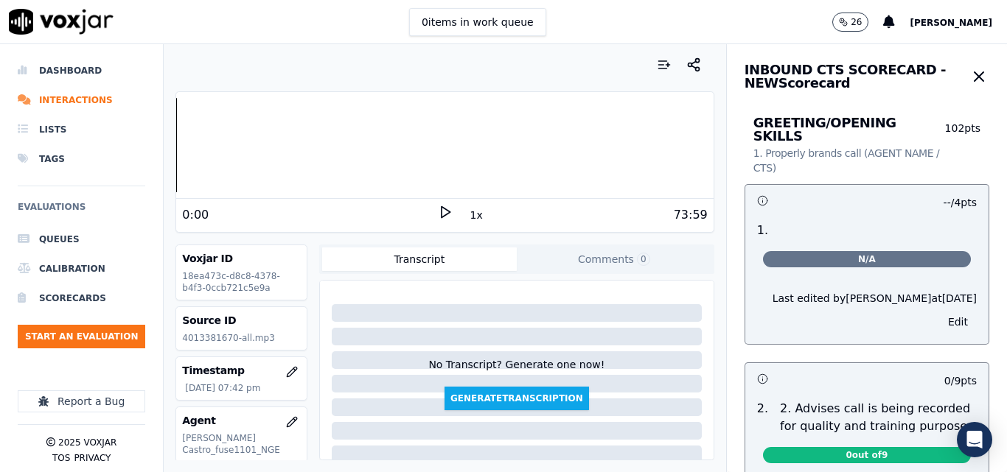
click at [970, 82] on icon "button" at bounding box center [979, 77] width 18 height 18
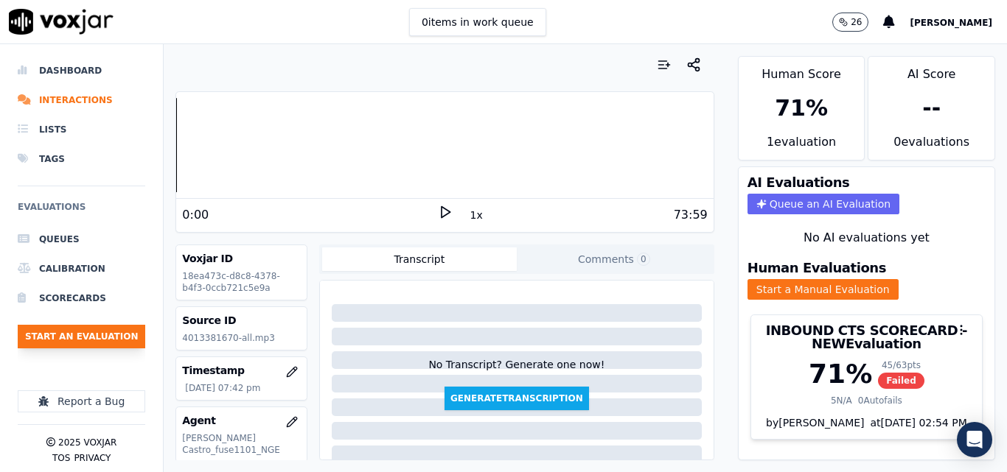
click at [92, 338] on button "Start an Evaluation" at bounding box center [81, 337] width 127 height 24
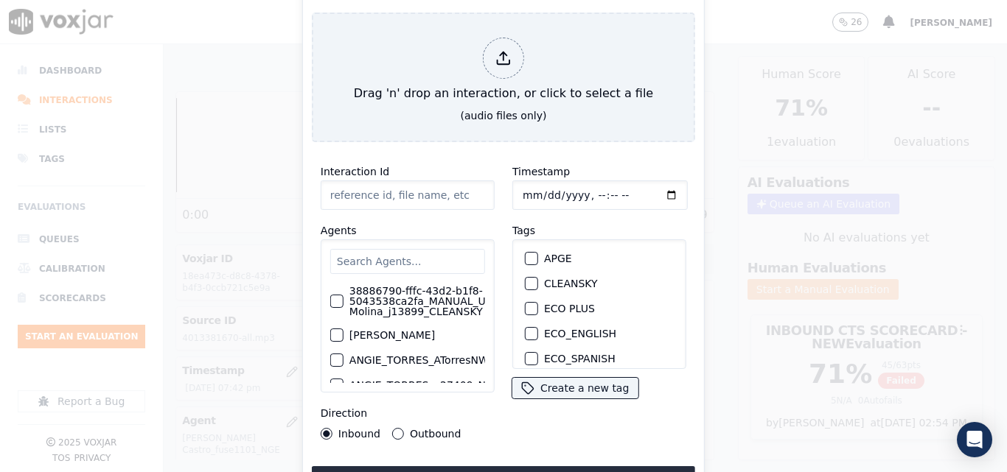
type input "20250915-124242_4405385607-all (1).mp3"
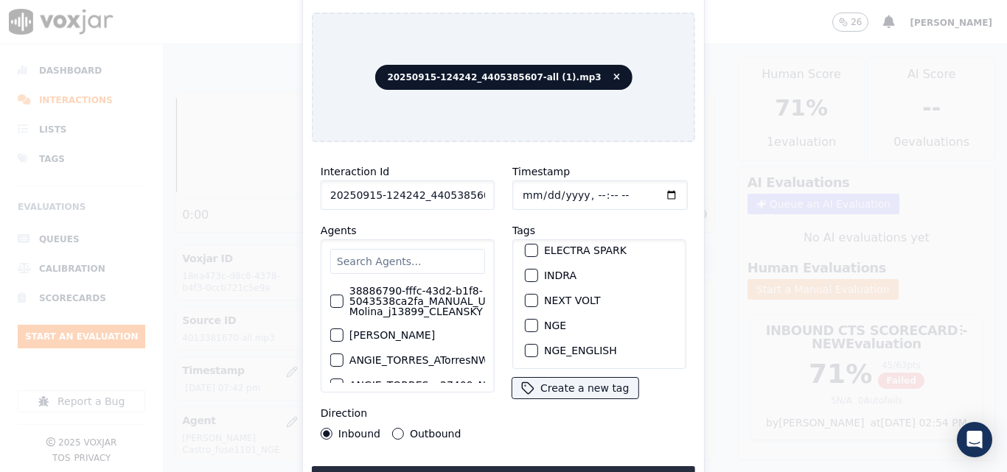
scroll to position [155, 0]
click at [525, 301] on div "button" at bounding box center [530, 304] width 10 height 10
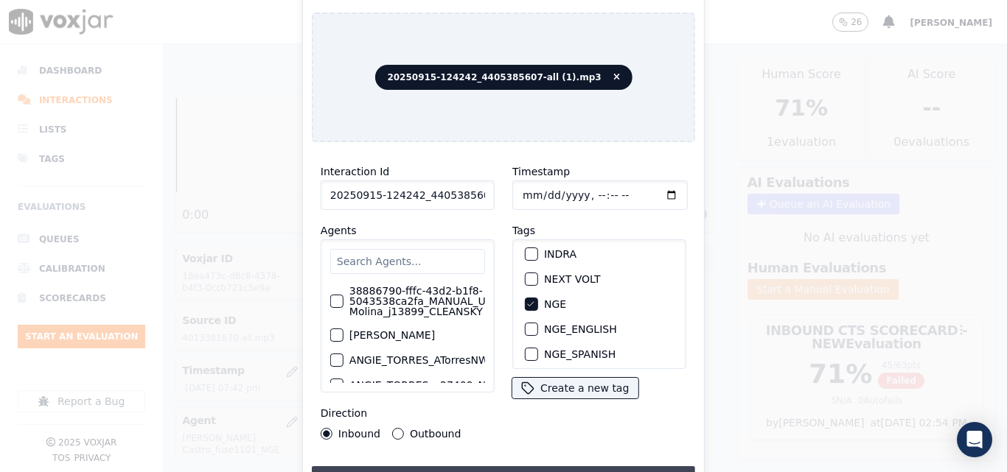
click at [542, 467] on button "Upload interaction to start evaluation" at bounding box center [503, 480] width 383 height 27
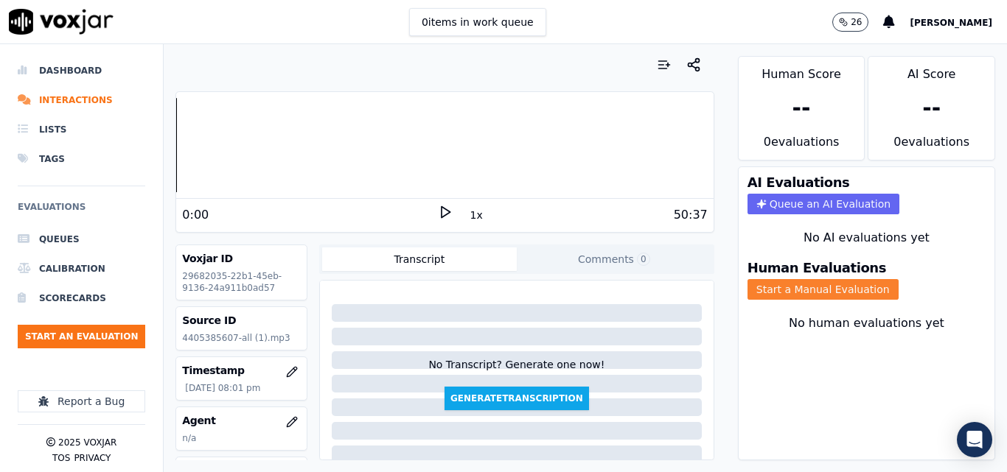
click at [831, 287] on button "Start a Manual Evaluation" at bounding box center [822, 289] width 151 height 21
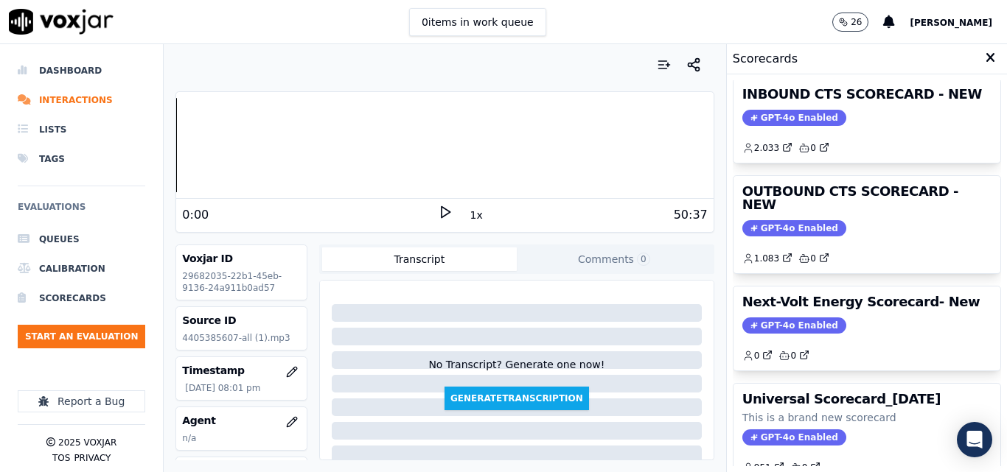
scroll to position [322, 0]
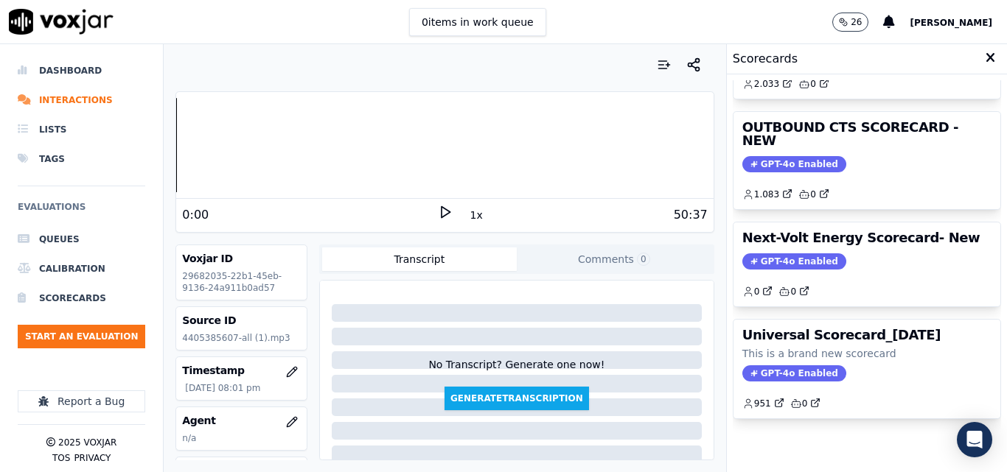
click at [440, 209] on icon at bounding box center [445, 212] width 15 height 15
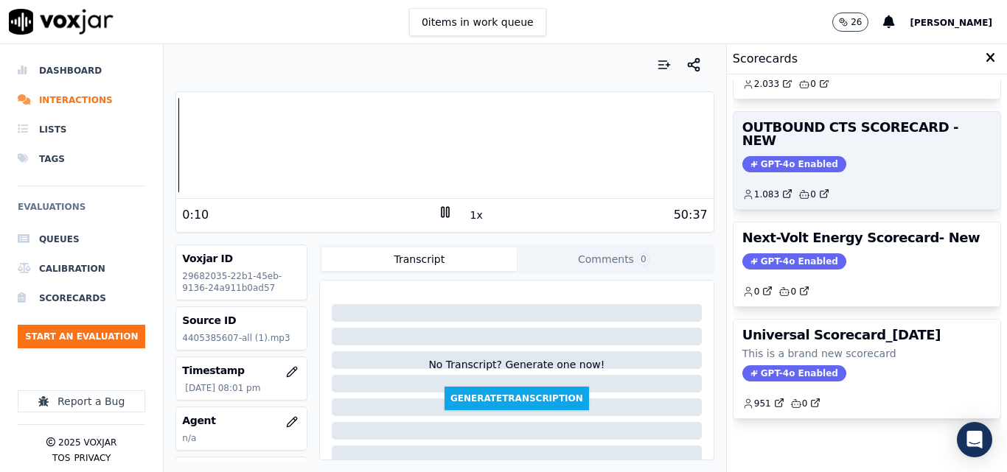
click at [791, 156] on span "GPT-4o Enabled" at bounding box center [794, 164] width 104 height 16
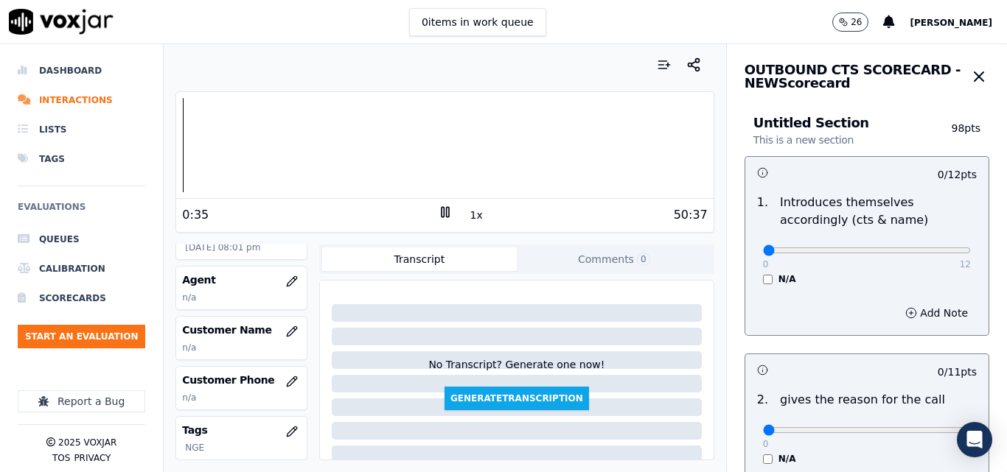
scroll to position [147, 0]
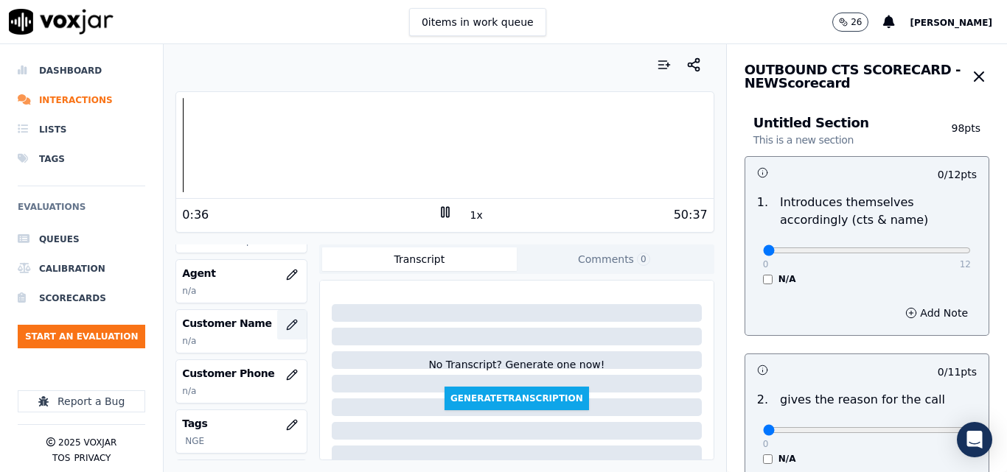
click at [286, 324] on icon "button" at bounding box center [292, 325] width 12 height 12
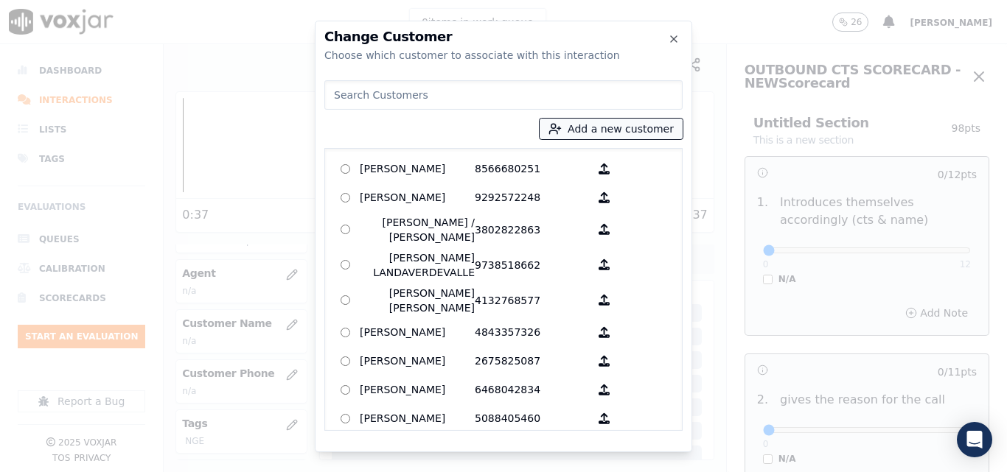
click at [598, 128] on button "Add a new customer" at bounding box center [610, 129] width 143 height 21
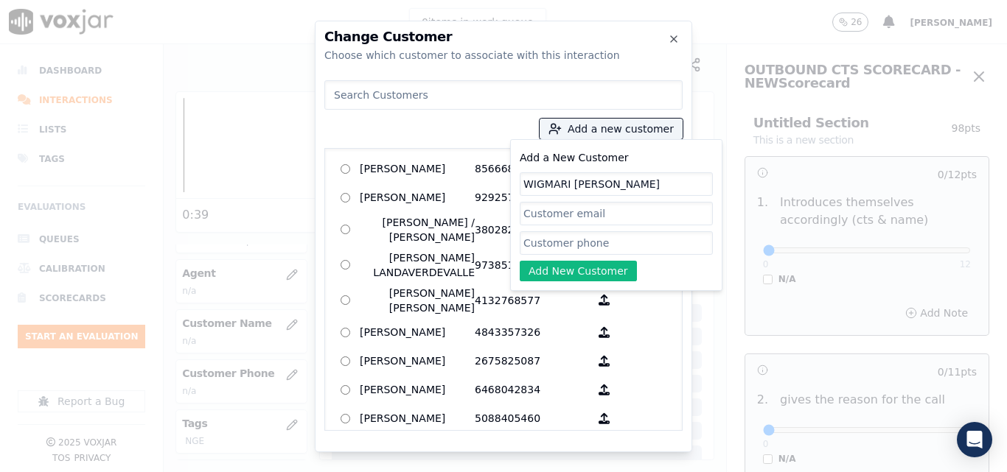
type input "WIGMARI CARDONA"
click at [579, 223] on input "Add a New Customer" at bounding box center [616, 214] width 193 height 24
click at [573, 241] on input "Add a New Customer" at bounding box center [616, 243] width 193 height 24
paste input "4405385607"
type input "4405385607"
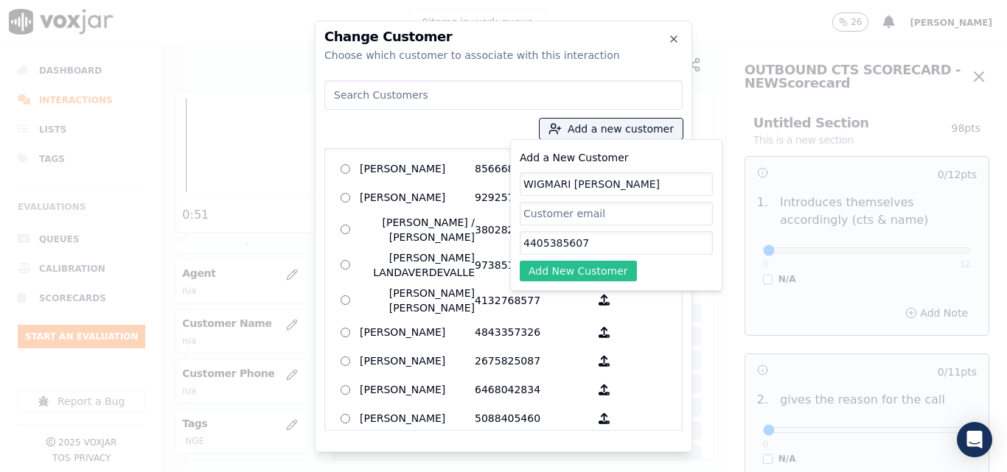
click at [581, 275] on button "Add New Customer" at bounding box center [578, 271] width 117 height 21
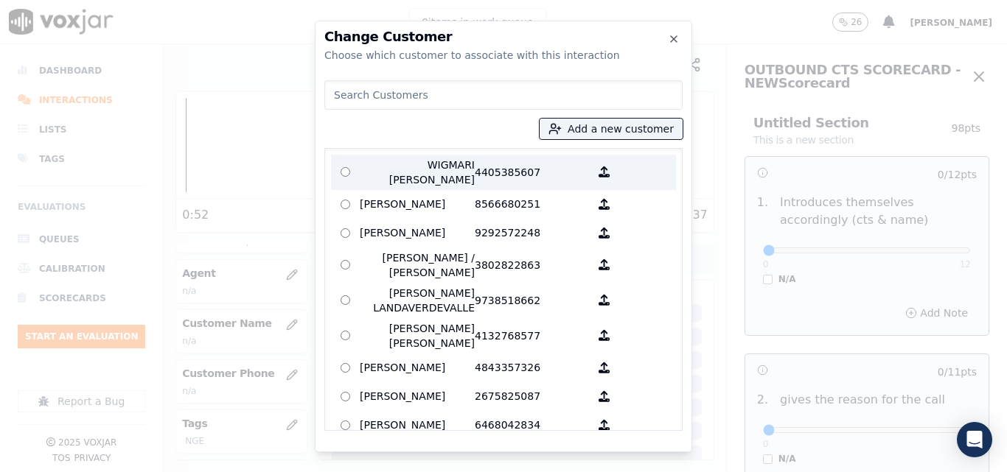
click at [455, 164] on p "WIGMARI CARDONA" at bounding box center [417, 172] width 115 height 29
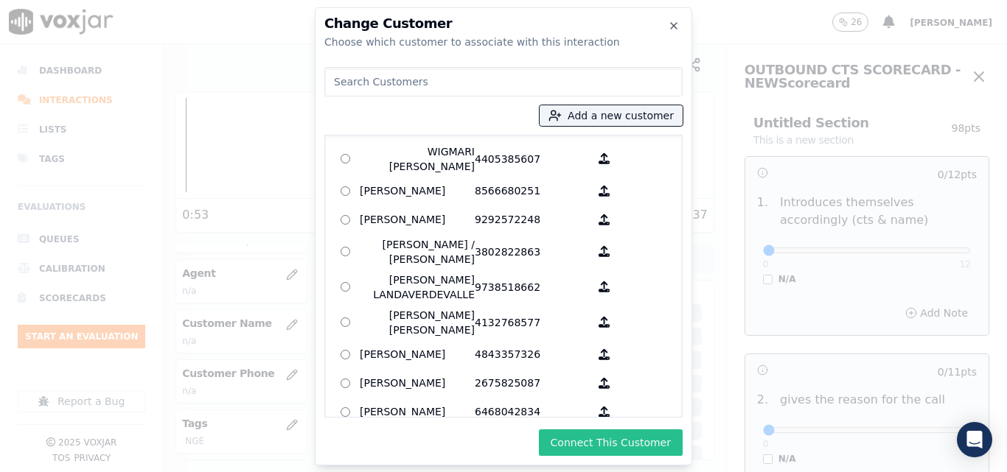
click at [640, 441] on button "Connect This Customer" at bounding box center [611, 443] width 144 height 27
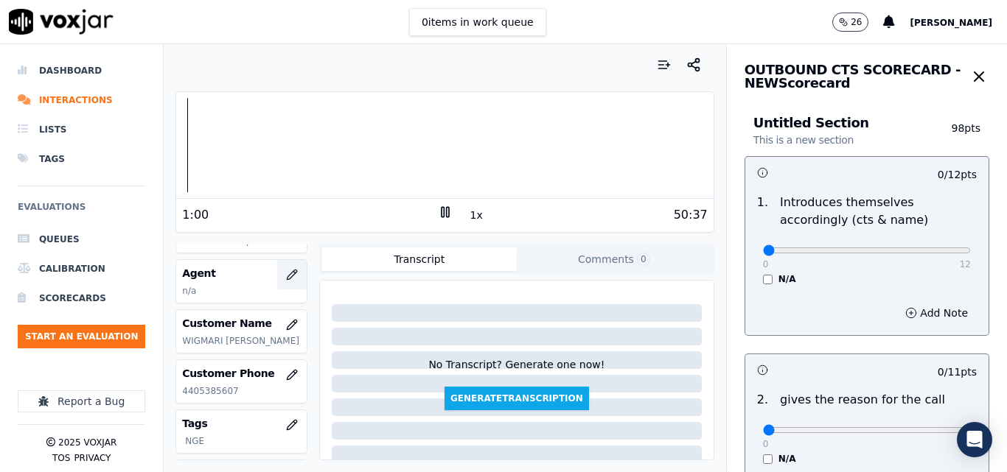
click at [286, 276] on icon "button" at bounding box center [292, 275] width 12 height 12
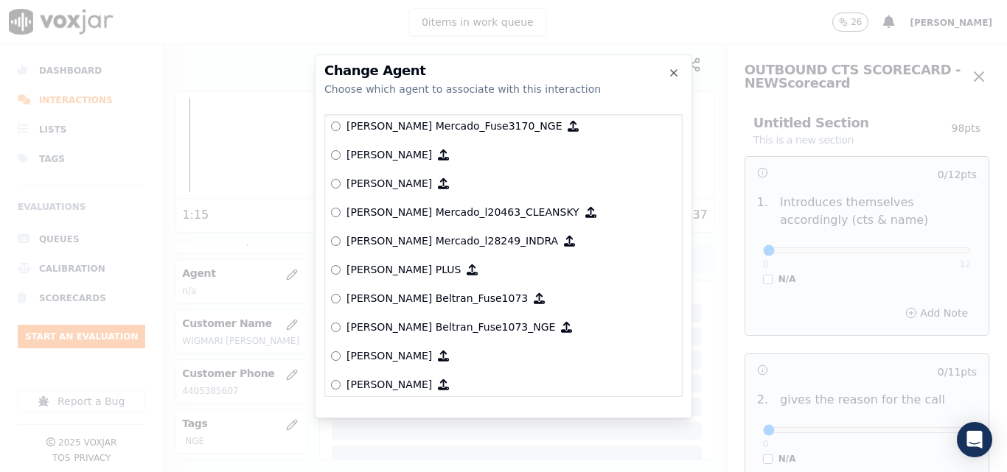
scroll to position [5673, 0]
click at [435, 326] on p "[PERSON_NAME] Beltran_Fuse1073­_NGE" at bounding box center [450, 325] width 209 height 15
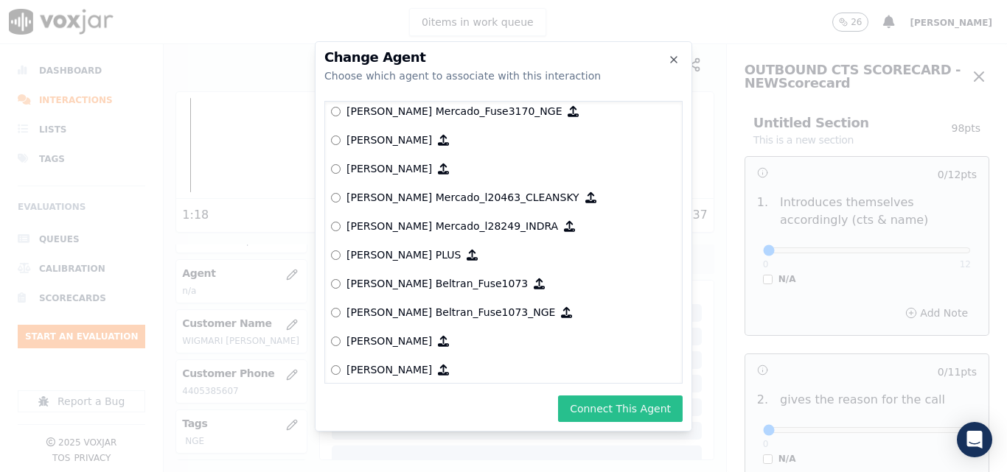
click at [613, 412] on button "Connect This Agent" at bounding box center [620, 409] width 125 height 27
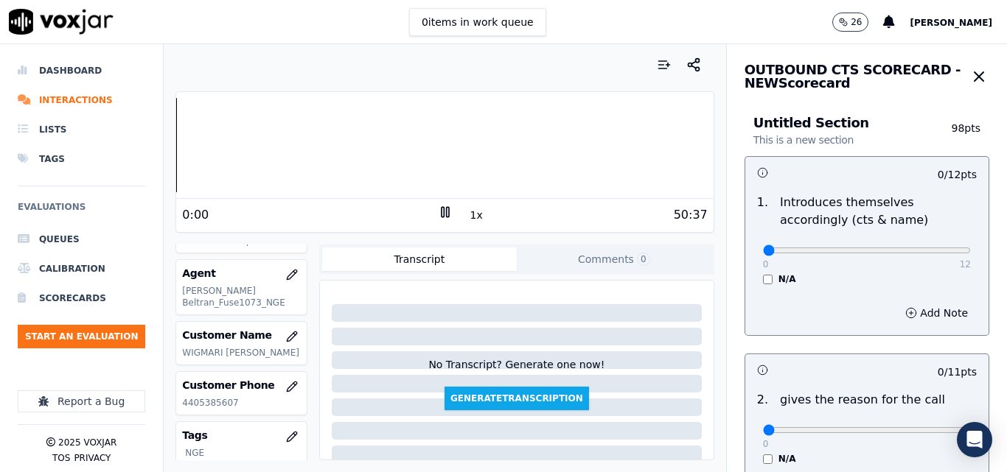
click at [172, 156] on div "Your browser does not support the audio element. 0:00 1x 50:37 Voxjar ID 296820…" at bounding box center [445, 258] width 562 height 428
click at [472, 213] on button "1x" at bounding box center [476, 215] width 18 height 21
click at [472, 213] on button "1.5x" at bounding box center [481, 215] width 29 height 21
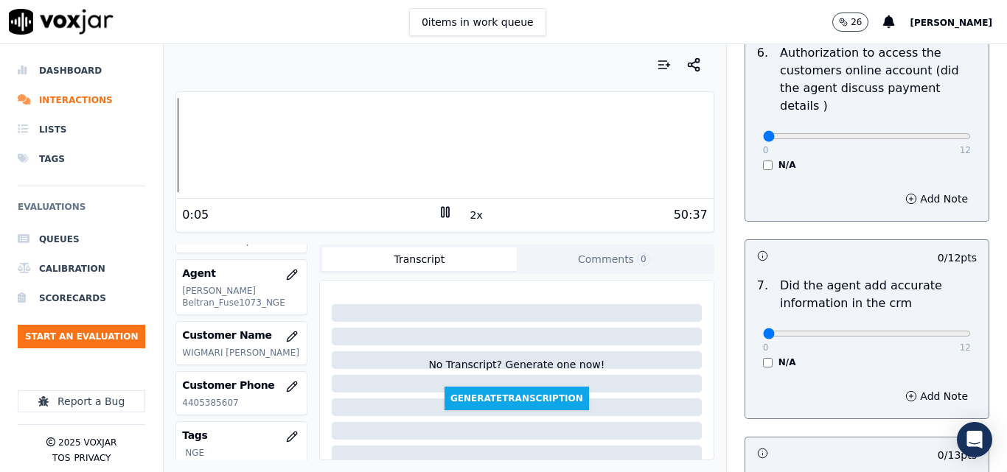
scroll to position [1179, 0]
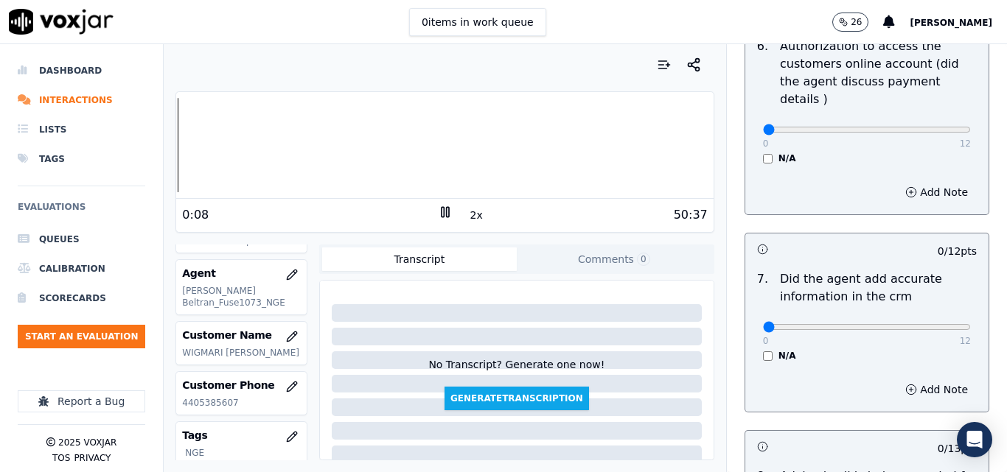
click at [938, 312] on div "0 12 N/A" at bounding box center [866, 334] width 231 height 56
type input "12"
click at [935, 324] on input "range" at bounding box center [867, 327] width 208 height 6
click at [838, 240] on h3 at bounding box center [812, 249] width 110 height 19
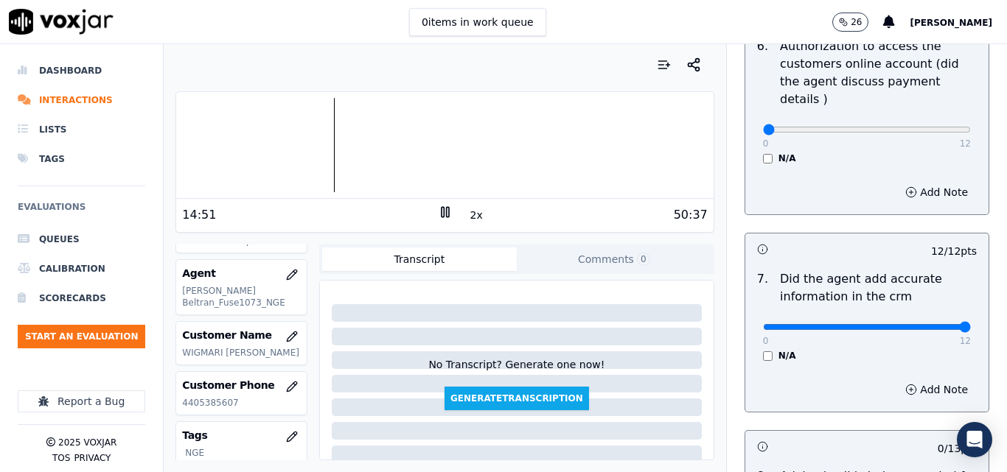
click at [474, 211] on button "2x" at bounding box center [476, 215] width 18 height 21
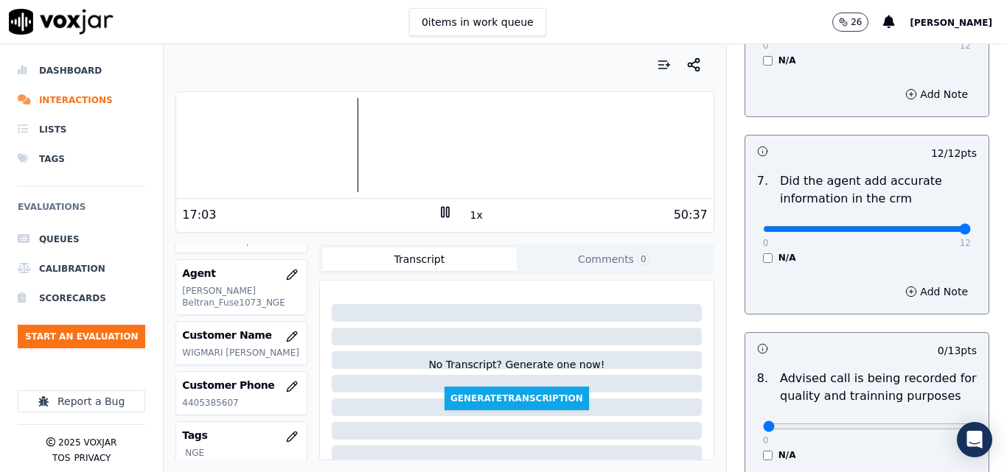
scroll to position [1274, 0]
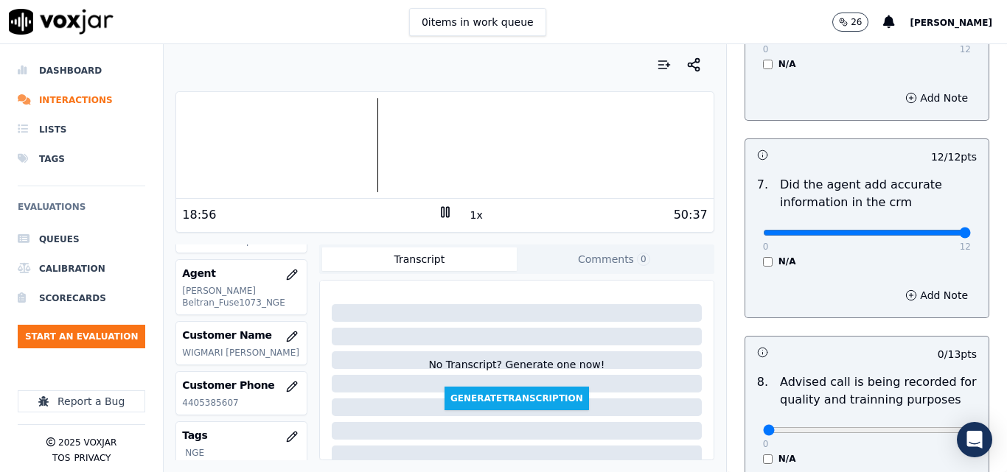
click at [363, 144] on div at bounding box center [444, 145] width 537 height 94
click at [476, 220] on div "50:37" at bounding box center [580, 215] width 255 height 18
click at [472, 218] on button "1x" at bounding box center [476, 215] width 18 height 21
click at [467, 215] on button "1.5x" at bounding box center [481, 215] width 29 height 21
click at [358, 156] on div at bounding box center [444, 145] width 537 height 94
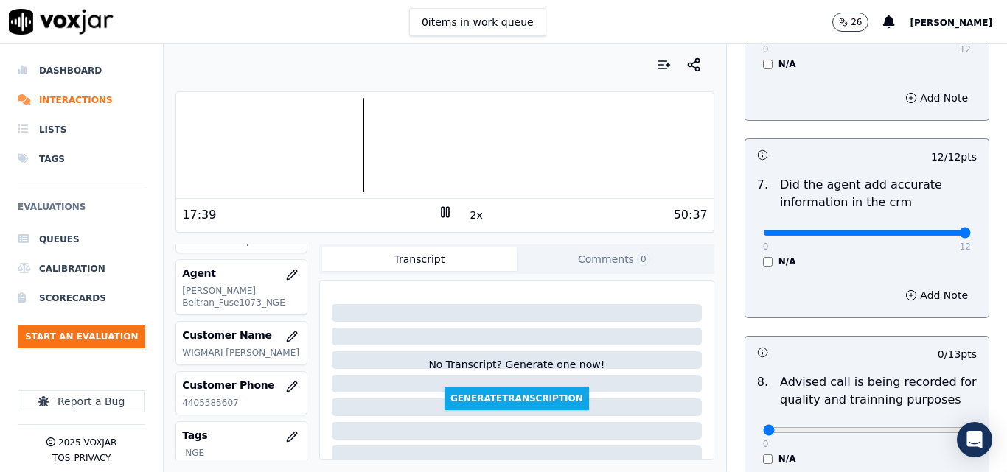
click at [467, 214] on button "2x" at bounding box center [476, 215] width 18 height 21
click at [467, 214] on button "1x" at bounding box center [476, 215] width 18 height 21
click at [377, 141] on div at bounding box center [444, 145] width 537 height 94
click at [284, 150] on div at bounding box center [444, 145] width 537 height 94
click at [266, 157] on div at bounding box center [444, 145] width 537 height 94
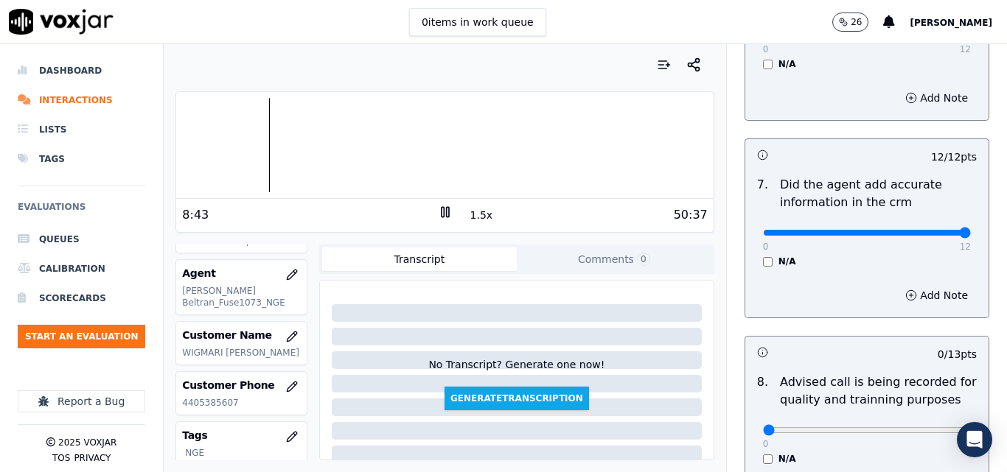
click at [467, 212] on button "1.5x" at bounding box center [481, 215] width 29 height 21
click at [235, 145] on div at bounding box center [444, 145] width 537 height 94
click at [343, 150] on div at bounding box center [444, 145] width 537 height 94
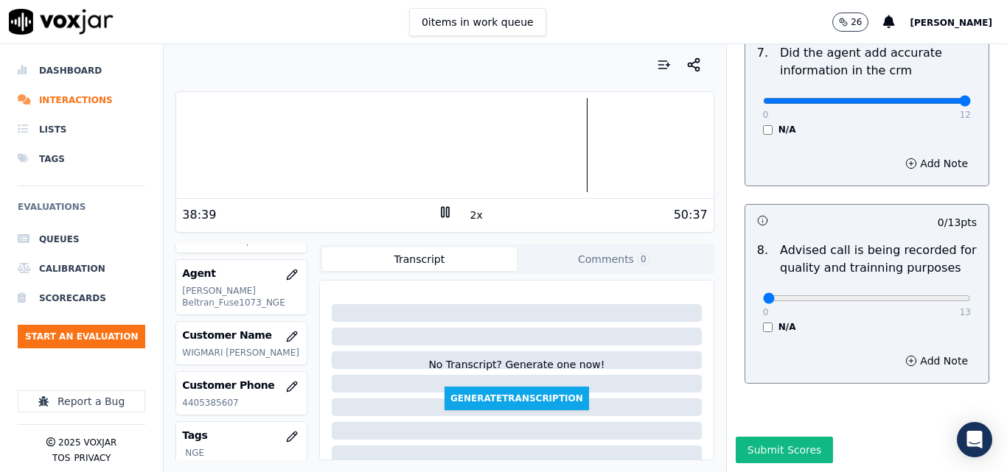
scroll to position [1421, 0]
type input "13"
click at [931, 296] on input "range" at bounding box center [867, 299] width 208 height 6
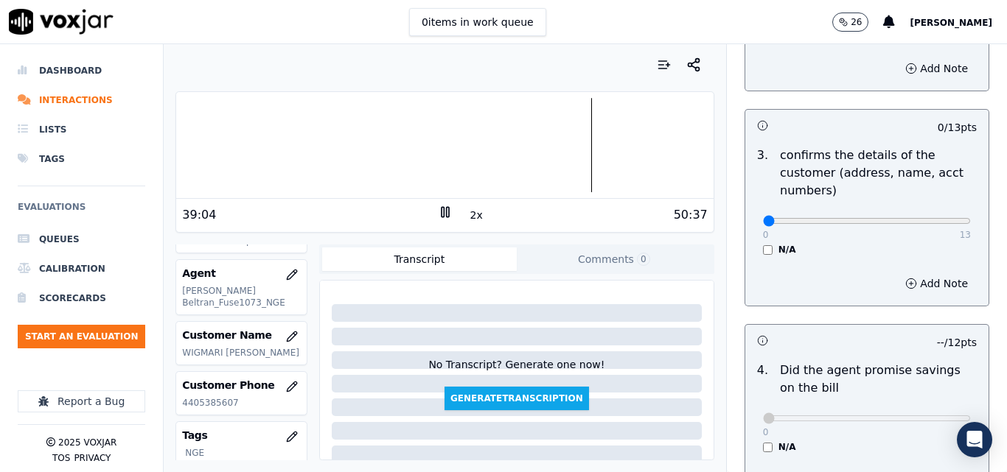
scroll to position [389, 0]
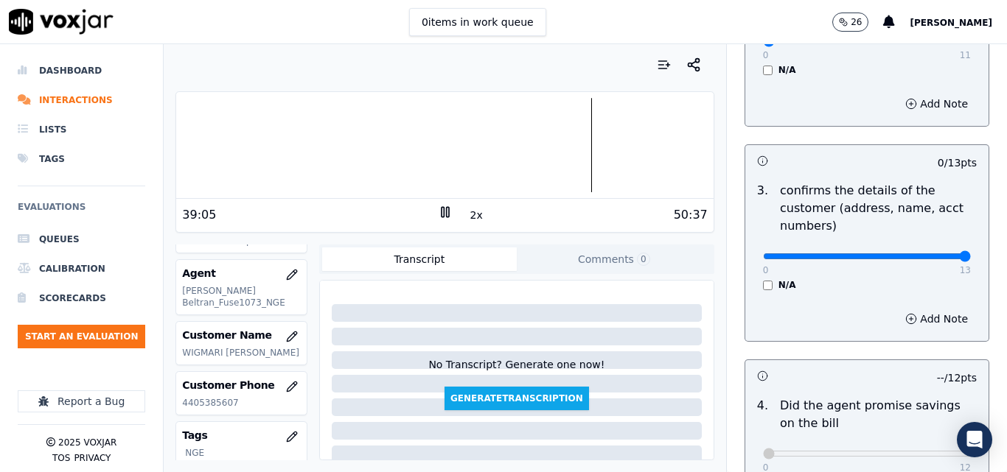
type input "13"
click at [933, 259] on input "range" at bounding box center [867, 257] width 208 height 6
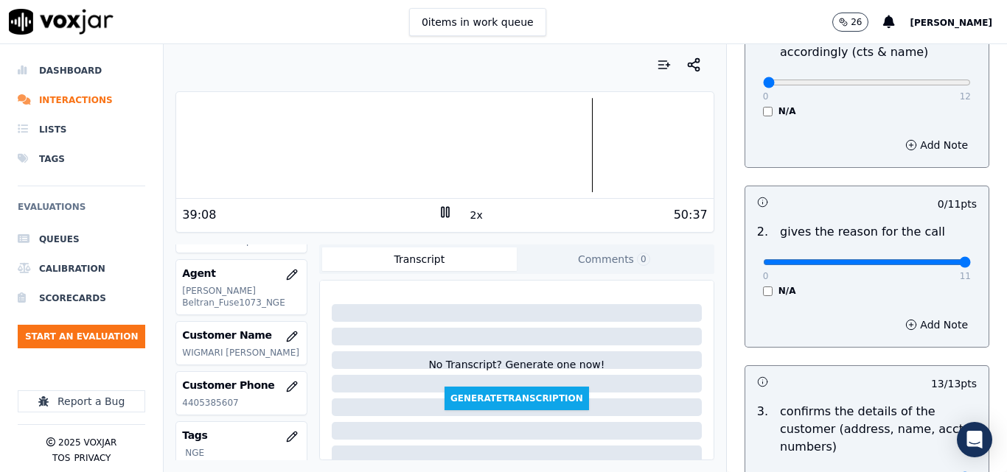
type input "11"
click at [933, 259] on input "range" at bounding box center [867, 262] width 208 height 6
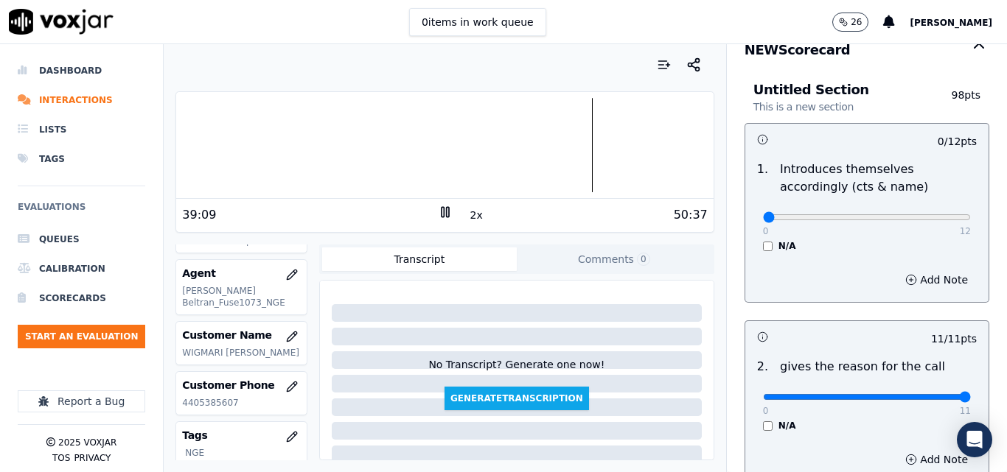
scroll to position [21, 0]
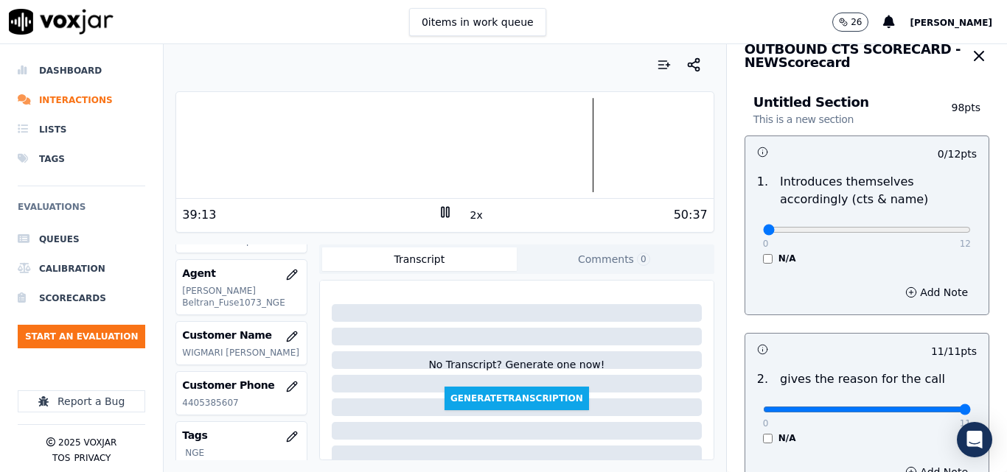
click at [751, 254] on div "0 12 N/A" at bounding box center [866, 237] width 231 height 56
click at [747, 268] on div "1 . Introduces themselves accordingly (cts & name) 0 12 N/A" at bounding box center [866, 218] width 243 height 103
click at [763, 254] on div "N/A" at bounding box center [867, 259] width 208 height 12
click at [180, 144] on div at bounding box center [444, 145] width 537 height 94
click at [167, 161] on div "Your browser does not support the audio element. 0:00 2x 50:37 Voxjar ID 296820…" at bounding box center [445, 258] width 562 height 428
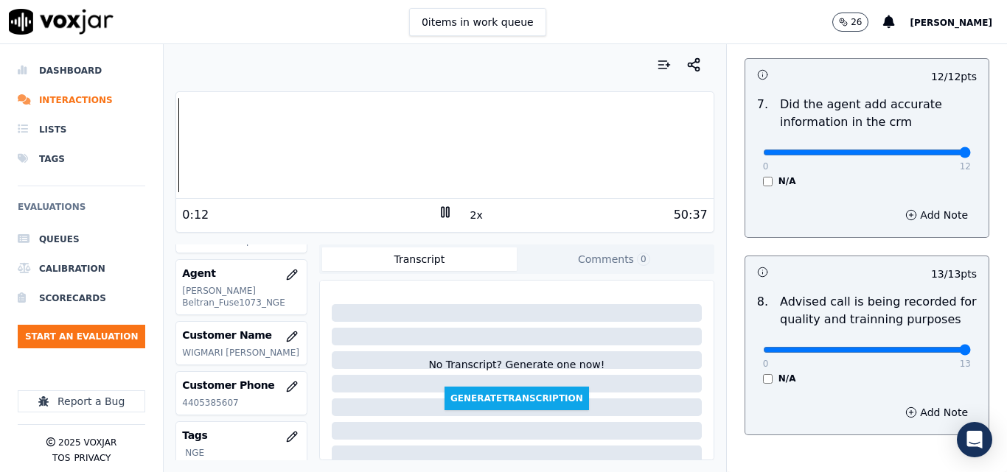
scroll to position [1421, 0]
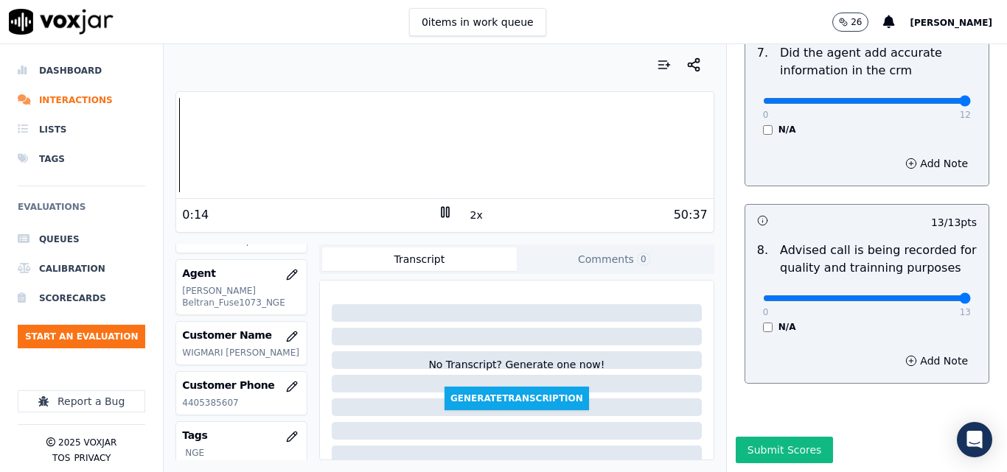
click at [786, 437] on button "Submit Scores" at bounding box center [785, 450] width 98 height 27
click at [438, 216] on icon at bounding box center [445, 212] width 15 height 15
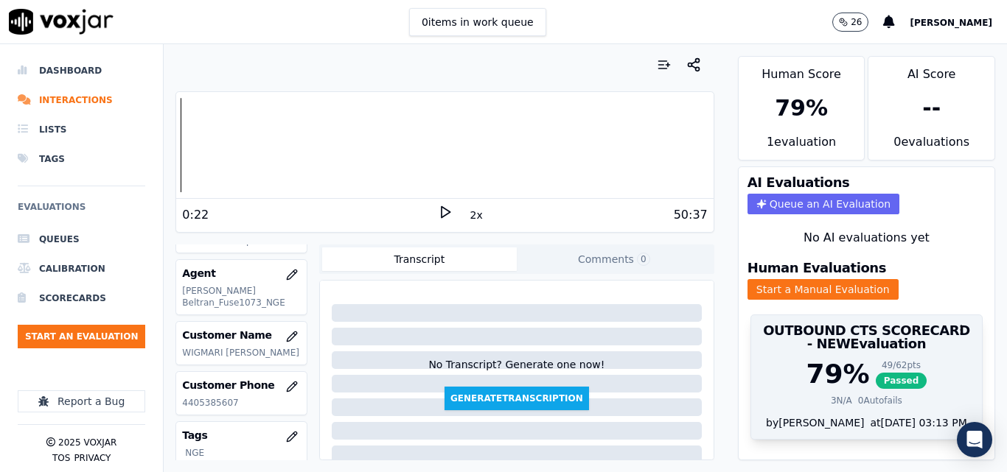
click at [876, 384] on span "Passed" at bounding box center [902, 381] width 52 height 16
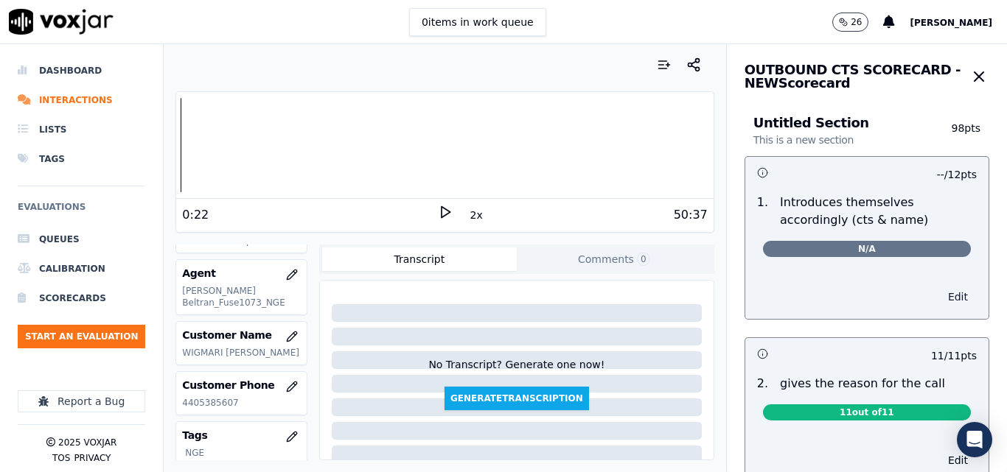
click at [939, 296] on button "Edit" at bounding box center [958, 297] width 38 height 21
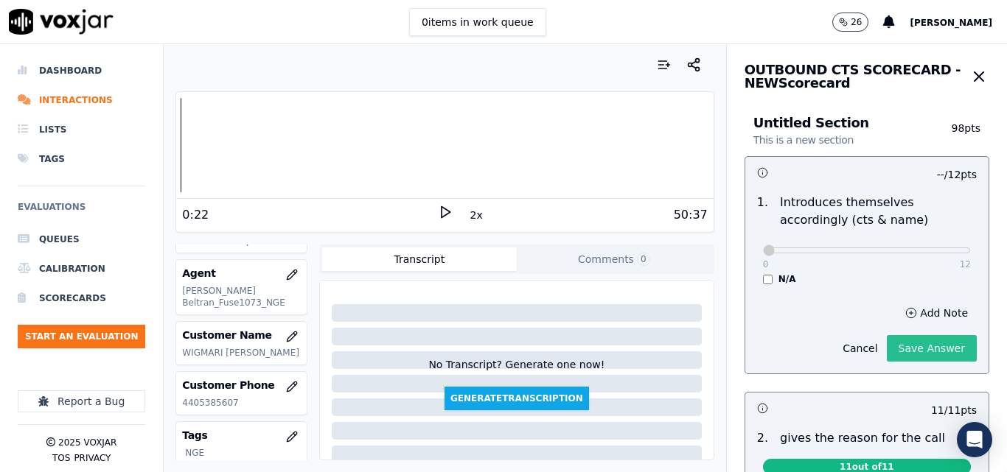
click at [904, 347] on button "Save Answer" at bounding box center [932, 348] width 90 height 27
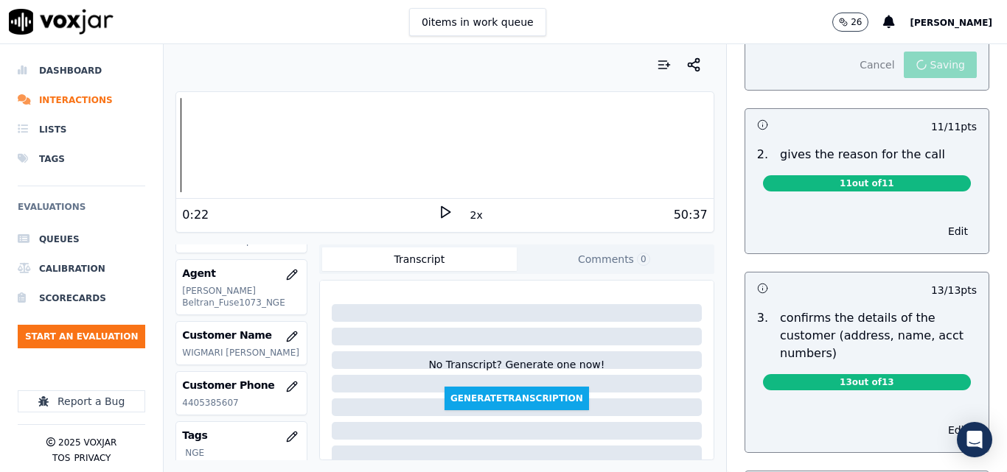
scroll to position [363, 0]
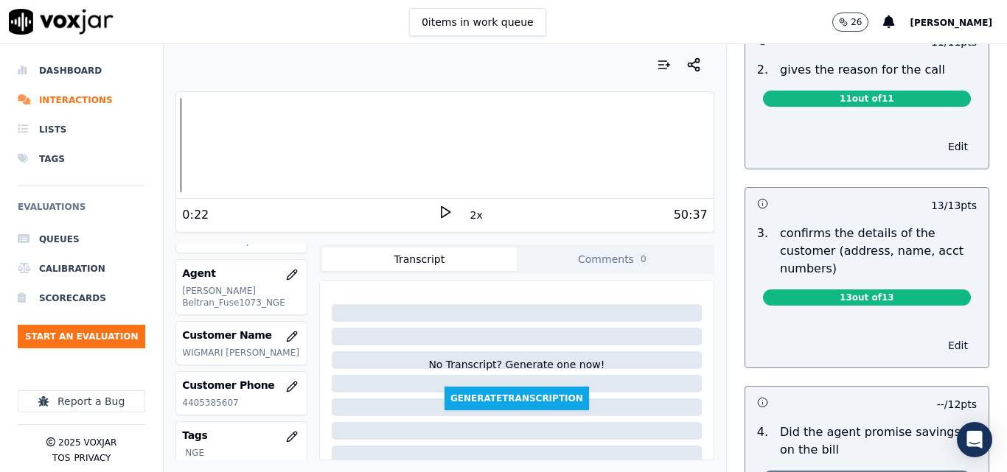
click at [939, 349] on button "Edit" at bounding box center [958, 345] width 38 height 21
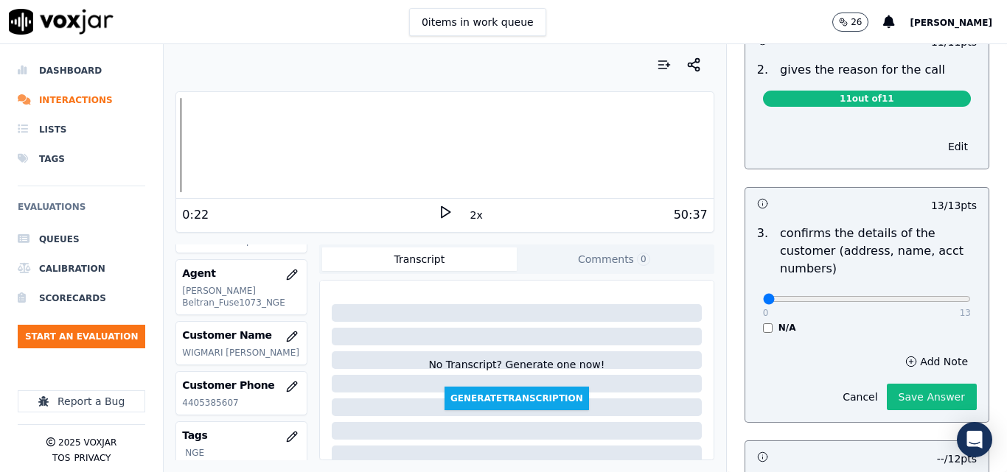
click at [913, 396] on button "Save Answer" at bounding box center [932, 397] width 90 height 27
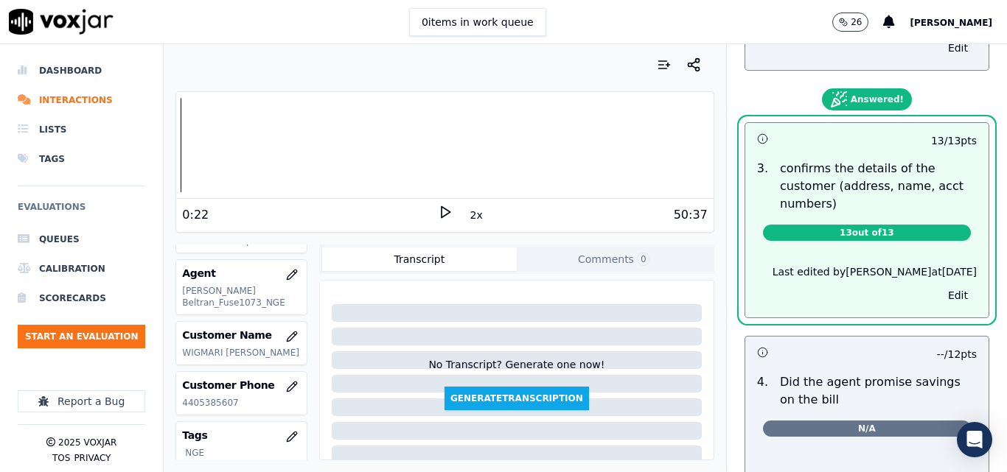
scroll to position [618, 0]
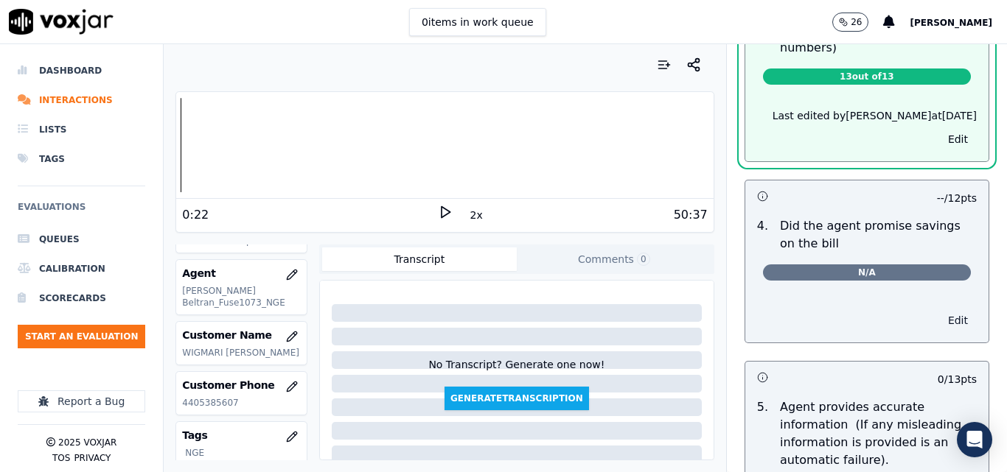
click at [939, 323] on button "Edit" at bounding box center [958, 320] width 38 height 21
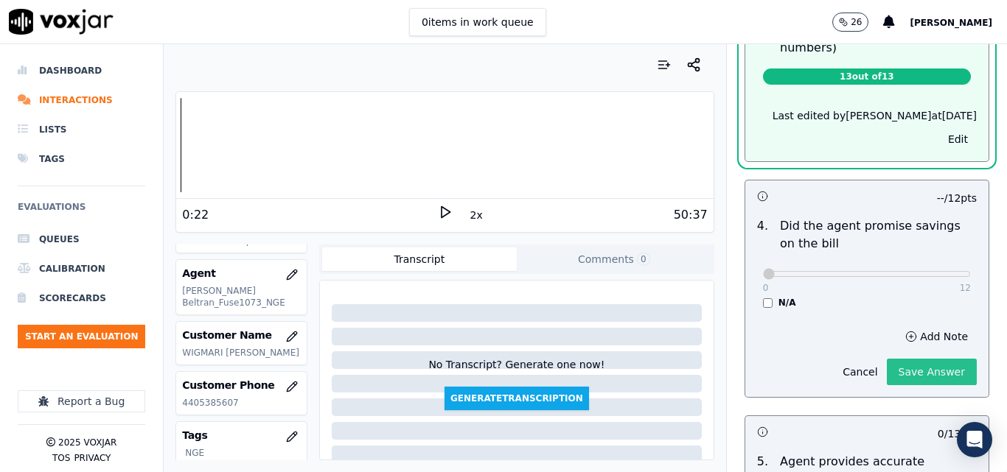
click at [924, 366] on button "Save Answer" at bounding box center [932, 372] width 90 height 27
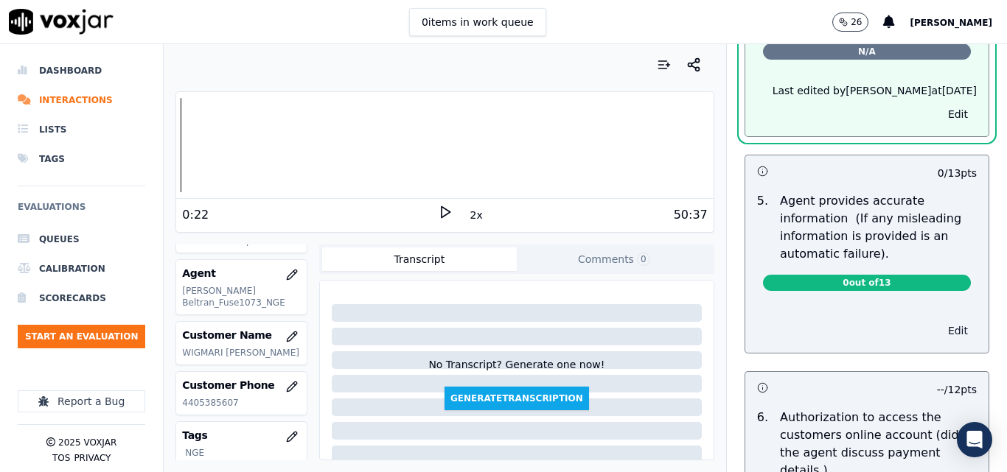
click at [939, 330] on button "Edit" at bounding box center [958, 331] width 38 height 21
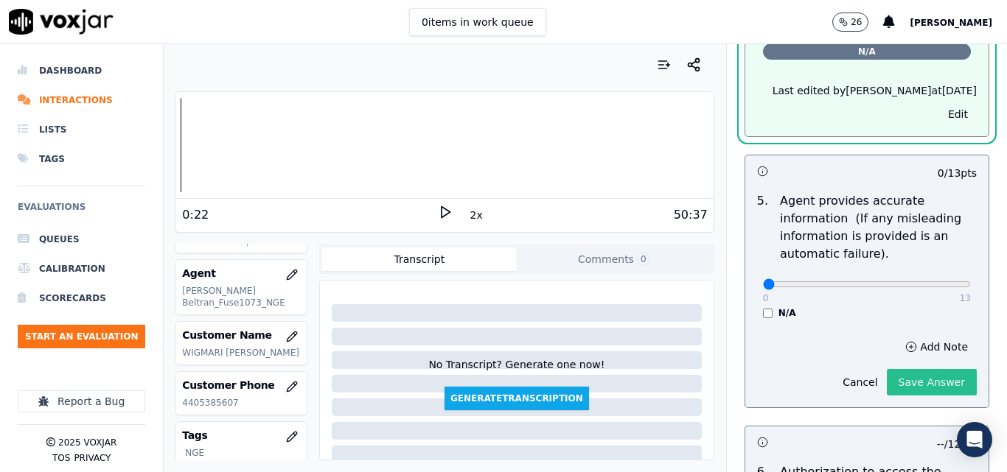
click at [903, 373] on button "Save Answer" at bounding box center [932, 382] width 90 height 27
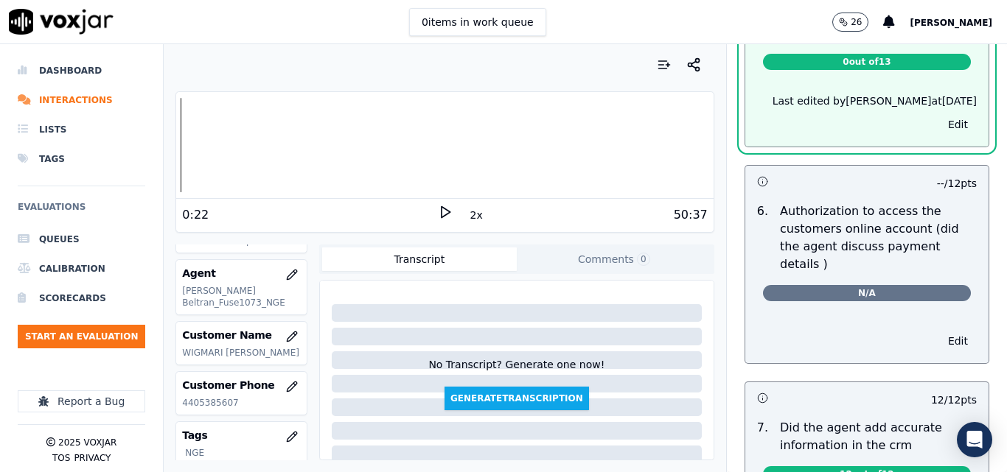
click at [939, 332] on button "Edit" at bounding box center [958, 341] width 38 height 21
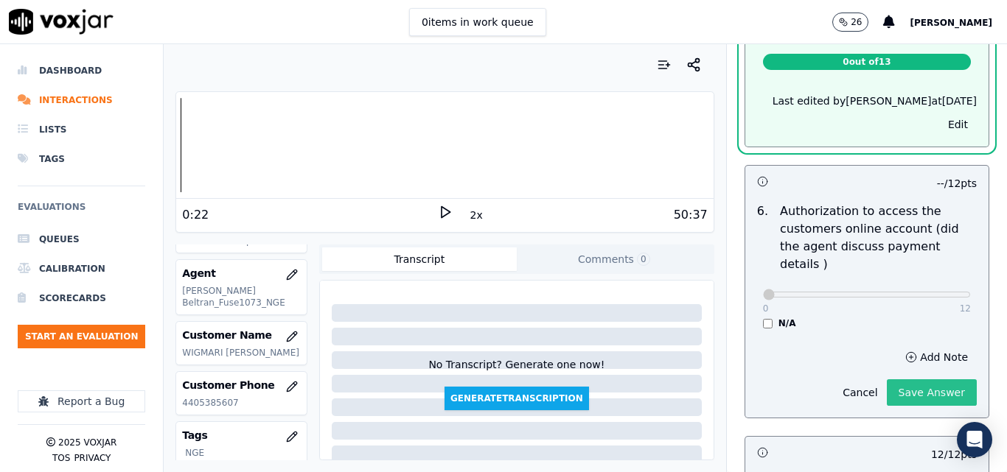
click at [923, 380] on button "Save Answer" at bounding box center [932, 393] width 90 height 27
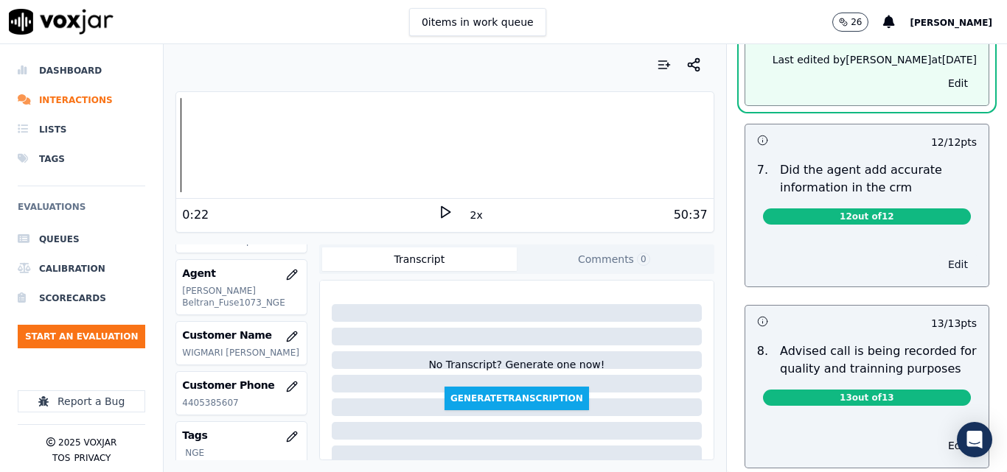
click at [937, 268] on div "Edit" at bounding box center [866, 262] width 243 height 50
click at [939, 254] on button "Edit" at bounding box center [958, 264] width 38 height 21
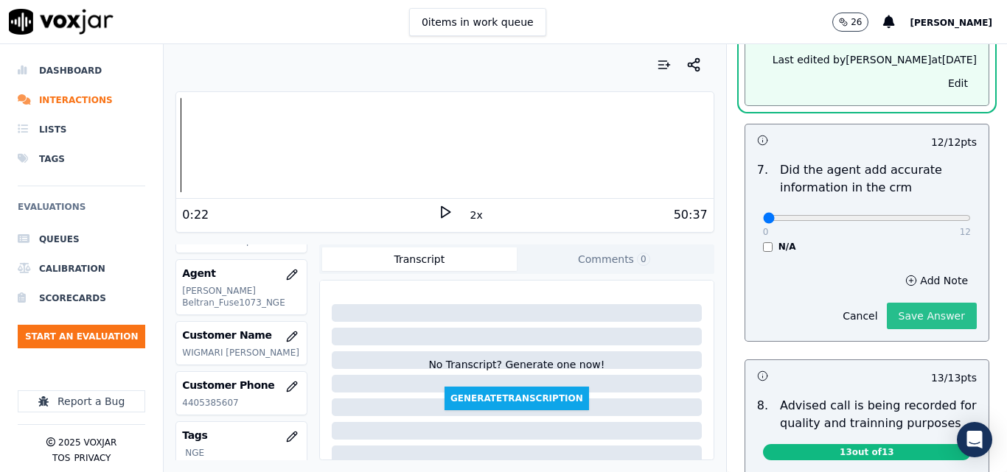
click at [922, 306] on button "Save Answer" at bounding box center [932, 316] width 90 height 27
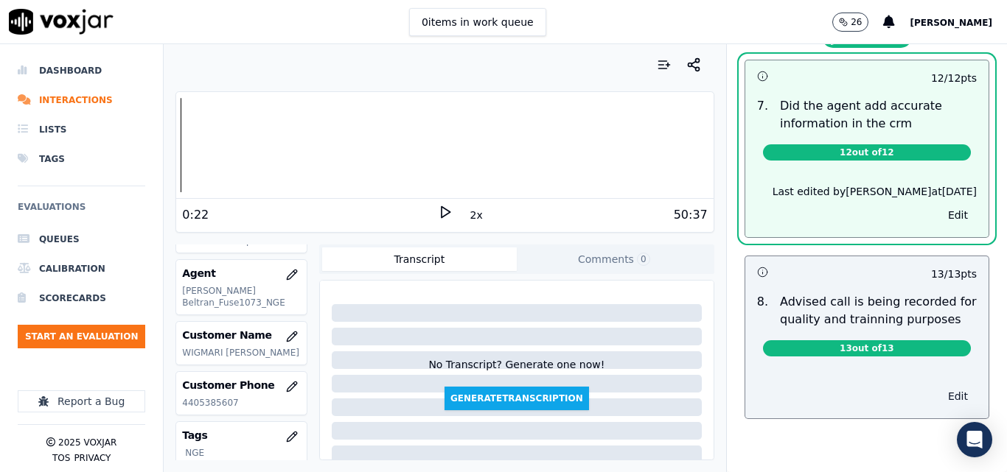
click at [939, 386] on button "Edit" at bounding box center [958, 396] width 38 height 21
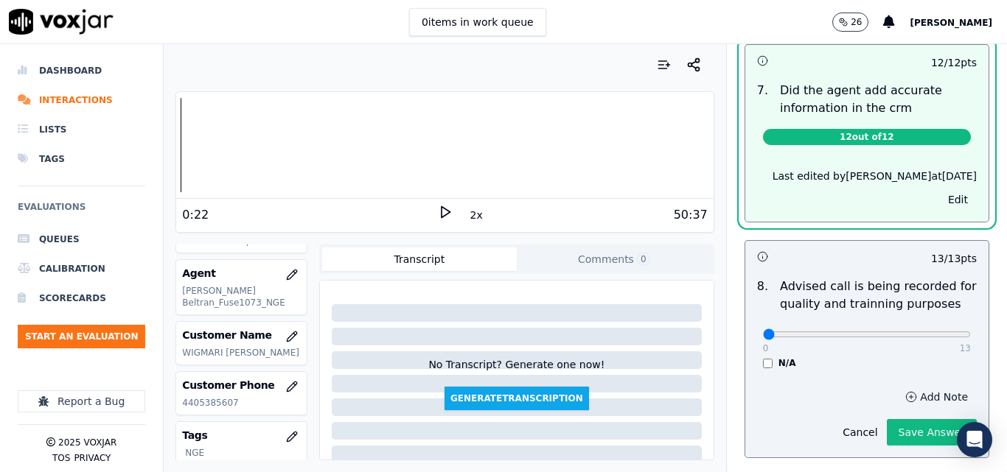
scroll to position [1412, 0]
click at [927, 420] on button "Save Answer" at bounding box center [932, 432] width 90 height 27
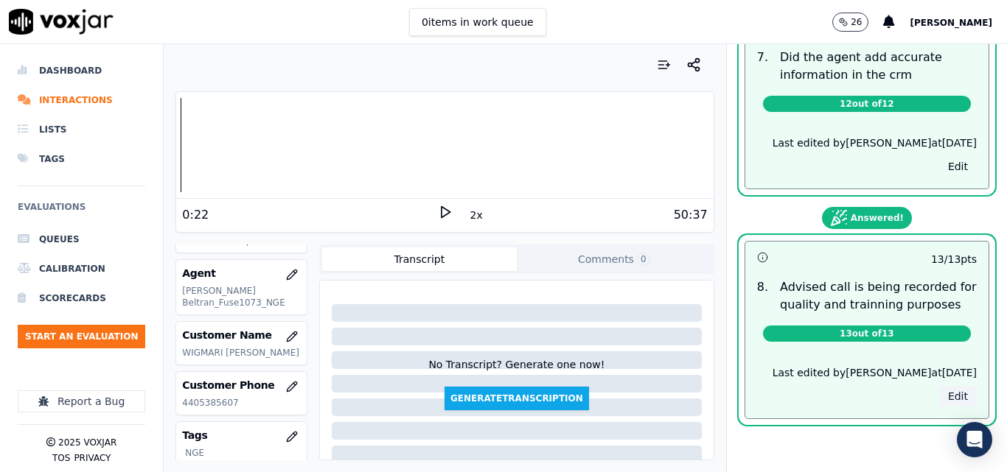
click at [939, 386] on button "Edit" at bounding box center [958, 396] width 38 height 21
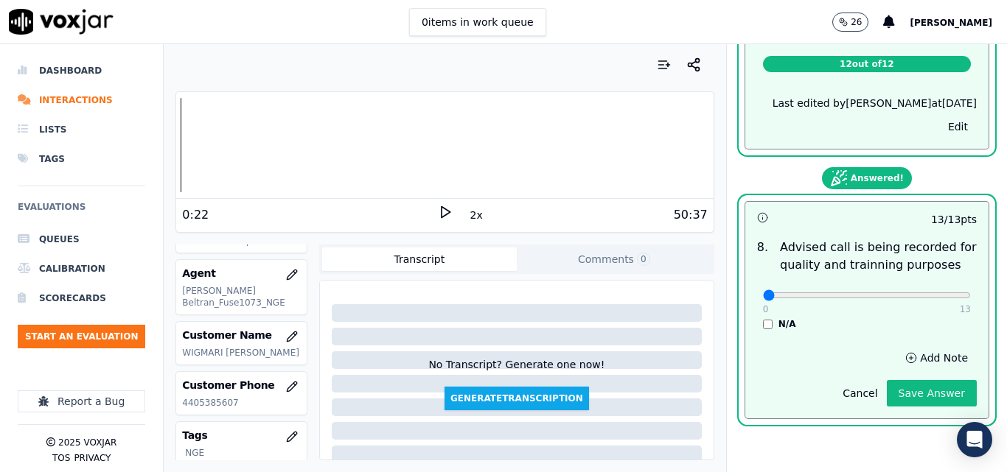
scroll to position [1467, 0]
click at [928, 380] on button "Save Answer" at bounding box center [932, 393] width 90 height 27
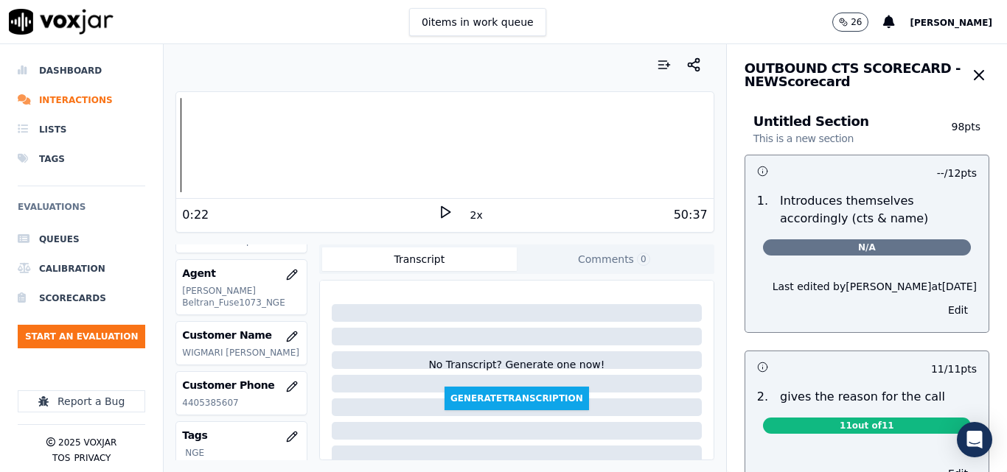
scroll to position [0, 0]
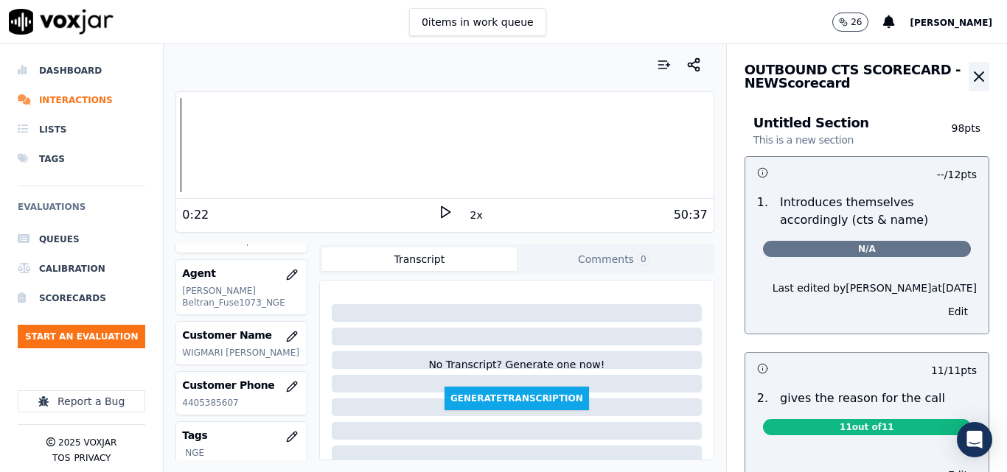
click at [974, 79] on icon "button" at bounding box center [978, 76] width 9 height 9
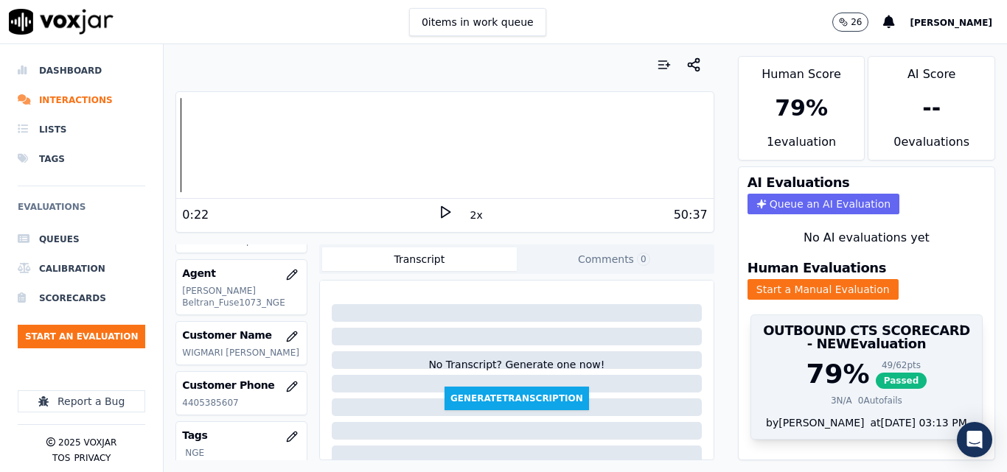
click at [876, 376] on span "Passed" at bounding box center [902, 381] width 52 height 16
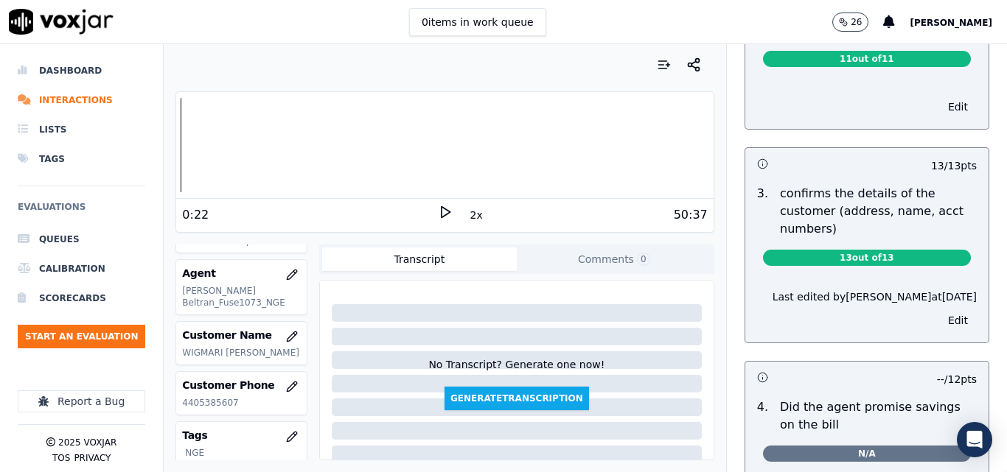
scroll to position [737, 0]
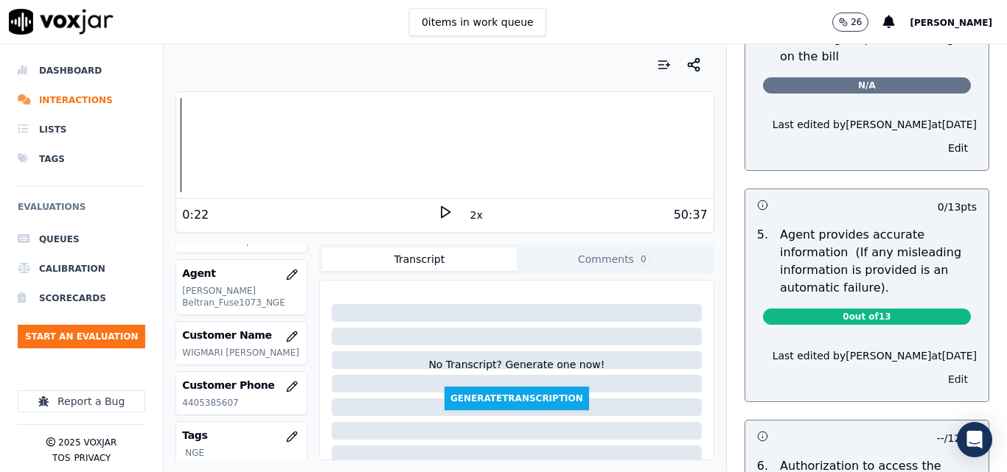
click at [939, 379] on button "Edit" at bounding box center [958, 379] width 38 height 21
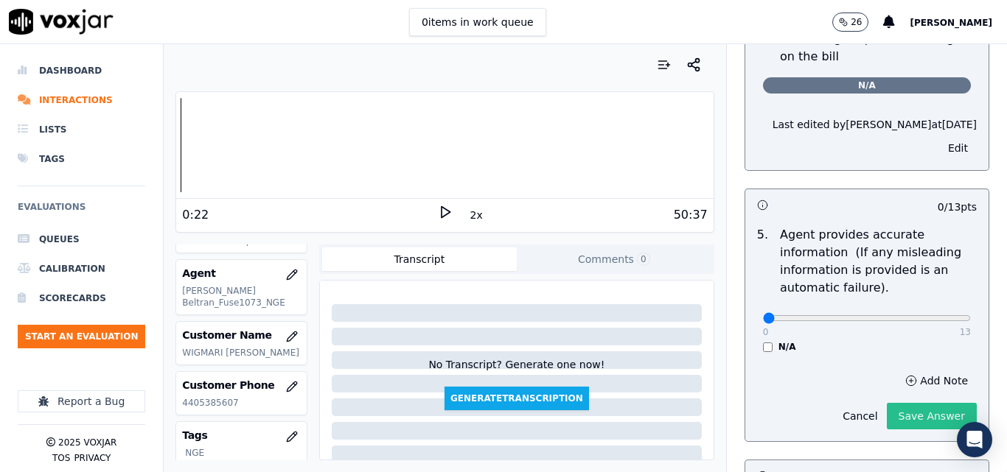
click at [899, 407] on button "Save Answer" at bounding box center [932, 416] width 90 height 27
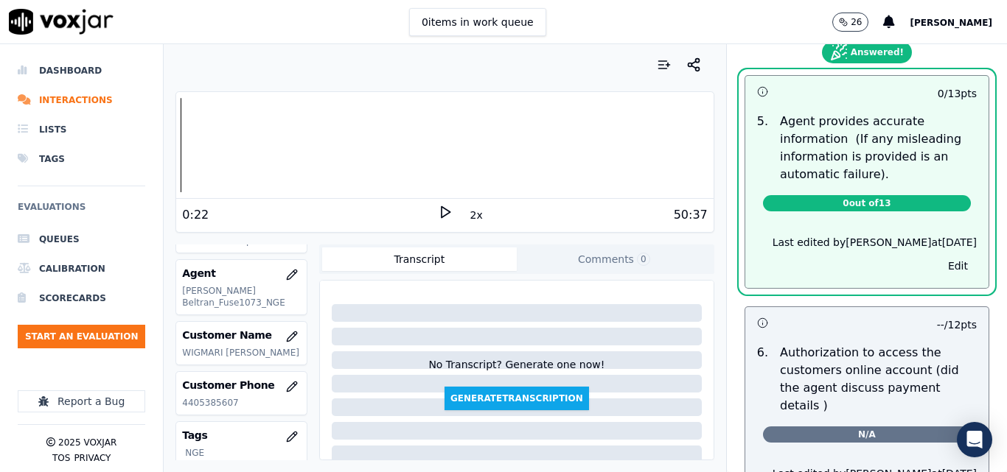
scroll to position [1032, 0]
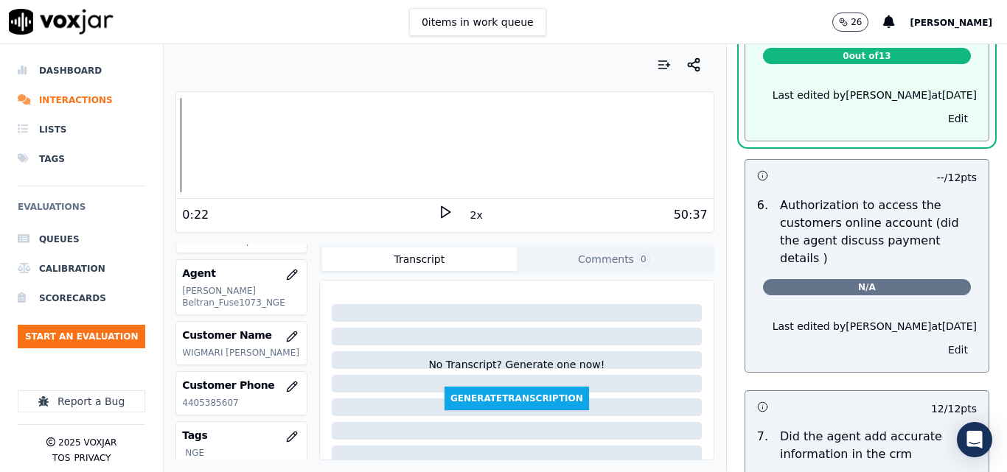
click at [939, 340] on button "Edit" at bounding box center [958, 350] width 38 height 21
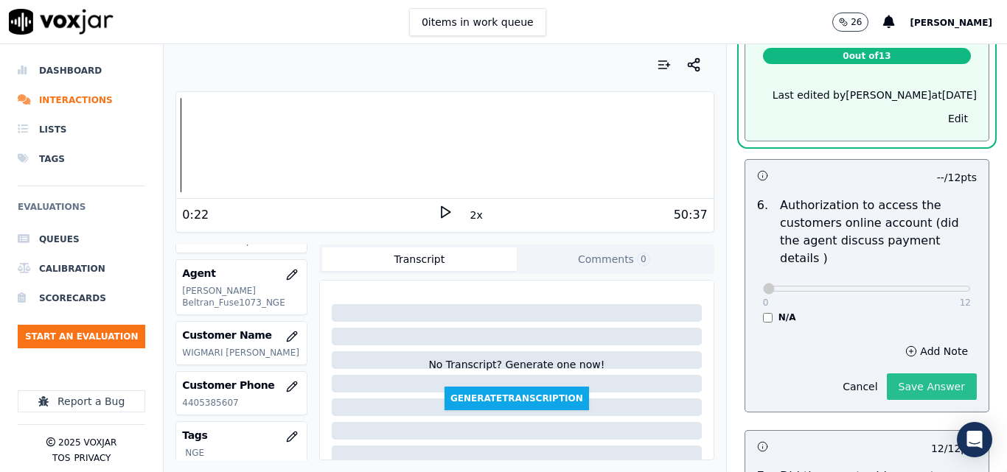
click at [906, 374] on button "Save Answer" at bounding box center [932, 387] width 90 height 27
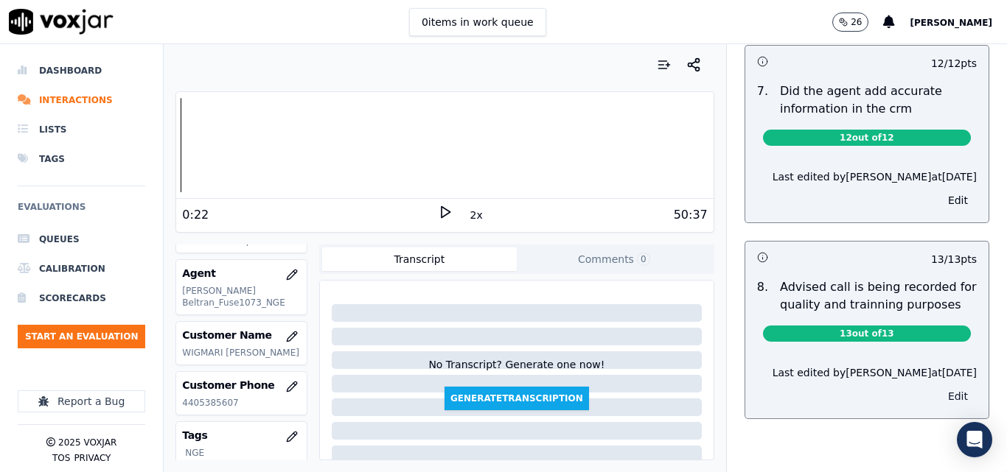
click at [939, 386] on button "Edit" at bounding box center [958, 396] width 38 height 21
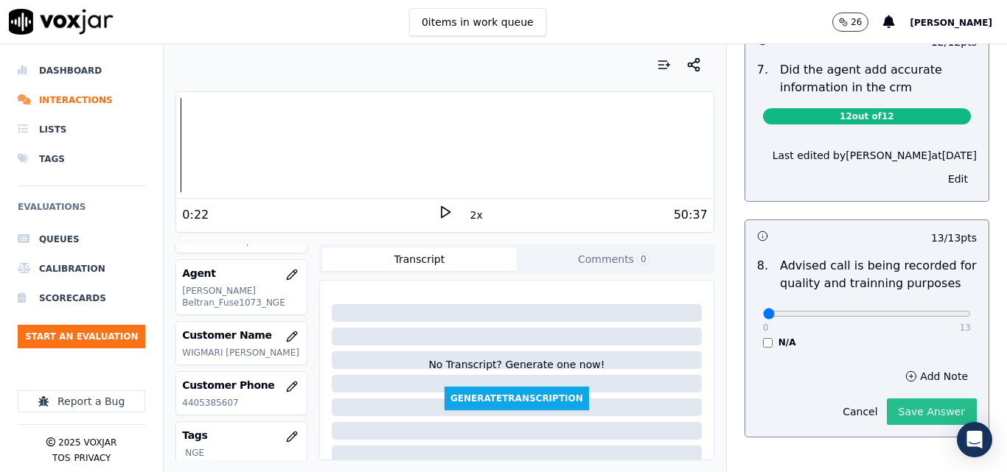
scroll to position [1427, 0]
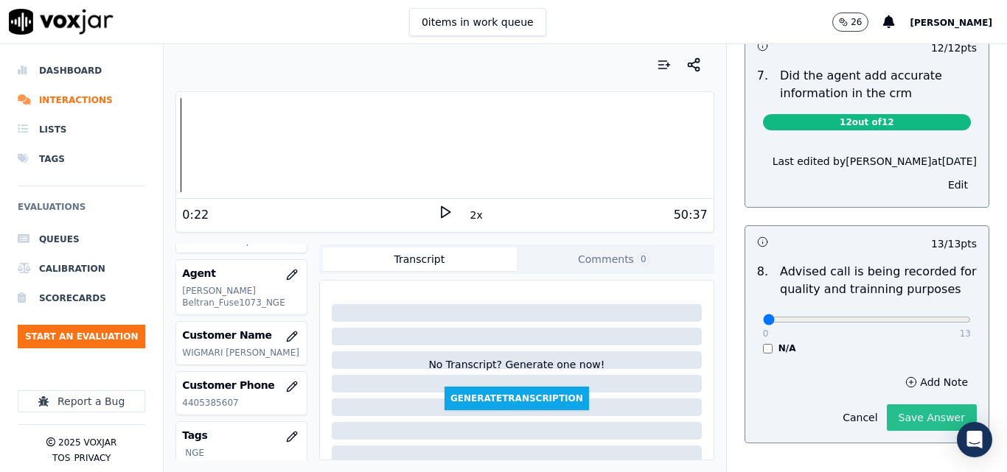
click at [921, 405] on button "Save Answer" at bounding box center [932, 418] width 90 height 27
click at [939, 175] on button "Edit" at bounding box center [958, 185] width 38 height 21
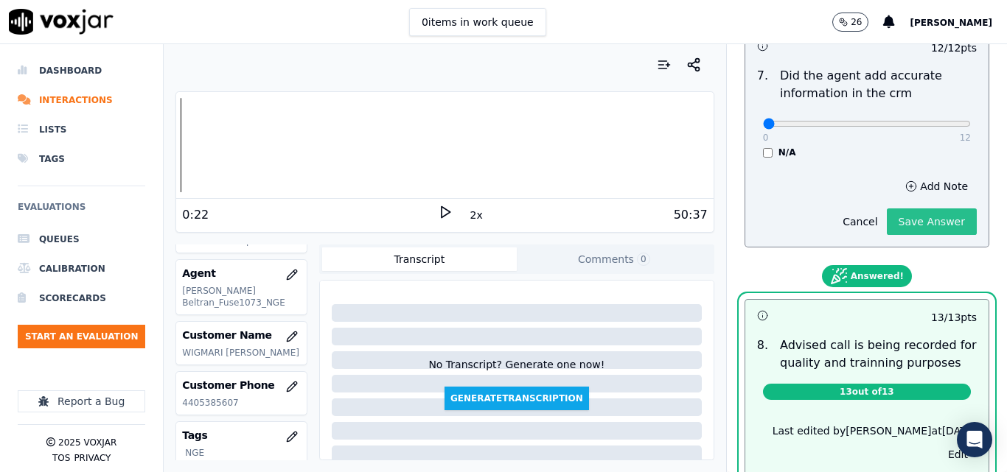
click at [924, 209] on button "Save Answer" at bounding box center [932, 222] width 90 height 27
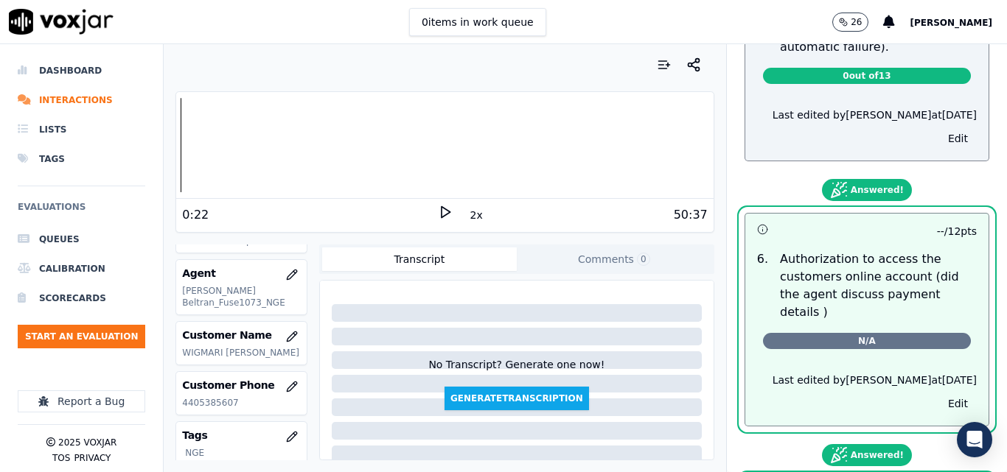
scroll to position [951, 0]
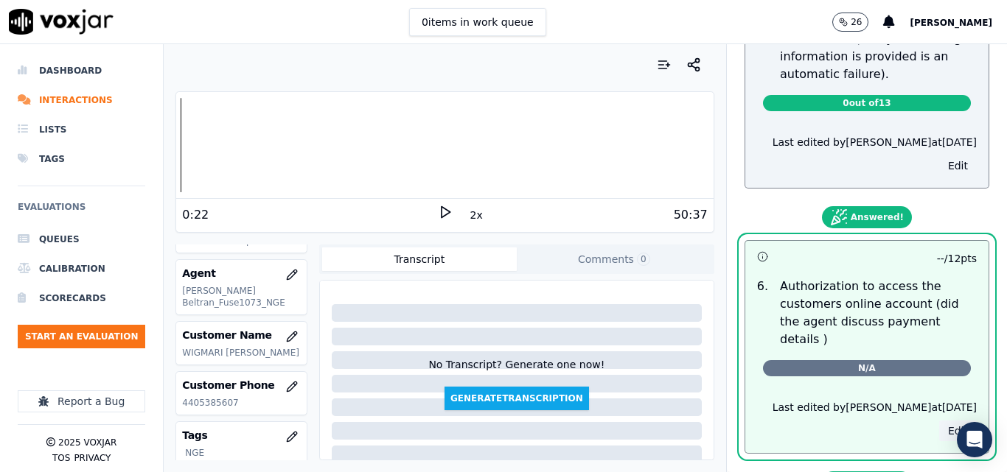
click at [939, 422] on button "Edit" at bounding box center [958, 431] width 38 height 21
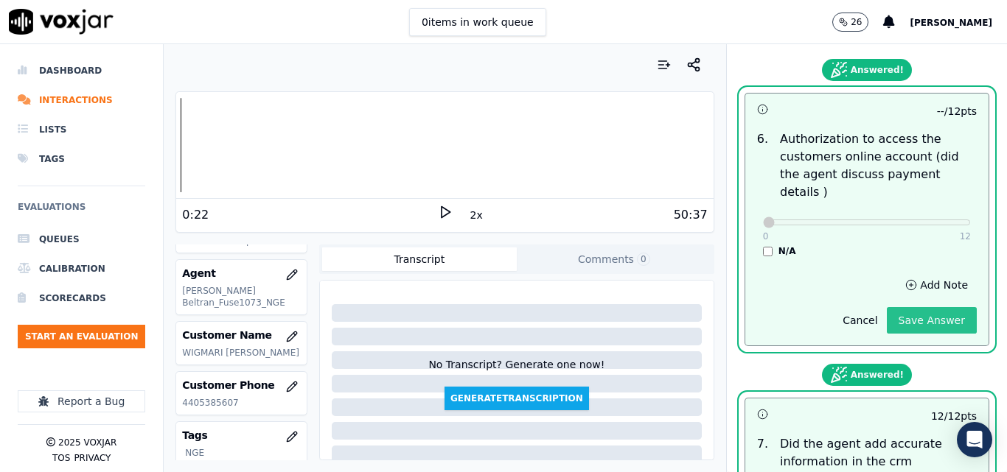
click at [918, 307] on button "Save Answer" at bounding box center [932, 320] width 90 height 27
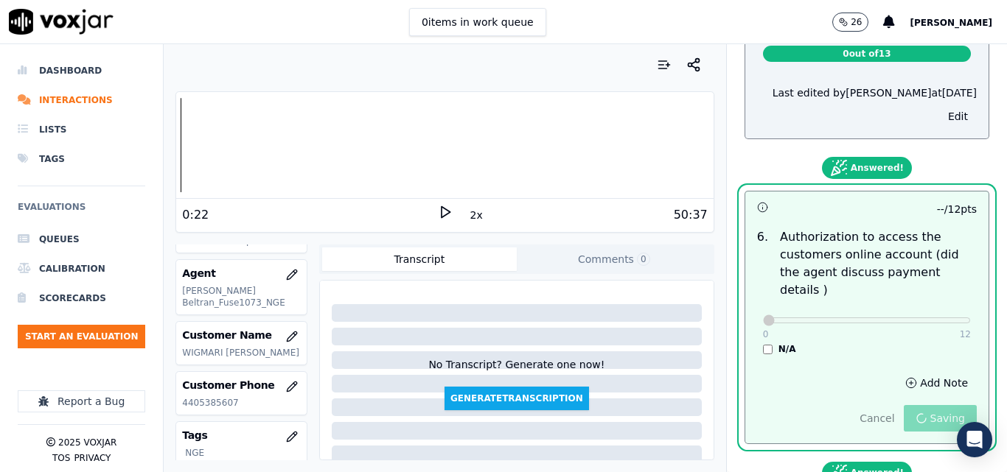
scroll to position [803, 0]
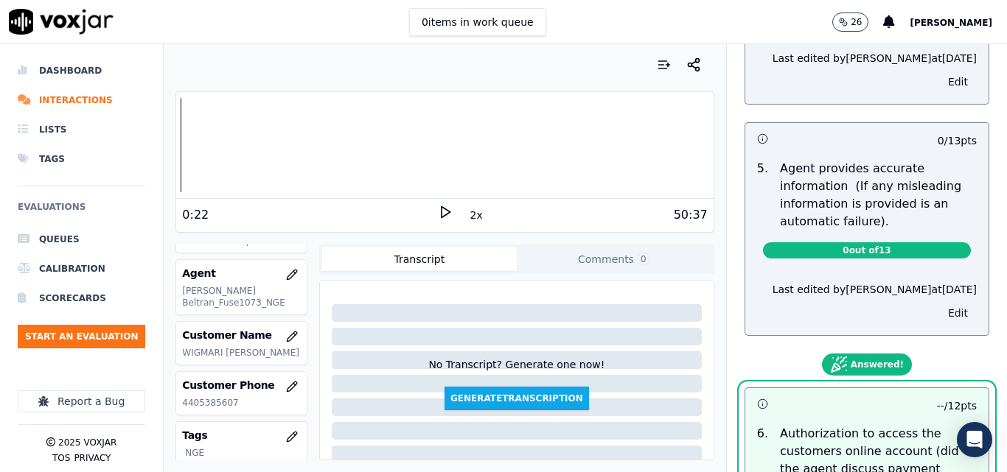
click at [939, 313] on button "Edit" at bounding box center [958, 313] width 38 height 21
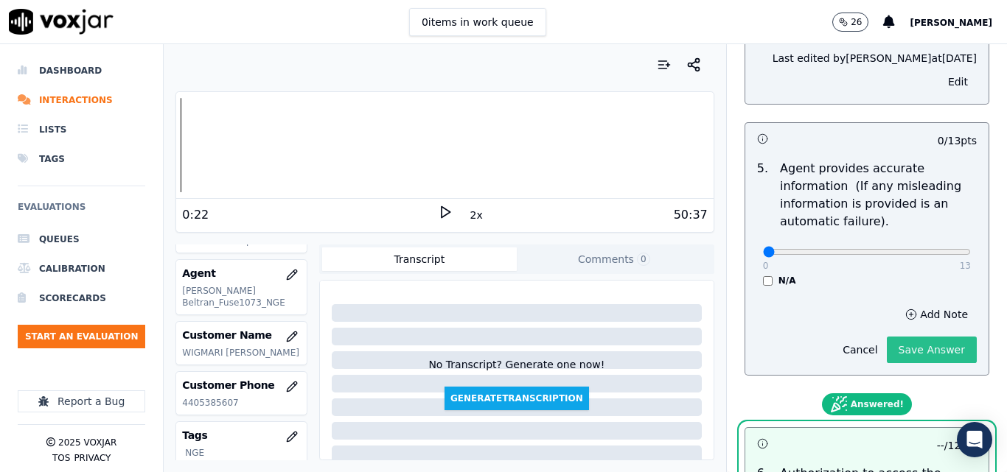
click at [923, 361] on button "Save Answer" at bounding box center [932, 350] width 90 height 27
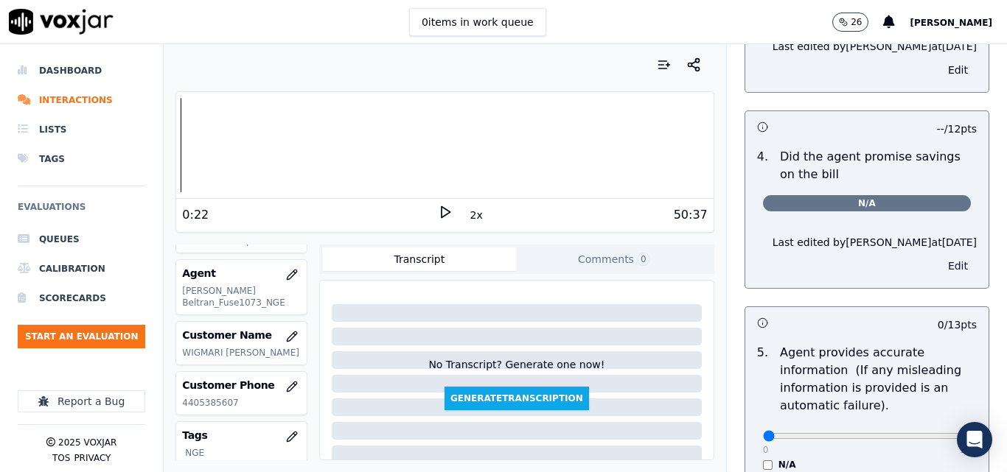
scroll to position [509, 0]
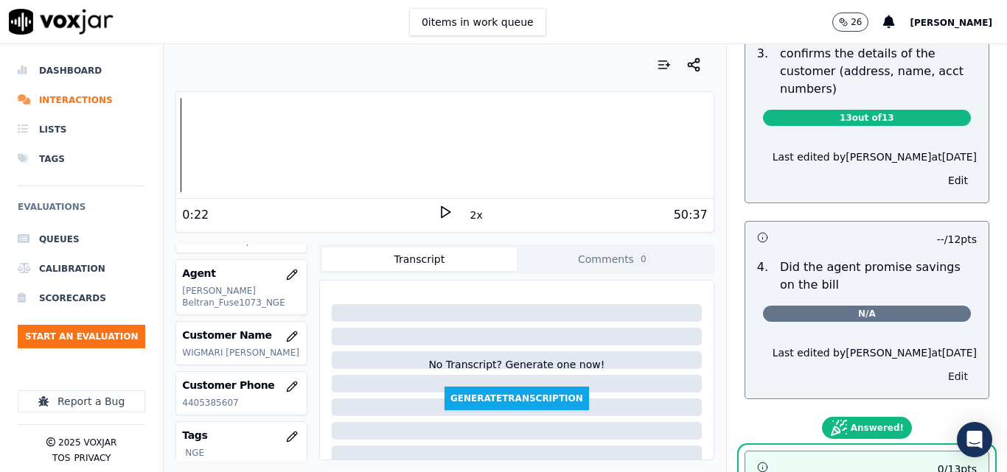
click at [939, 376] on button "Edit" at bounding box center [958, 376] width 38 height 21
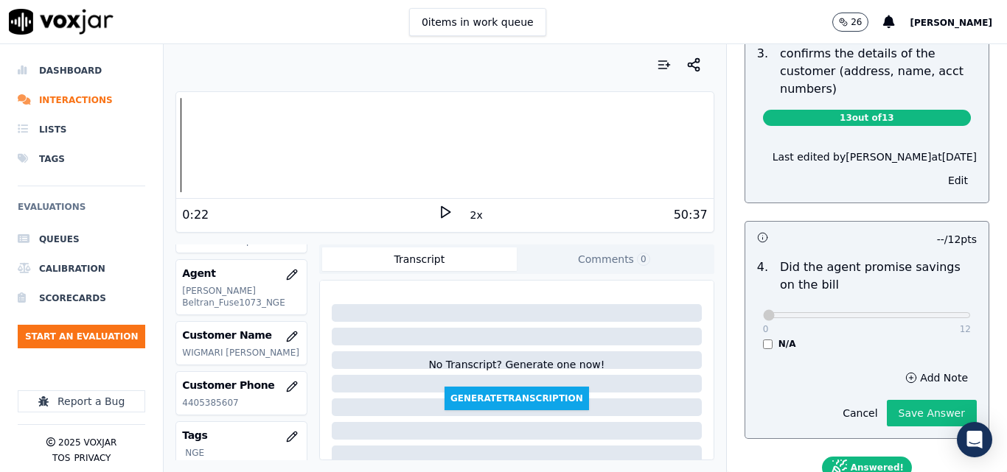
click at [921, 399] on div "Cancel Save Answer" at bounding box center [905, 407] width 143 height 38
drag, startPoint x: 916, startPoint y: 400, endPoint x: 904, endPoint y: 416, distance: 20.0
click at [907, 413] on div "Cancel Save Answer" at bounding box center [905, 407] width 143 height 38
click at [904, 413] on button "Save Answer" at bounding box center [932, 413] width 90 height 27
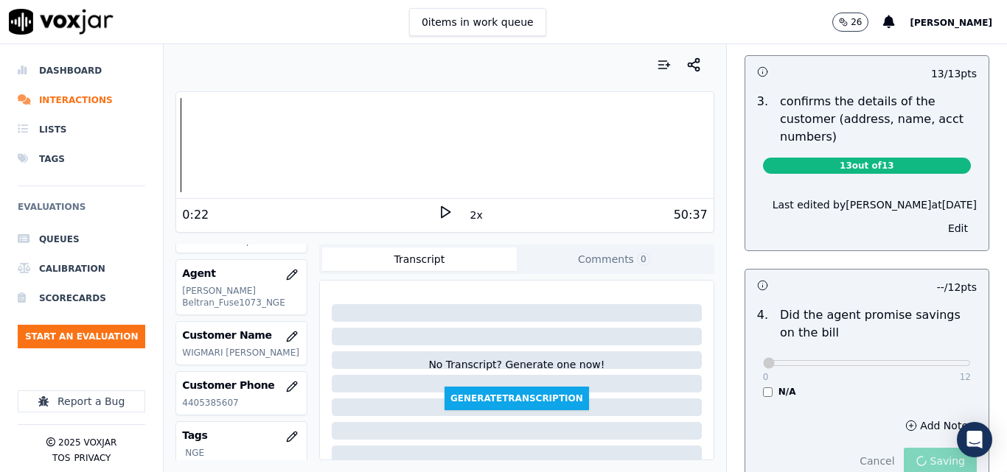
scroll to position [435, 0]
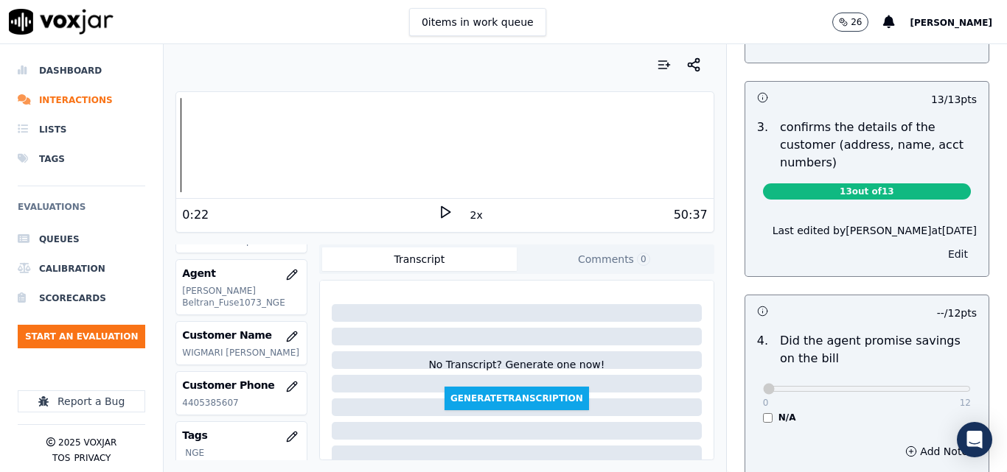
click at [939, 253] on button "Edit" at bounding box center [958, 254] width 38 height 21
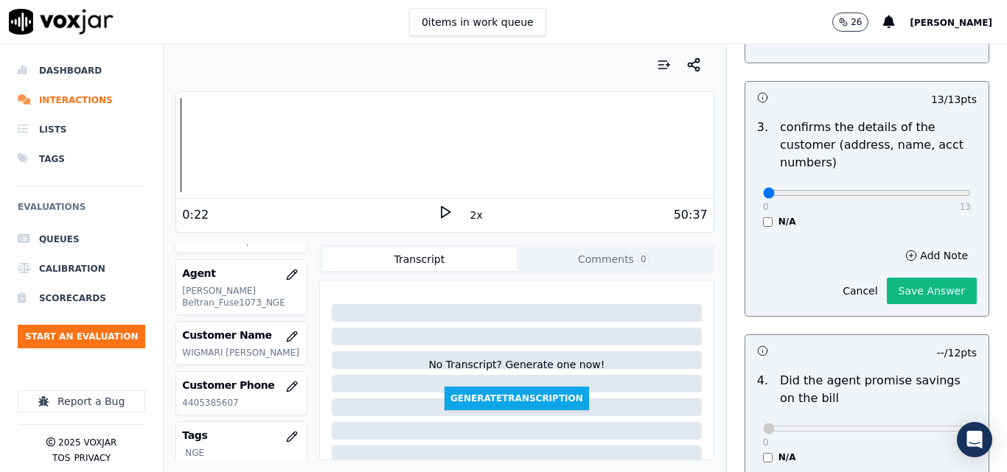
click at [926, 305] on div "Add Note Cancel Save Answer" at bounding box center [866, 275] width 243 height 83
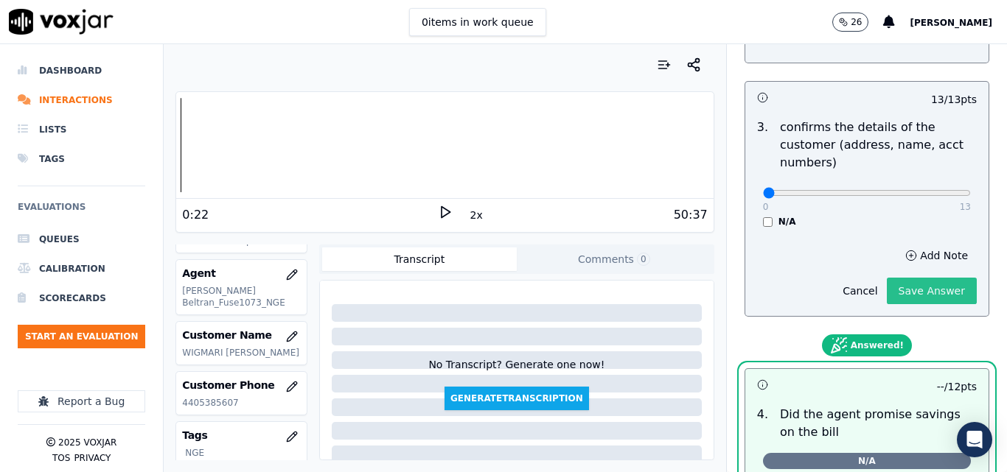
click at [923, 296] on button "Save Answer" at bounding box center [932, 291] width 90 height 27
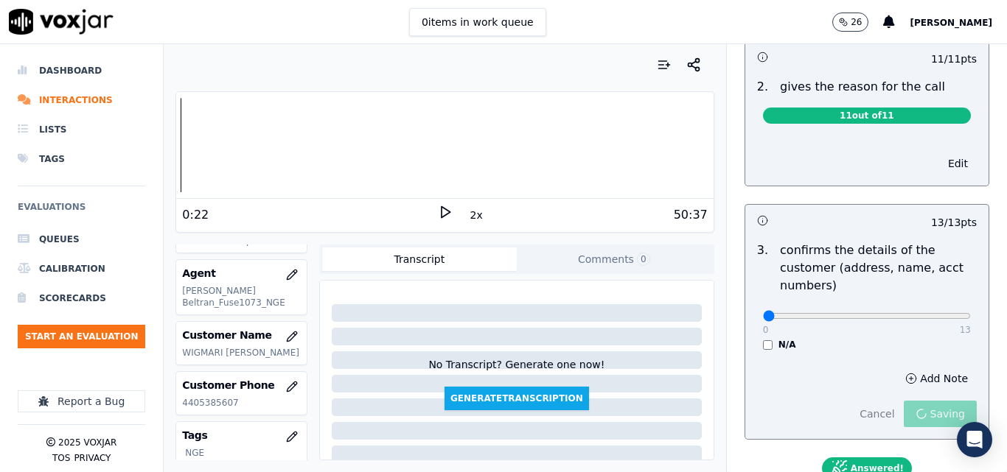
scroll to position [140, 0]
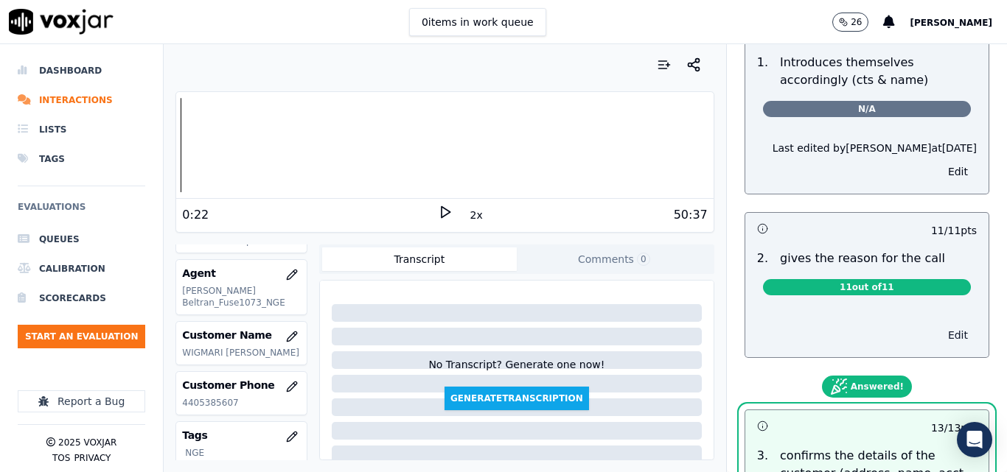
click at [939, 341] on button "Edit" at bounding box center [958, 335] width 38 height 21
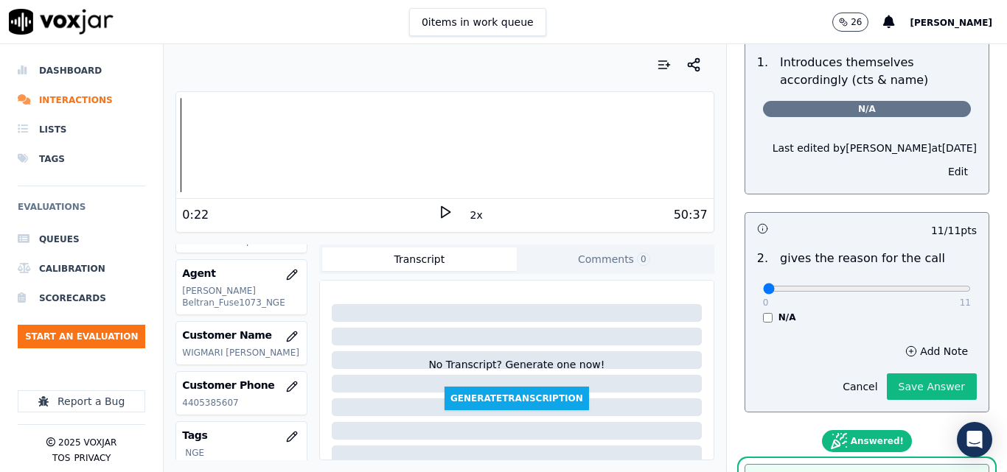
click at [912, 379] on button "Save Answer" at bounding box center [932, 387] width 90 height 27
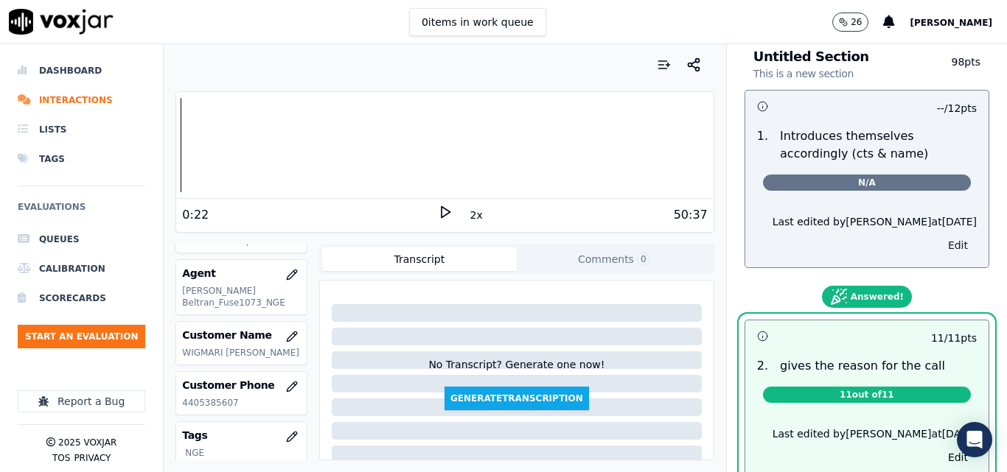
click at [939, 245] on button "Edit" at bounding box center [958, 245] width 38 height 21
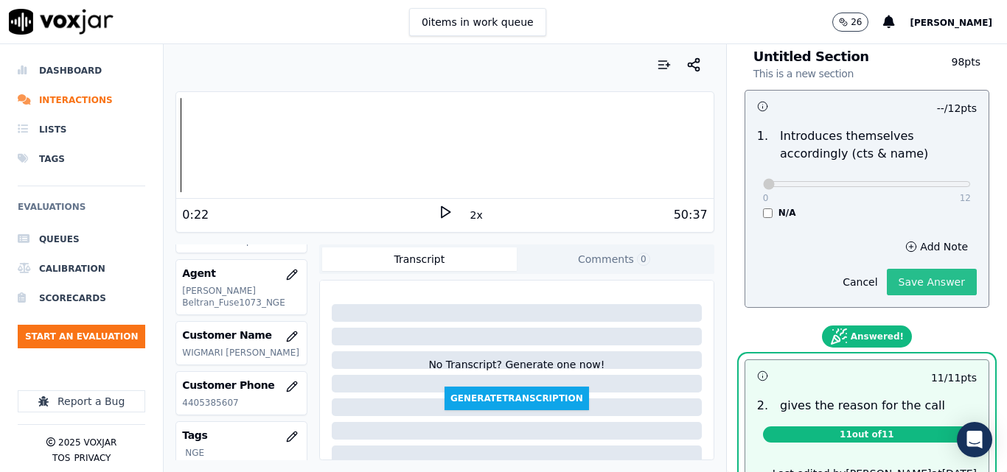
click at [905, 284] on button "Save Answer" at bounding box center [932, 282] width 90 height 27
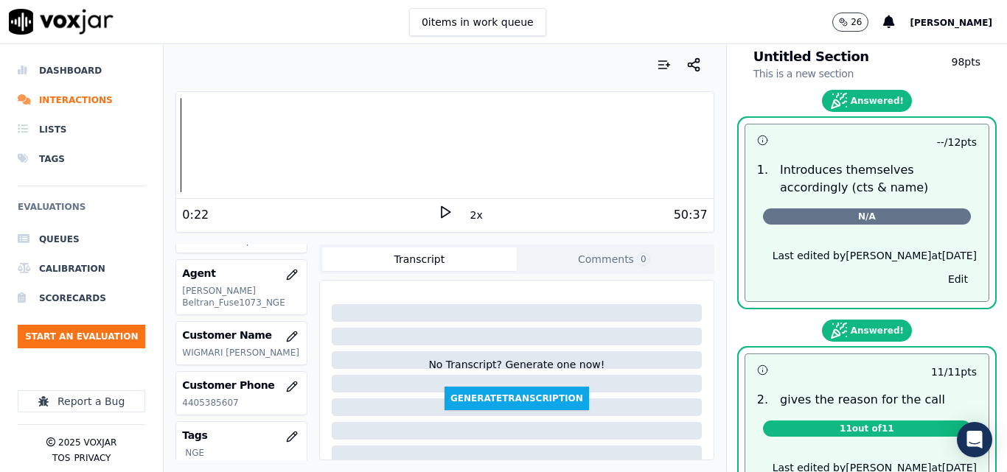
scroll to position [0, 0]
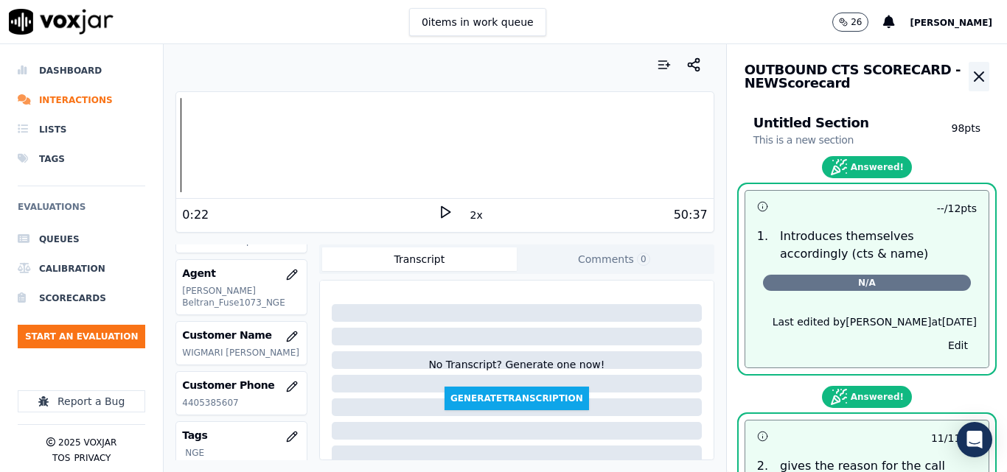
click at [970, 78] on icon "button" at bounding box center [979, 77] width 18 height 18
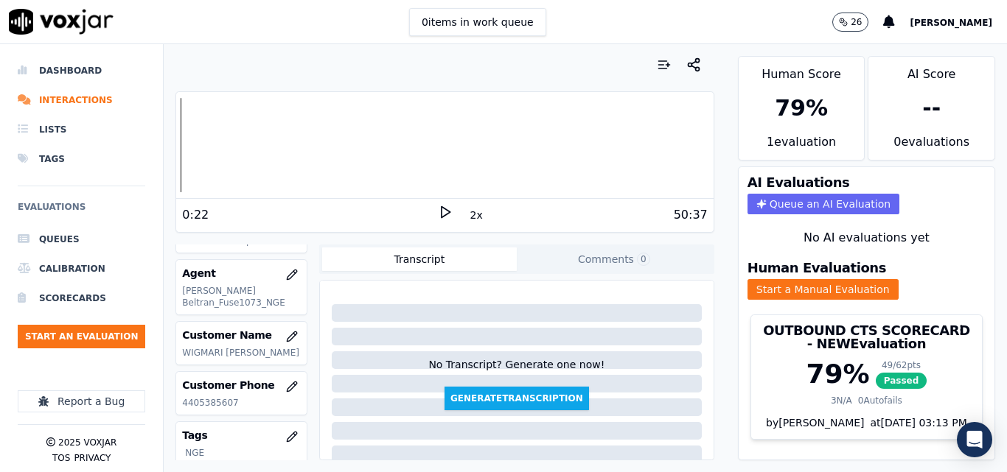
scroll to position [31, 0]
click at [104, 337] on button "Start an Evaluation" at bounding box center [81, 337] width 127 height 24
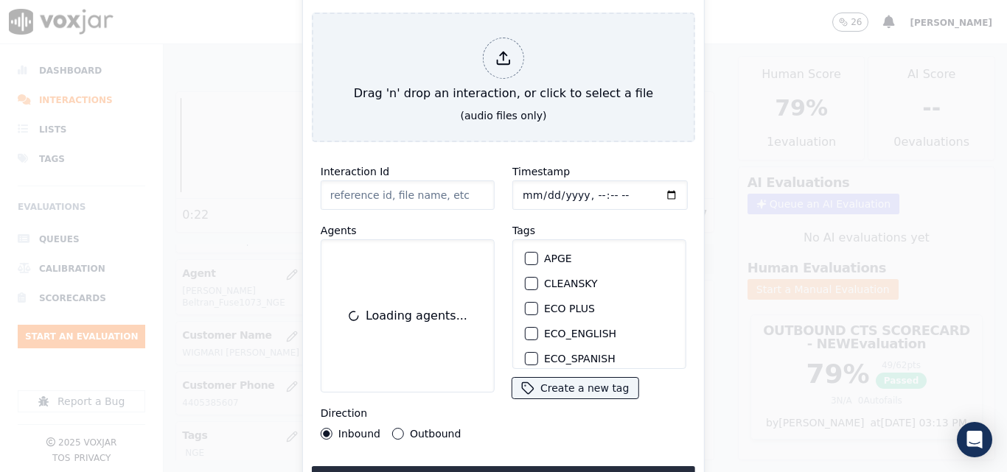
type input "20250915-114137_7866585782-all.mp3"
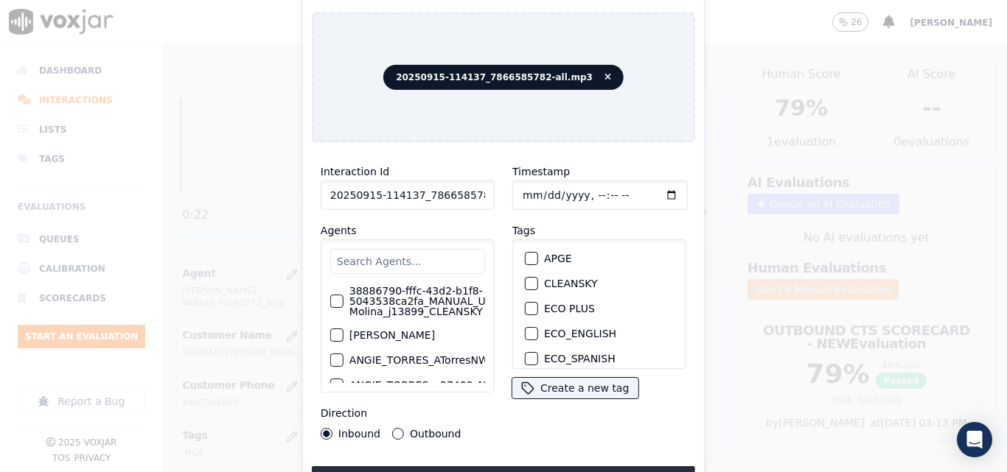
scroll to position [147, 0]
click at [531, 305] on button "NGE" at bounding box center [531, 311] width 13 height 13
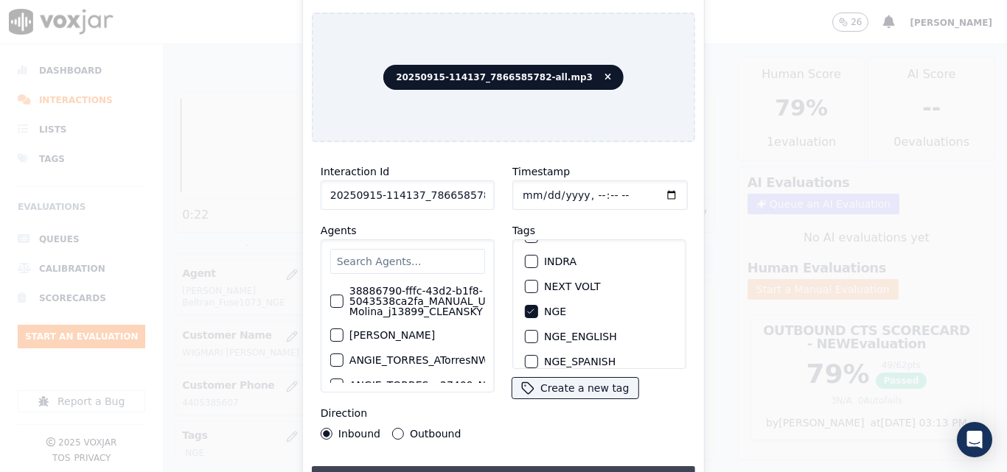
click at [523, 467] on button "Upload interaction to start evaluation" at bounding box center [503, 480] width 383 height 27
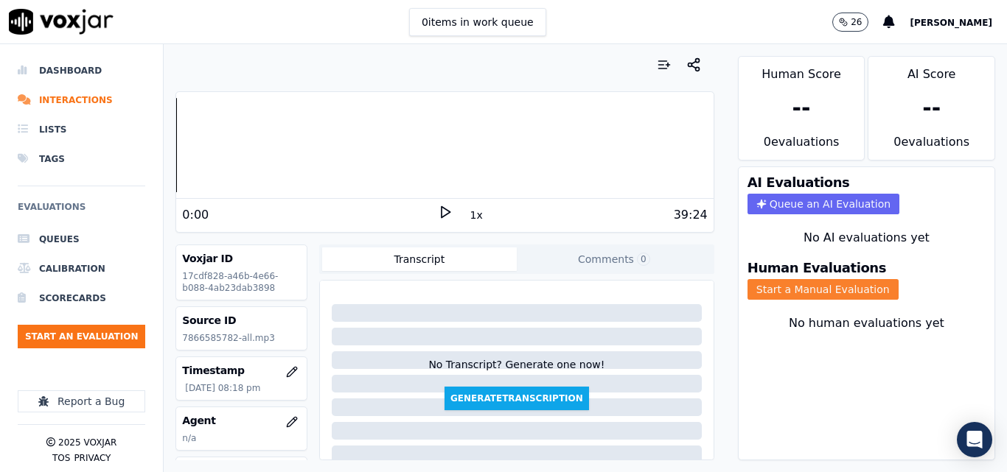
click at [766, 293] on button "Start a Manual Evaluation" at bounding box center [822, 289] width 151 height 21
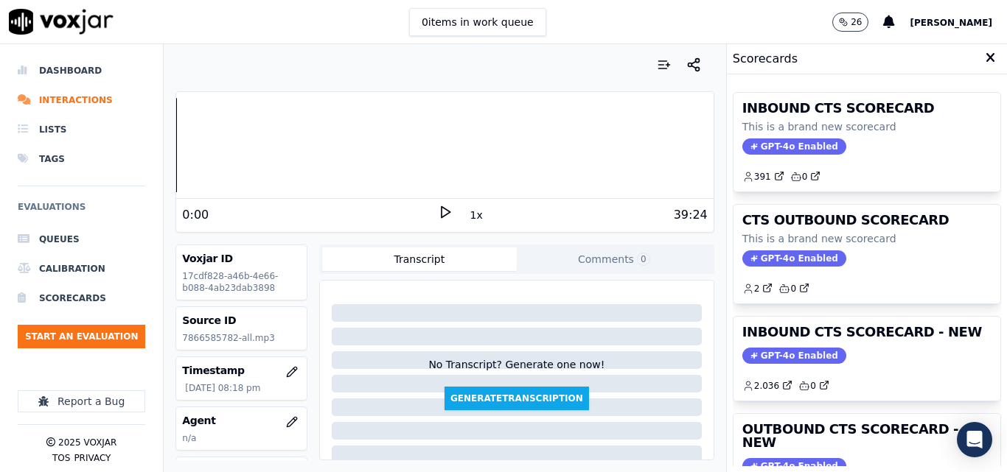
click at [442, 209] on icon at bounding box center [445, 212] width 15 height 15
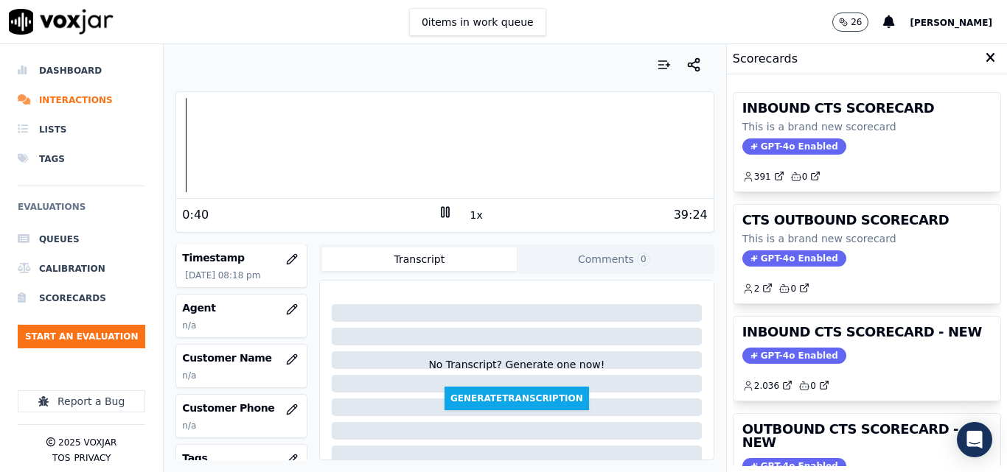
scroll to position [147, 0]
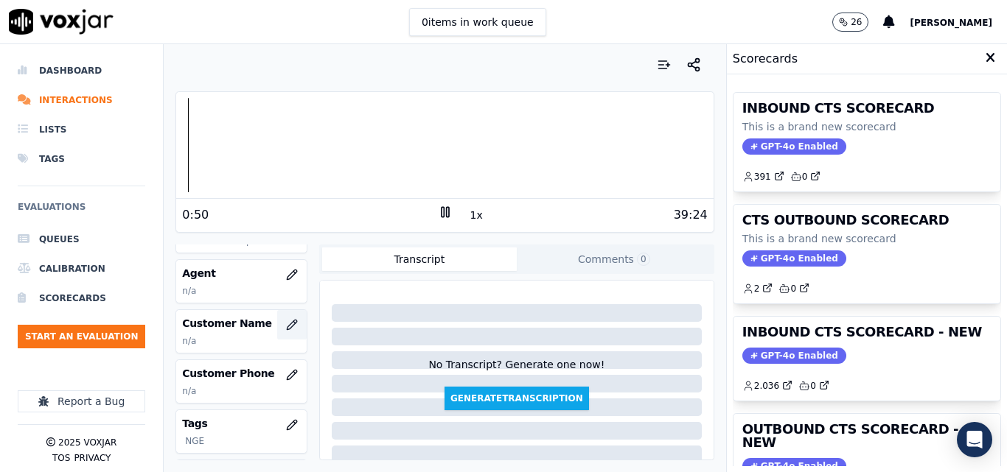
click at [284, 321] on button "button" at bounding box center [291, 324] width 29 height 29
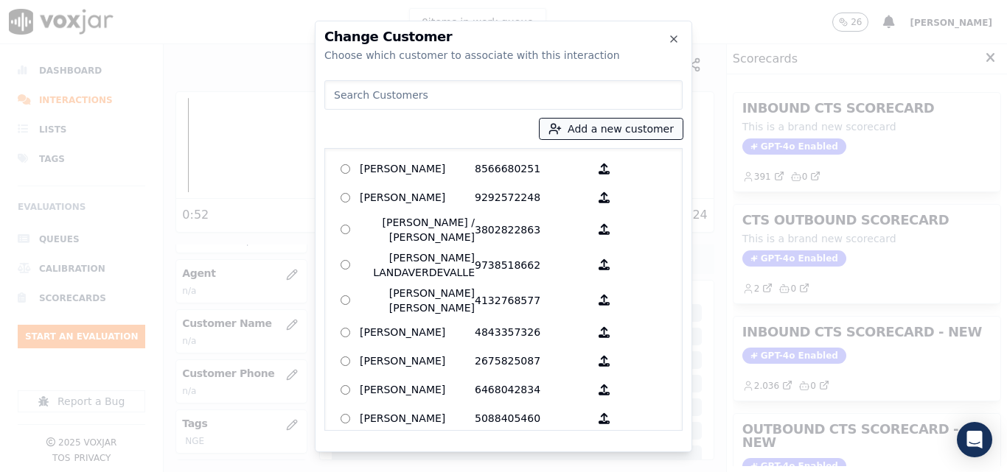
click at [607, 133] on button "Add a new customer" at bounding box center [610, 129] width 143 height 21
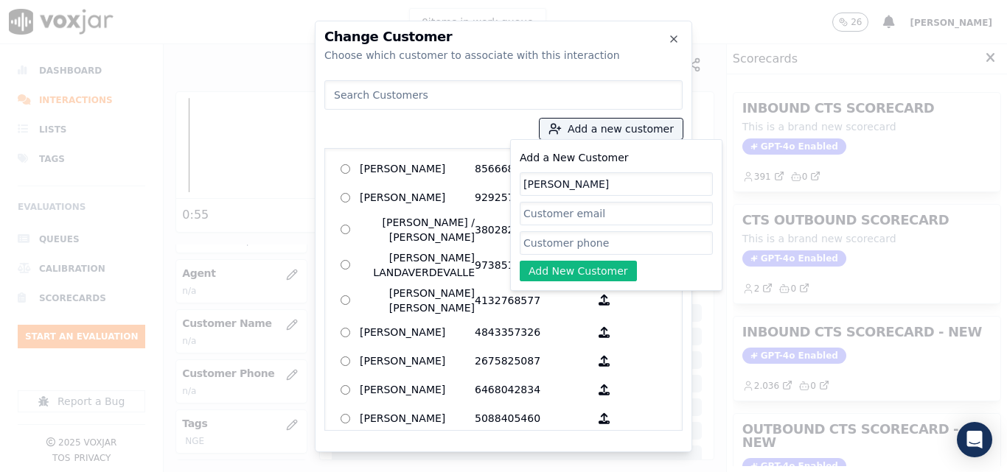
type input "MERLYN PATRICIA SOTO"
paste input "7866585782"
click at [551, 252] on input "7866585782" at bounding box center [616, 243] width 193 height 24
type input "7866585782"
click at [555, 271] on button "Add New Customer" at bounding box center [578, 271] width 117 height 21
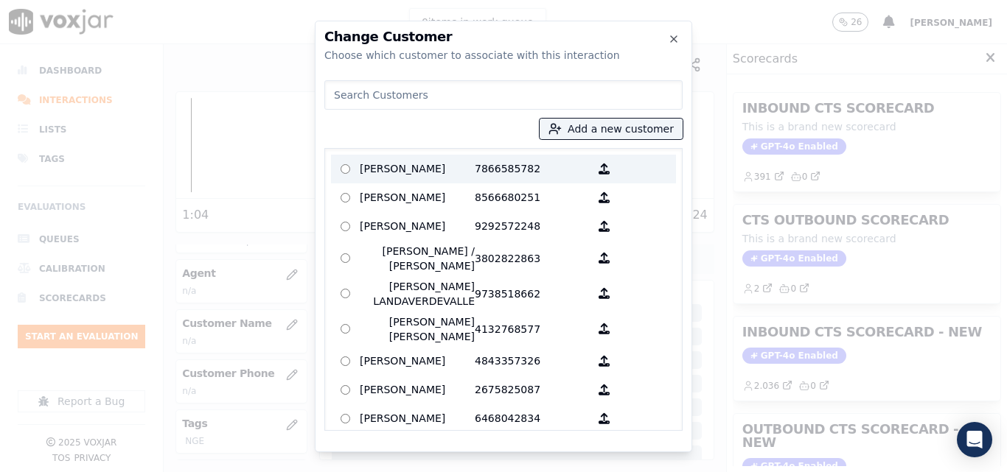
click at [500, 167] on p "7866585782" at bounding box center [532, 169] width 115 height 23
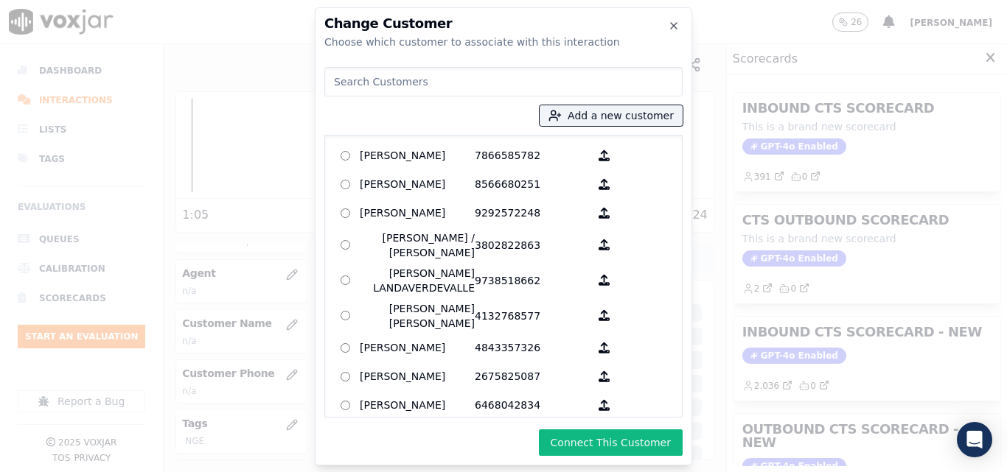
click at [577, 440] on button "Connect This Customer" at bounding box center [611, 443] width 144 height 27
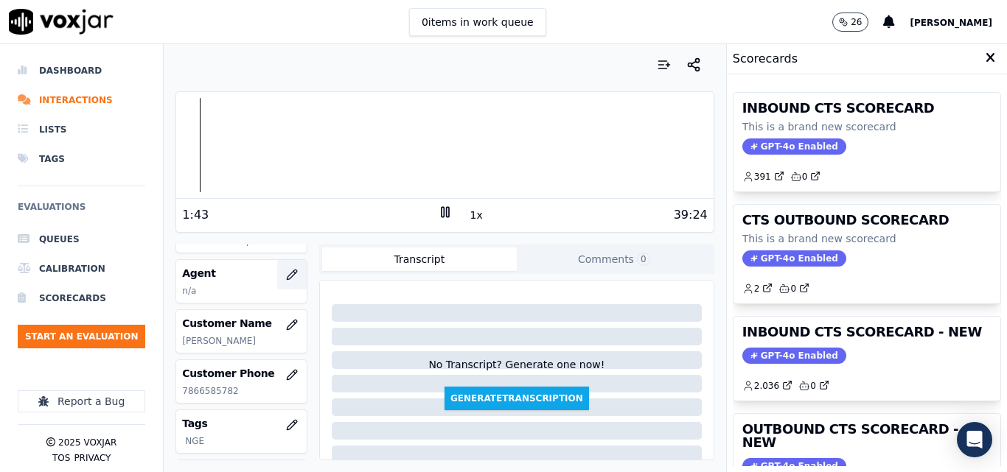
click at [284, 274] on button "button" at bounding box center [291, 274] width 29 height 29
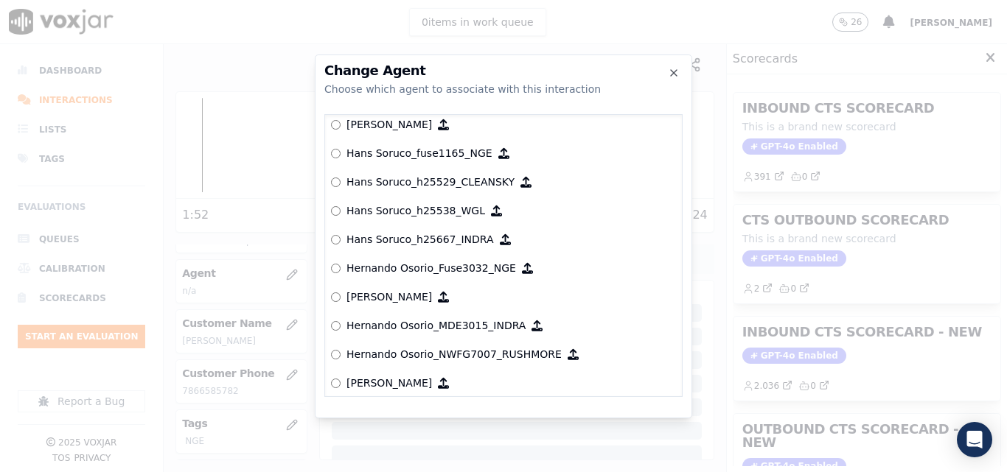
scroll to position [3260, 0]
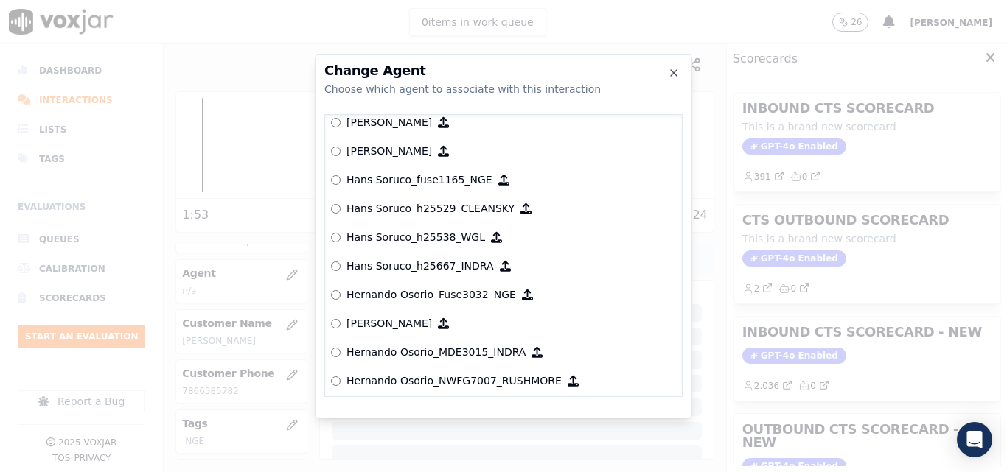
click at [422, 183] on p "Hans Soruco_fuse1165_NGE" at bounding box center [419, 179] width 146 height 15
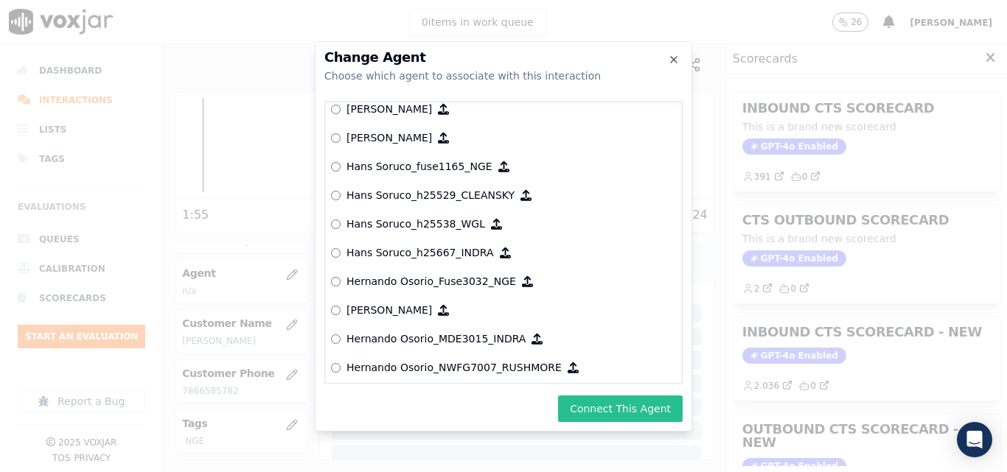
click at [619, 400] on button "Connect This Agent" at bounding box center [620, 409] width 125 height 27
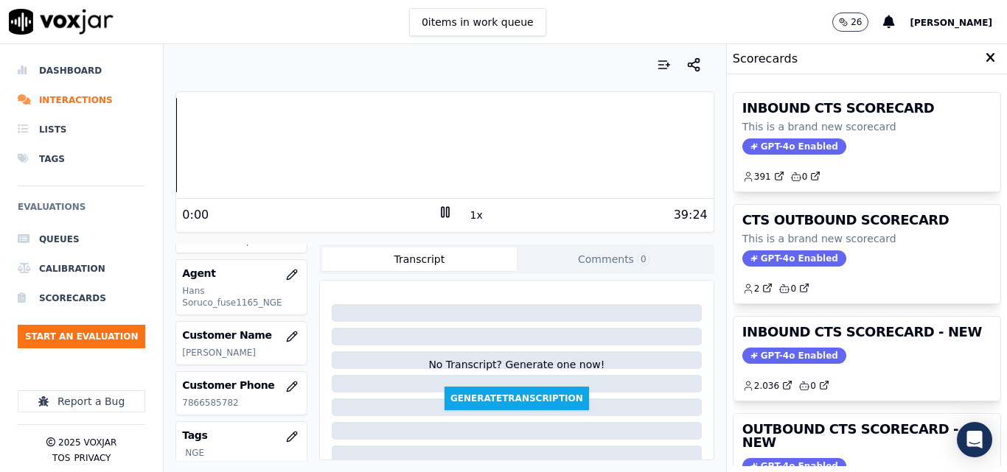
click at [163, 163] on div "Dashboard Interactions Lists Tags Evaluations Queues Calibration Scorecards Sta…" at bounding box center [503, 258] width 1007 height 428
click at [471, 216] on button "1x" at bounding box center [476, 215] width 18 height 21
click at [471, 216] on button "1.5x" at bounding box center [481, 215] width 29 height 21
drag, startPoint x: 440, startPoint y: 203, endPoint x: 437, endPoint y: 212, distance: 8.6
click at [440, 204] on div "12:22 2x 39:24" at bounding box center [444, 215] width 537 height 32
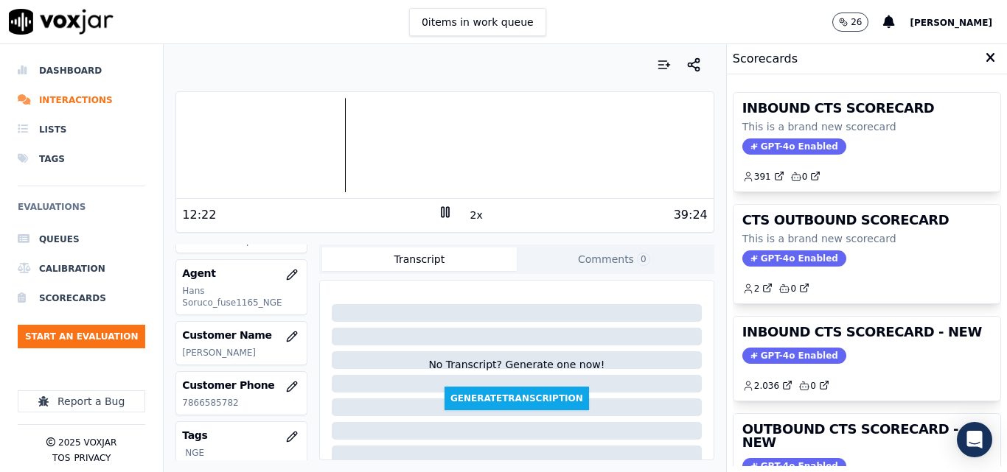
click at [438, 212] on icon at bounding box center [445, 212] width 15 height 15
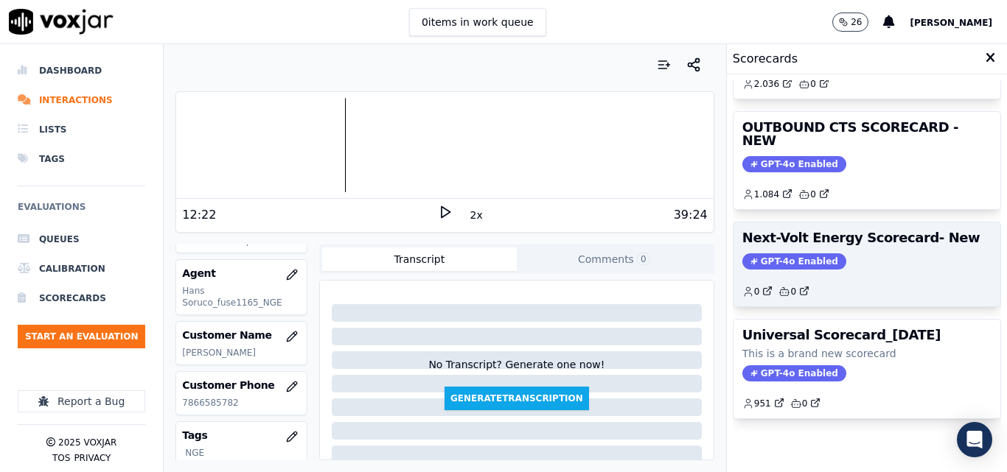
scroll to position [322, 0]
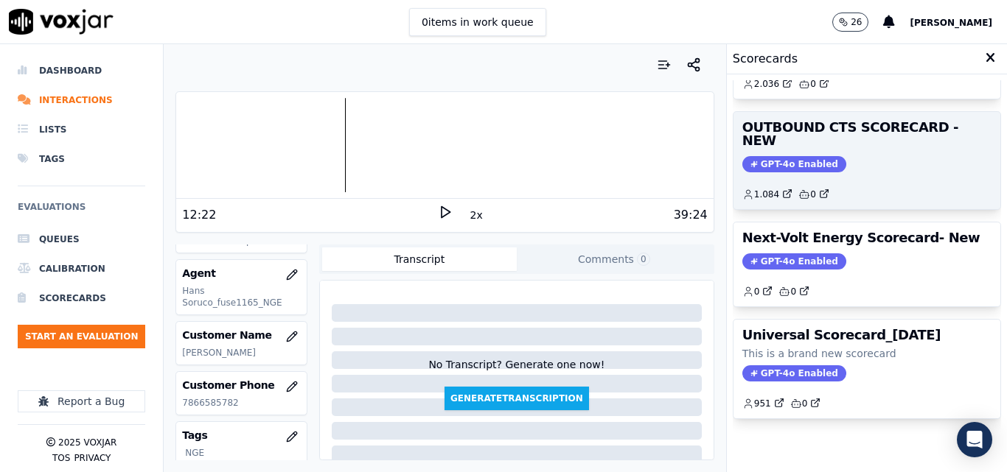
click at [773, 119] on div "OUTBOUND CTS SCORECARD - NEW GPT-4o Enabled 1.084 0" at bounding box center [866, 160] width 267 height 97
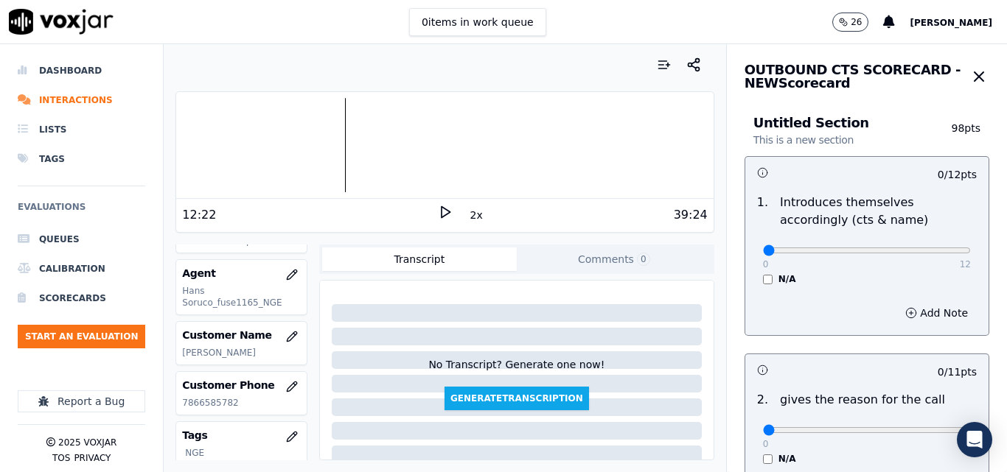
click at [441, 209] on polygon at bounding box center [445, 212] width 9 height 11
click at [341, 147] on div at bounding box center [444, 145] width 537 height 94
click at [303, 130] on div at bounding box center [444, 145] width 537 height 94
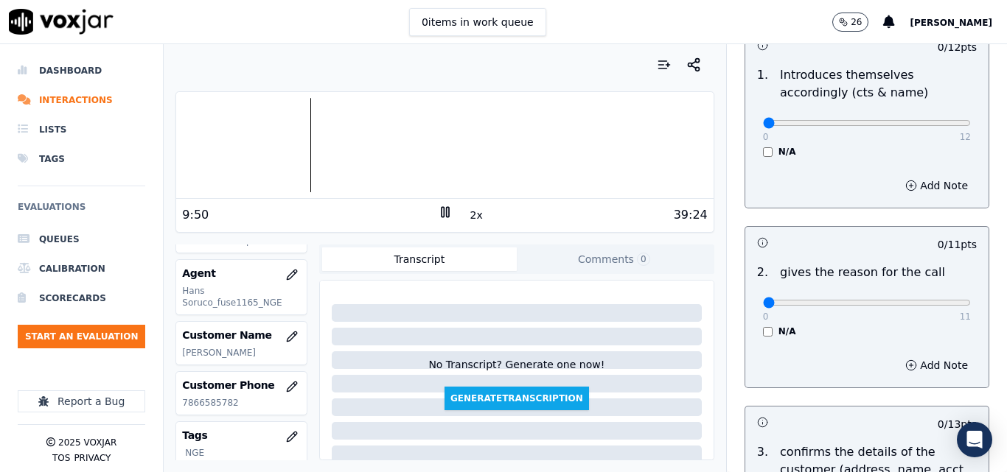
scroll to position [295, 0]
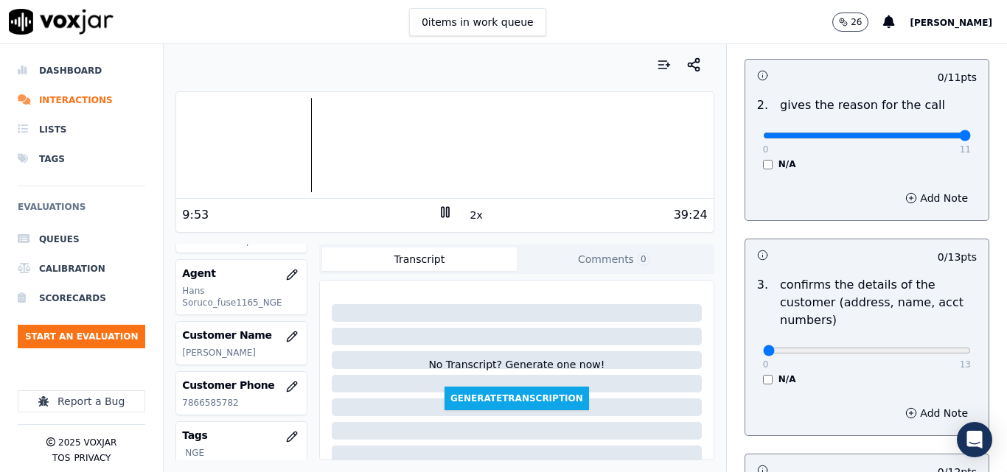
type input "11"
click at [929, 139] on input "range" at bounding box center [867, 136] width 208 height 6
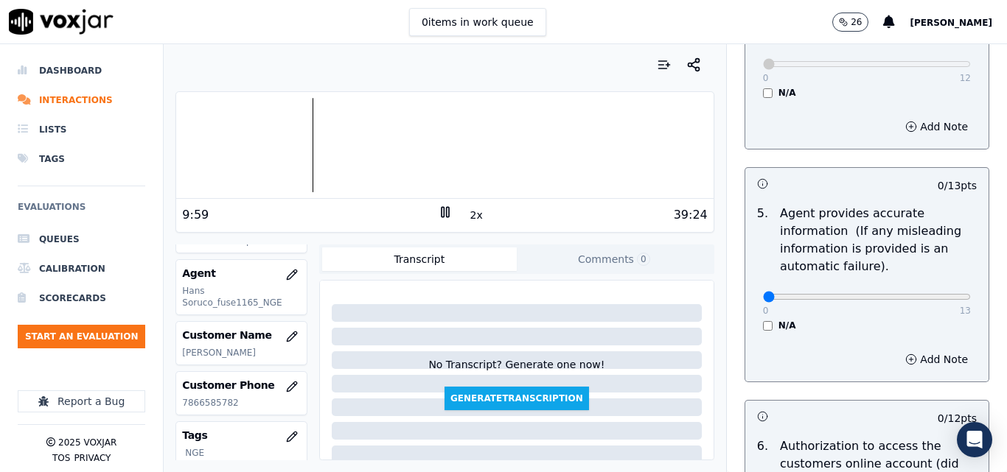
scroll to position [811, 0]
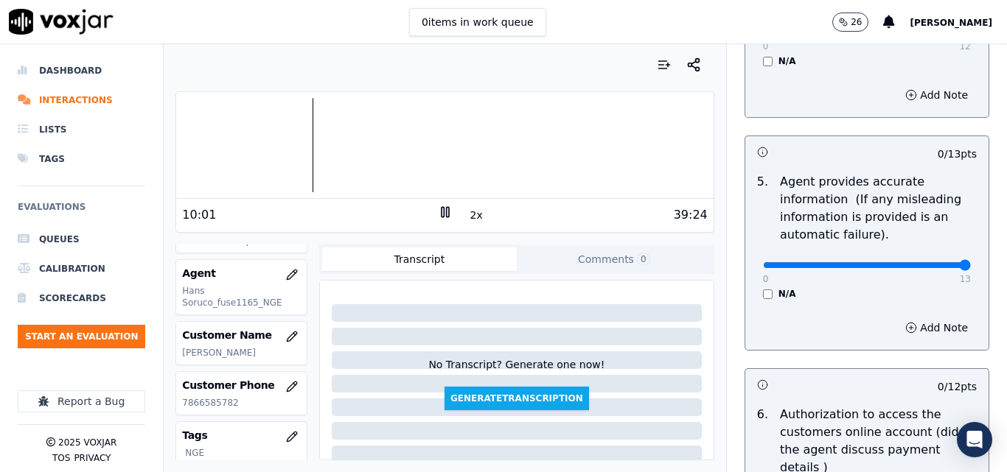
type input "13"
click at [932, 262] on input "range" at bounding box center [867, 265] width 208 height 6
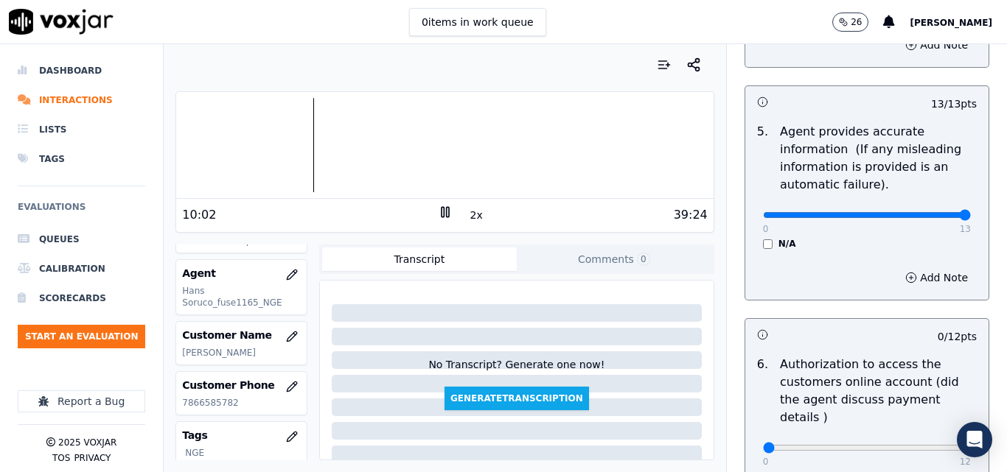
scroll to position [1032, 0]
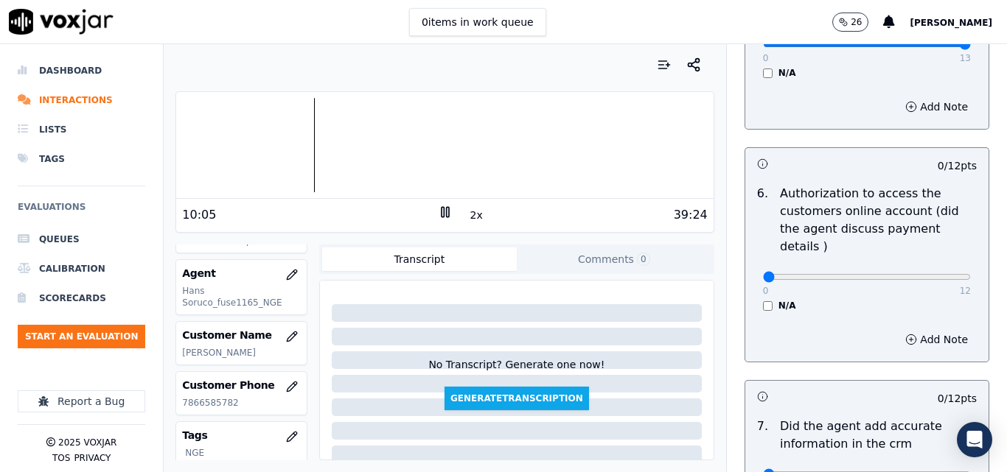
click at [752, 282] on div "0 12 N/A" at bounding box center [866, 284] width 231 height 56
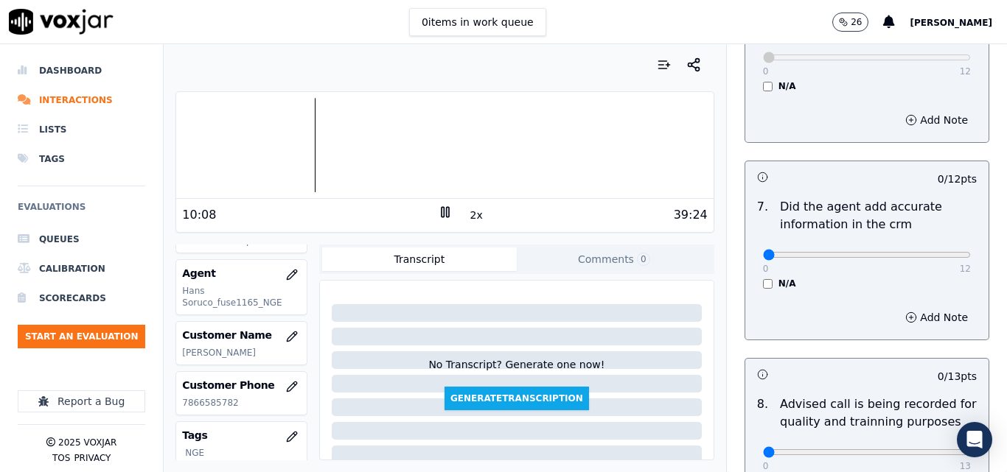
scroll to position [1253, 0]
type input "12"
click at [932, 251] on input "range" at bounding box center [867, 254] width 208 height 6
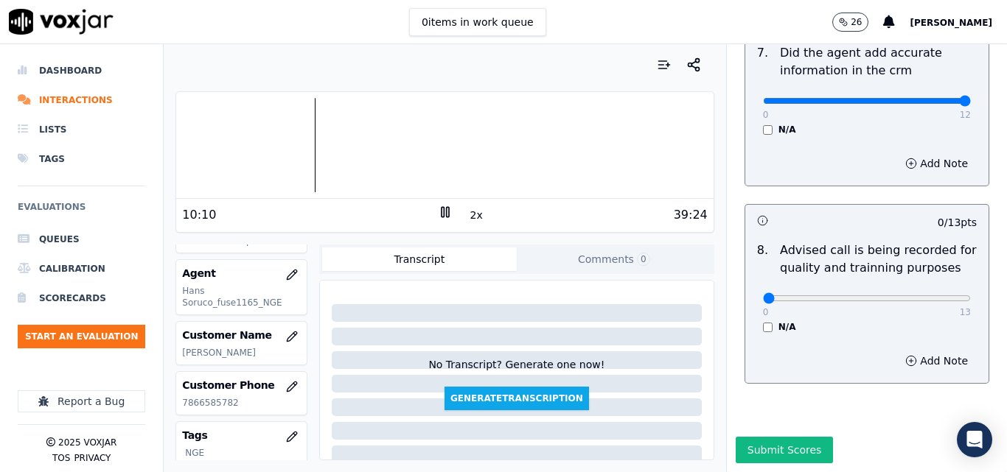
scroll to position [1421, 0]
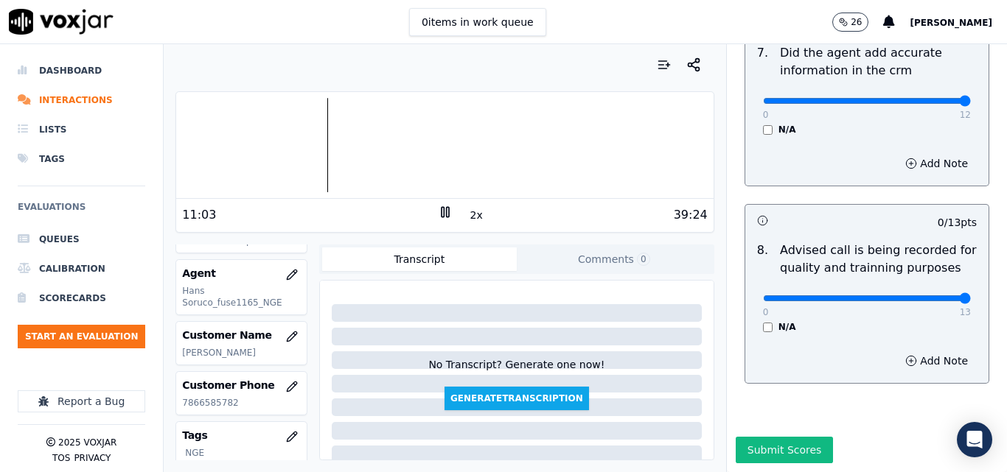
type input "13"
click at [928, 296] on input "range" at bounding box center [867, 299] width 208 height 6
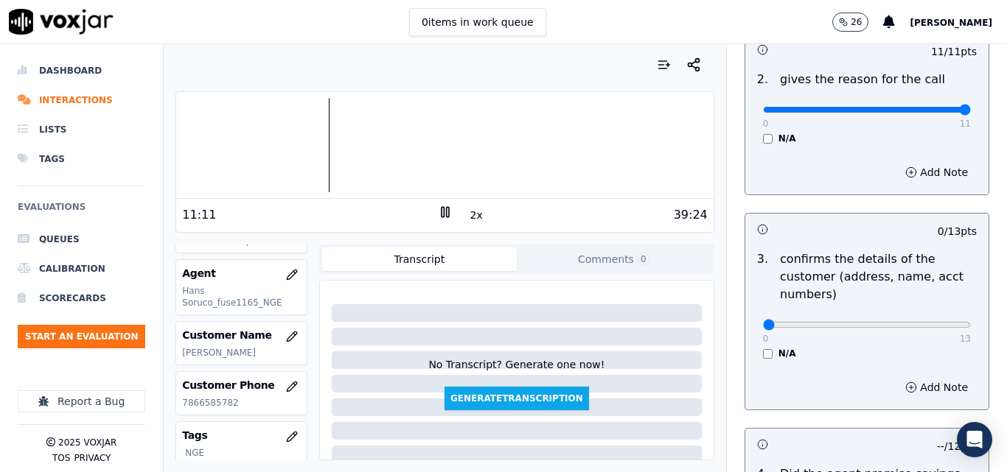
scroll to position [315, 0]
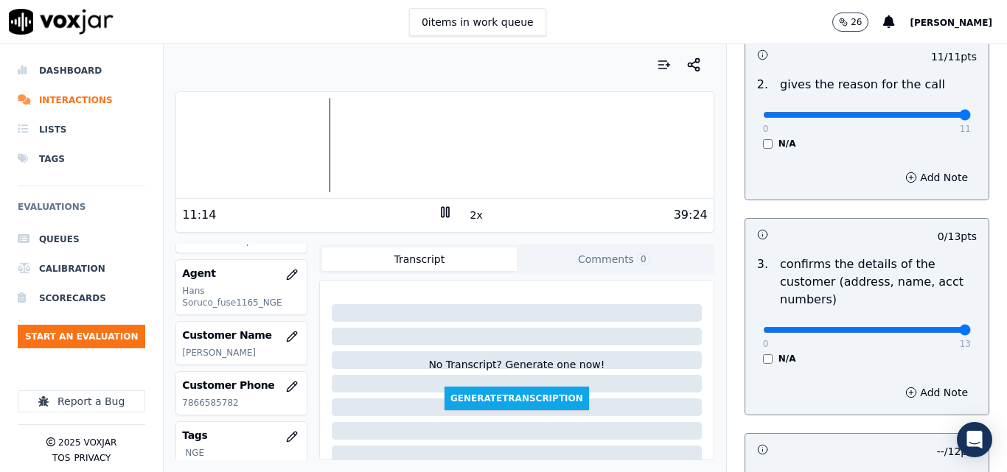
type input "13"
click at [935, 331] on input "range" at bounding box center [867, 330] width 208 height 6
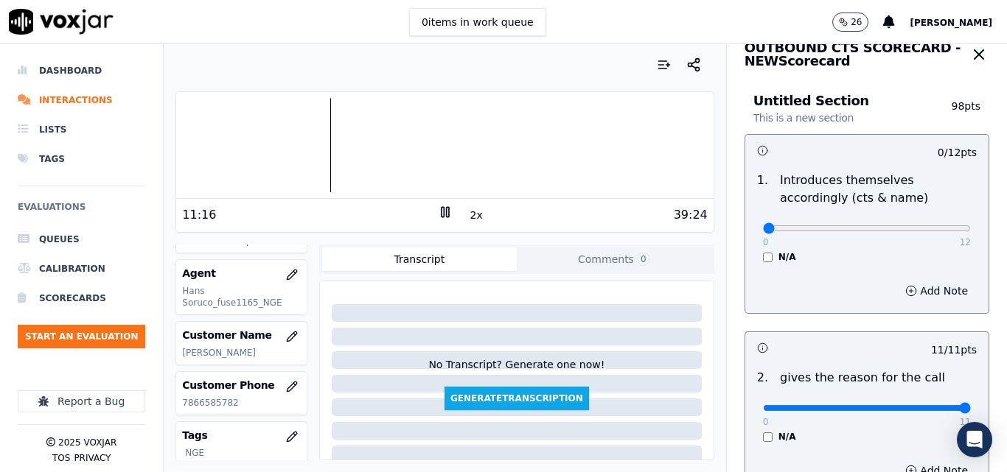
scroll to position [21, 0]
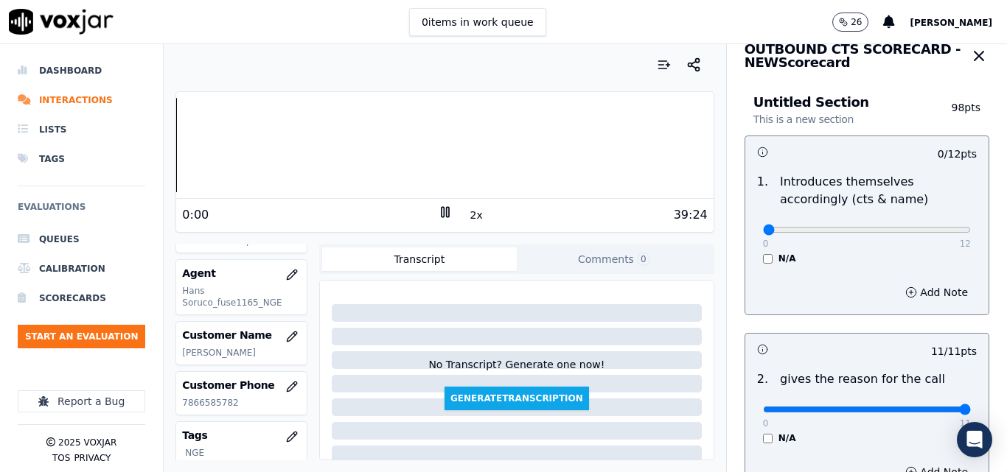
click at [148, 161] on div "Dashboard Interactions Lists Tags Evaluations Queues Calibration Scorecards Sta…" at bounding box center [503, 258] width 1007 height 428
click at [763, 259] on div "N/A" at bounding box center [867, 259] width 208 height 12
click at [751, 252] on div "0 12 N/A" at bounding box center [866, 237] width 231 height 56
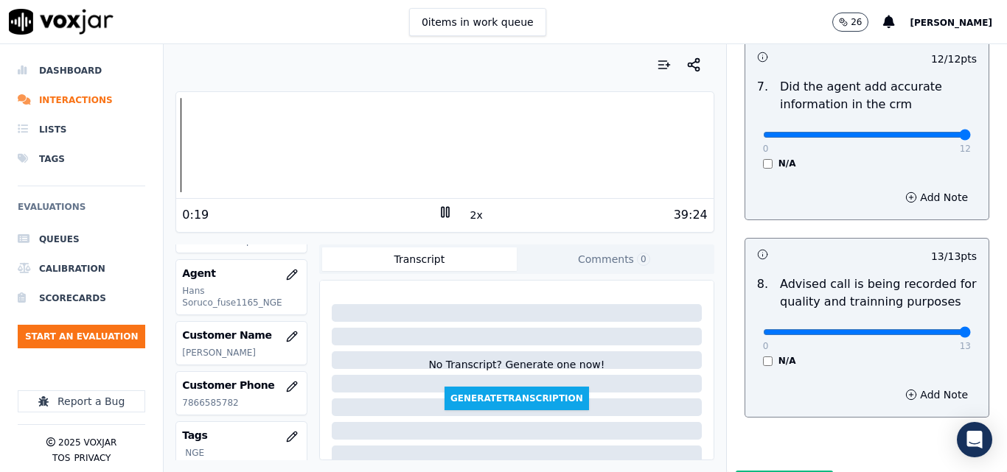
scroll to position [1421, 0]
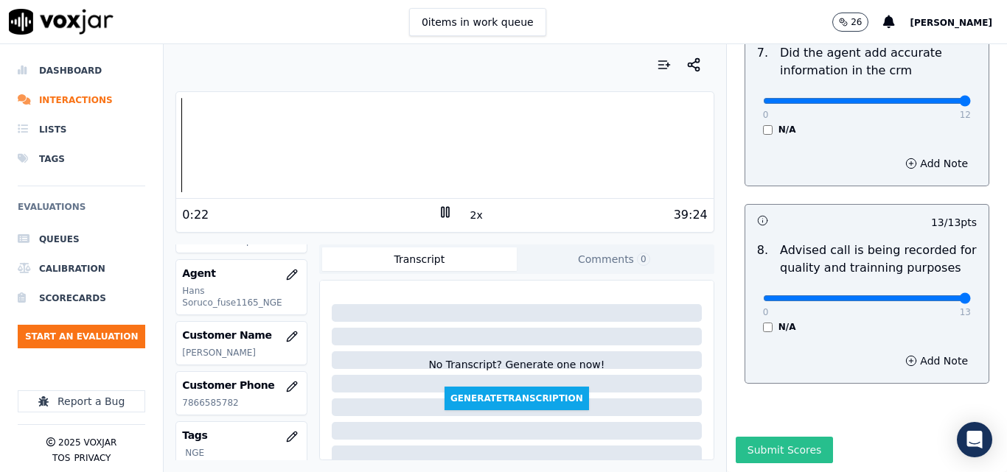
click at [762, 437] on button "Submit Scores" at bounding box center [785, 450] width 98 height 27
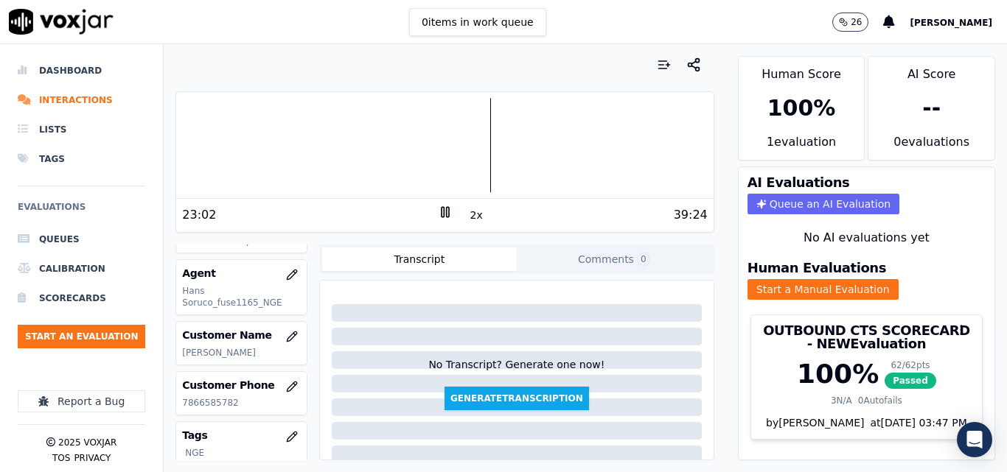
click at [436, 224] on div "23:02 2x 39:24" at bounding box center [444, 215] width 537 height 32
click at [437, 204] on div "23:03 2x 39:24" at bounding box center [444, 215] width 537 height 32
click at [441, 215] on rect at bounding box center [442, 212] width 2 height 10
click at [113, 338] on button "Start an Evaluation" at bounding box center [81, 337] width 127 height 24
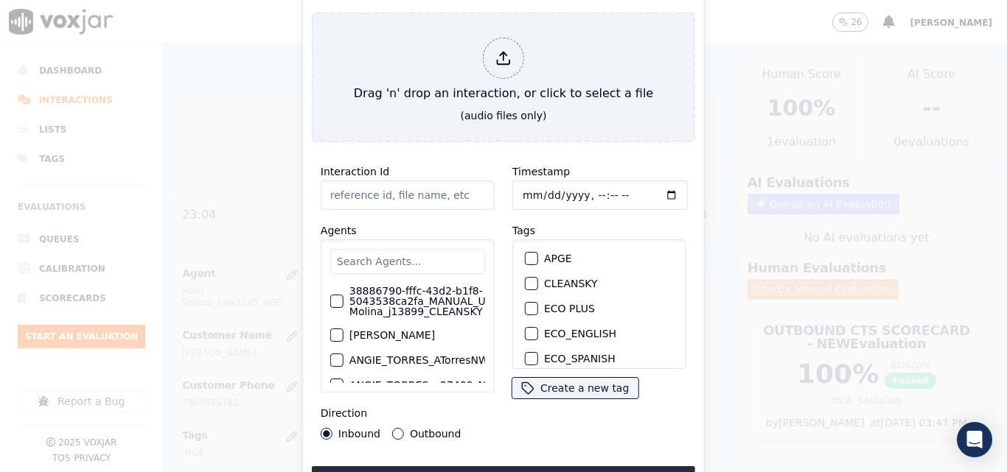
type input "20250915-175445_7743299886-all (2).mp3"
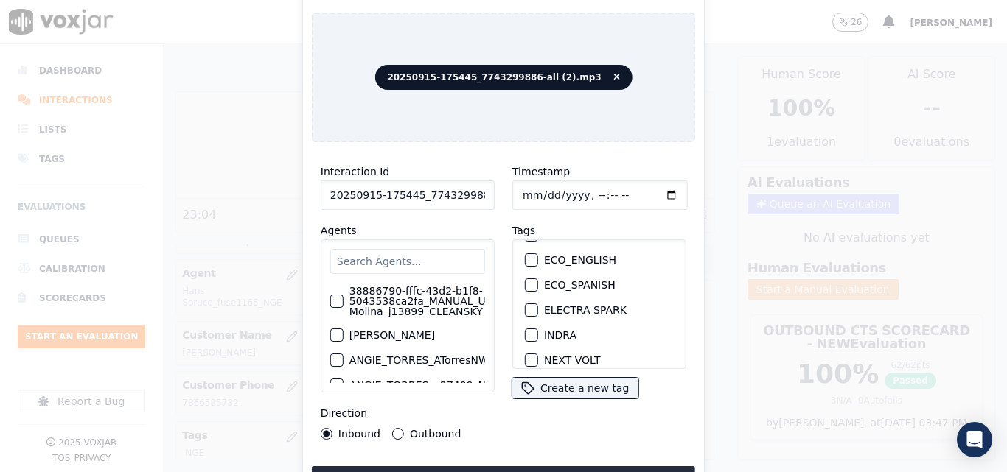
scroll to position [147, 0]
click at [530, 307] on div "button" at bounding box center [530, 312] width 10 height 10
click at [501, 456] on div "Interaction Id 20250915-175445_7743299886-all (2).mp3 Agents 38886790-fffc-43d2…" at bounding box center [503, 323] width 383 height 339
click at [503, 459] on div "Interaction Id 20250915-175445_7743299886-all (2).mp3 Agents 38886790-fffc-43d2…" at bounding box center [503, 323] width 383 height 339
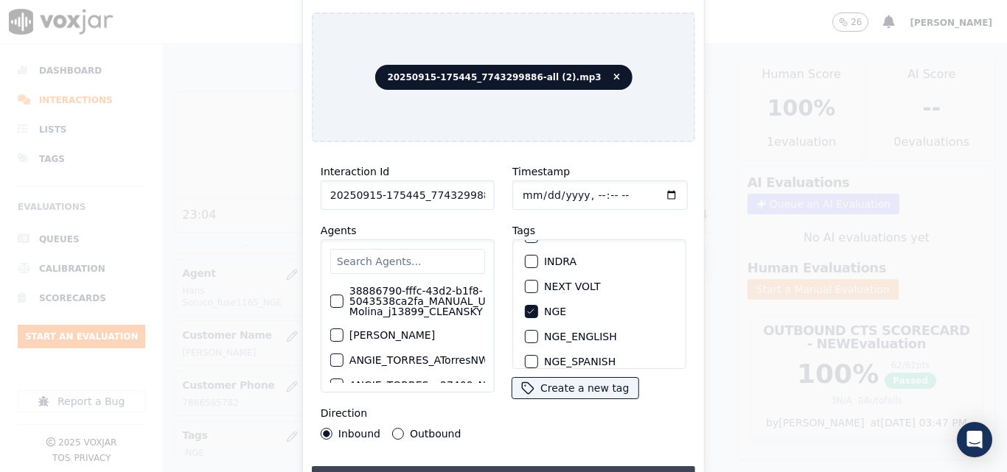
click at [509, 467] on button "Upload interaction to start evaluation" at bounding box center [503, 480] width 383 height 27
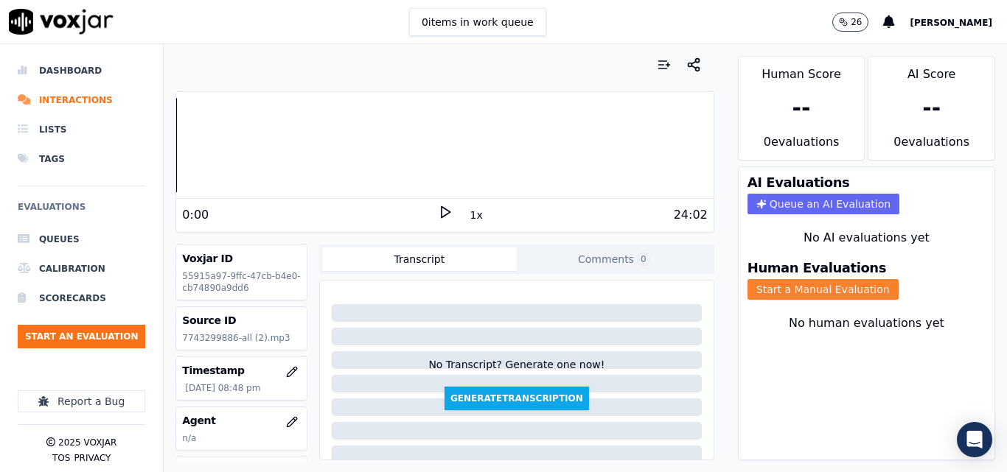
click at [754, 292] on button "Start a Manual Evaluation" at bounding box center [822, 289] width 151 height 21
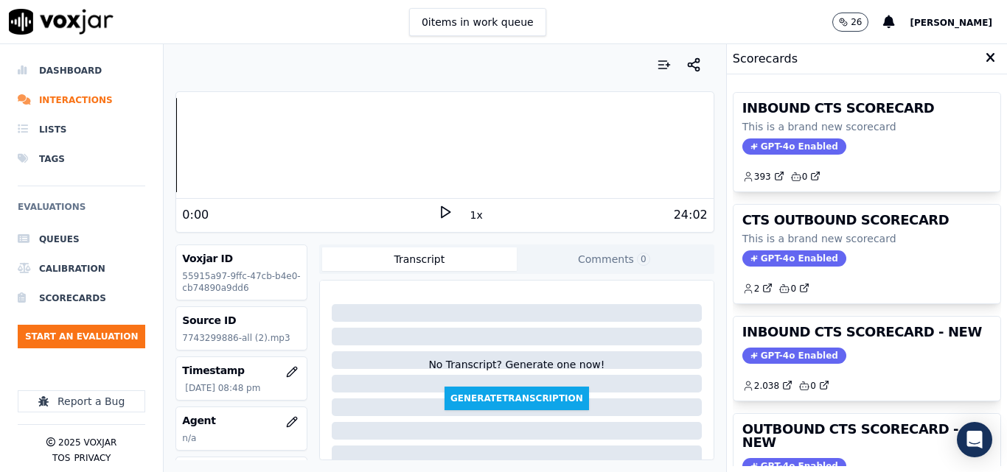
click at [438, 218] on icon at bounding box center [445, 212] width 15 height 15
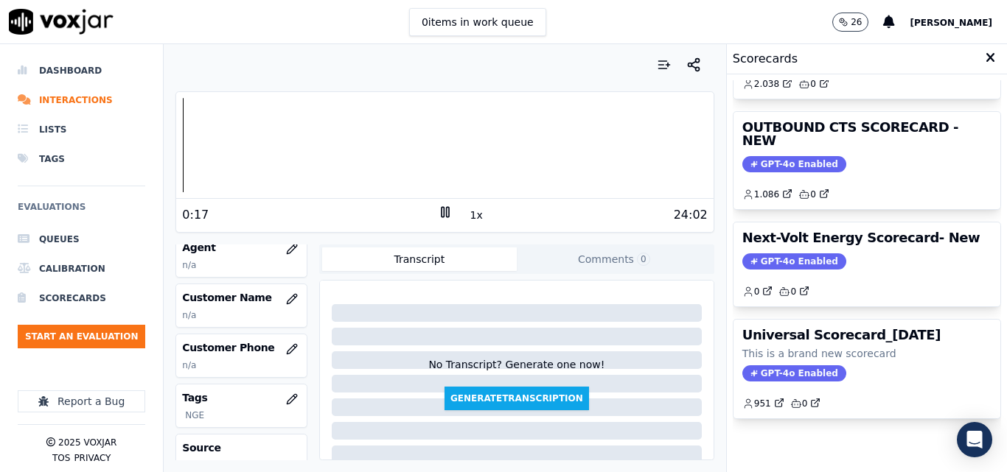
scroll to position [147, 0]
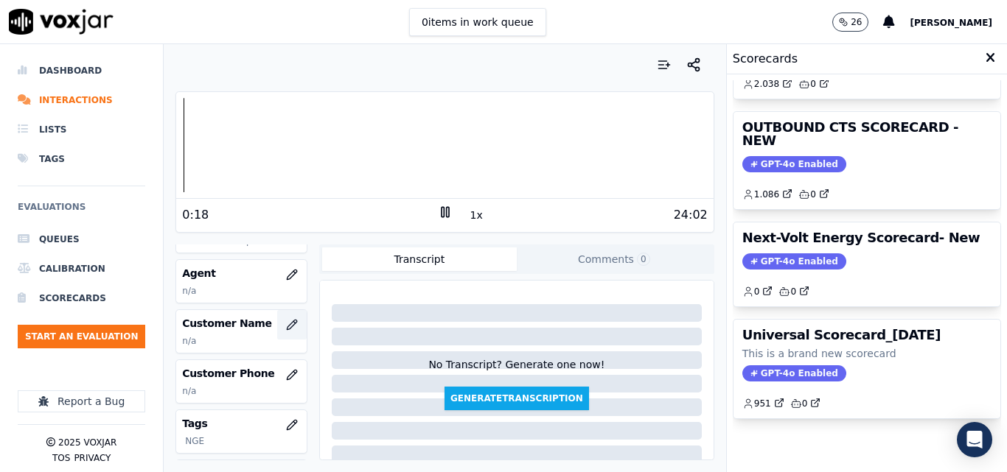
click at [277, 318] on button "button" at bounding box center [291, 324] width 29 height 29
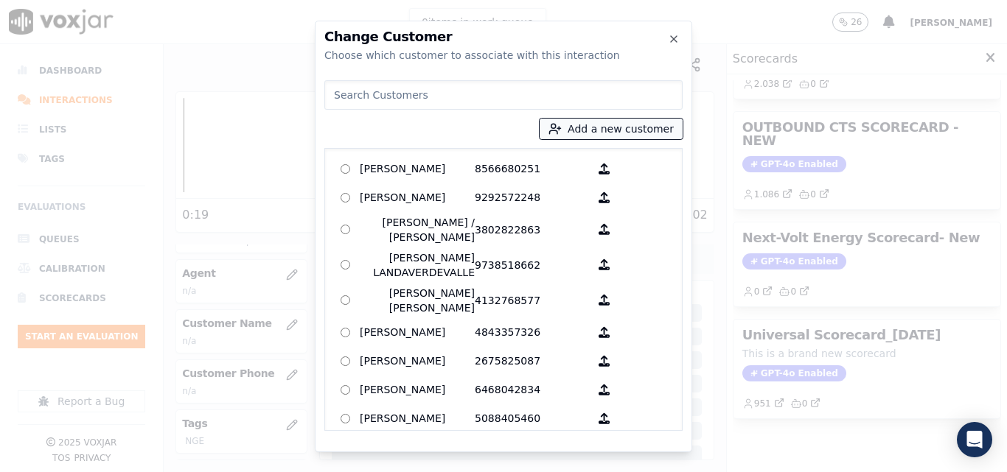
click at [600, 133] on button "Add a new customer" at bounding box center [610, 129] width 143 height 21
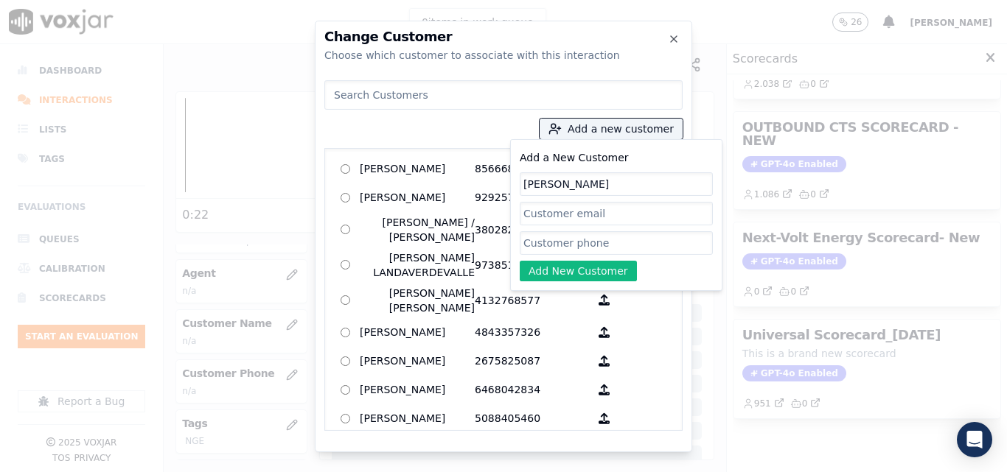
type input "VERONICA FARGAS PEREZ"
paste input "7743299886"
type input "7743299886"
click at [589, 259] on div "Add a New Customer VERONICA FARGAS PEREZ 7743299886 Add New Customer" at bounding box center [616, 215] width 193 height 133
click at [579, 274] on button "Add New Customer" at bounding box center [578, 271] width 117 height 21
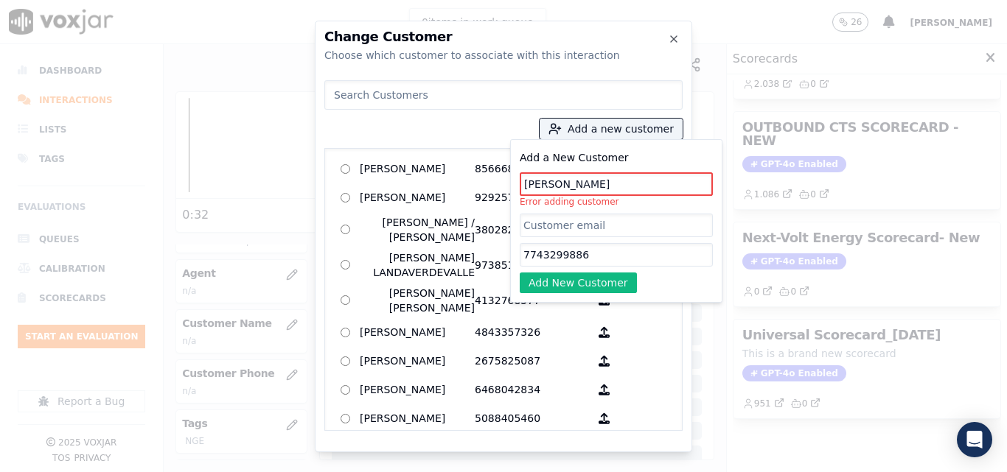
click at [615, 184] on input "VERONICA FARGAS PEREZ" at bounding box center [616, 184] width 193 height 24
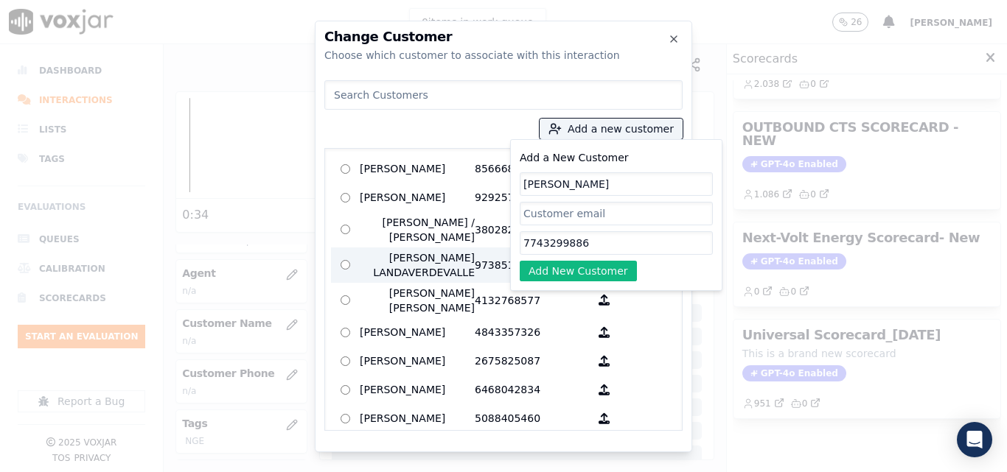
click at [613, 283] on label "AMILCAR LANDAVERDEVALLE 9738518662" at bounding box center [503, 265] width 345 height 35
type input "[PERSON_NAME]"
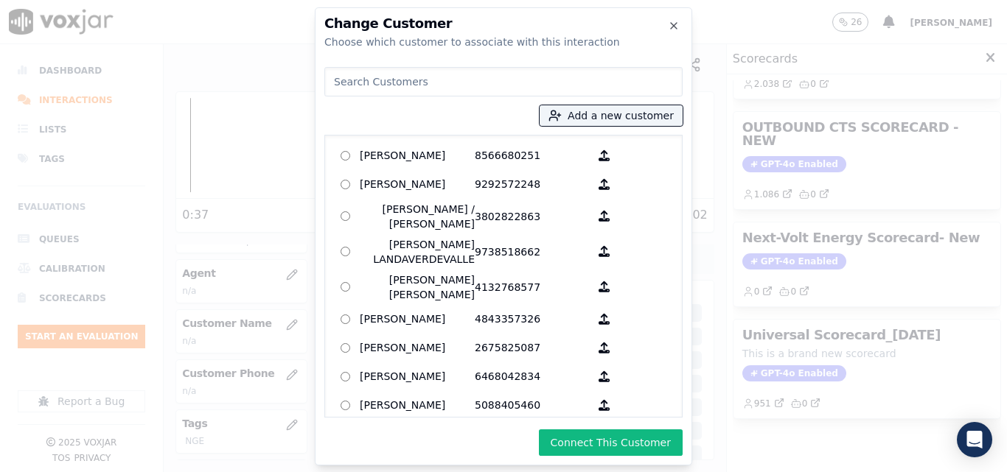
click at [621, 102] on div "Add a new customer AGUEDA SANTANA 8566680251 ALEXIS SUNQUI 9292572248 ALICIA ME…" at bounding box center [503, 239] width 358 height 357
click at [633, 121] on button "Add a new customer" at bounding box center [610, 115] width 143 height 21
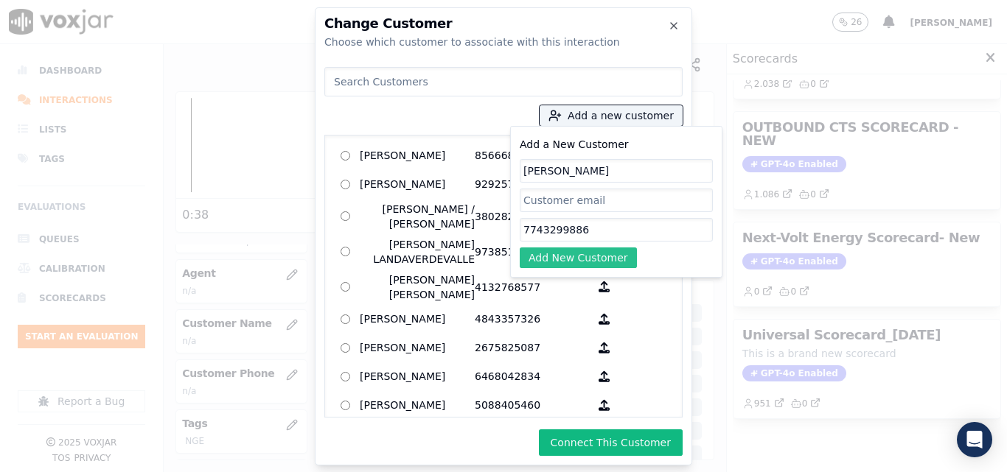
click at [576, 251] on button "Add New Customer" at bounding box center [578, 258] width 117 height 21
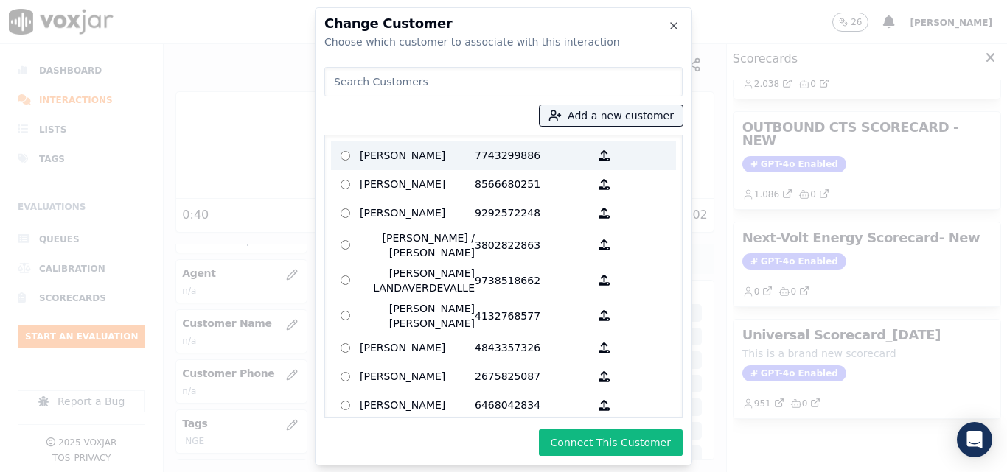
click at [457, 158] on p "[PERSON_NAME]" at bounding box center [417, 155] width 115 height 23
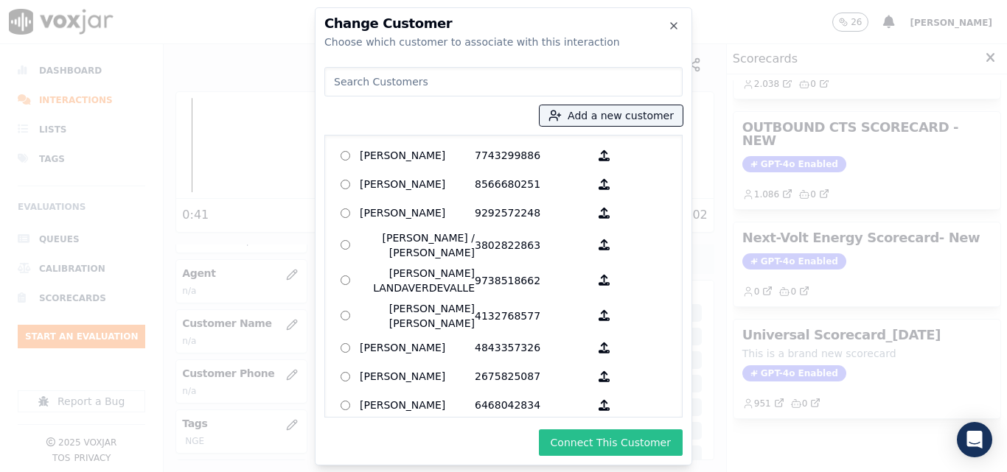
click at [616, 436] on button "Connect This Customer" at bounding box center [611, 443] width 144 height 27
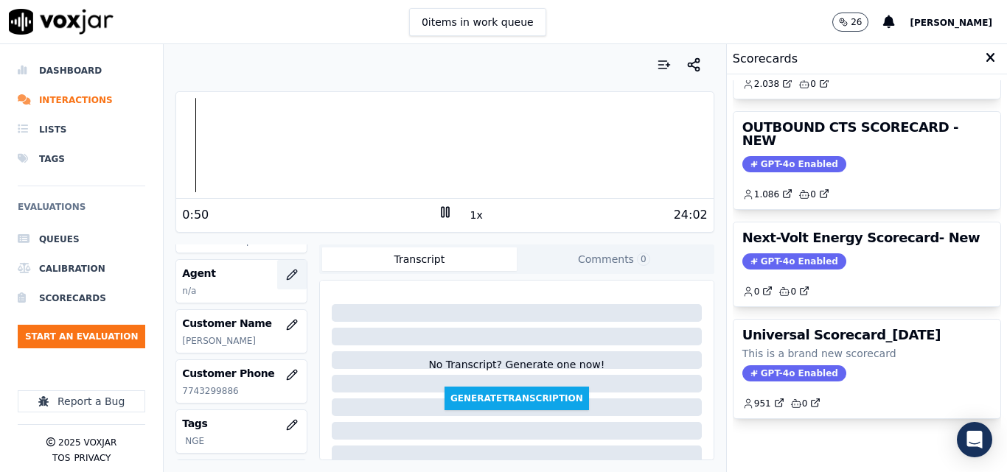
click at [286, 277] on icon "button" at bounding box center [292, 275] width 12 height 12
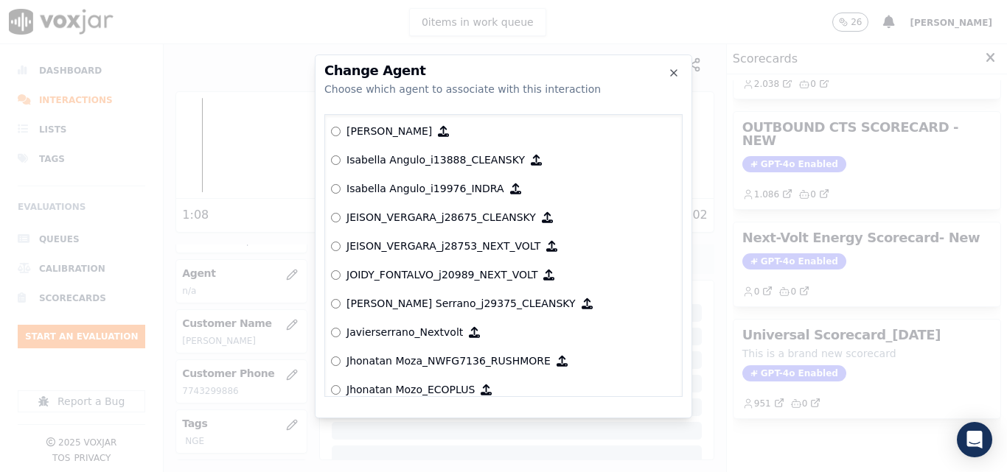
scroll to position [3781, 0]
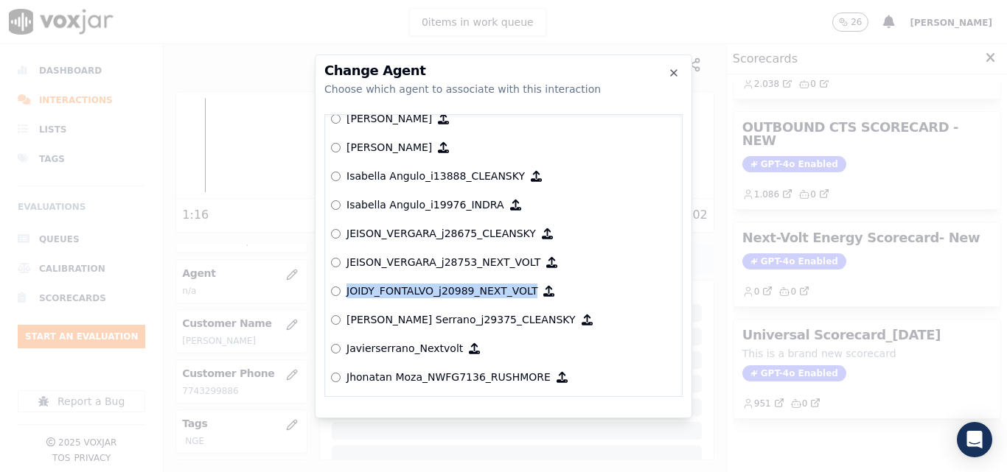
drag, startPoint x: 346, startPoint y: 290, endPoint x: 517, endPoint y: 291, distance: 171.7
click at [517, 291] on label "JOIDY_FONTALVO_j20989_NEXT_VOLT" at bounding box center [503, 291] width 345 height 29
copy p "JOIDY_FONTALVO_j20989_NEXT_VOLT"
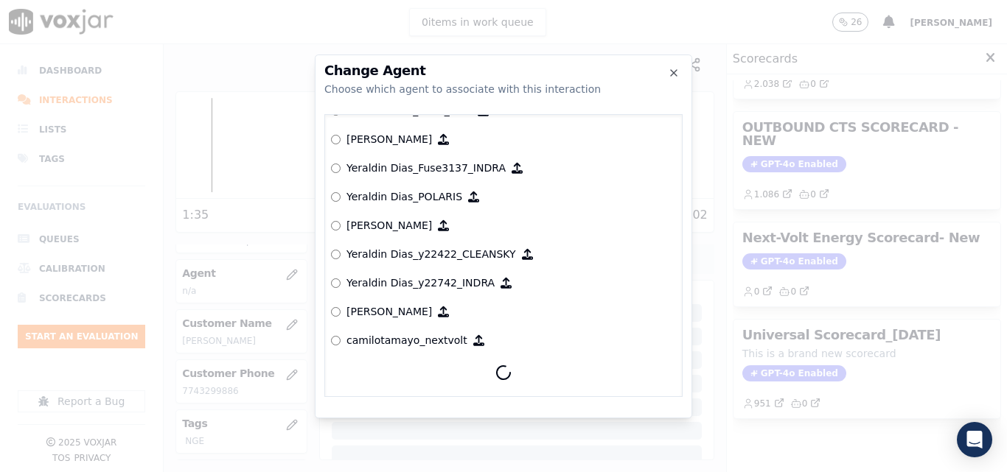
scroll to position [8105, 0]
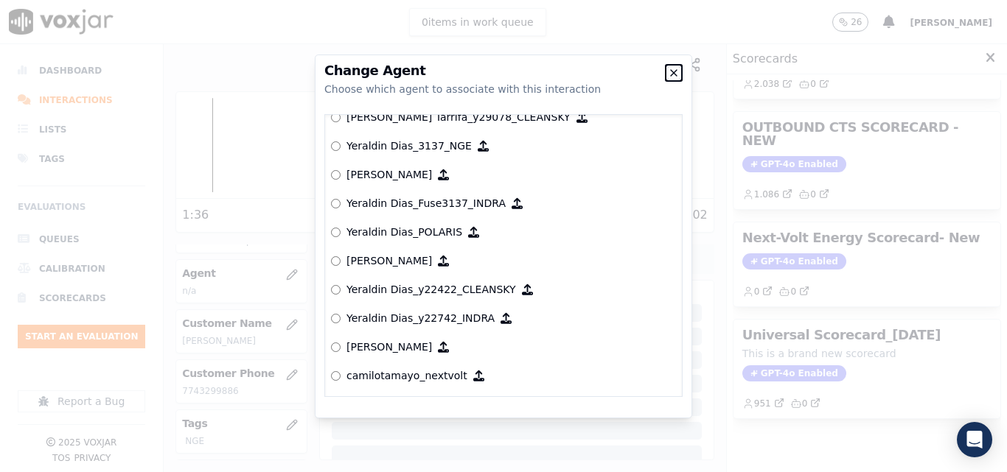
click at [678, 75] on icon "button" at bounding box center [674, 73] width 12 height 12
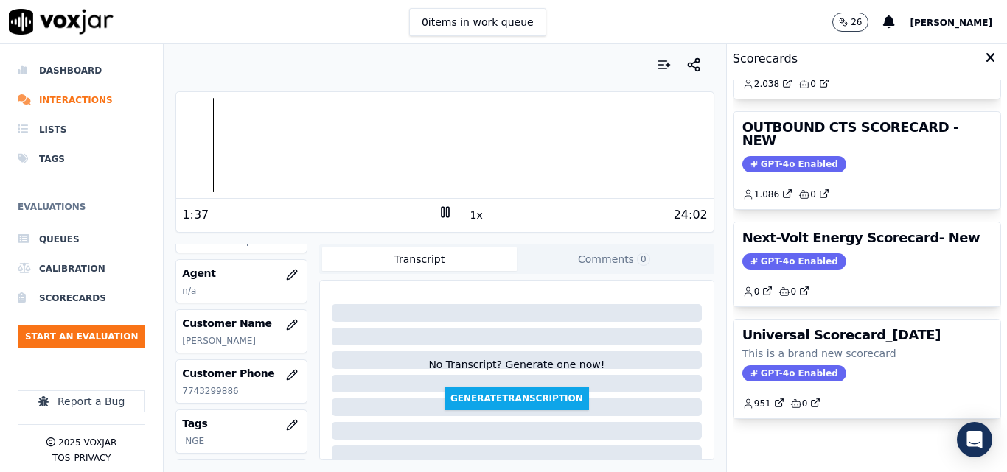
click at [979, 25] on span "[PERSON_NAME]" at bounding box center [950, 23] width 83 height 10
click at [284, 279] on button "button" at bounding box center [291, 274] width 29 height 29
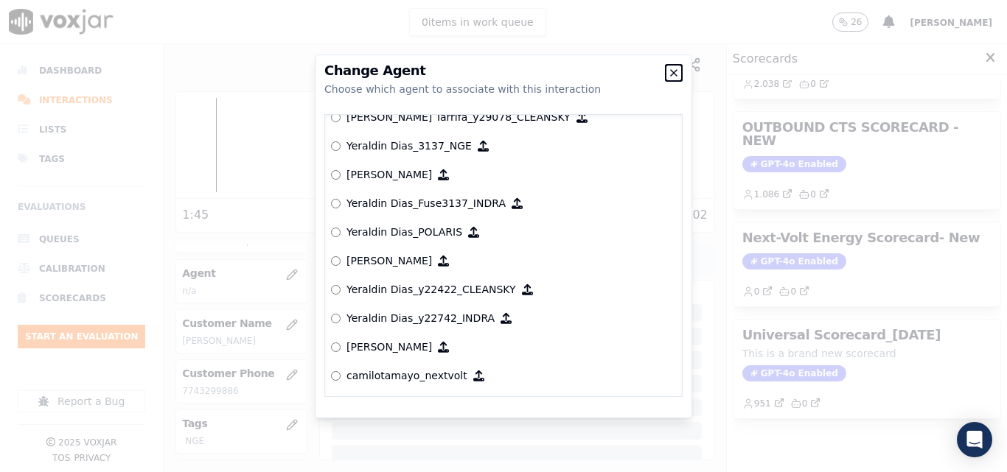
click at [668, 71] on icon "button" at bounding box center [674, 73] width 12 height 12
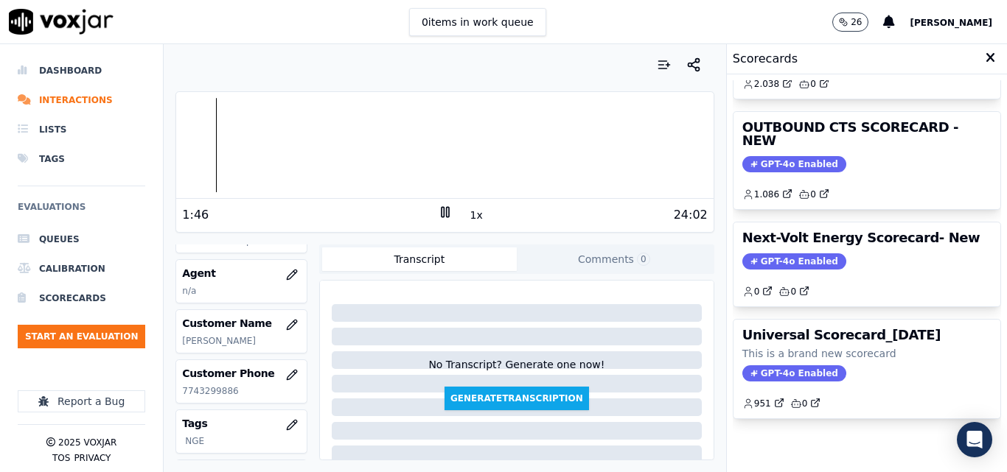
click at [962, 21] on span "[PERSON_NAME]" at bounding box center [950, 23] width 83 height 10
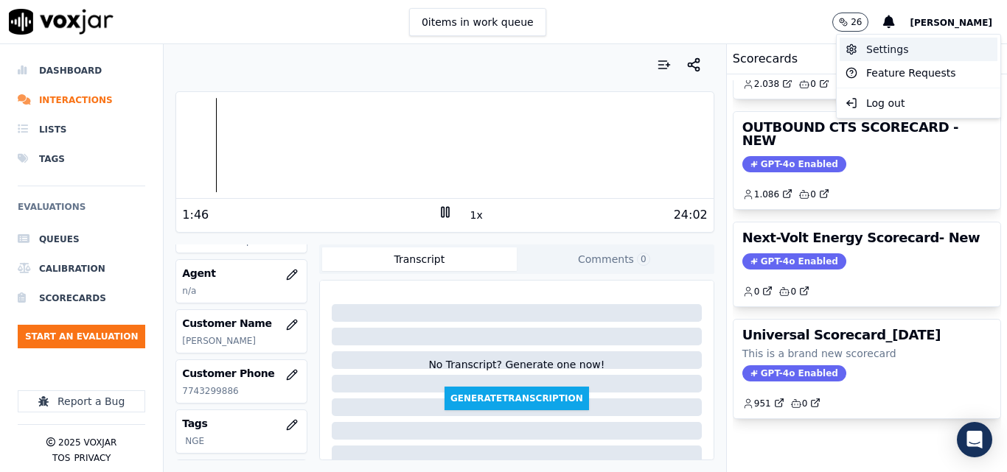
click at [918, 43] on div "Settings" at bounding box center [918, 50] width 158 height 24
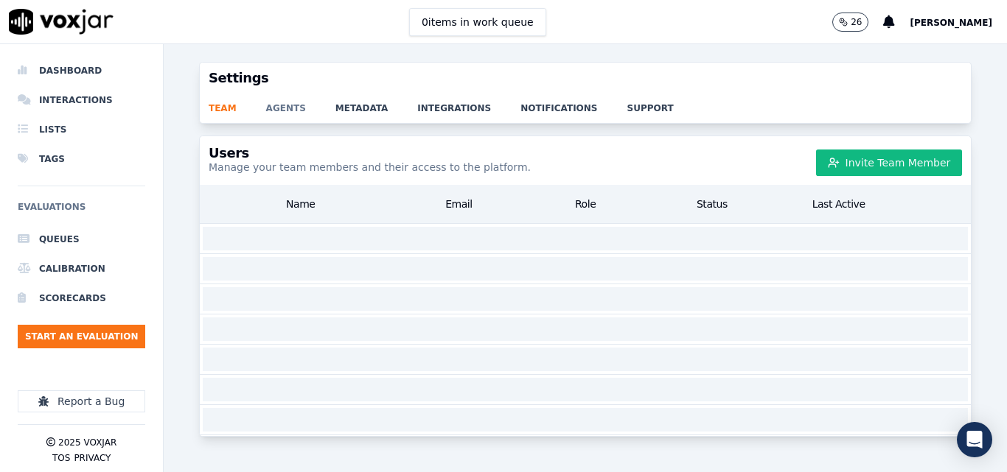
click at [303, 108] on link "agents" at bounding box center [300, 104] width 69 height 21
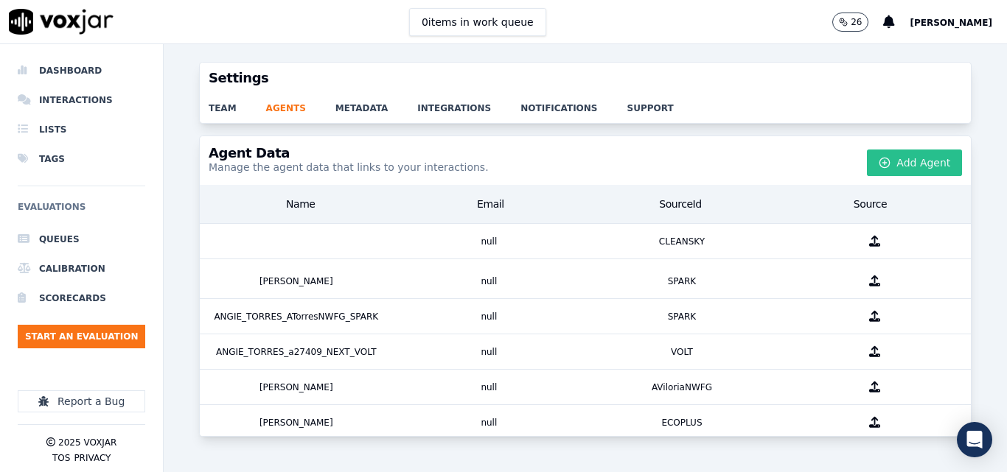
click at [878, 163] on icon "button" at bounding box center [884, 163] width 12 height 12
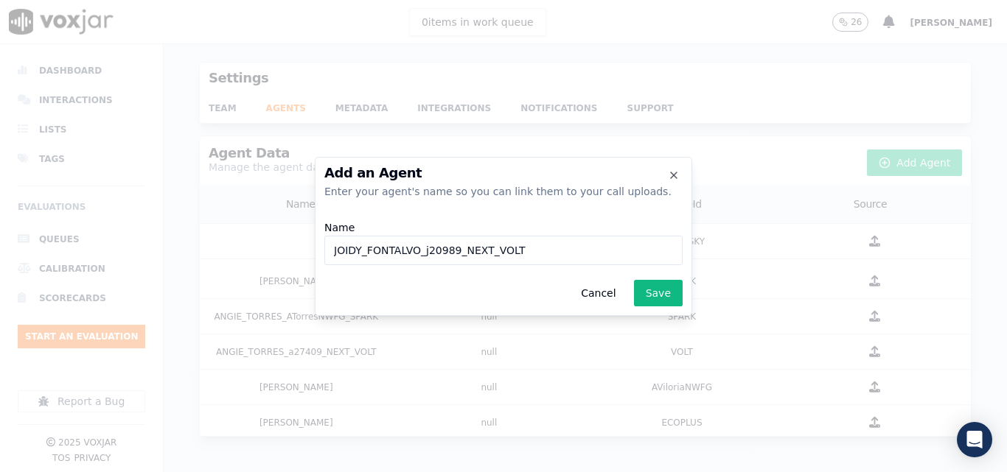
drag, startPoint x: 455, startPoint y: 250, endPoint x: 557, endPoint y: 273, distance: 104.4
click at [557, 273] on div "Add an Agent Enter your agent's name so you can link them to your call uploads.…" at bounding box center [503, 236] width 377 height 159
type input "JOIDY_FONTALVO_j20989_NGE"
click at [658, 289] on button "Save" at bounding box center [658, 293] width 49 height 27
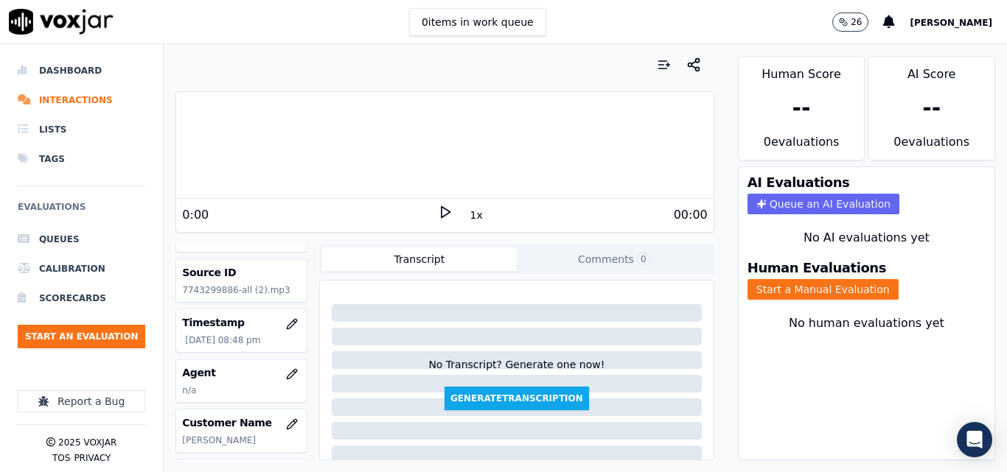
scroll to position [74, 0]
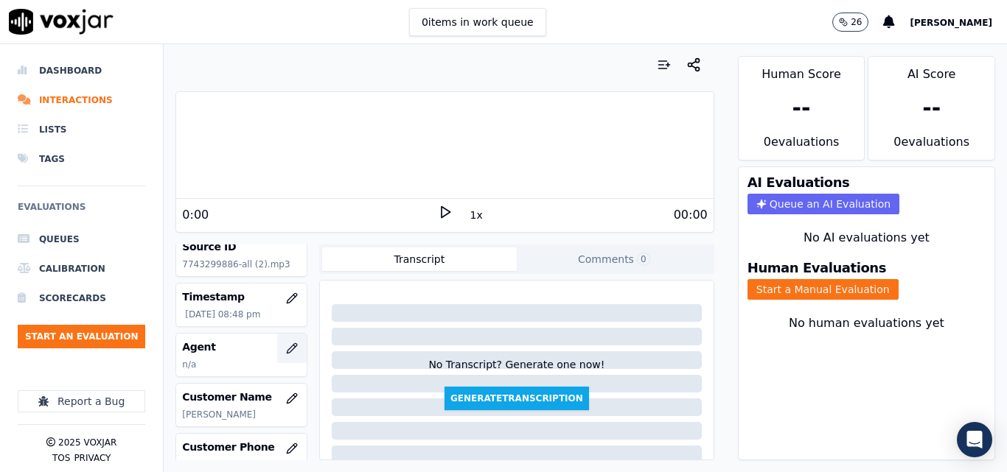
click at [286, 351] on icon "button" at bounding box center [292, 349] width 12 height 12
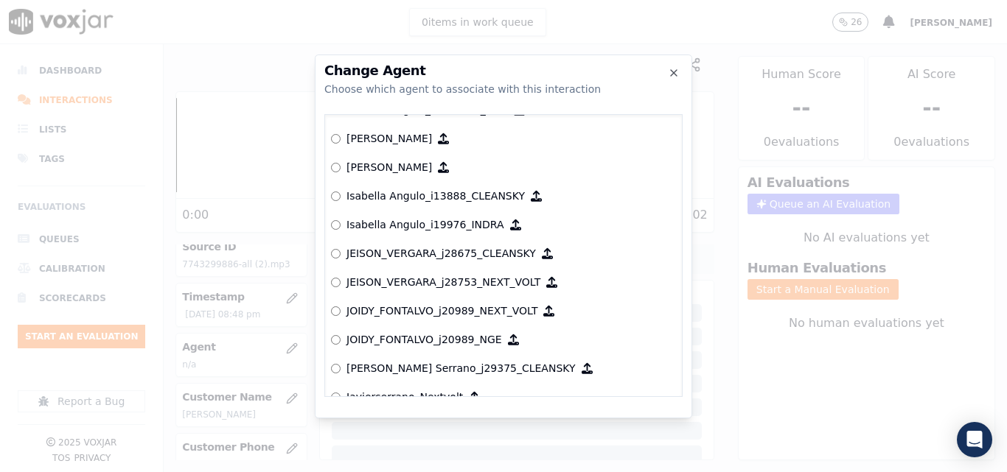
scroll to position [3788, 0]
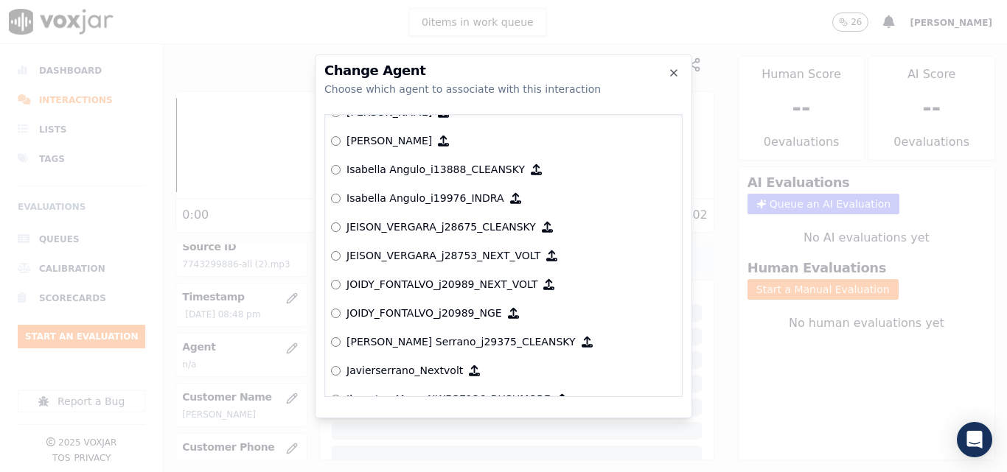
click at [414, 307] on p "JOIDY_FONTALVO_j20989_NGE" at bounding box center [424, 313] width 156 height 15
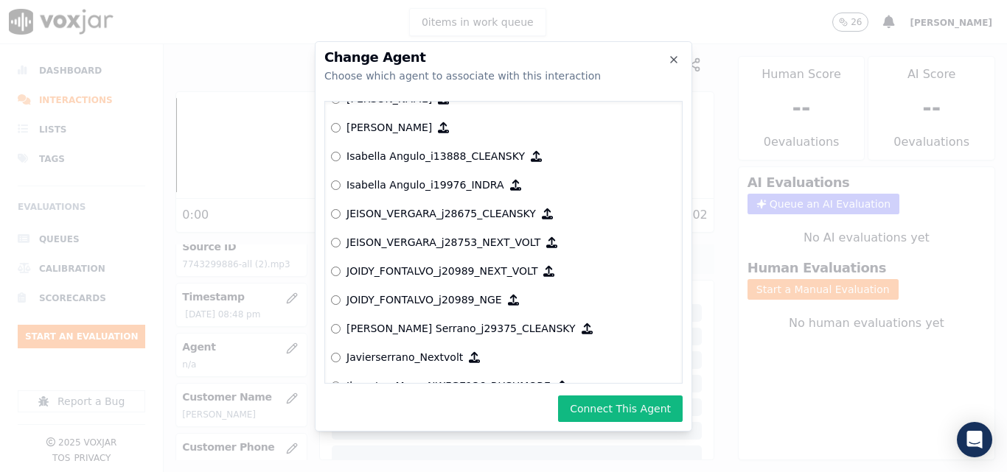
click at [666, 421] on button "Connect This Agent" at bounding box center [620, 409] width 125 height 27
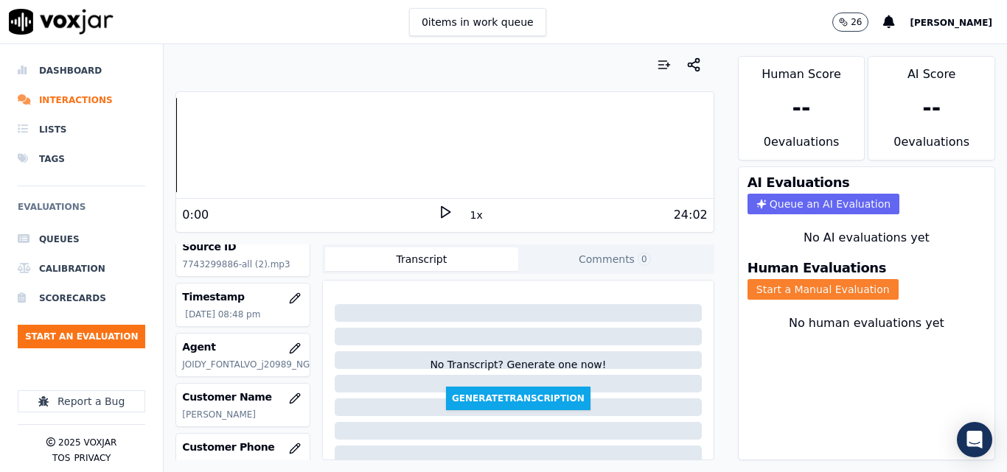
click at [768, 294] on button "Start a Manual Evaluation" at bounding box center [822, 289] width 151 height 21
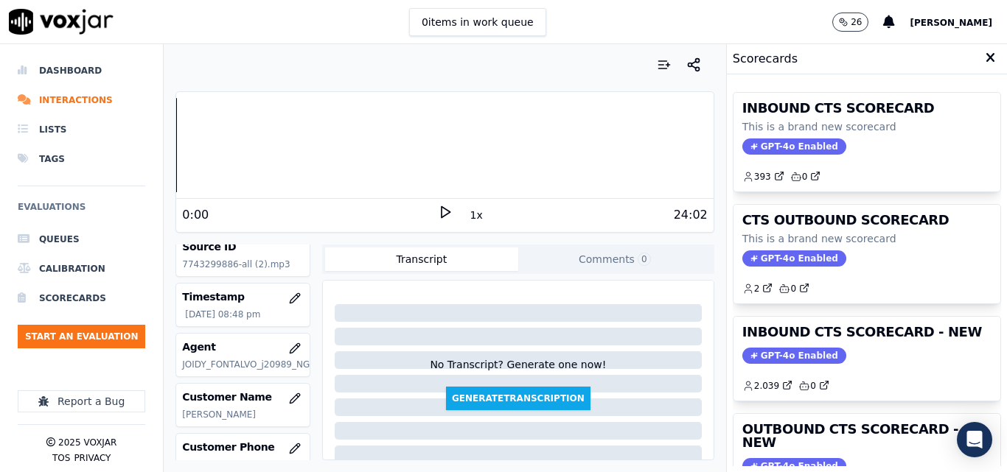
click at [438, 214] on icon at bounding box center [445, 212] width 15 height 15
click at [164, 142] on div "Your browser does not support the audio element. 1:00 1x 24:02 Voxjar ID 55915a…" at bounding box center [445, 258] width 562 height 428
click at [470, 220] on button "1x" at bounding box center [476, 215] width 18 height 21
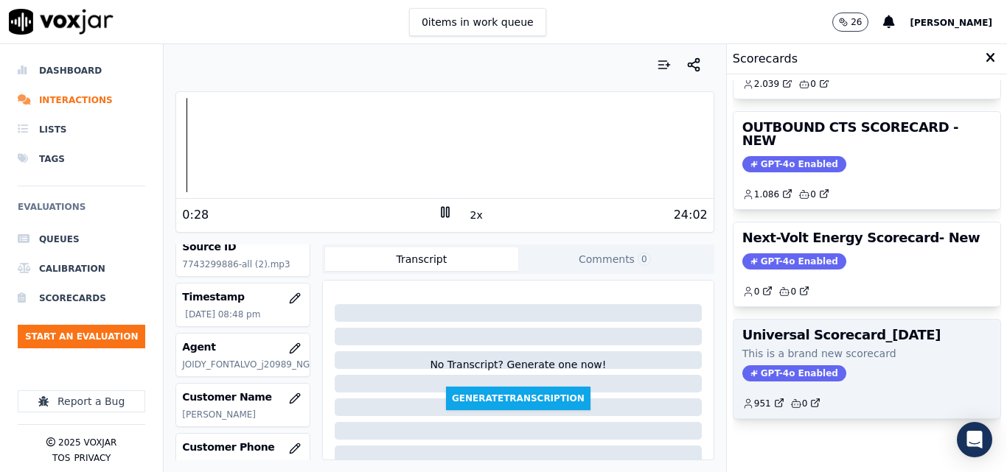
scroll to position [248, 0]
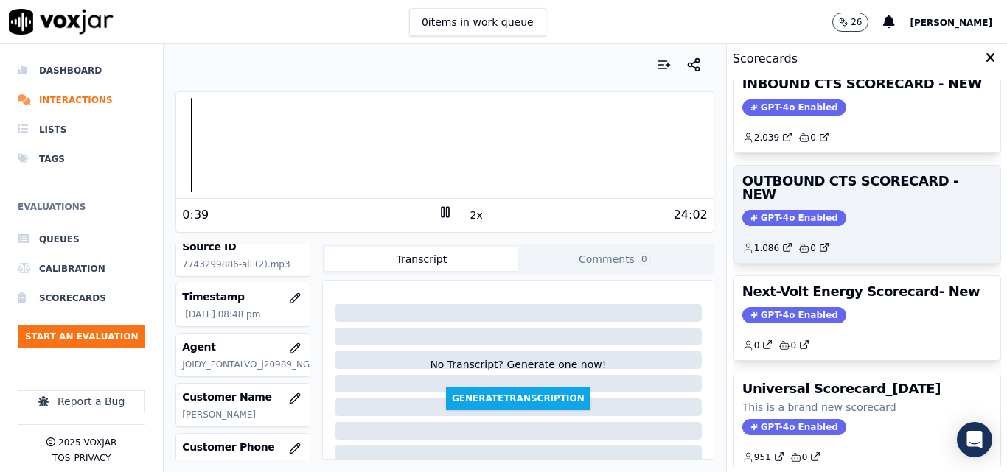
click at [774, 210] on span "GPT-4o Enabled" at bounding box center [794, 218] width 104 height 16
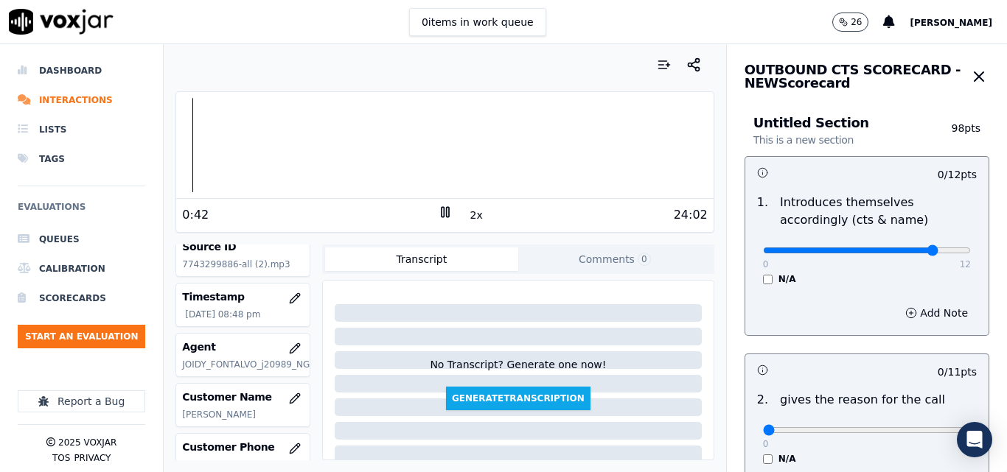
type input "10"
click at [902, 248] on input "range" at bounding box center [867, 251] width 208 height 6
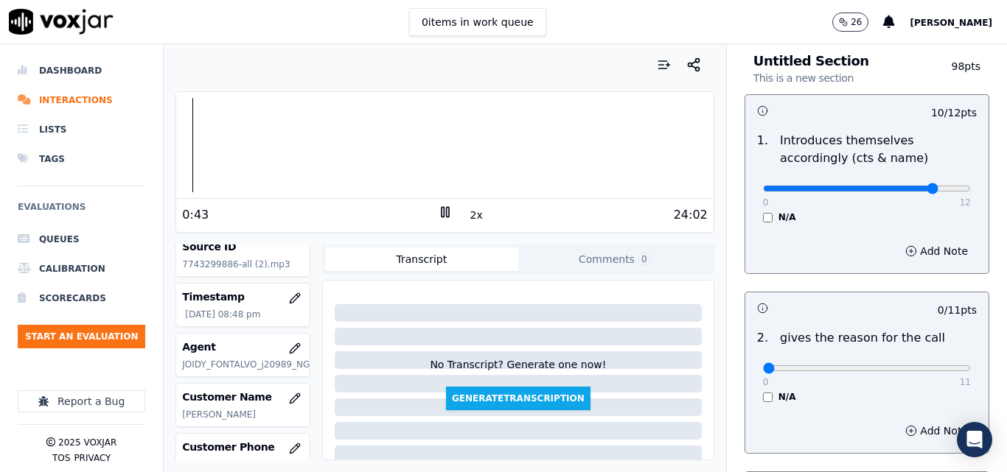
scroll to position [147, 0]
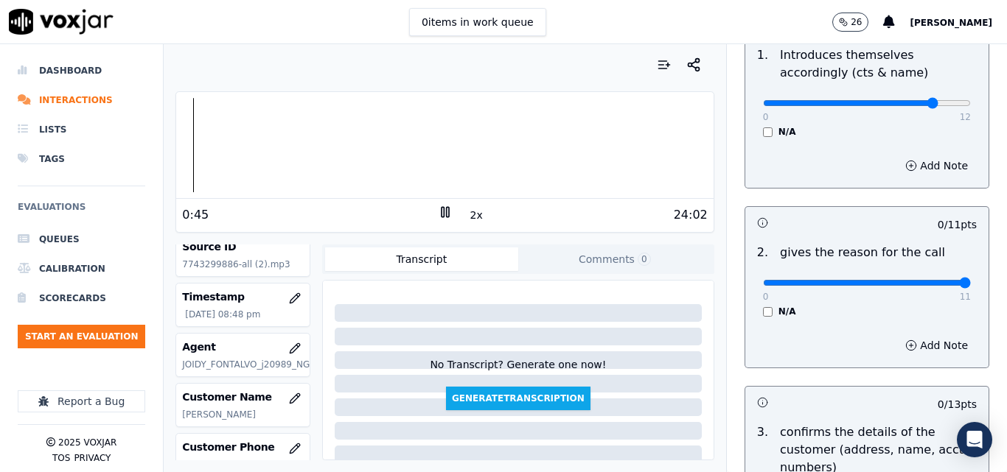
type input "11"
click at [932, 282] on input "range" at bounding box center [867, 283] width 208 height 6
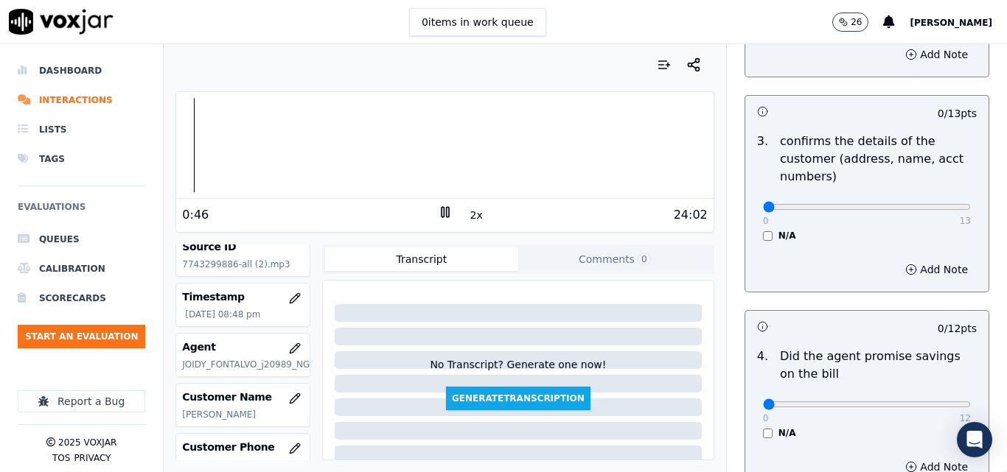
scroll to position [442, 0]
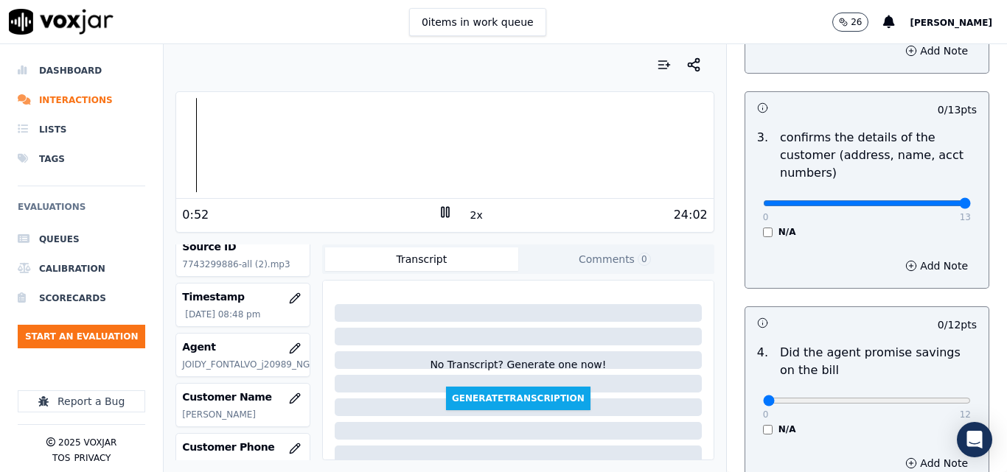
type input "13"
click at [933, 202] on input "range" at bounding box center [867, 203] width 208 height 6
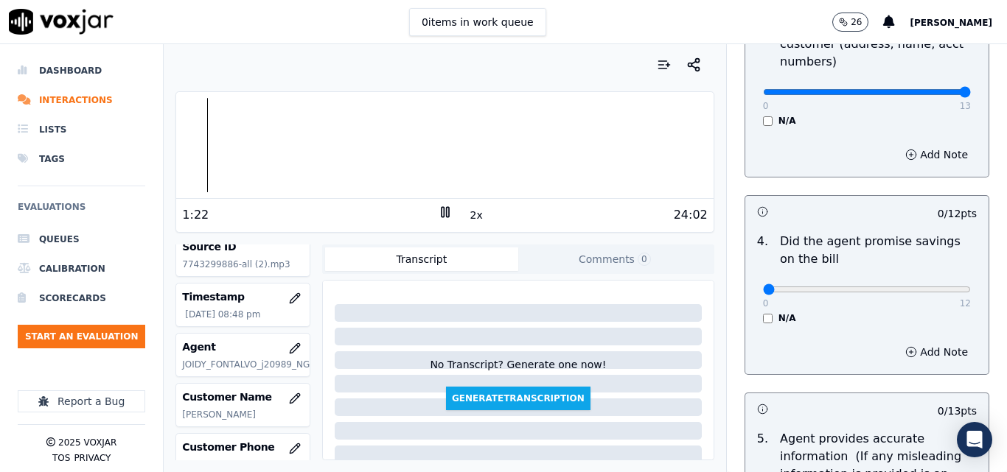
scroll to position [590, 0]
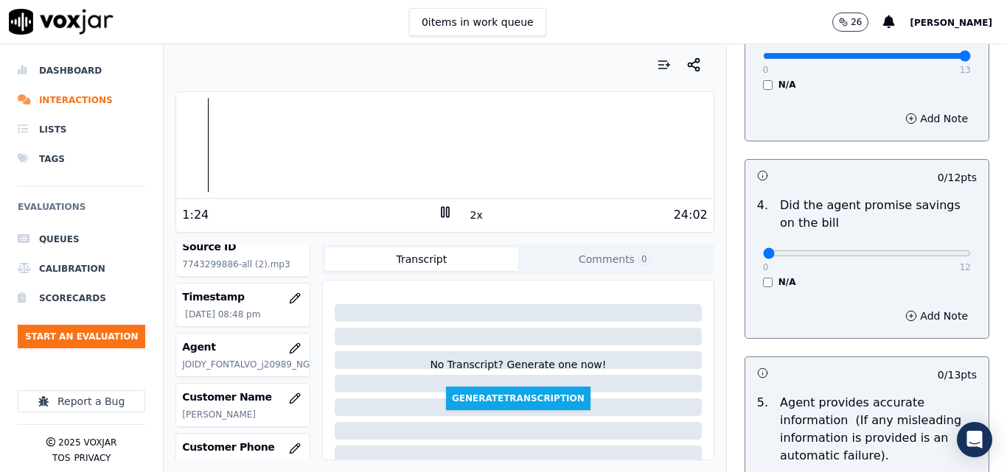
click at [751, 284] on div "0 12 N/A" at bounding box center [866, 260] width 231 height 56
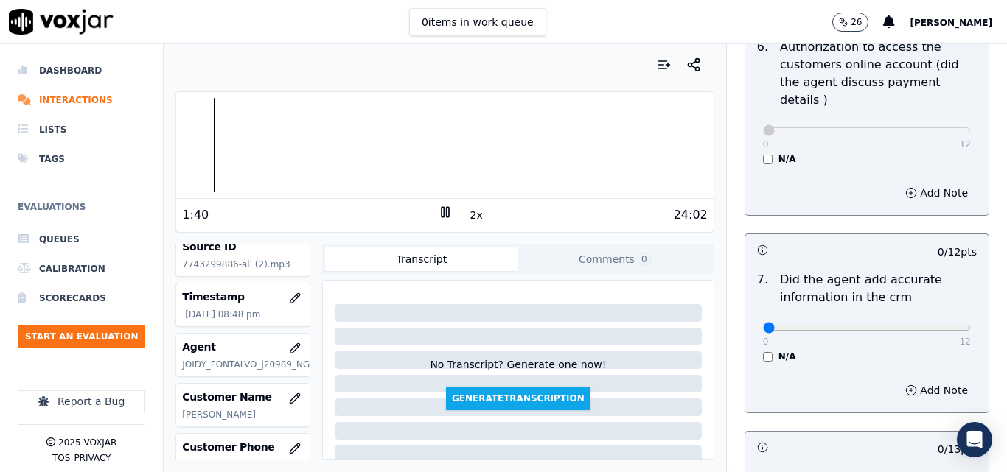
scroll to position [1179, 0]
click at [937, 306] on div "0 12 N/A" at bounding box center [866, 334] width 231 height 56
type input "12"
click at [935, 324] on input "range" at bounding box center [867, 327] width 208 height 6
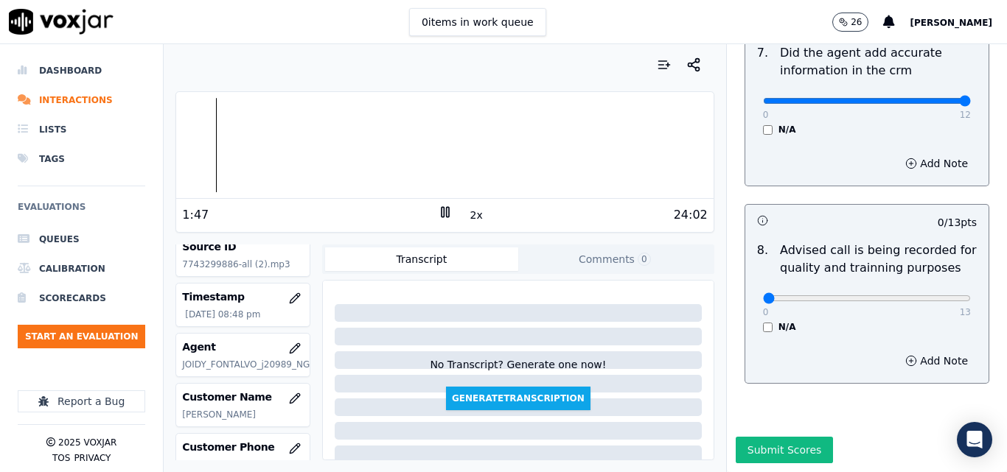
scroll to position [1421, 0]
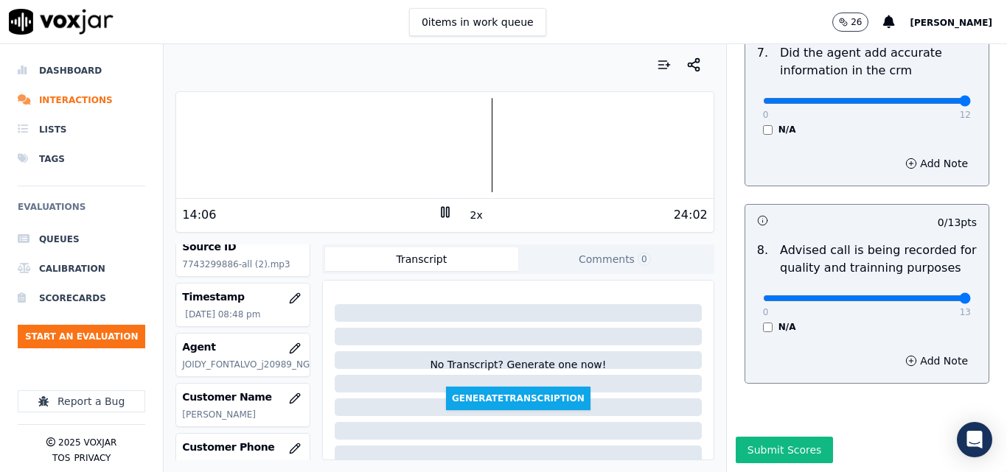
type input "13"
click at [930, 296] on input "range" at bounding box center [867, 299] width 208 height 6
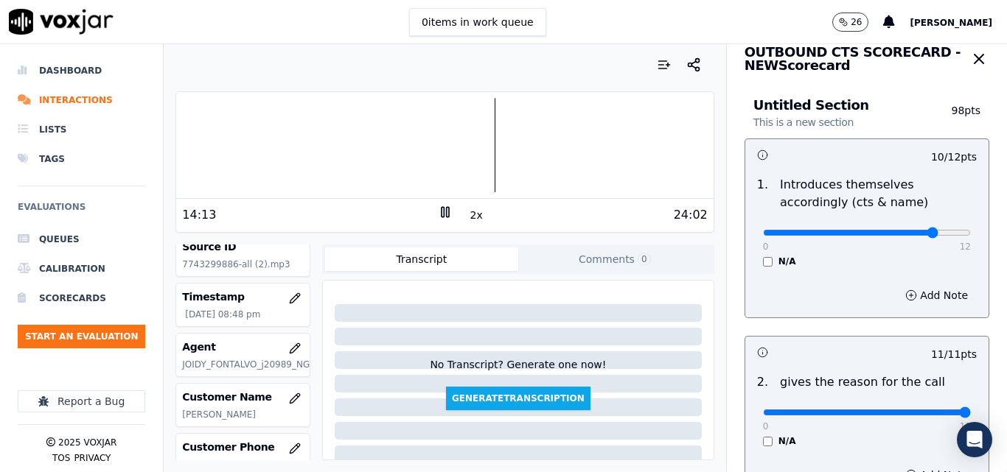
scroll to position [0, 0]
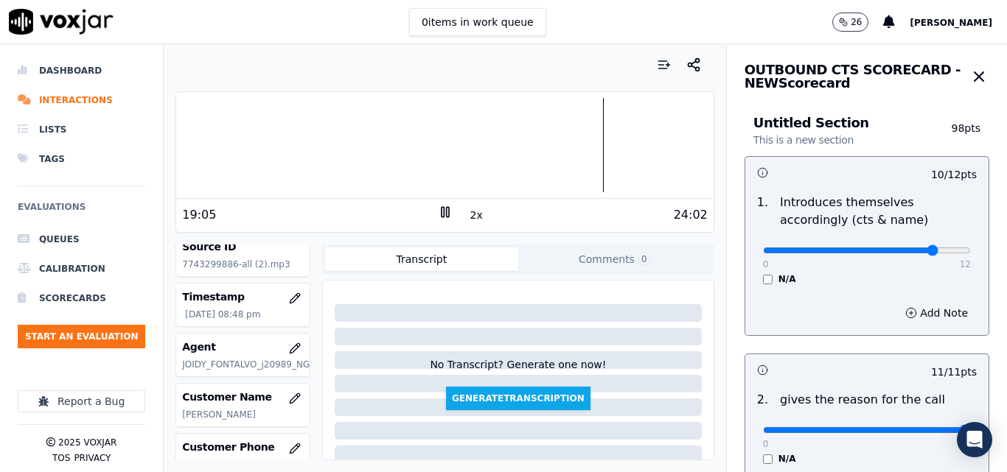
click at [576, 136] on div at bounding box center [444, 145] width 537 height 94
click at [561, 138] on div at bounding box center [444, 145] width 537 height 94
click at [552, 142] on div at bounding box center [444, 145] width 537 height 94
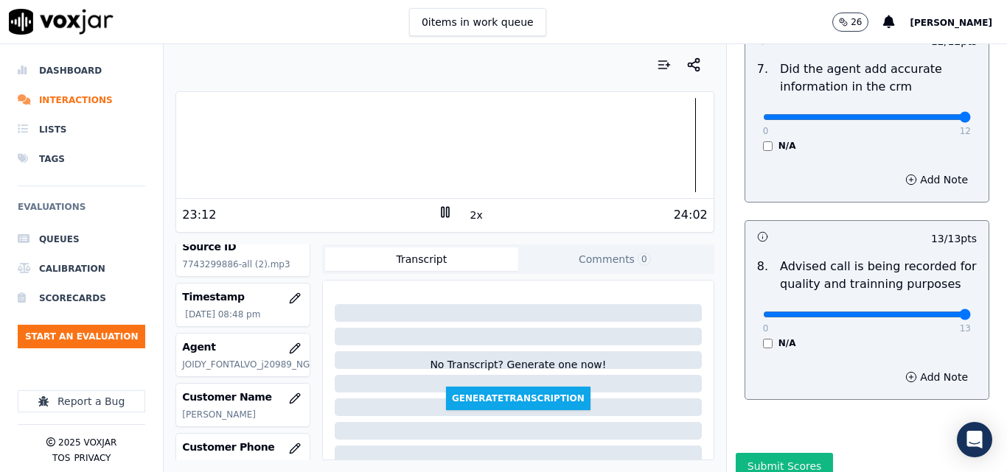
scroll to position [1421, 0]
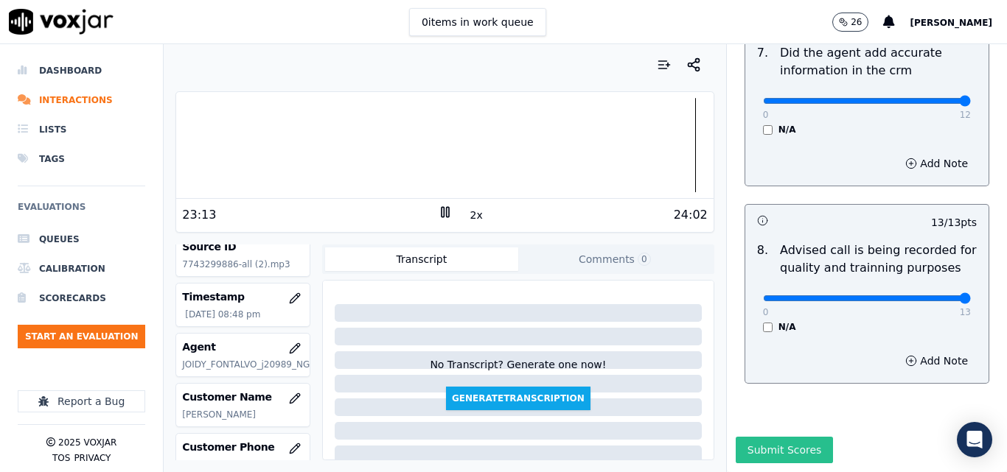
click at [795, 437] on button "Submit Scores" at bounding box center [785, 450] width 98 height 27
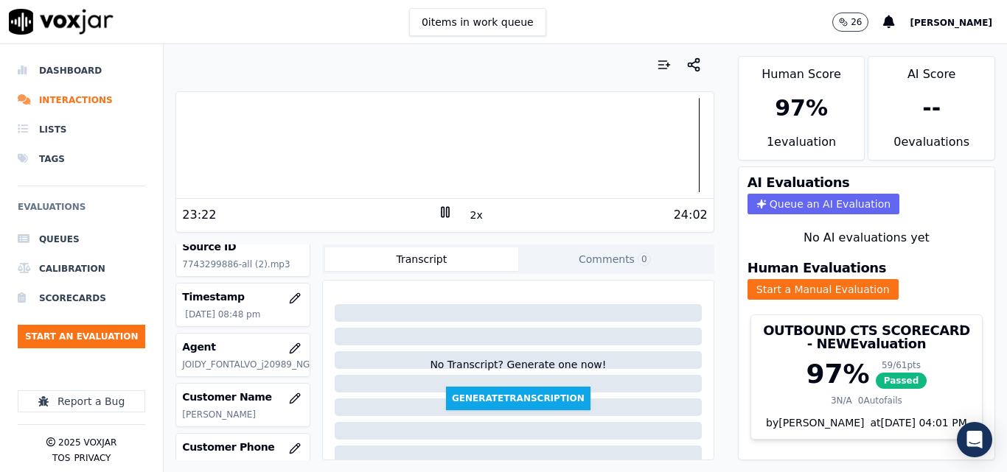
click at [441, 214] on rect at bounding box center [442, 212] width 2 height 10
click at [95, 347] on button "Start an Evaluation" at bounding box center [81, 337] width 127 height 24
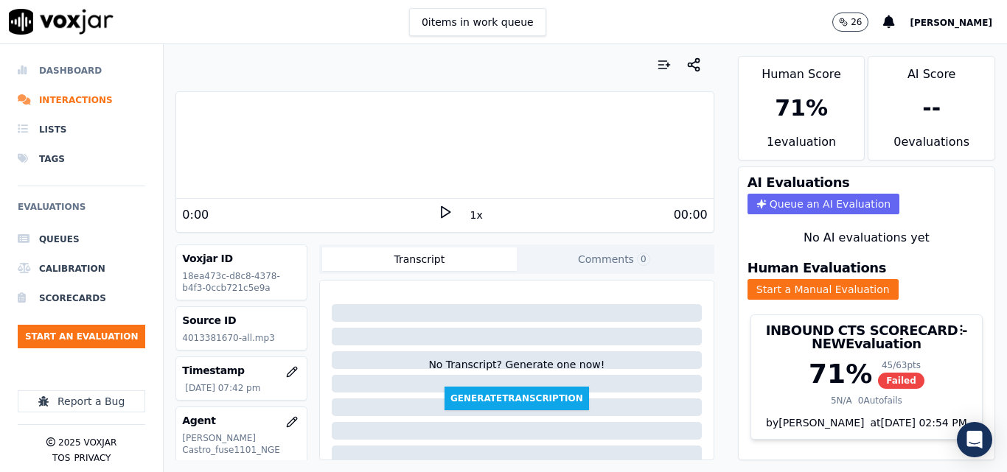
click at [35, 66] on li "Dashboard" at bounding box center [81, 70] width 127 height 29
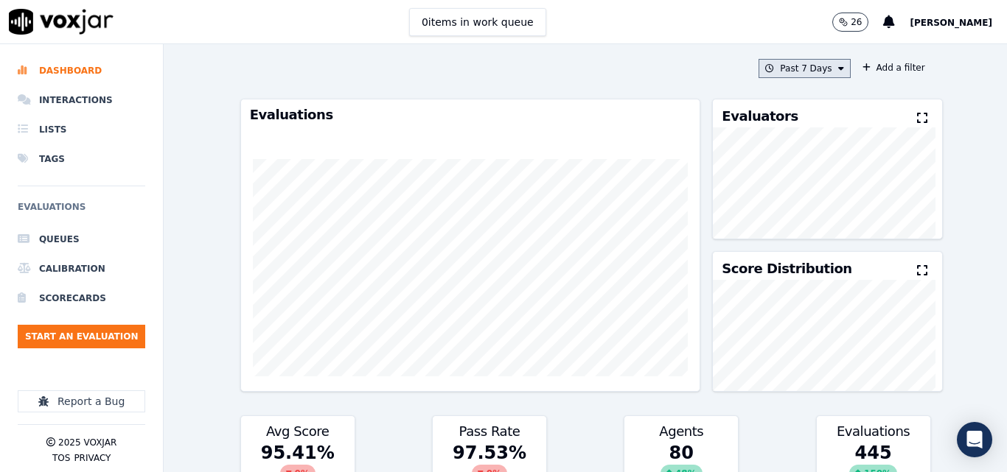
click at [788, 71] on button "Past 7 Days" at bounding box center [803, 68] width 91 height 19
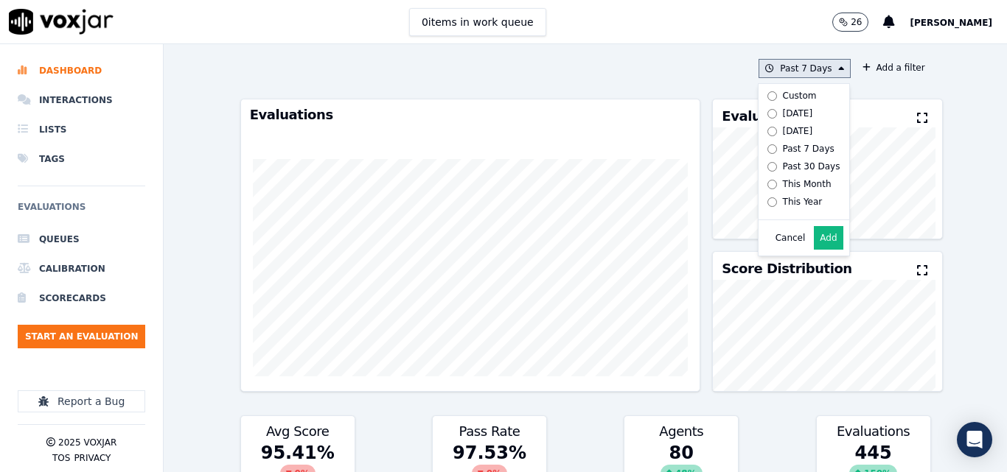
click at [783, 108] on div "[DATE]" at bounding box center [798, 114] width 30 height 12
click at [814, 249] on button "Add" at bounding box center [828, 238] width 29 height 24
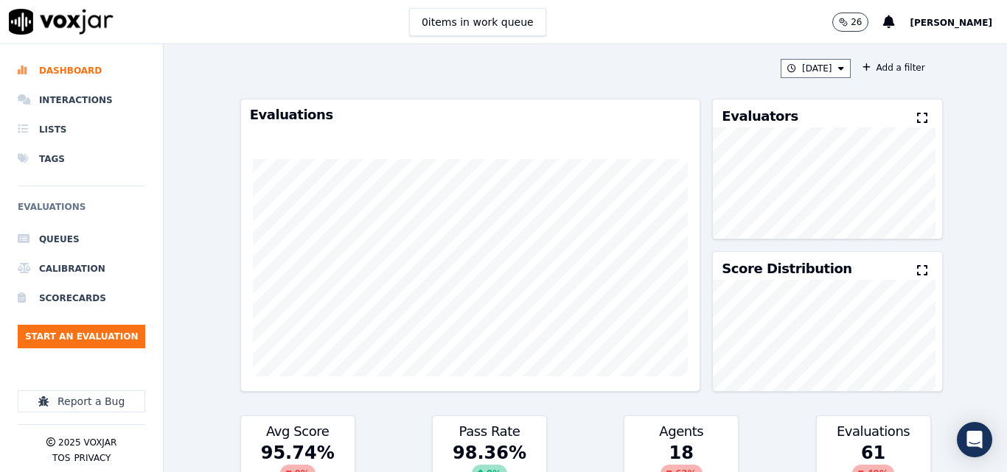
click at [901, 107] on div "Evaluators" at bounding box center [827, 113] width 228 height 28
click at [917, 113] on icon at bounding box center [922, 118] width 10 height 12
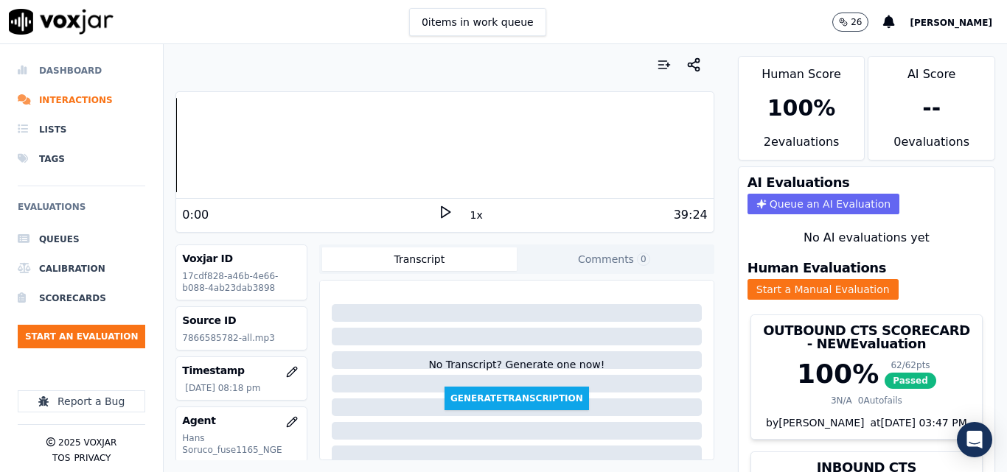
click at [63, 69] on li "Dashboard" at bounding box center [81, 70] width 127 height 29
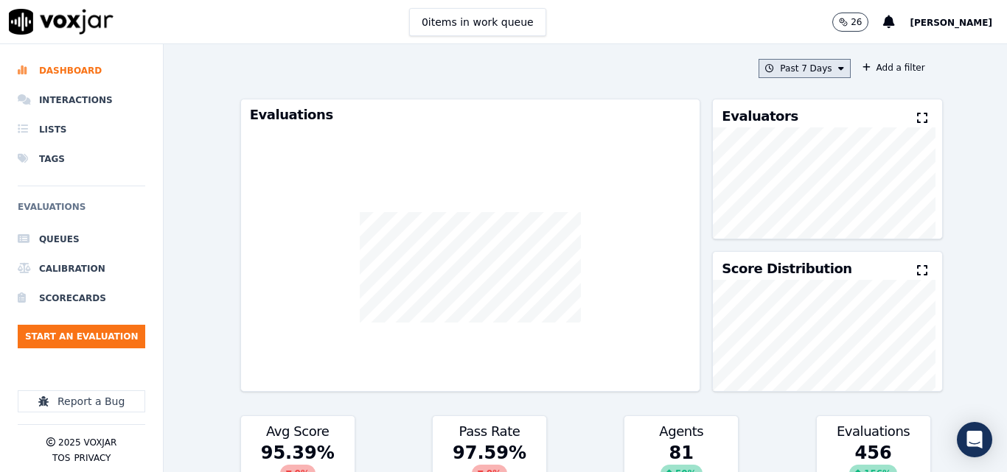
click at [807, 62] on button "Past 7 Days" at bounding box center [803, 68] width 91 height 19
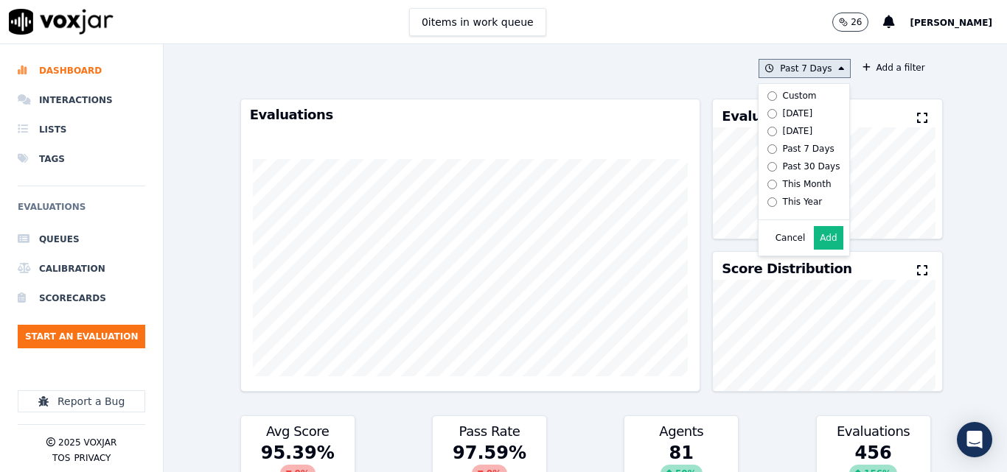
click at [783, 115] on div "[DATE]" at bounding box center [798, 114] width 30 height 12
click at [820, 250] on button "Add" at bounding box center [828, 238] width 29 height 24
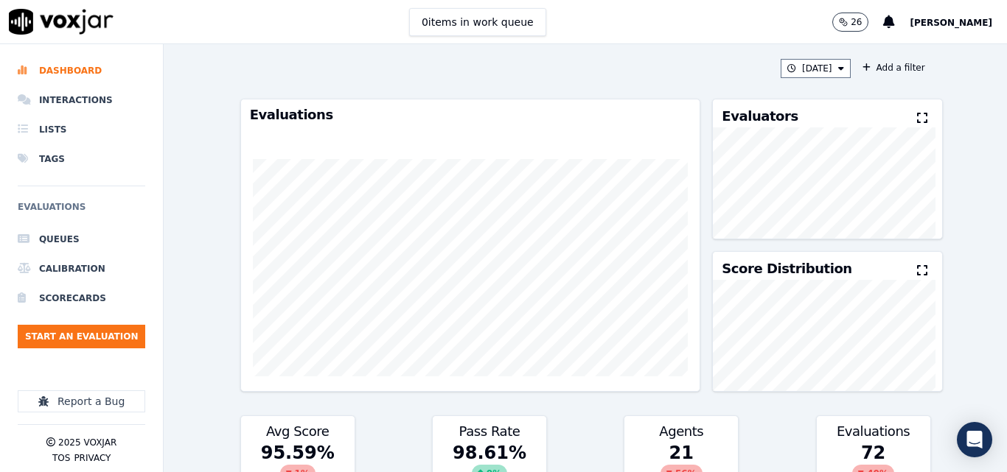
click at [917, 119] on button at bounding box center [925, 119] width 16 height 18
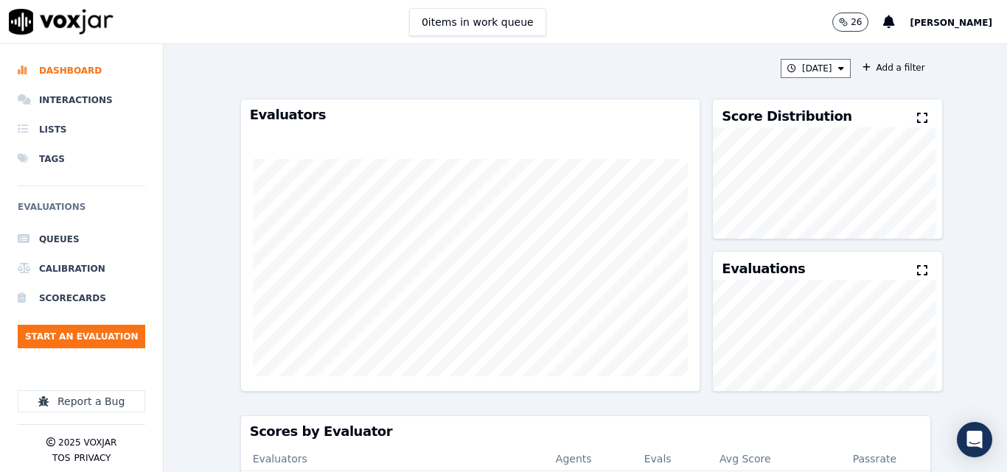
click at [206, 220] on div "Today Add a filter Evaluators Score Distribution Evaluations Scores by Evaluato…" at bounding box center [585, 258] width 843 height 428
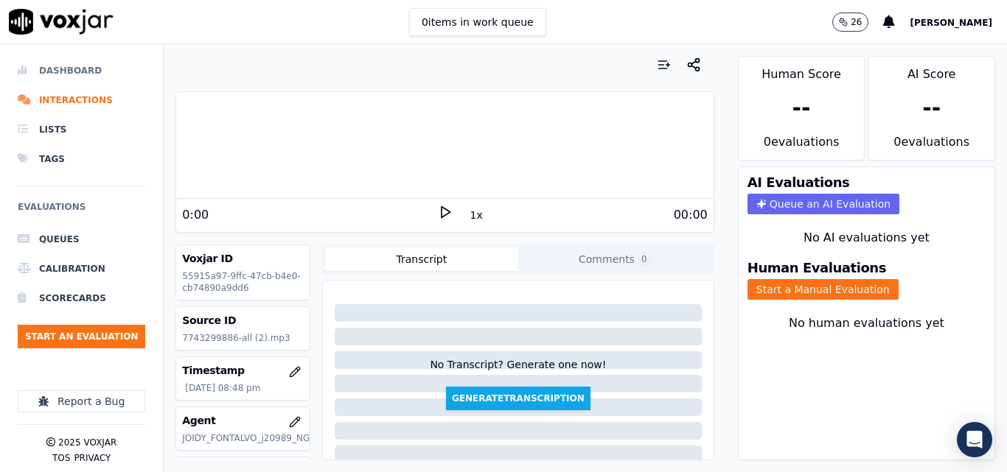
click at [96, 82] on li "Dashboard" at bounding box center [81, 70] width 127 height 29
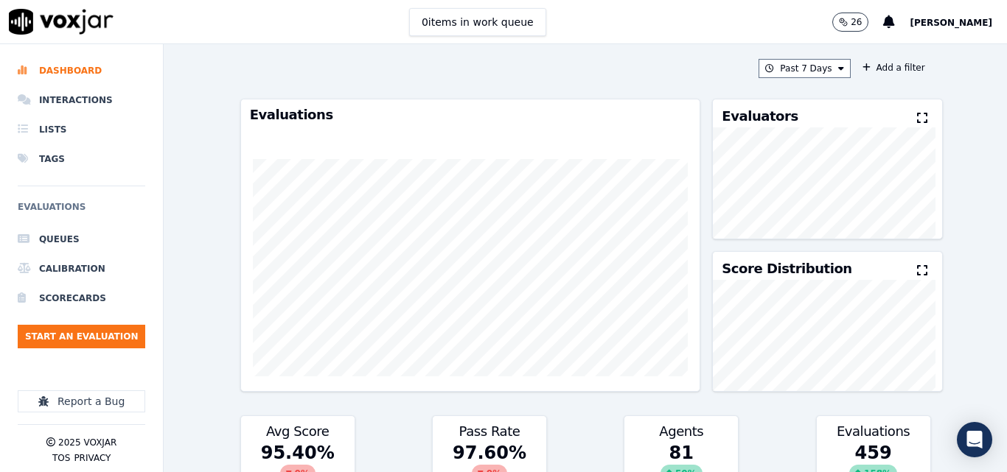
click at [820, 58] on div "Past 7 Days Add a filter Evaluations Evaluators Score Distribution Avg Score 95…" at bounding box center [585, 258] width 702 height 428
click at [820, 62] on button "Past 7 Days" at bounding box center [803, 68] width 91 height 19
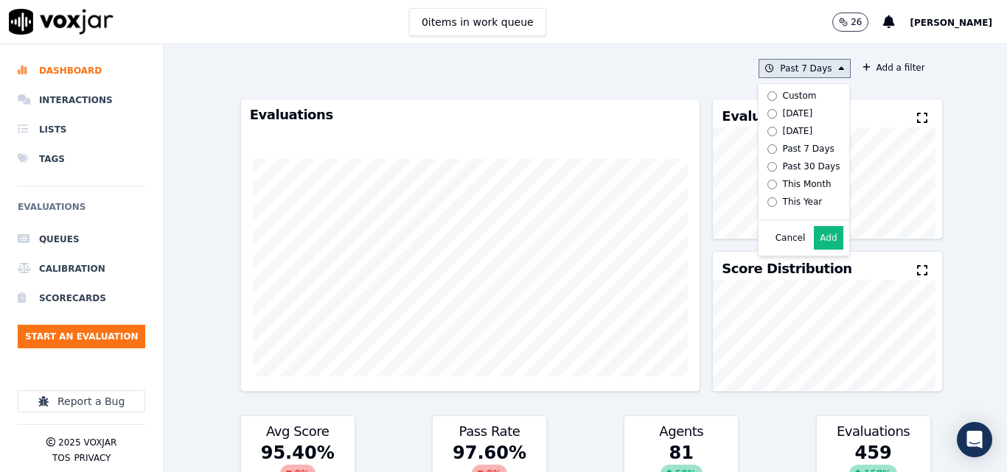
click at [801, 108] on label "[DATE]" at bounding box center [800, 114] width 79 height 18
click at [814, 240] on button "Add" at bounding box center [828, 238] width 29 height 24
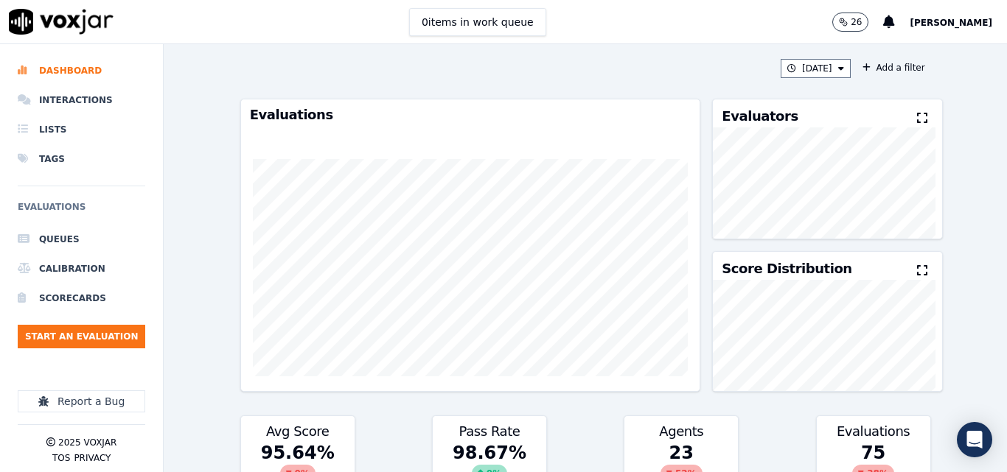
click at [895, 119] on div "Evaluators" at bounding box center [827, 113] width 228 height 28
click at [917, 120] on icon at bounding box center [922, 118] width 10 height 12
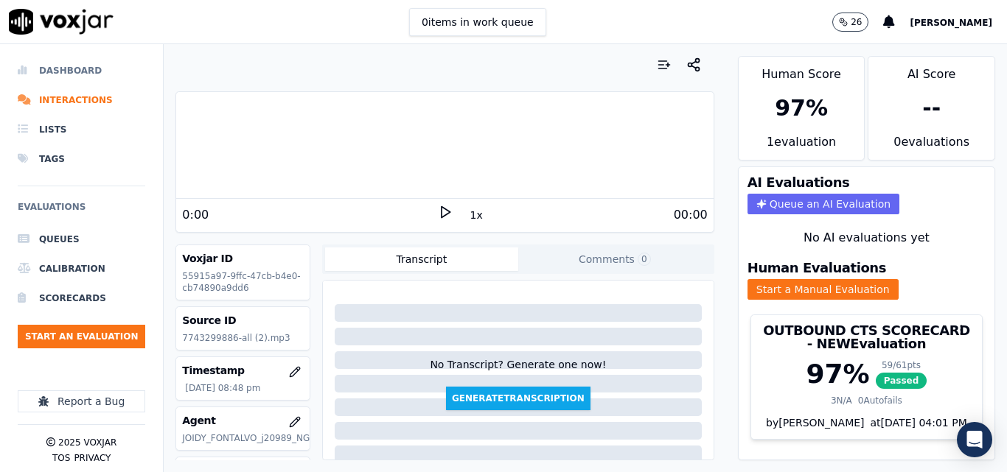
click at [75, 73] on li "Dashboard" at bounding box center [81, 70] width 127 height 29
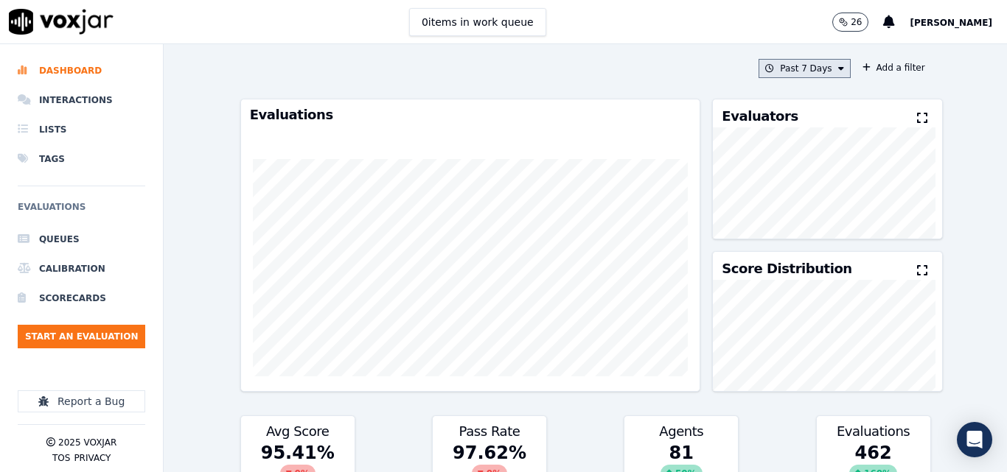
click at [810, 68] on button "Past 7 Days" at bounding box center [803, 68] width 91 height 19
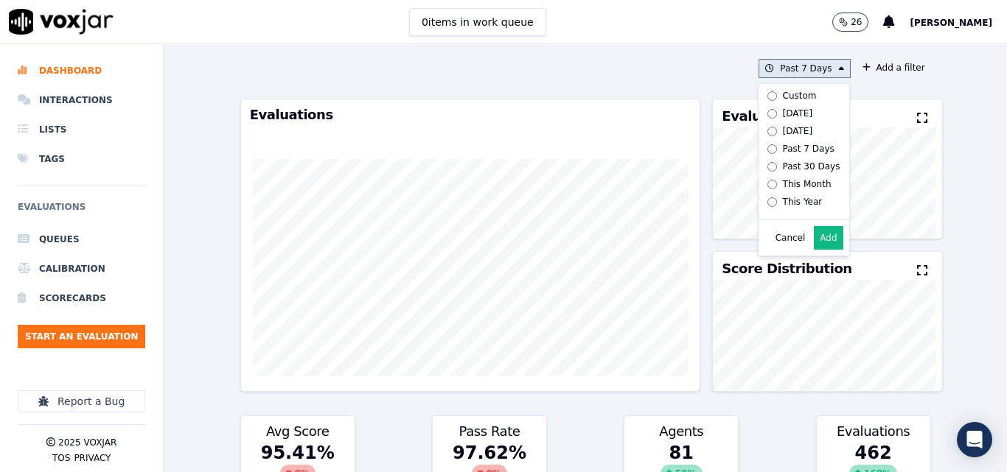
click at [789, 112] on div "[DATE]" at bounding box center [798, 114] width 30 height 12
click at [817, 249] on button "Add" at bounding box center [828, 238] width 29 height 24
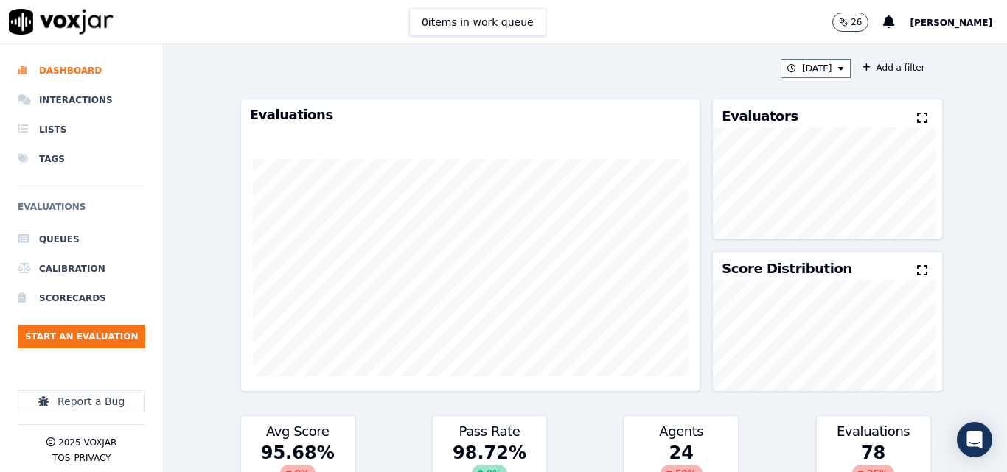
click at [917, 116] on icon at bounding box center [922, 118] width 10 height 12
